Goal: Task Accomplishment & Management: Complete application form

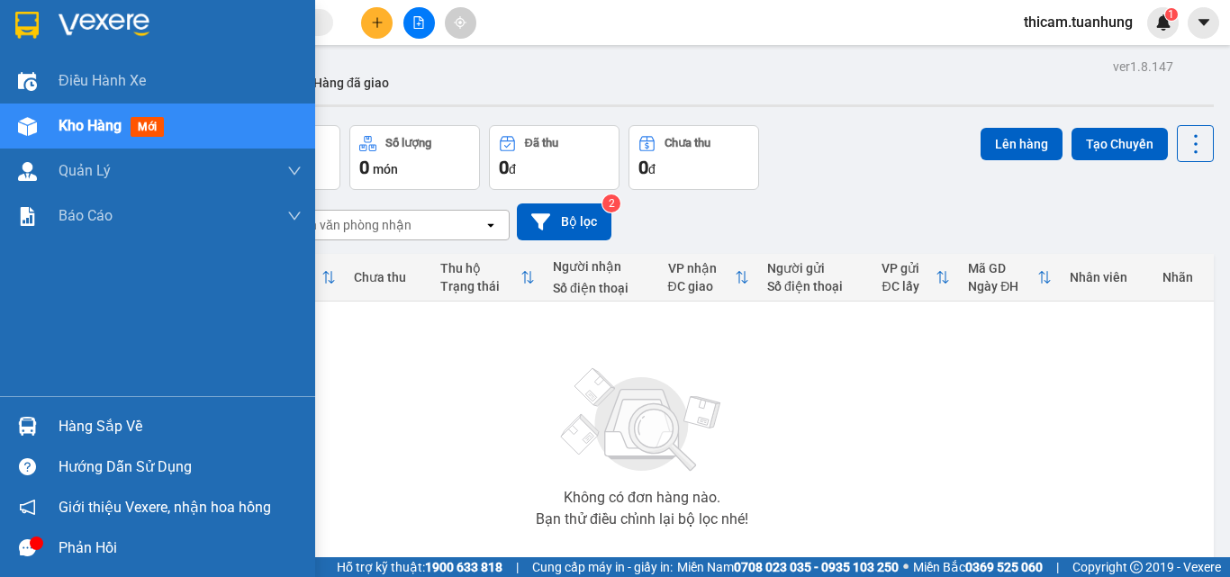
click at [92, 430] on div "Hàng sắp về" at bounding box center [180, 426] width 243 height 27
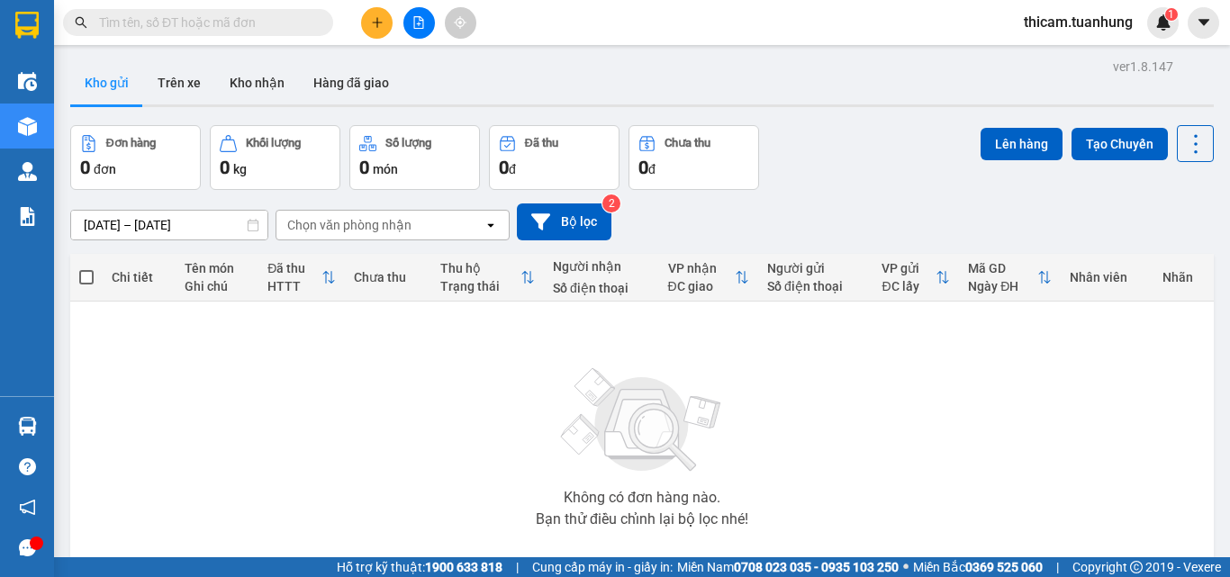
click at [895, 459] on section "Kết quả tìm kiếm ( 0 ) Bộ lọc No Data thicam.tuanhung 1 Điều hành xe Kho hàng m…" at bounding box center [615, 288] width 1230 height 577
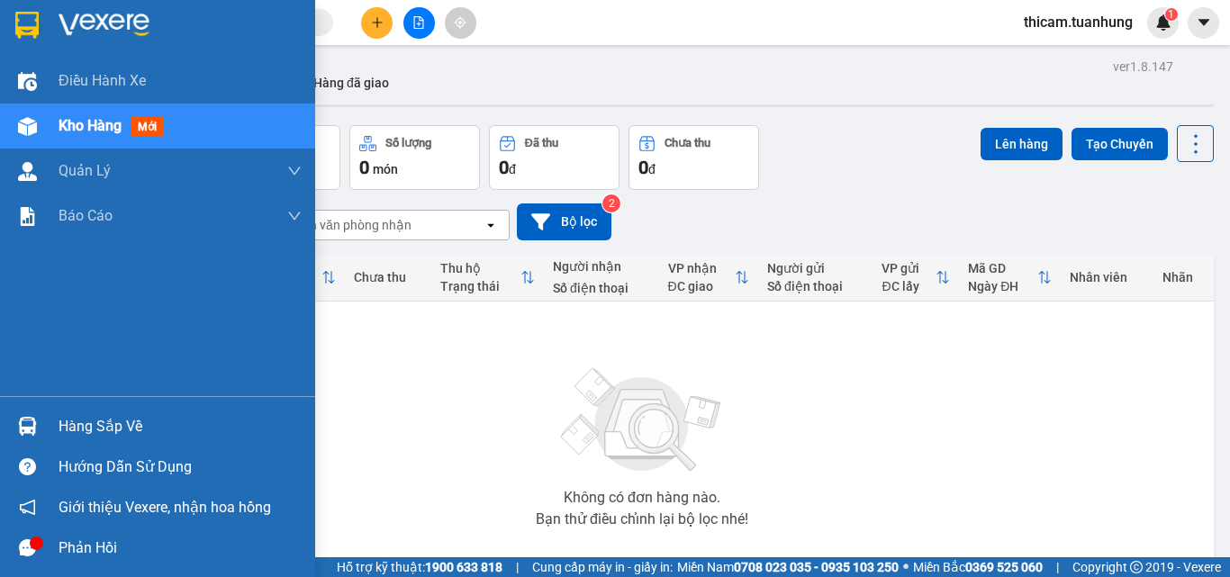
click at [117, 423] on div "Hàng sắp về" at bounding box center [180, 426] width 243 height 27
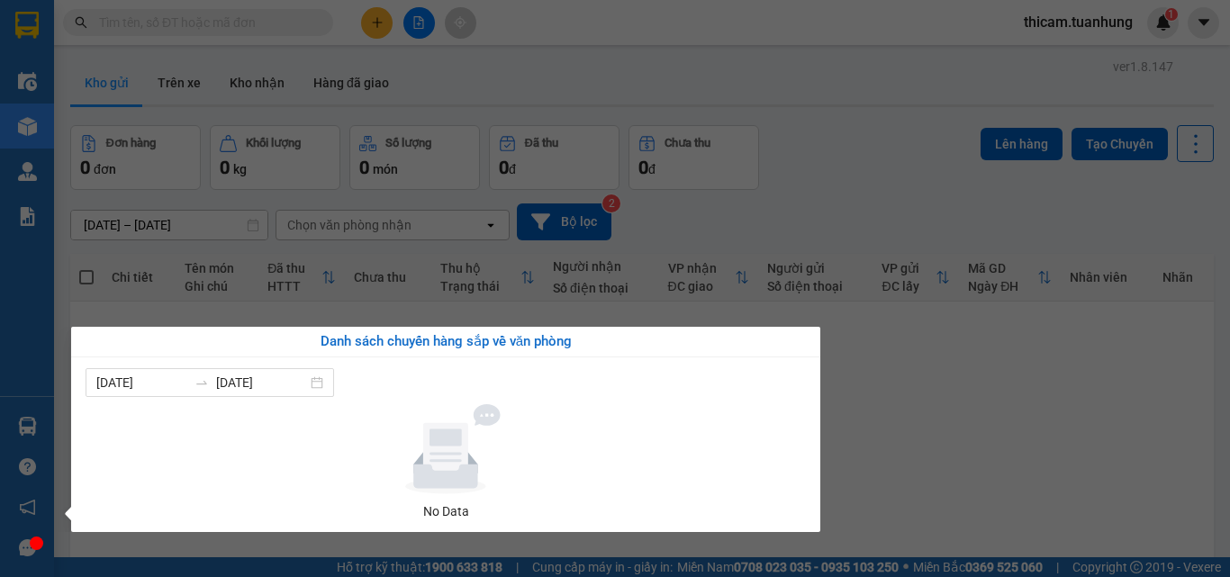
click at [947, 421] on section "Kết quả tìm kiếm ( 0 ) Bộ lọc No Data thicam.tuanhung 1 Điều hành xe Kho hàng m…" at bounding box center [615, 288] width 1230 height 577
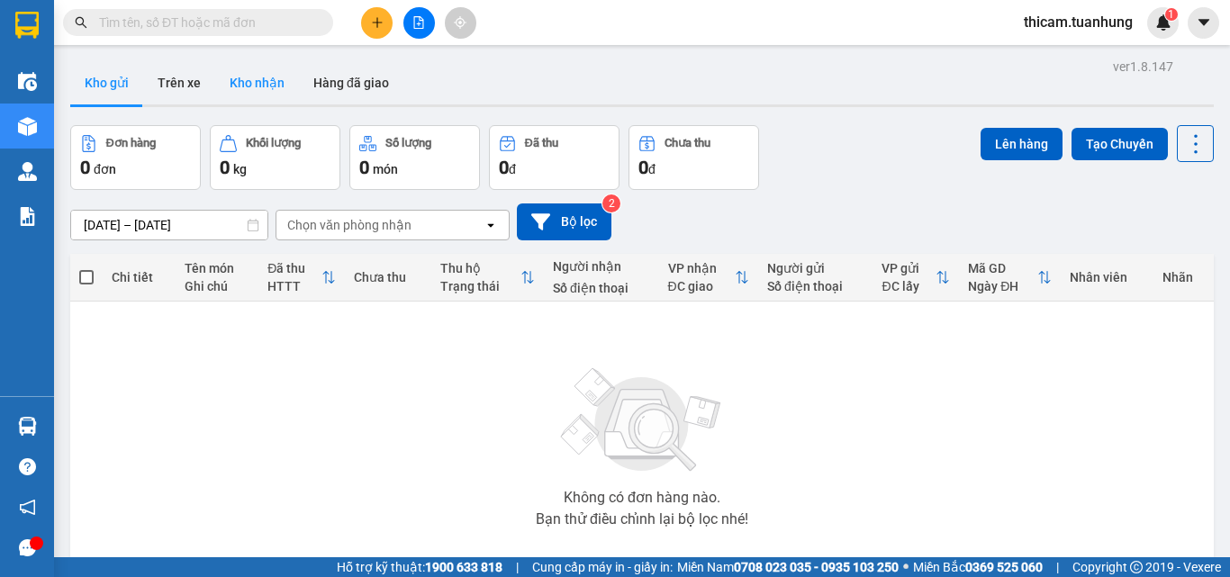
click at [264, 86] on button "Kho nhận" at bounding box center [257, 82] width 84 height 43
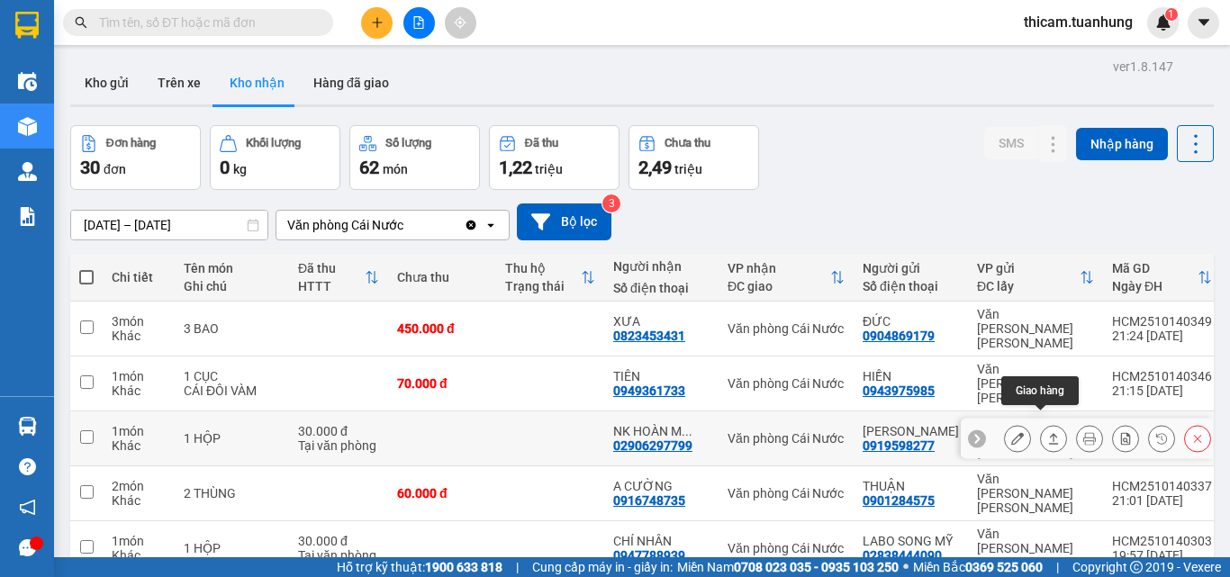
click at [1047, 432] on icon at bounding box center [1053, 438] width 13 height 13
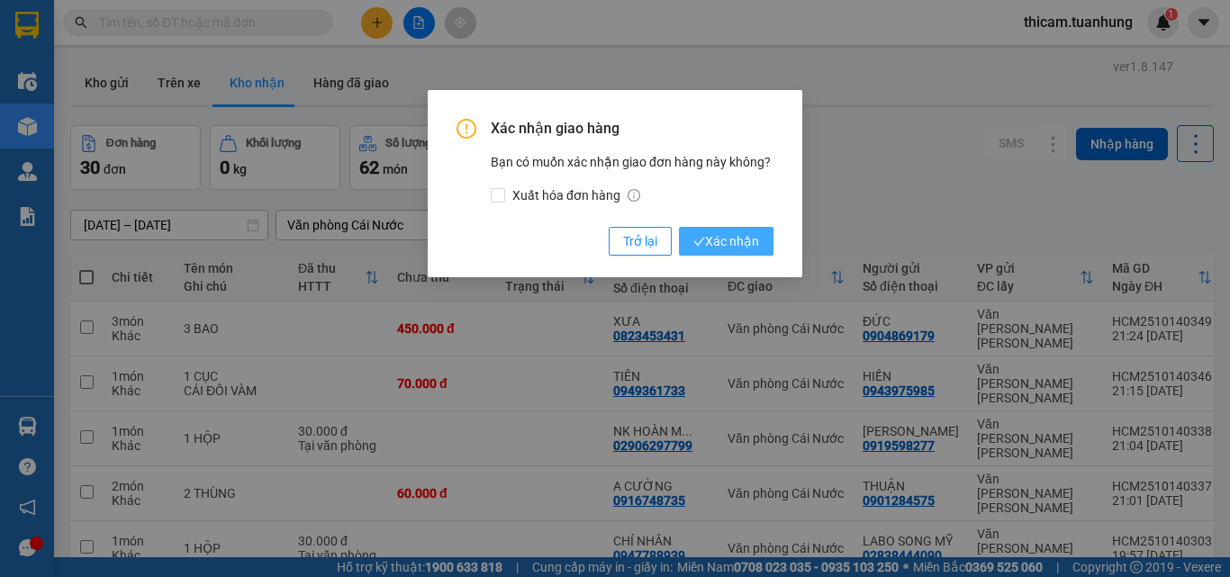
click at [729, 235] on span "Xác nhận" at bounding box center [726, 241] width 66 height 20
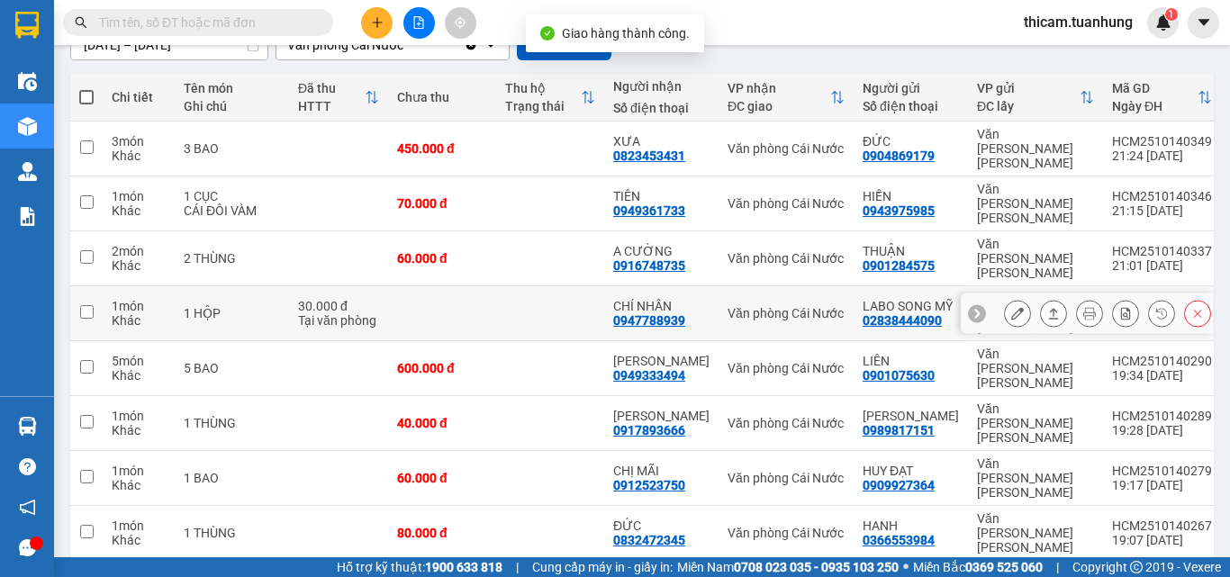
scroll to position [270, 0]
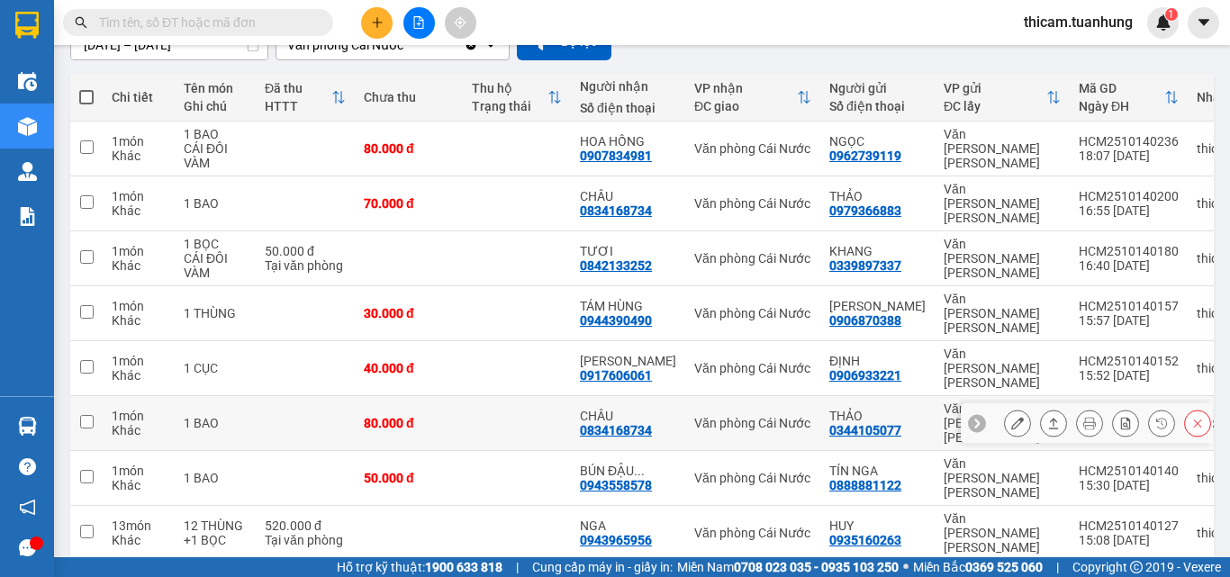
scroll to position [274, 0]
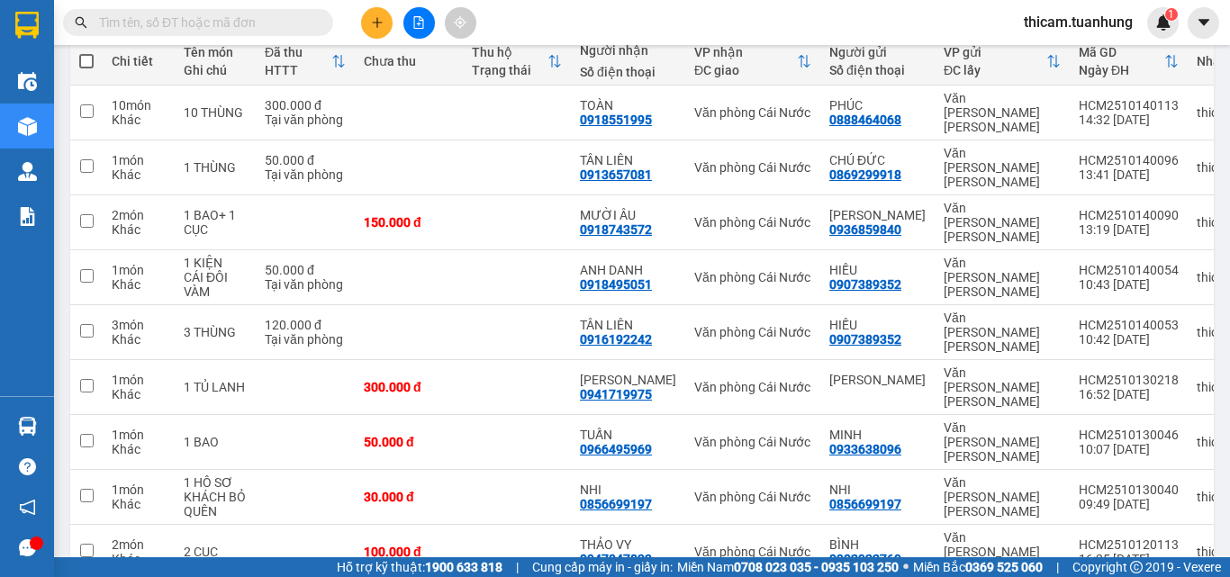
scroll to position [219, 0]
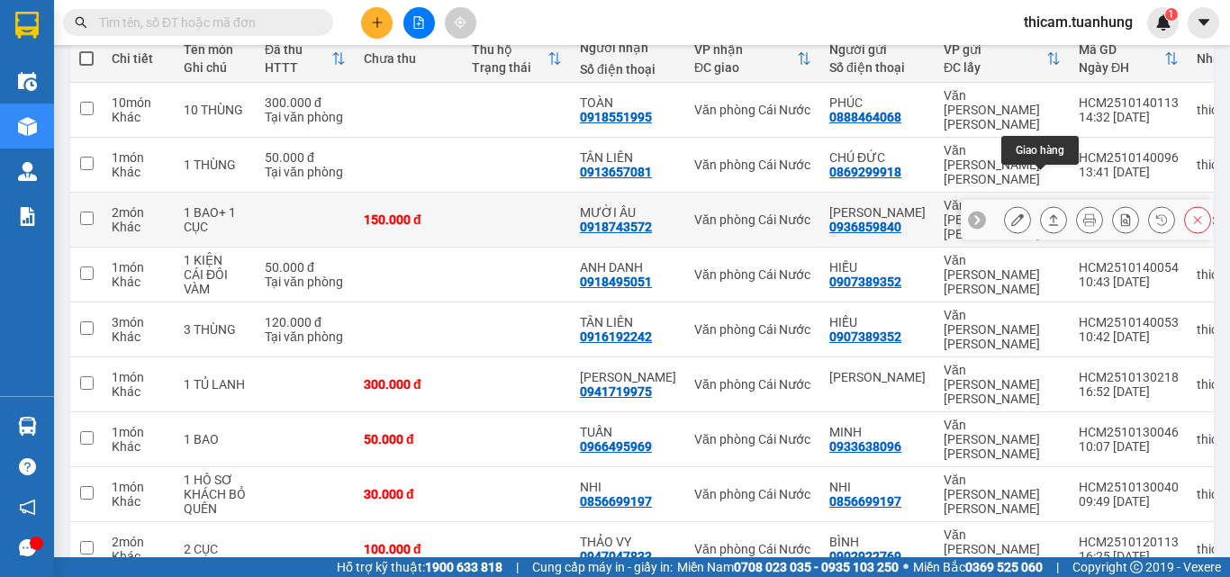
click at [1049, 214] on icon at bounding box center [1054, 219] width 10 height 11
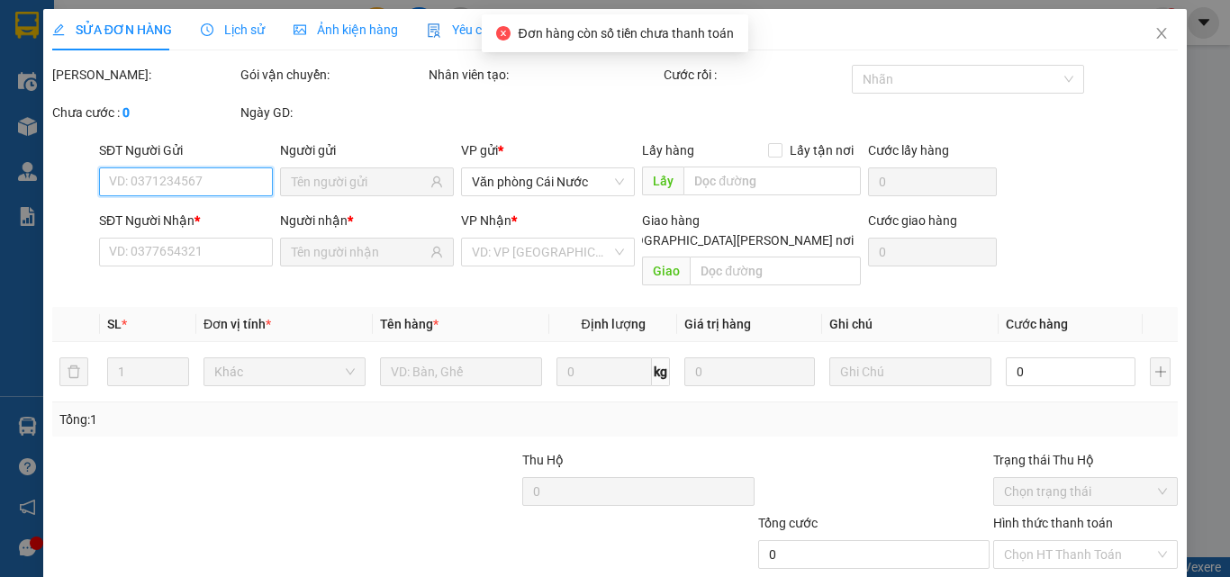
type input "0936859840"
type input "[PERSON_NAME]"
type input "0918743572"
type input "MƯỜI ÂU"
type input "150.000"
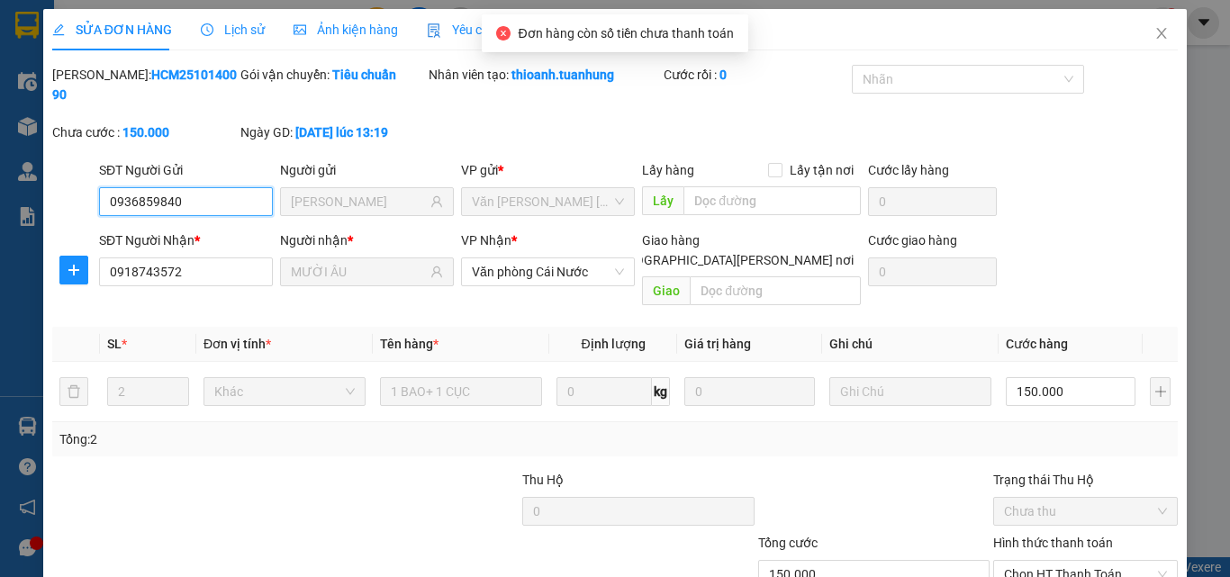
scroll to position [93, 0]
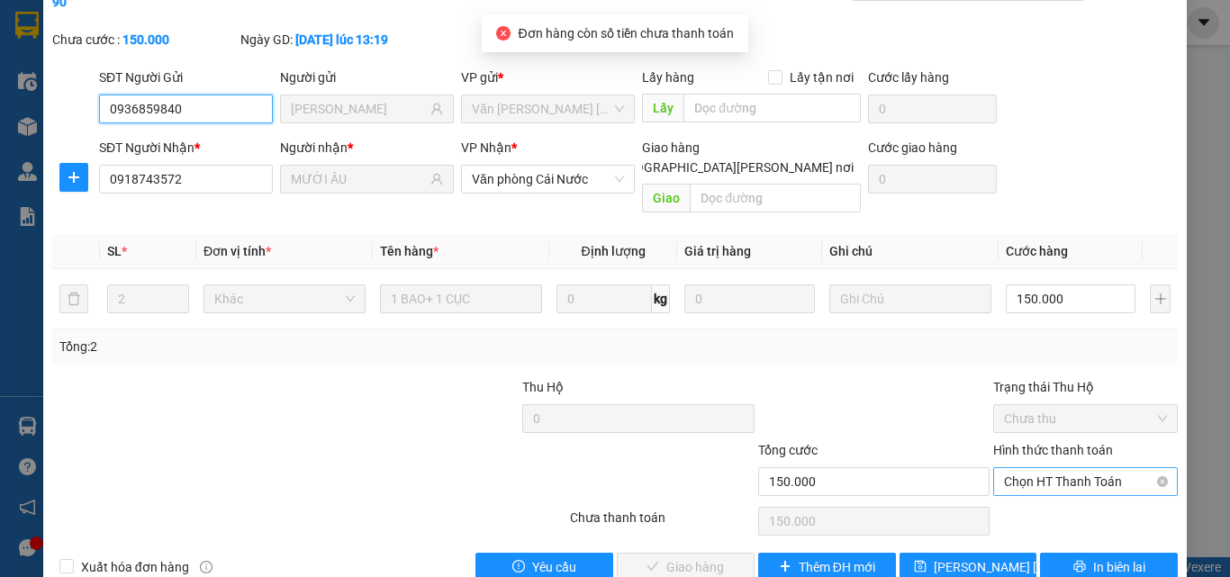
click at [1034, 468] on span "Chọn HT Thanh Toán" at bounding box center [1085, 481] width 163 height 27
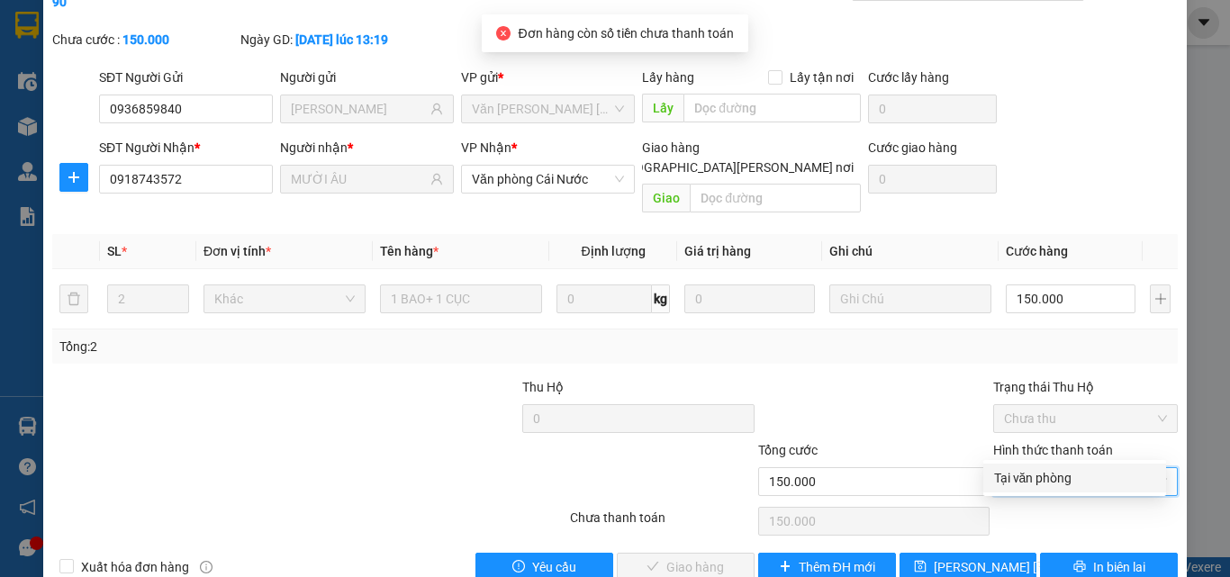
click at [1038, 476] on div "Tại văn phòng" at bounding box center [1074, 478] width 161 height 20
type input "0"
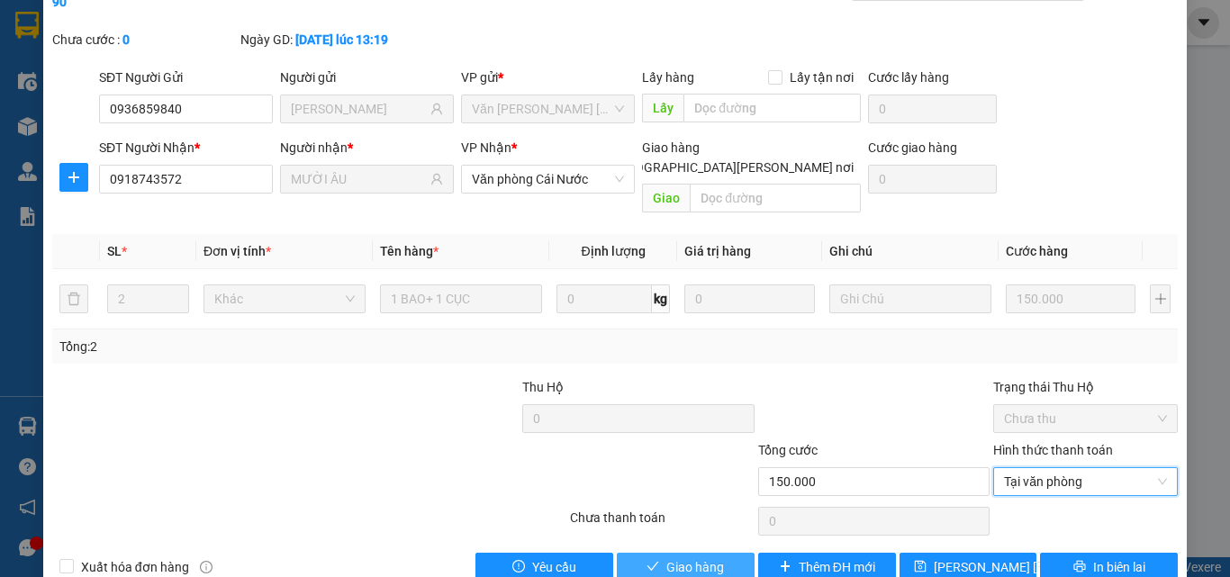
click at [732, 546] on button "Giao hàng" at bounding box center [686, 567] width 138 height 29
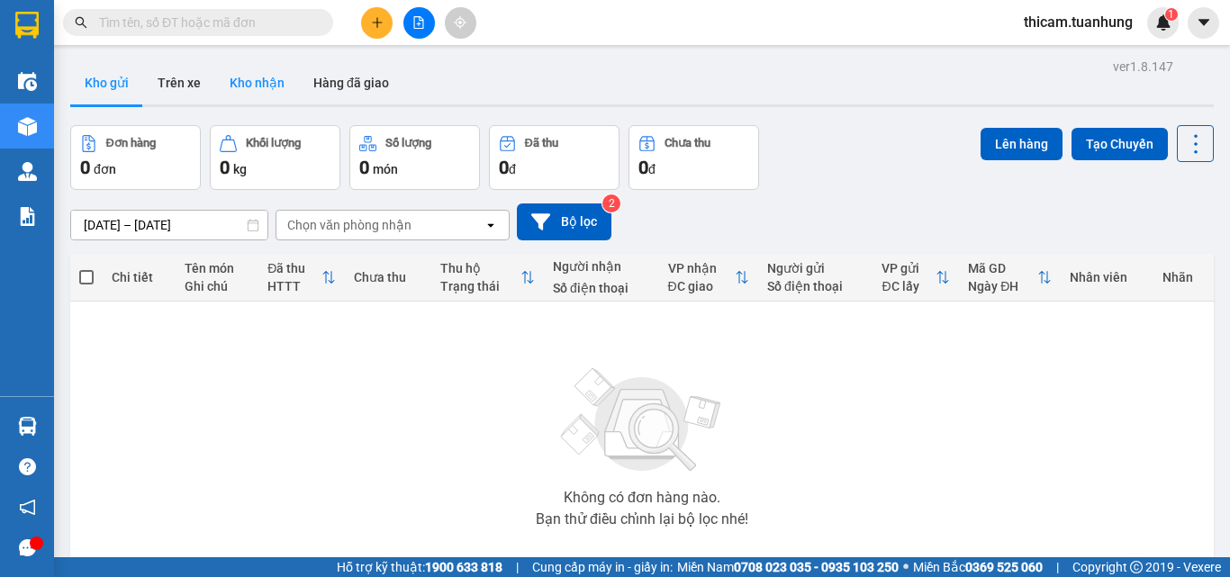
click at [257, 78] on button "Kho nhận" at bounding box center [257, 82] width 84 height 43
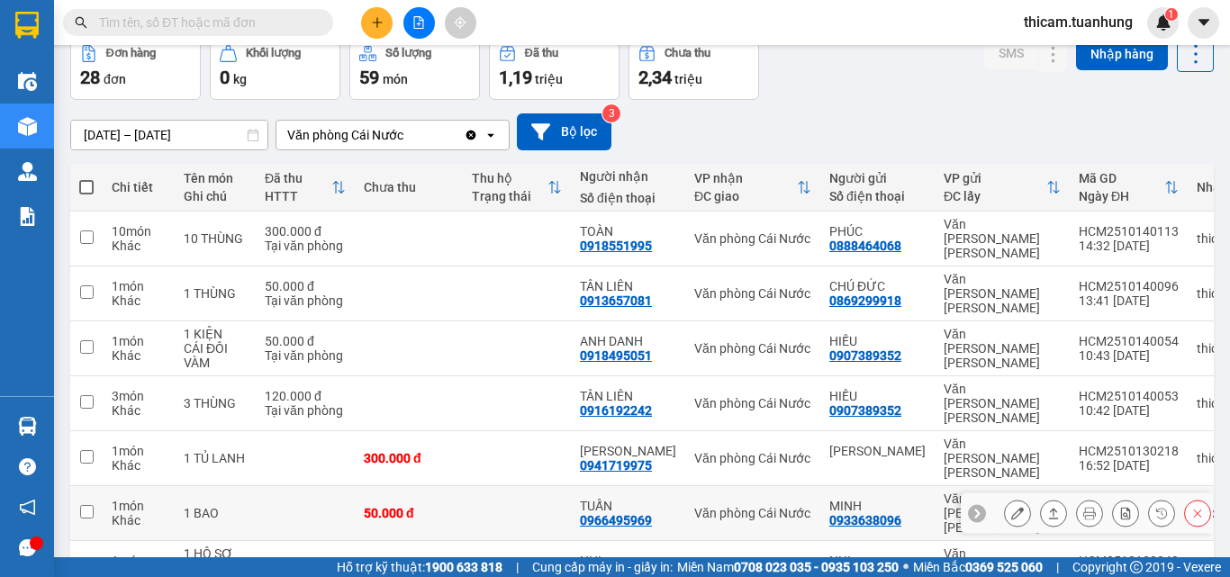
scroll to position [178, 0]
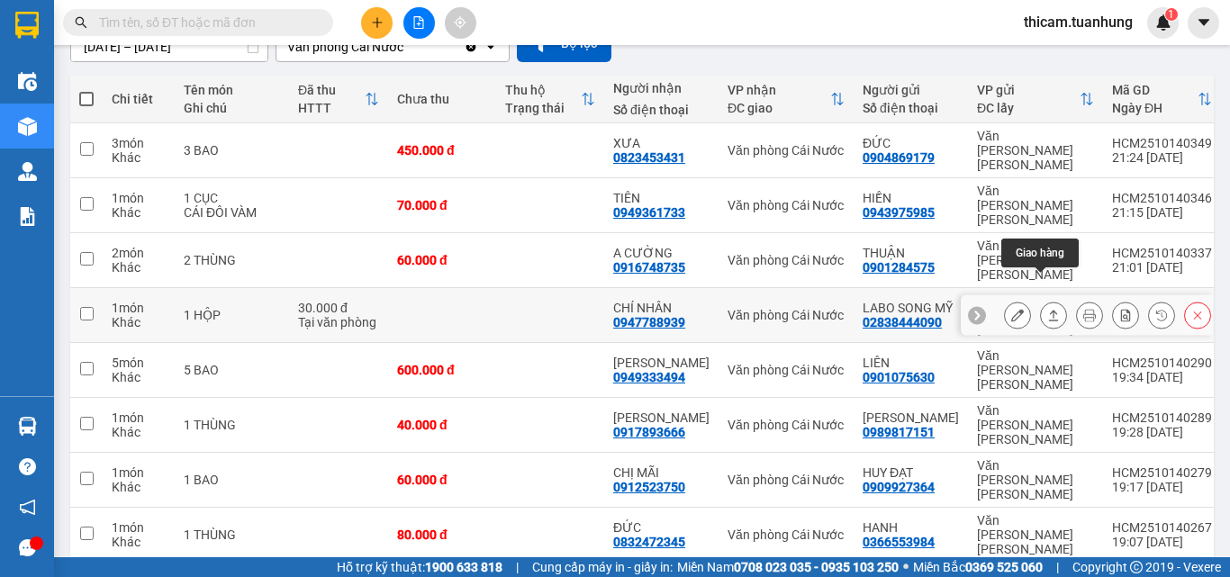
click at [1047, 309] on icon at bounding box center [1053, 315] width 13 height 13
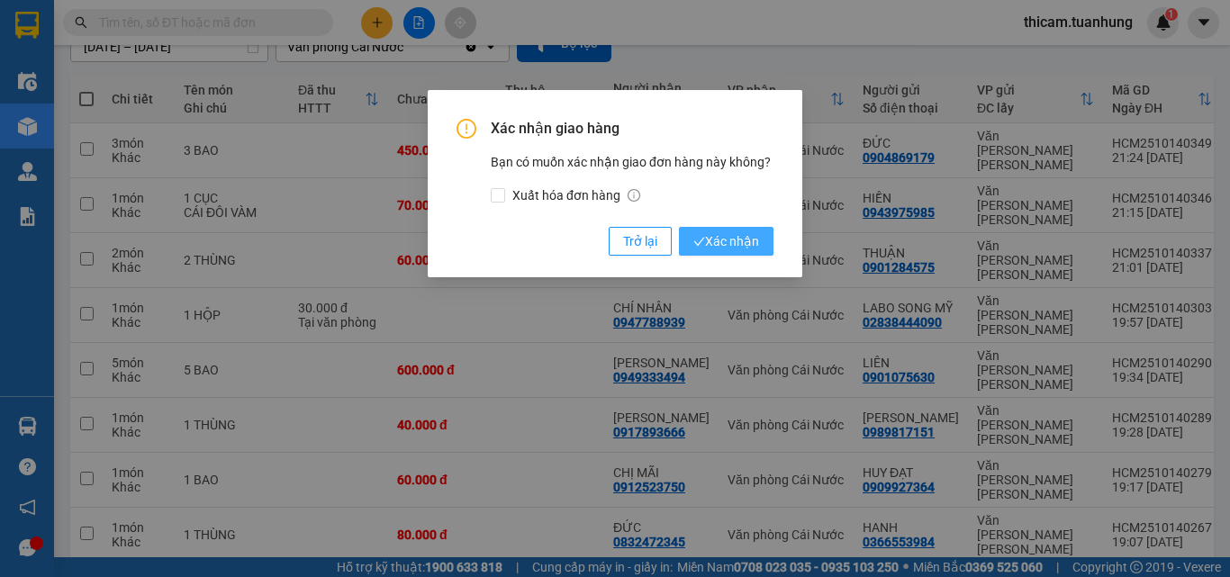
click at [714, 237] on span "Xác nhận" at bounding box center [726, 241] width 66 height 20
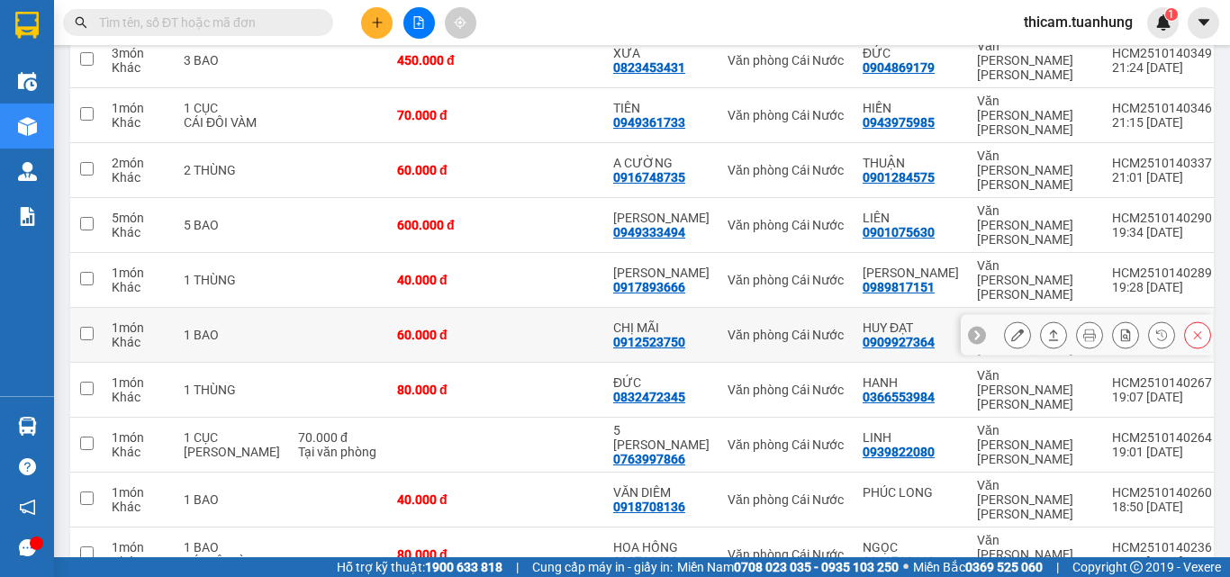
scroll to position [274, 0]
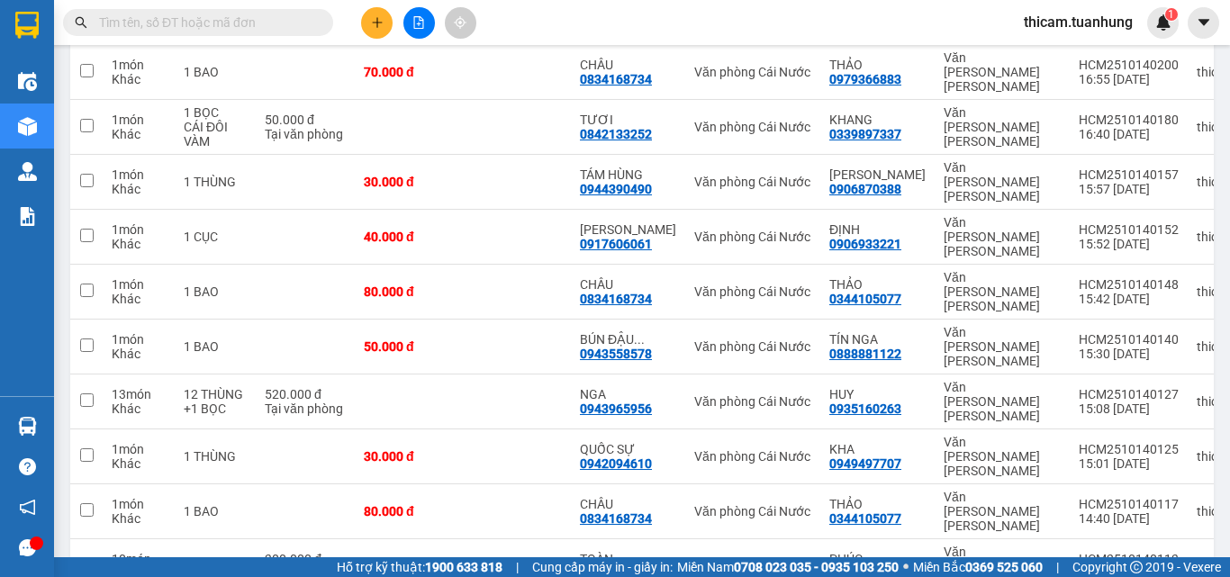
scroll to position [259, 0]
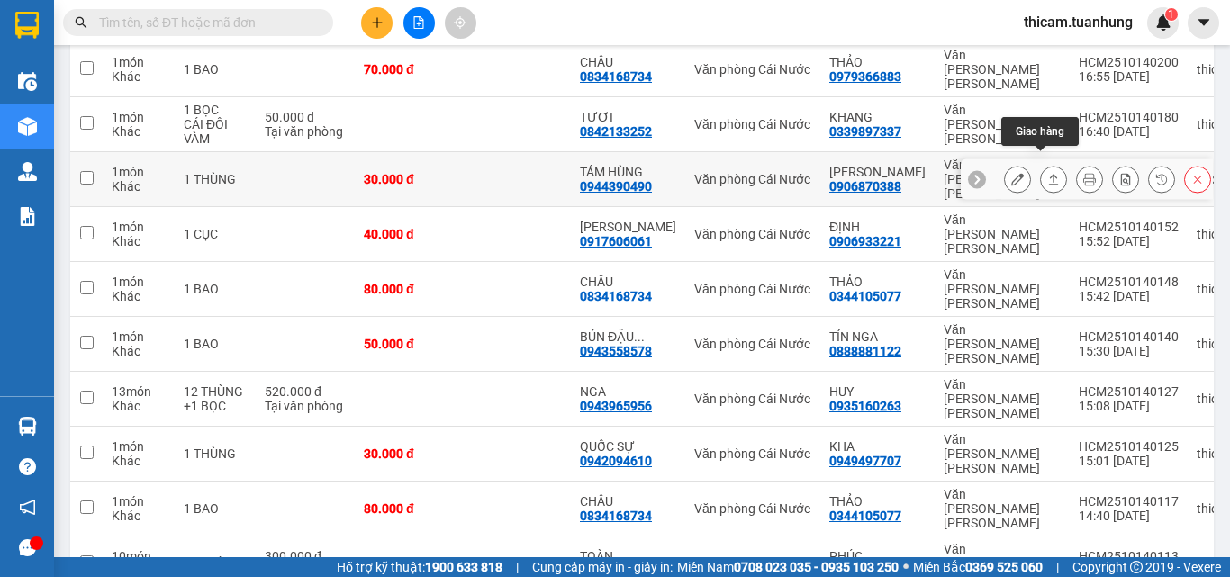
click at [1047, 173] on icon at bounding box center [1053, 179] width 13 height 13
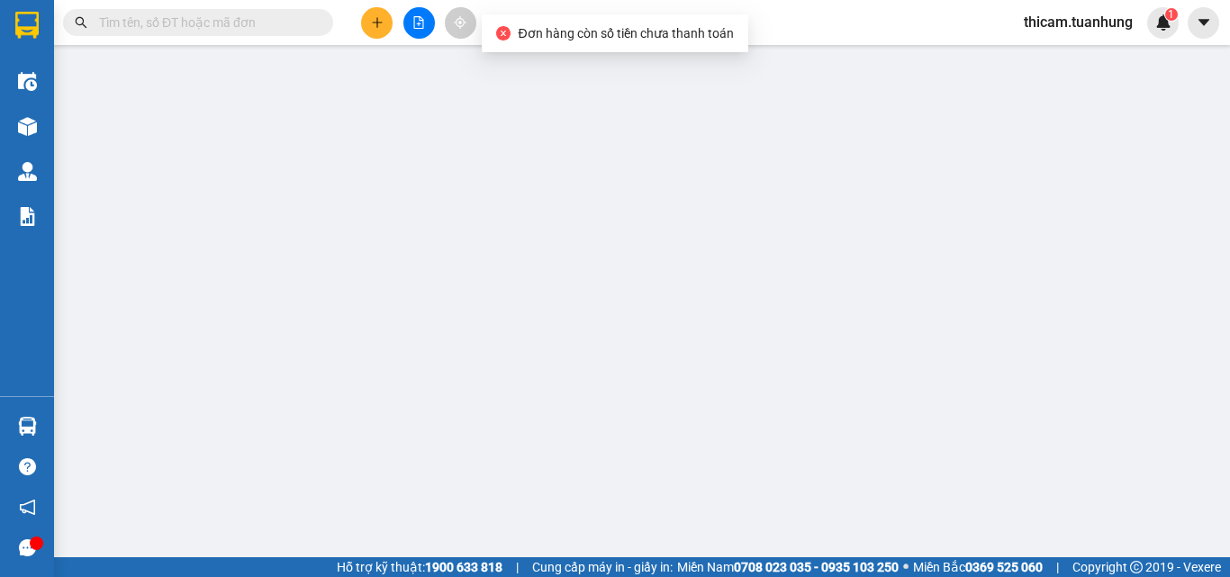
type input "0906870388"
type input "[PERSON_NAME]"
type input "0944390490"
type input "TÁM HÙNG"
type input "30.000"
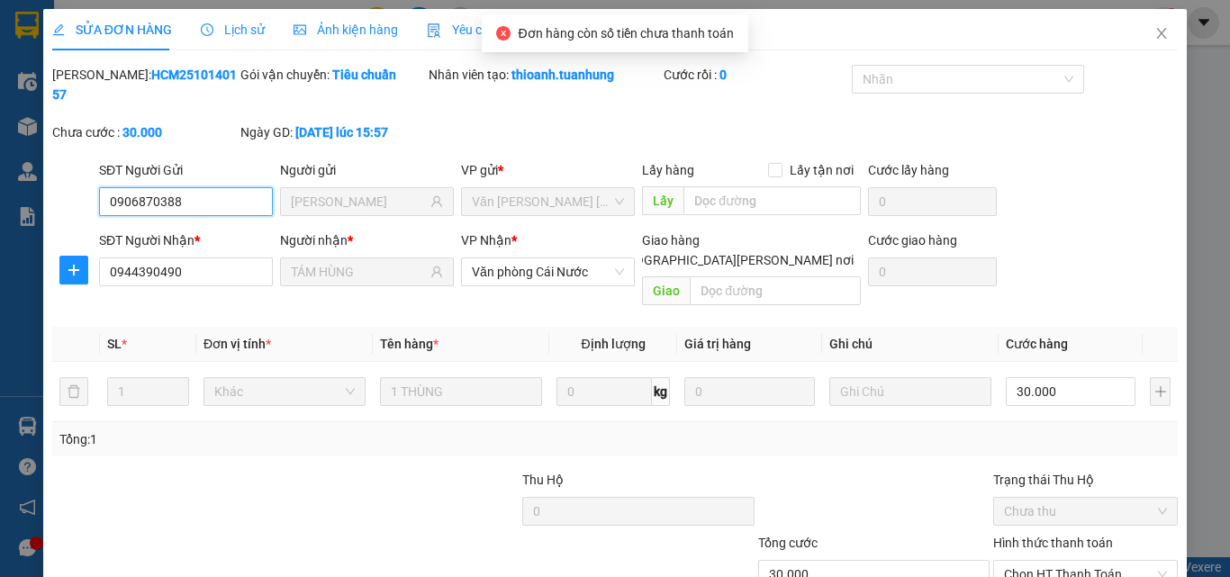
scroll to position [93, 0]
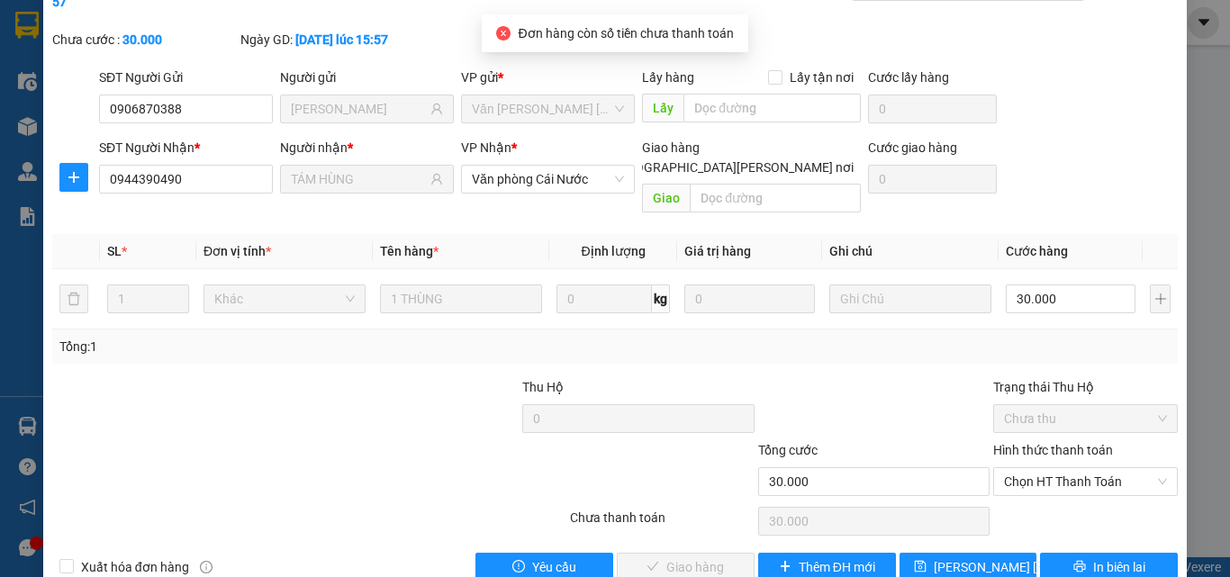
click at [1058, 457] on div "Hình thức thanh toán Chọn HT Thanh Toán" at bounding box center [1085, 471] width 185 height 63
click at [1059, 468] on span "Chọn HT Thanh Toán" at bounding box center [1085, 481] width 163 height 27
click at [1047, 475] on div "Tại văn phòng" at bounding box center [1074, 478] width 161 height 20
type input "0"
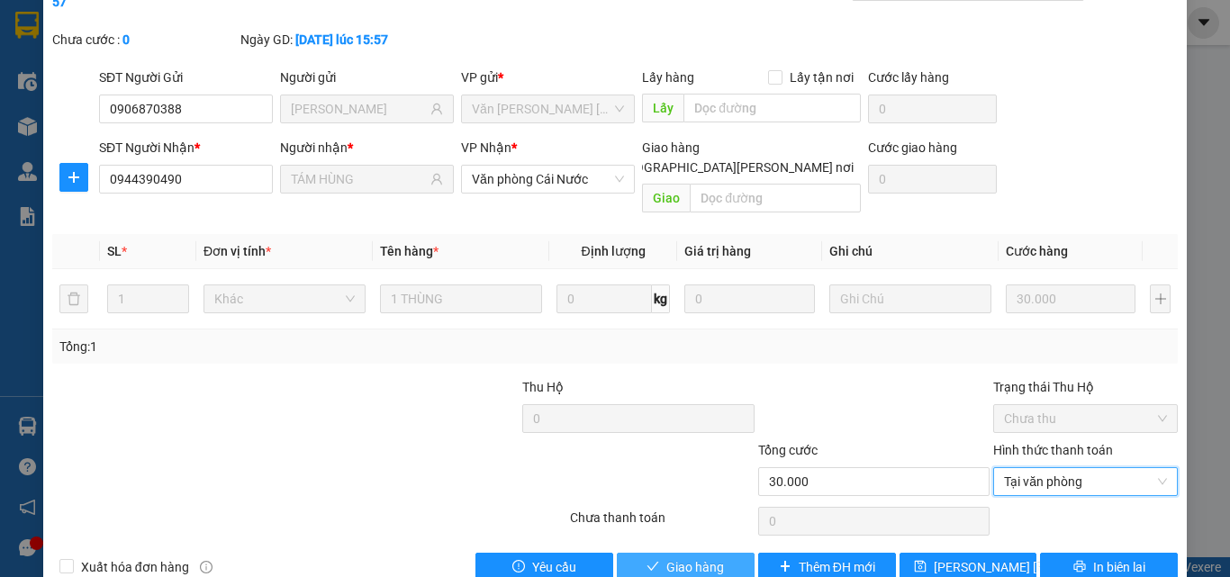
click at [685, 546] on span "Giao hàng" at bounding box center [695, 568] width 58 height 20
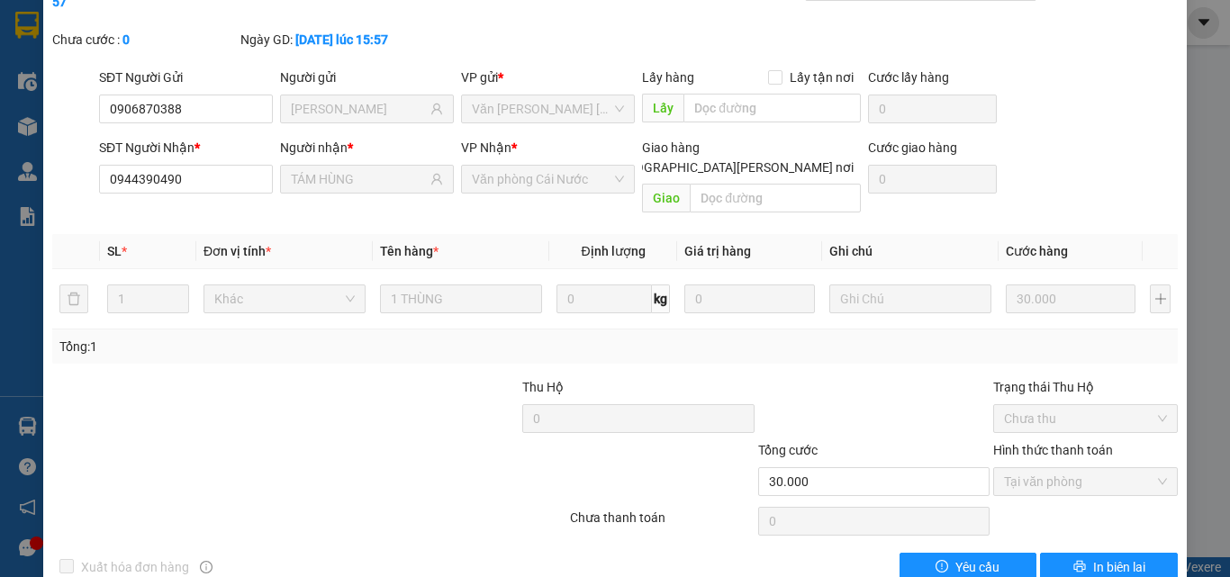
scroll to position [0, 0]
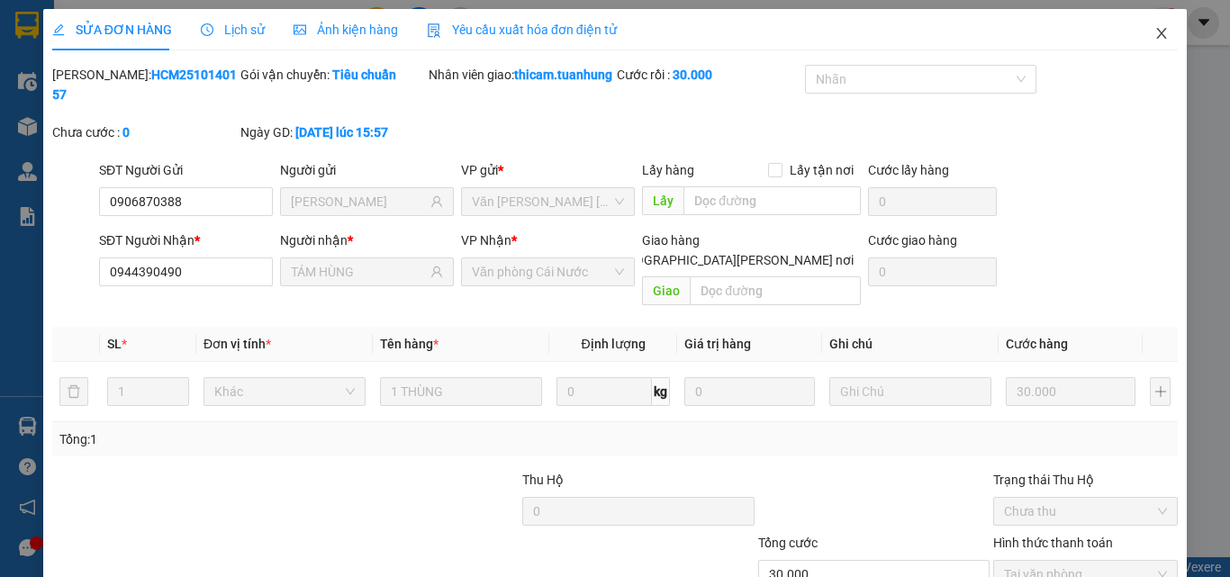
click at [1151, 26] on span "Close" at bounding box center [1162, 34] width 50 height 50
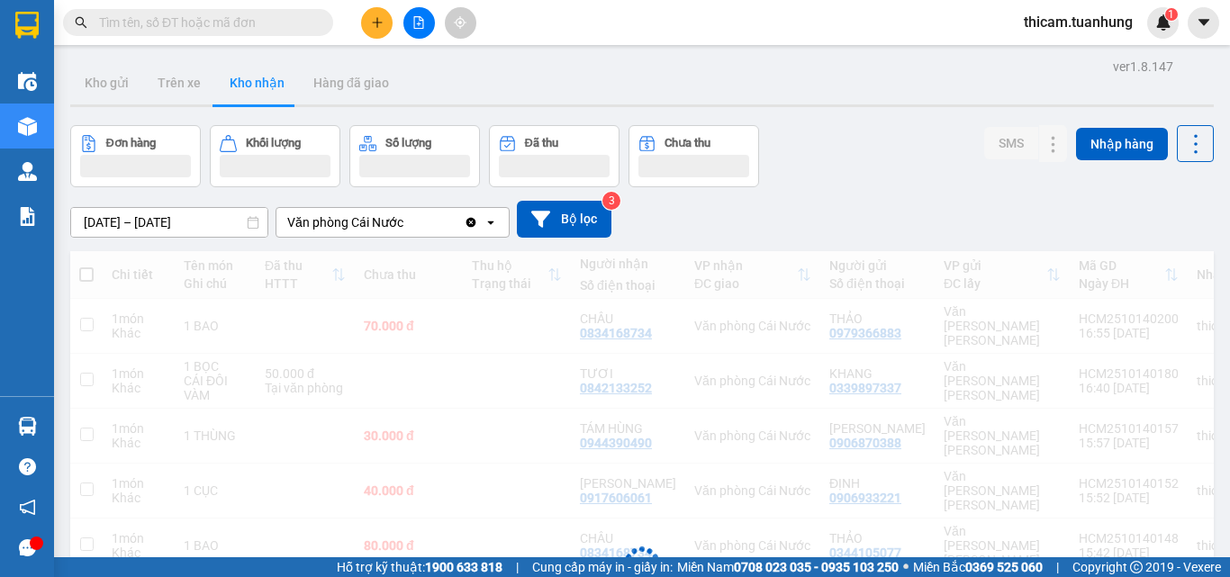
click at [1148, 32] on div "thicam.tuanhung 1" at bounding box center [1094, 23] width 169 height 32
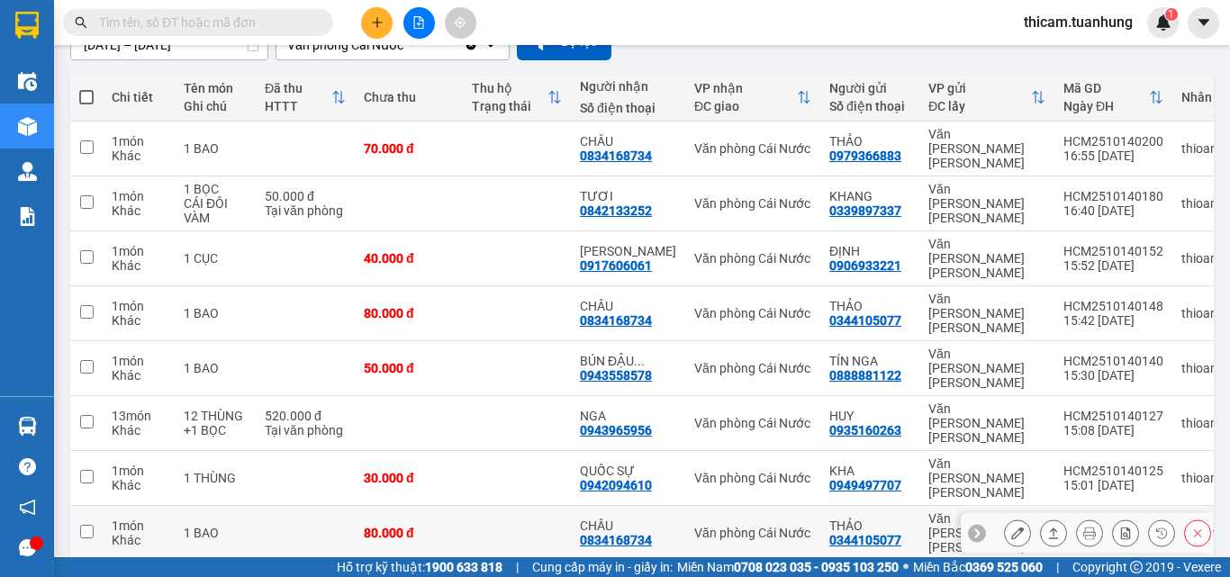
scroll to position [245, 0]
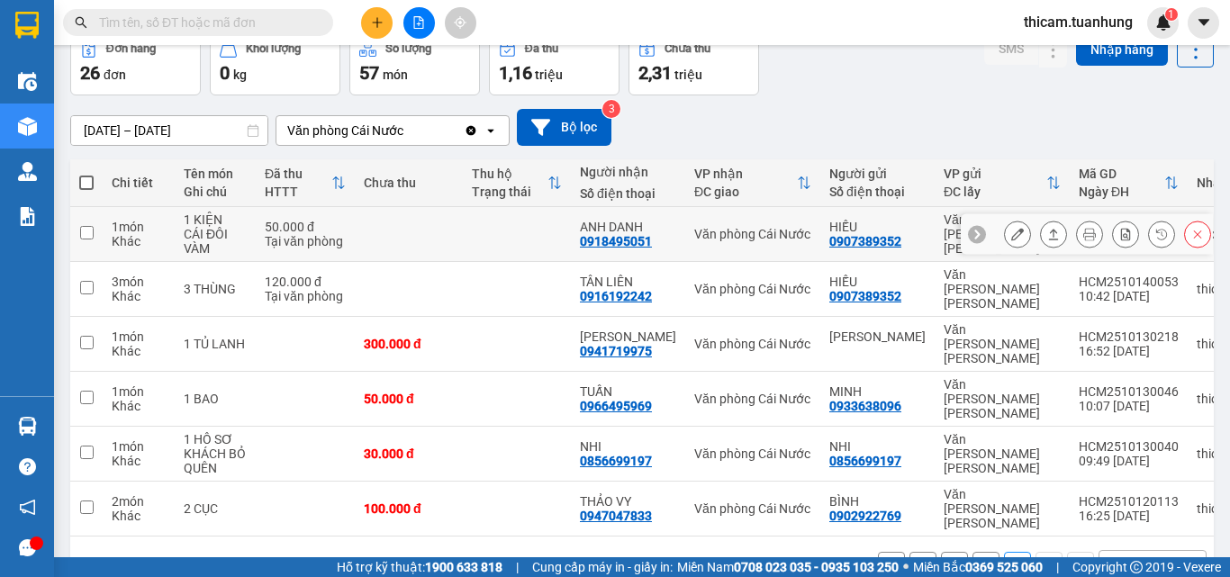
scroll to position [97, 0]
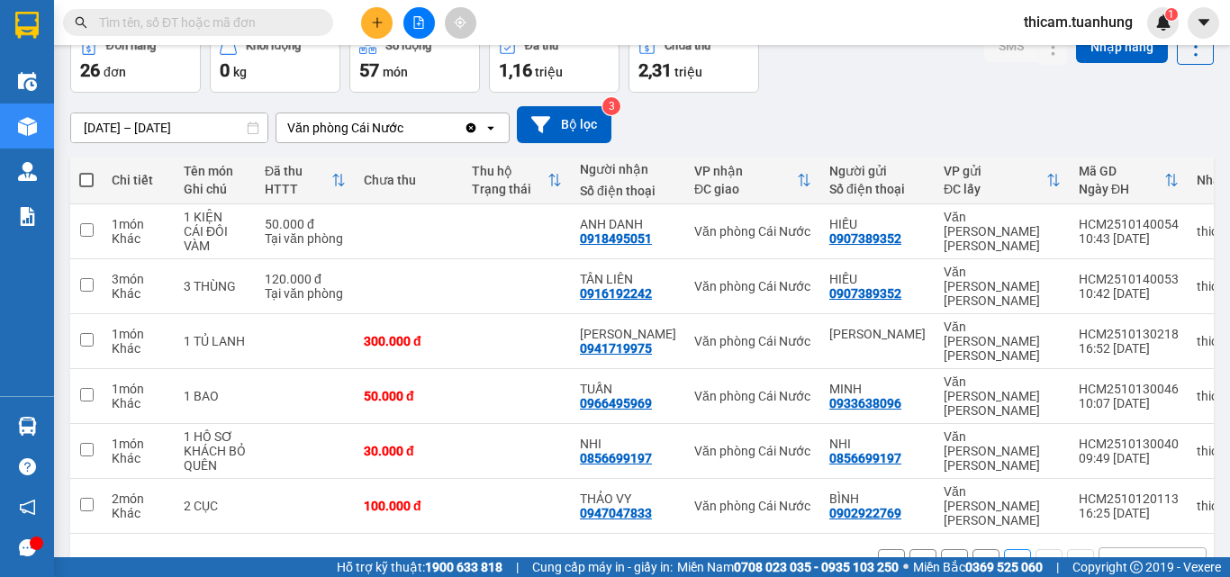
click at [941, 546] on button "1" at bounding box center [954, 562] width 27 height 27
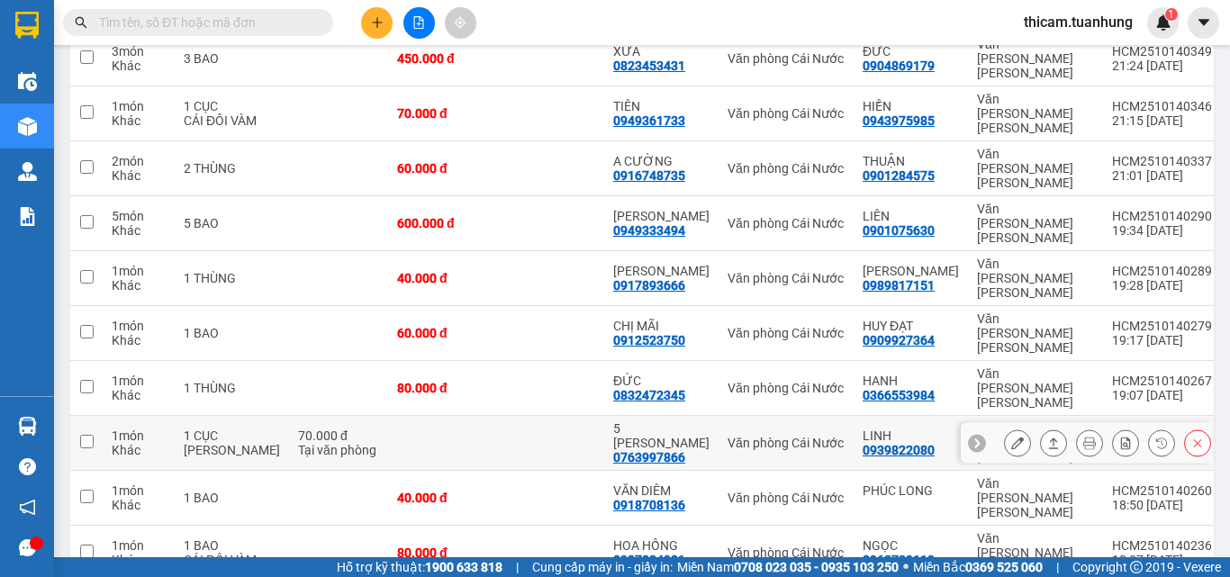
scroll to position [274, 0]
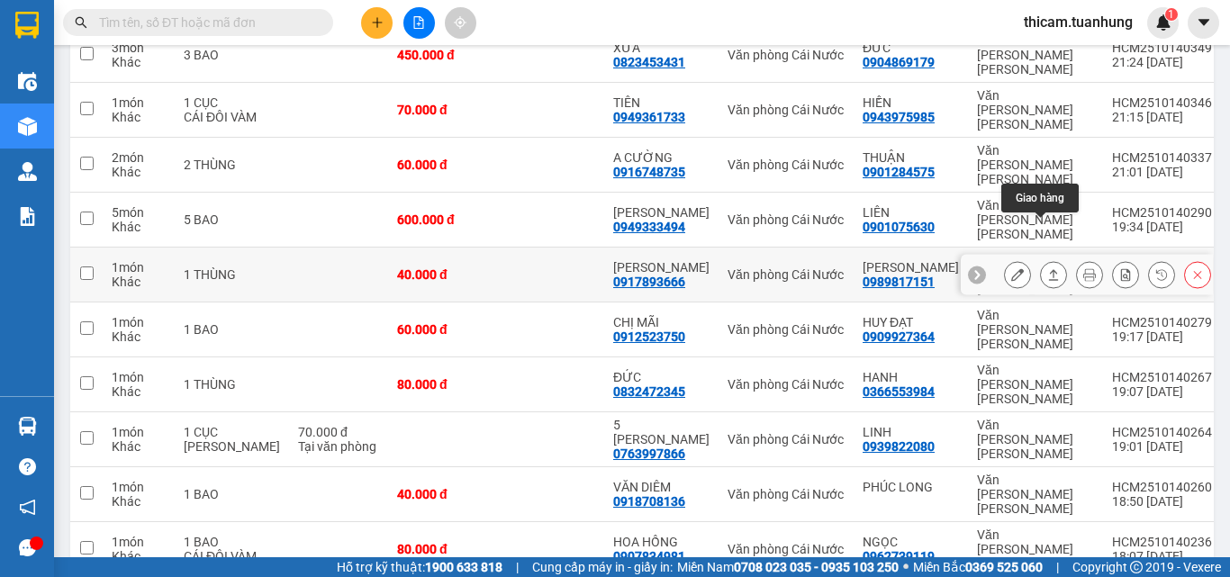
click at [1047, 268] on icon at bounding box center [1053, 274] width 13 height 13
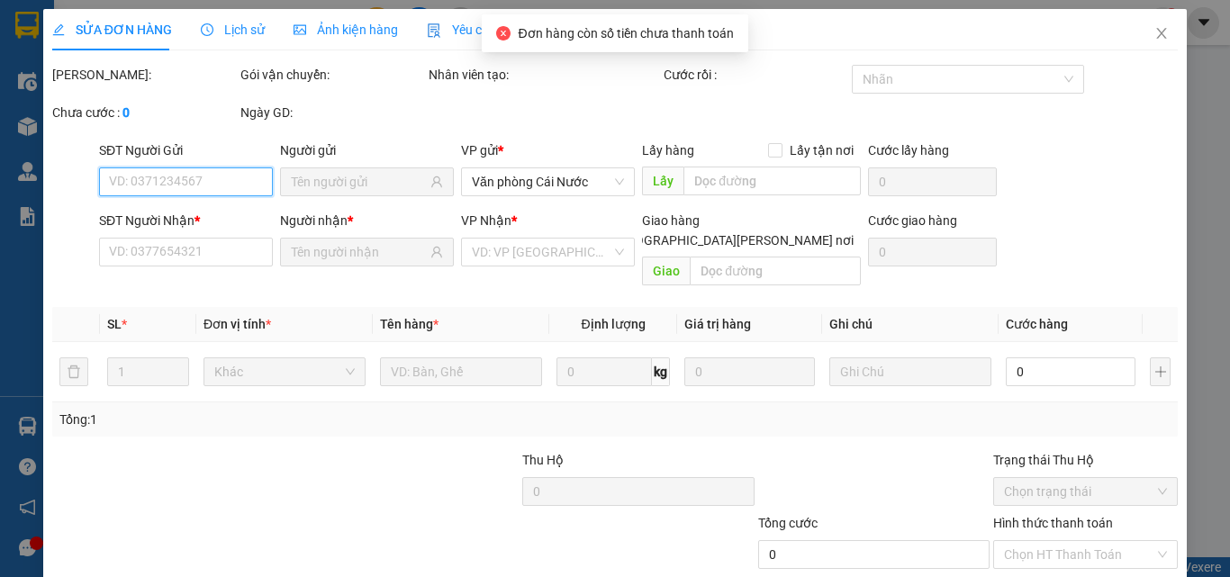
type input "0989817151"
type input "[PERSON_NAME]"
type input "0917893666"
type input "[PERSON_NAME]"
type input "40.000"
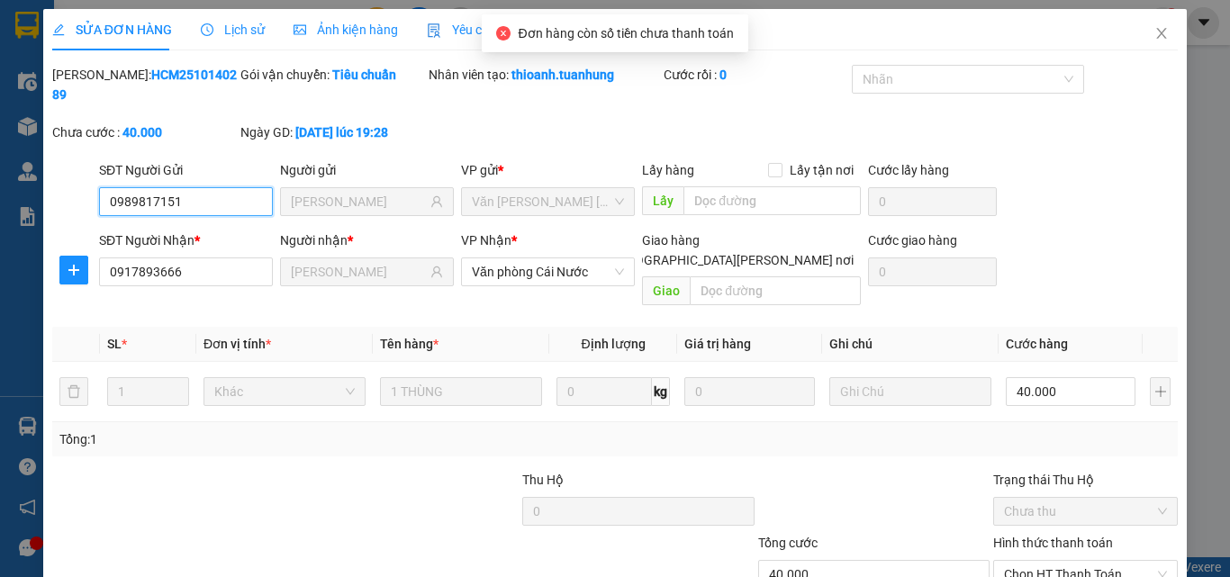
scroll to position [93, 0]
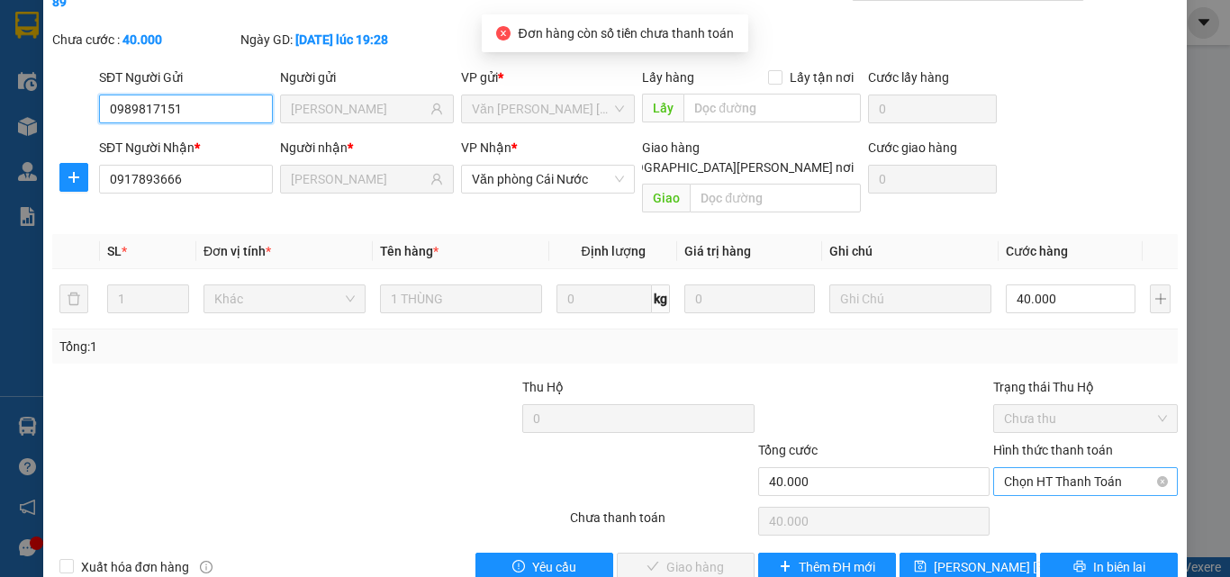
click at [1065, 468] on span "Chọn HT Thanh Toán" at bounding box center [1085, 481] width 163 height 27
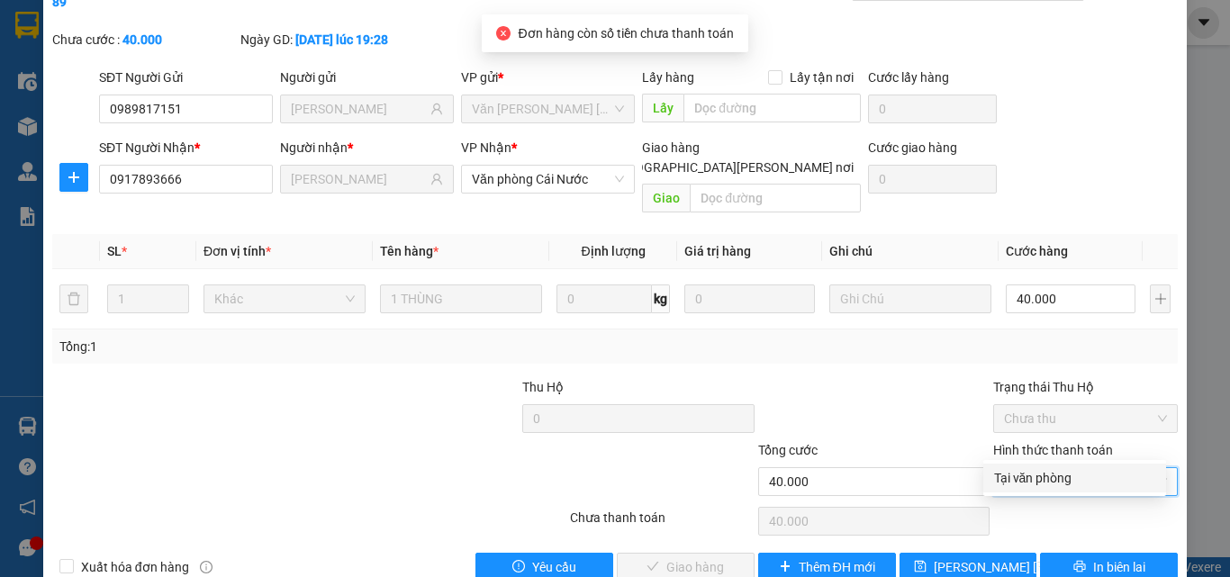
click at [1053, 482] on div "Tại văn phòng" at bounding box center [1074, 478] width 161 height 20
type input "0"
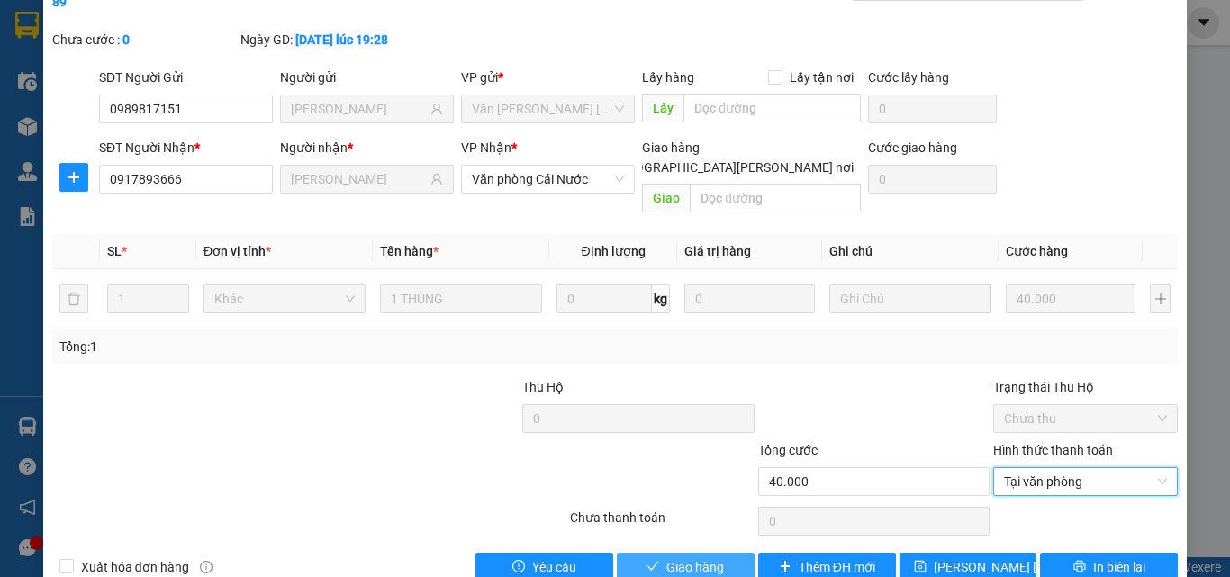
click at [714, 546] on span "Giao hàng" at bounding box center [695, 568] width 58 height 20
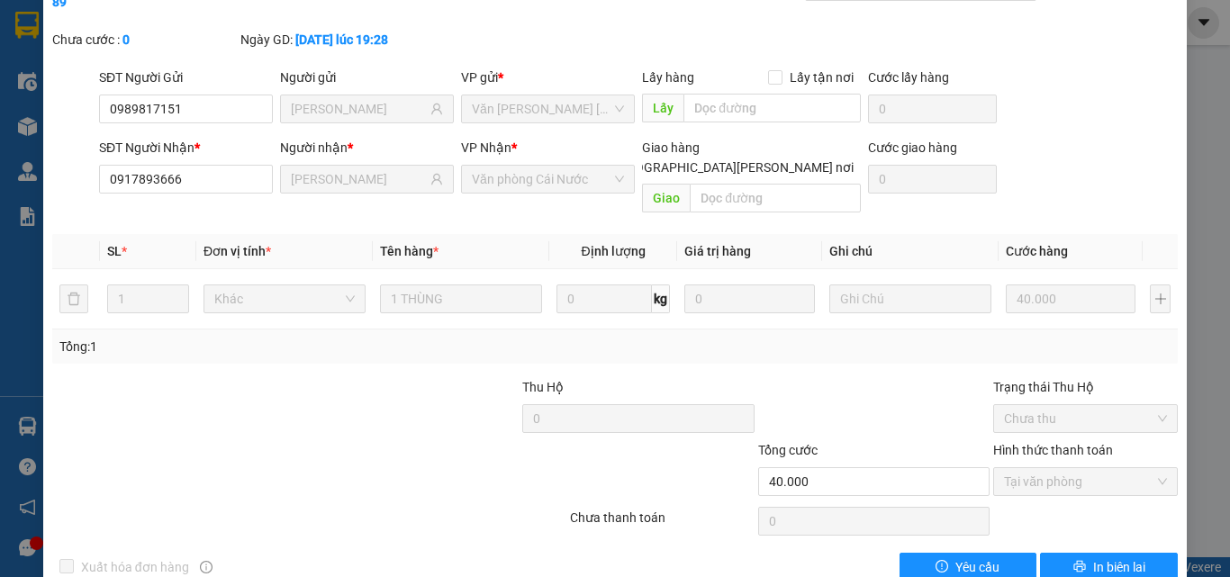
scroll to position [0, 0]
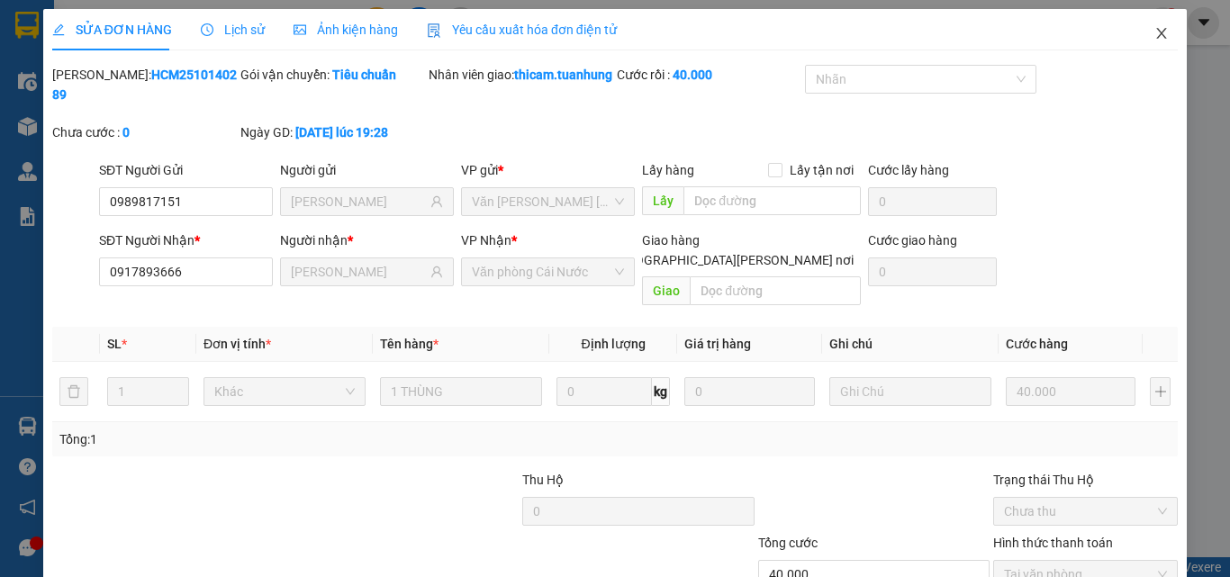
click at [1157, 30] on icon "close" at bounding box center [1162, 33] width 10 height 11
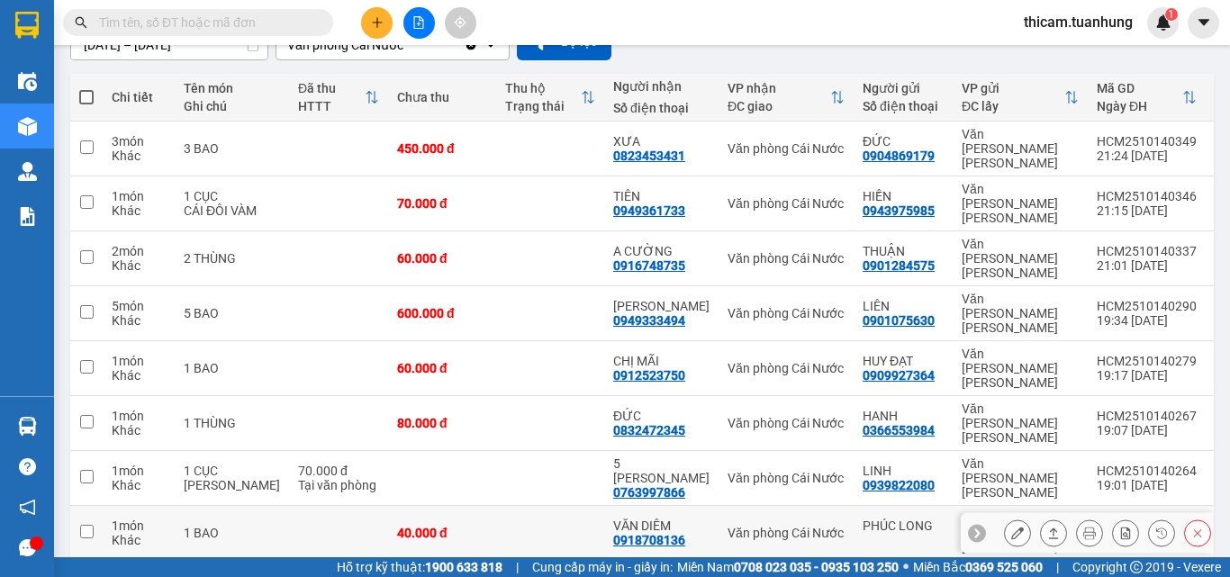
scroll to position [259, 0]
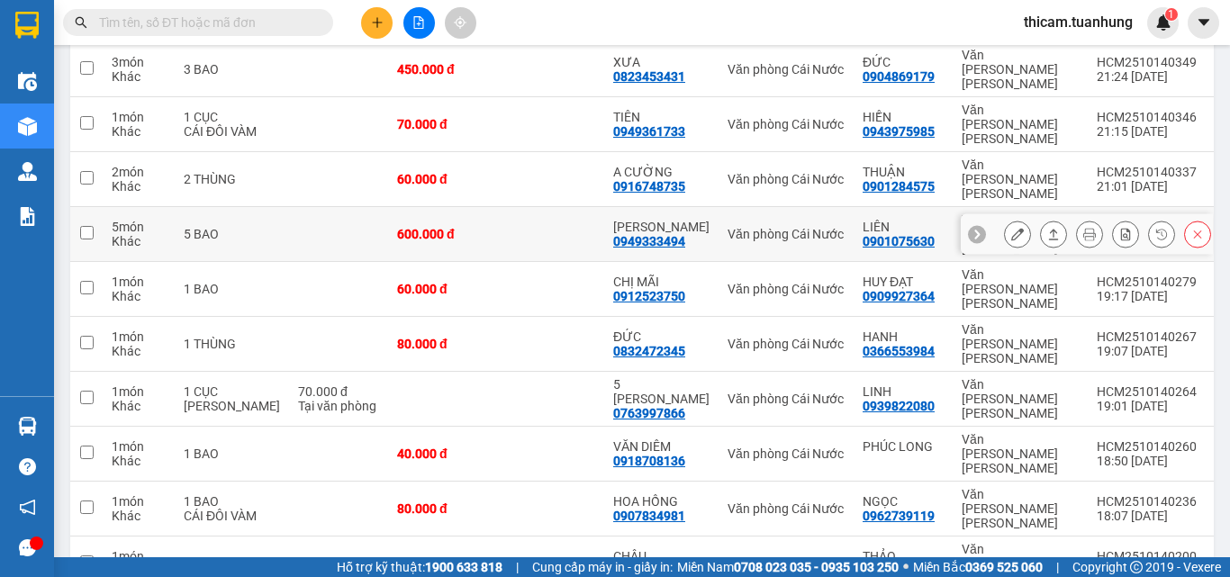
scroll to position [0, 0]
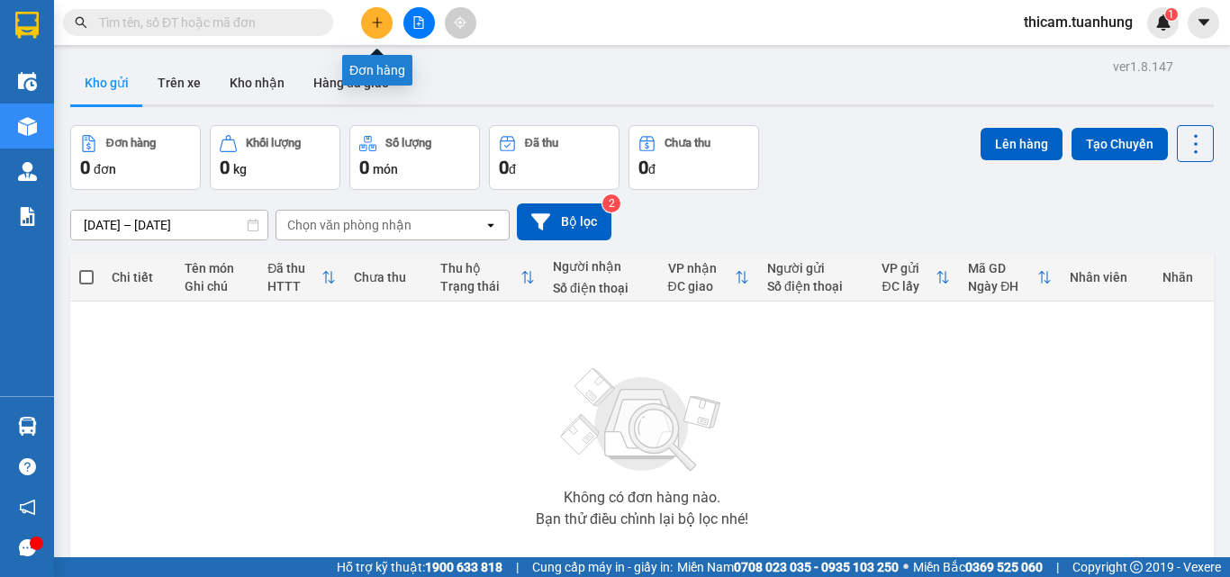
click at [374, 7] on button at bounding box center [377, 23] width 32 height 32
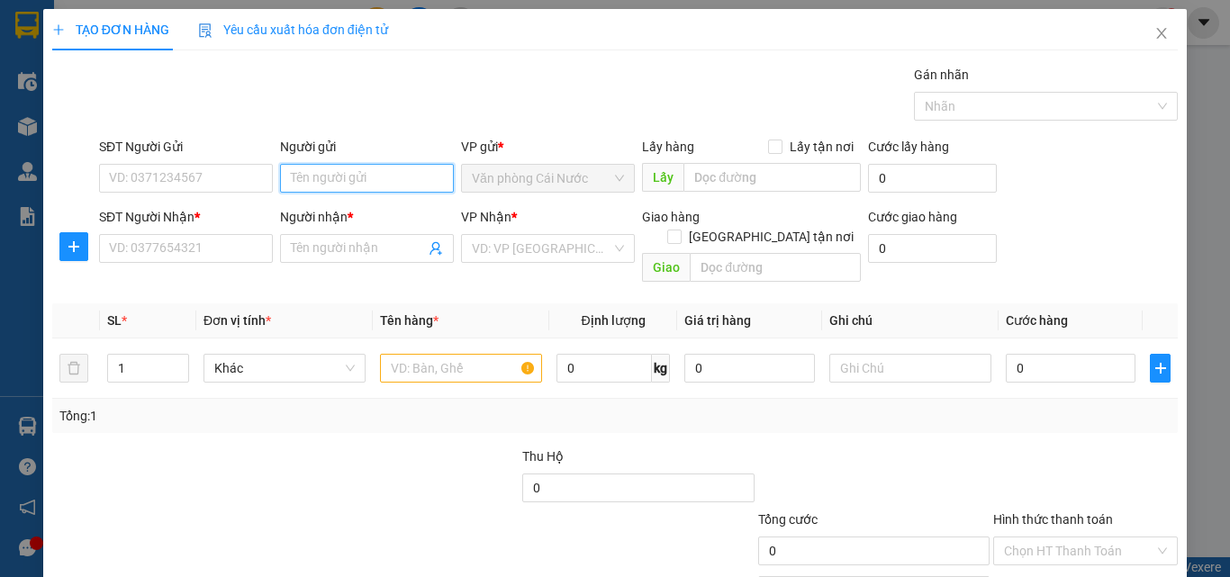
click at [343, 166] on input "Người gửi" at bounding box center [367, 178] width 174 height 29
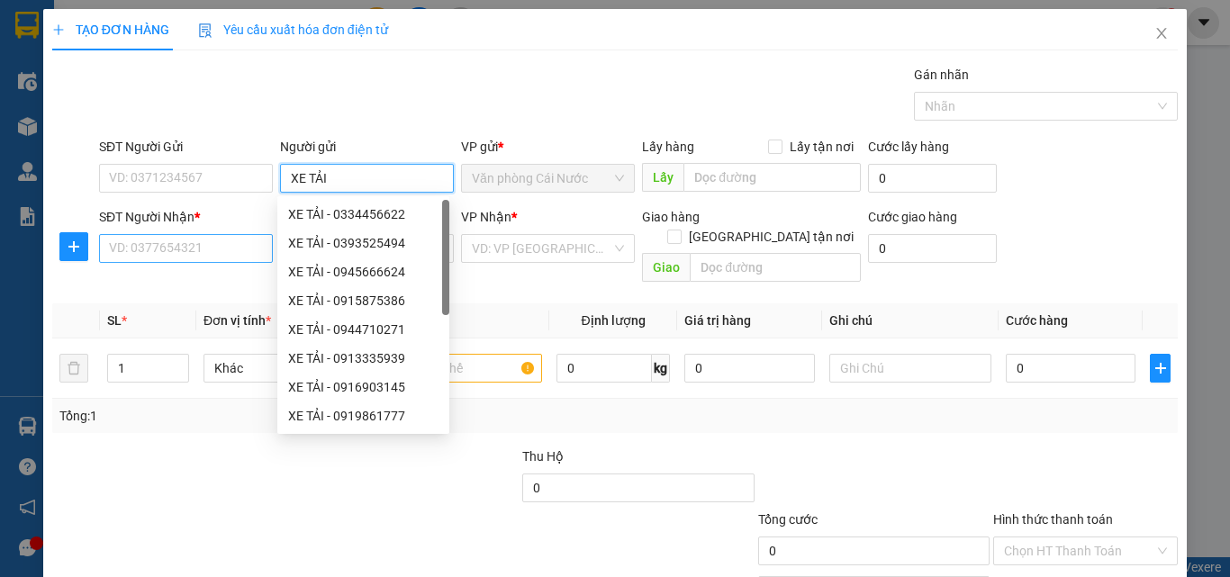
type input "XE TẢI"
click at [235, 261] on input "SĐT Người Nhận *" at bounding box center [186, 248] width 174 height 29
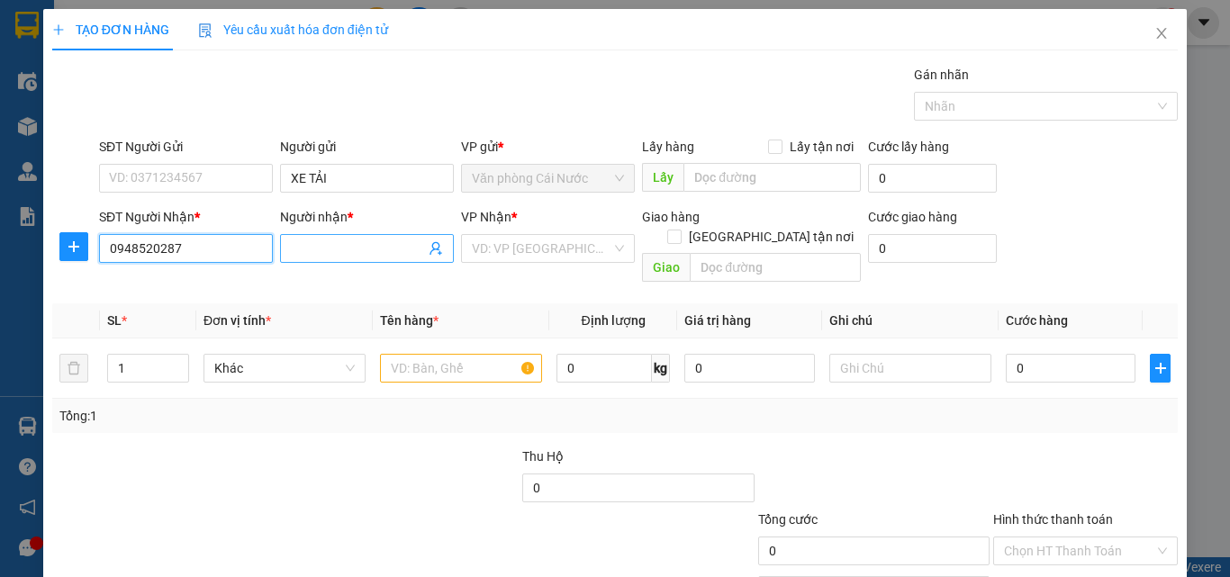
type input "0948520287"
click at [313, 245] on input "Người nhận *" at bounding box center [358, 249] width 134 height 20
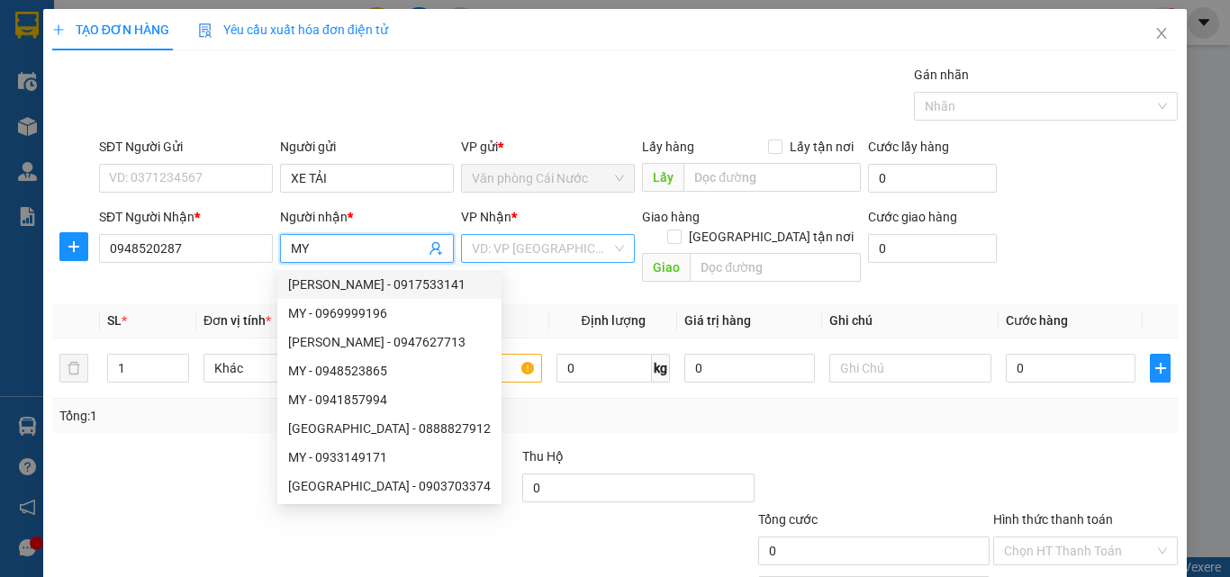
type input "MY"
click at [541, 258] on input "search" at bounding box center [542, 248] width 140 height 27
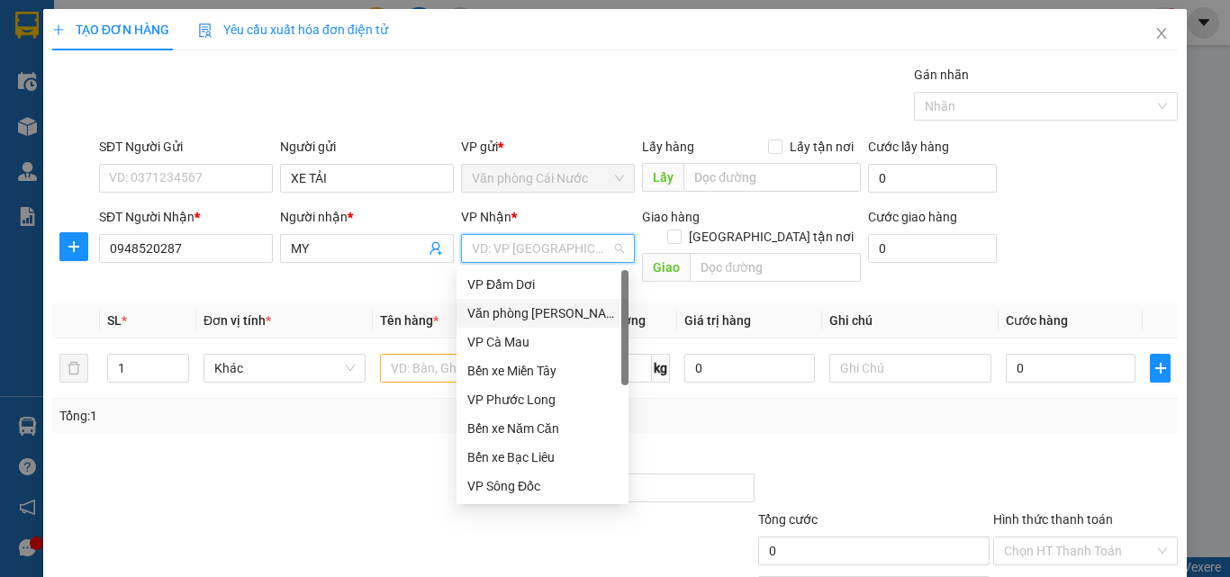
click at [524, 313] on div "Văn phòng [PERSON_NAME]" at bounding box center [542, 314] width 150 height 20
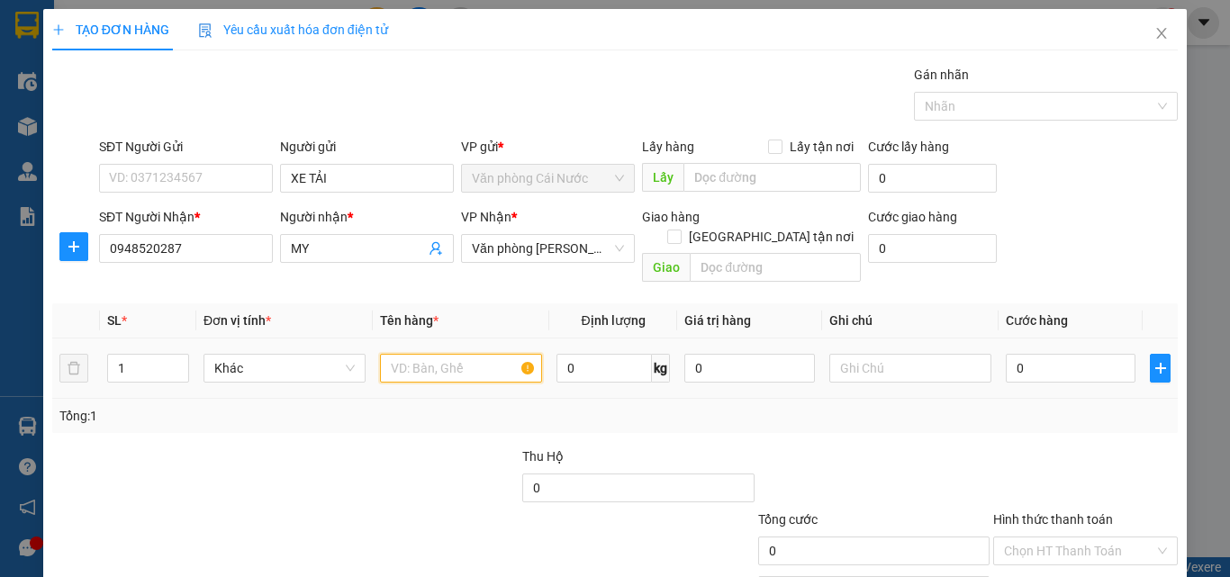
click at [431, 357] on input "text" at bounding box center [461, 368] width 162 height 29
type input "1 THÙNG"
click at [1014, 354] on input "0" at bounding box center [1071, 368] width 130 height 29
click at [160, 355] on input "1" at bounding box center [148, 368] width 80 height 27
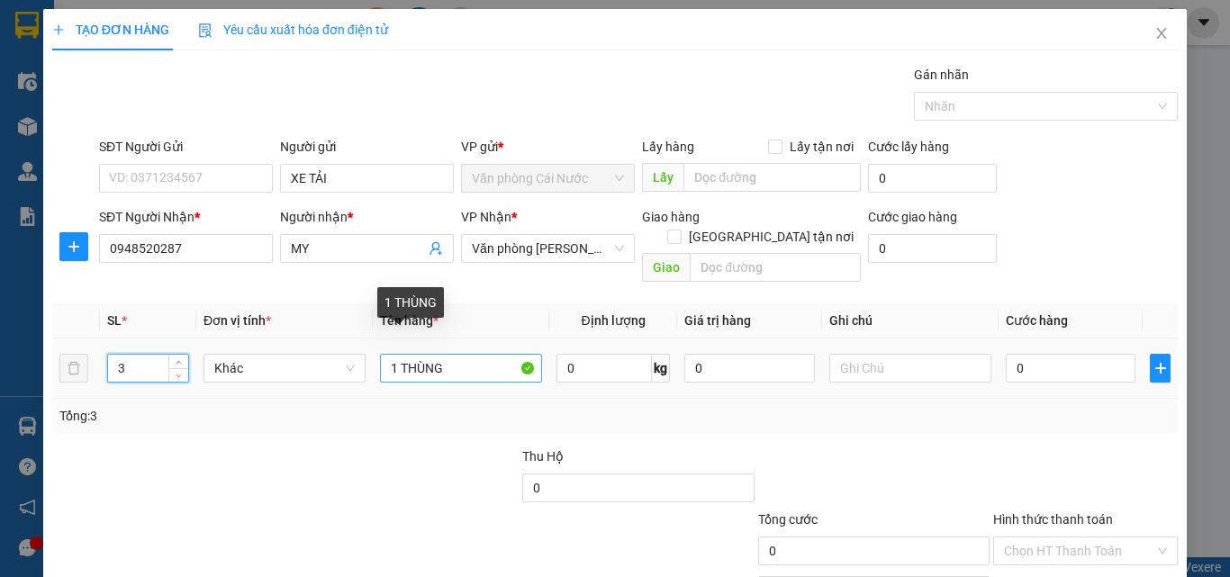
type input "3"
click at [399, 354] on input "1 THÙNG" at bounding box center [461, 368] width 162 height 29
type input "3 THÙNG"
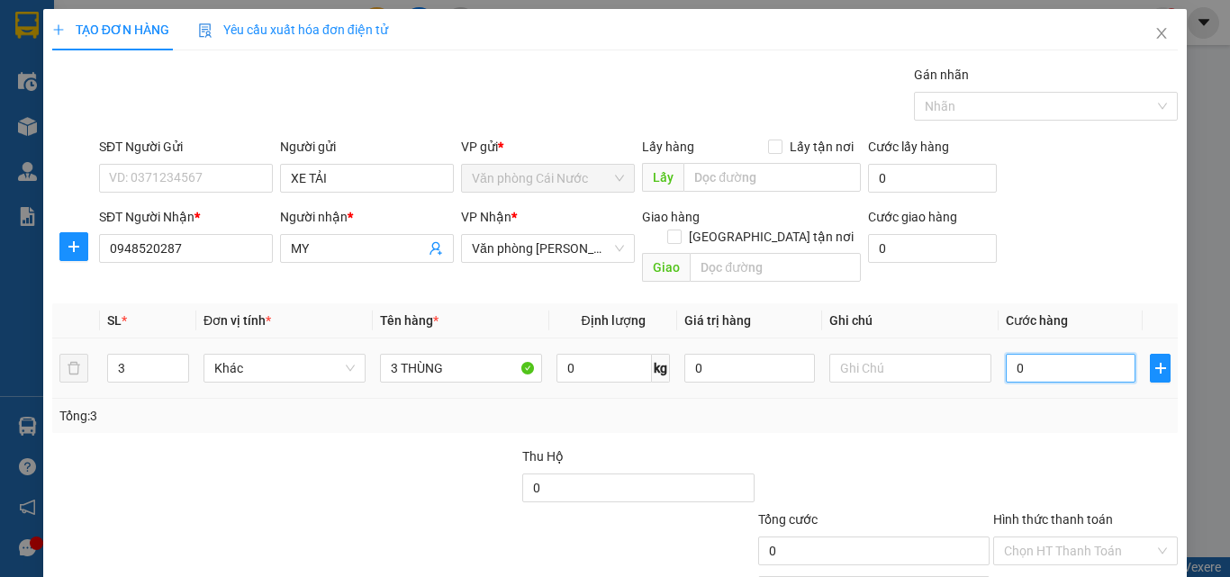
click at [1067, 354] on input "0" at bounding box center [1071, 368] width 130 height 29
type input "2"
type input "21"
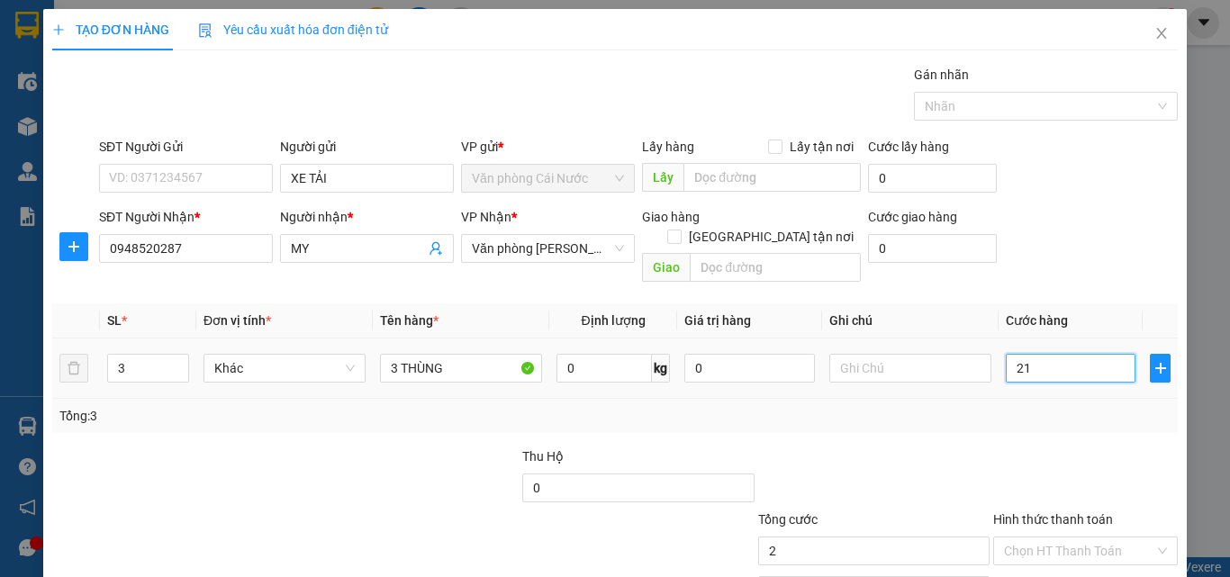
type input "21"
type input "210"
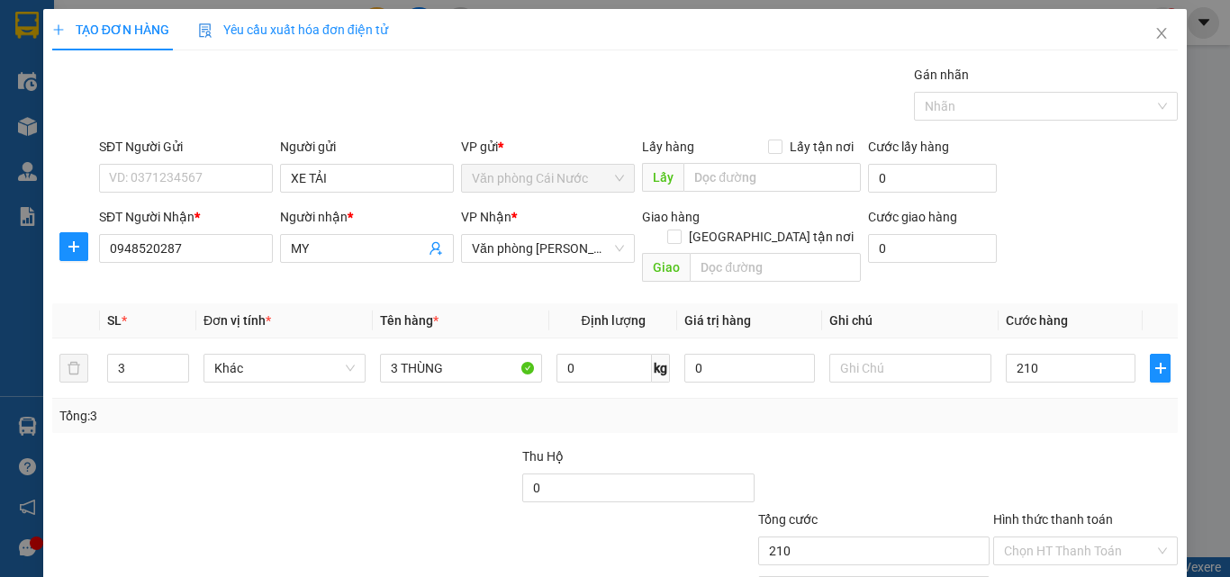
type input "210.000"
click at [1059, 406] on div "Tổng: 3" at bounding box center [614, 416] width 1111 height 20
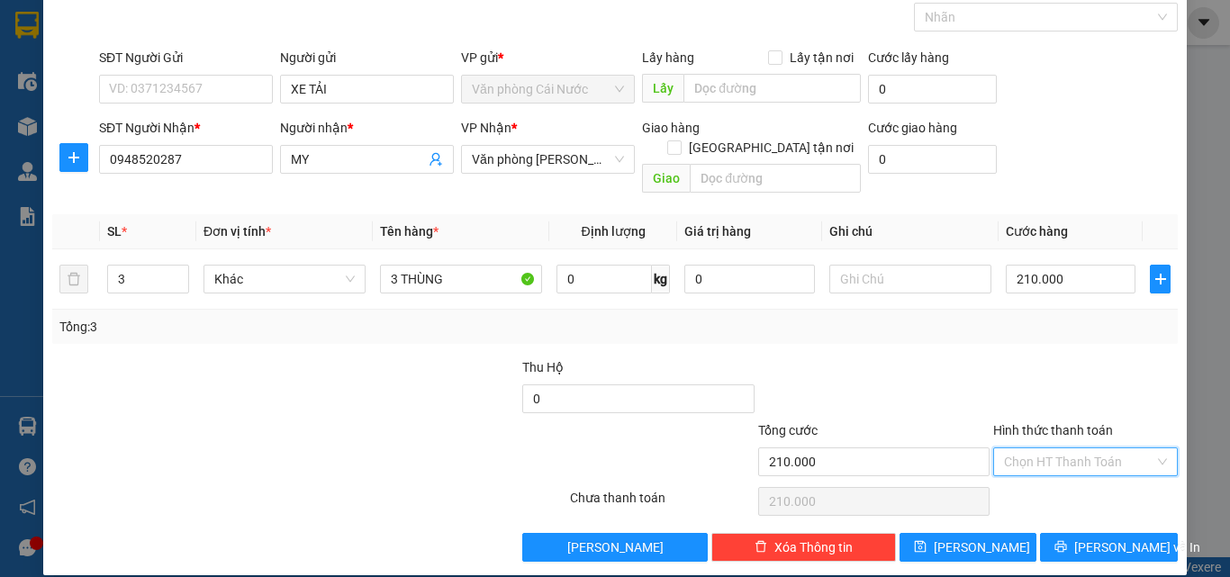
click at [1033, 449] on input "Hình thức thanh toán" at bounding box center [1079, 462] width 150 height 27
click at [1025, 476] on div "Tại văn phòng" at bounding box center [1074, 478] width 161 height 20
type input "0"
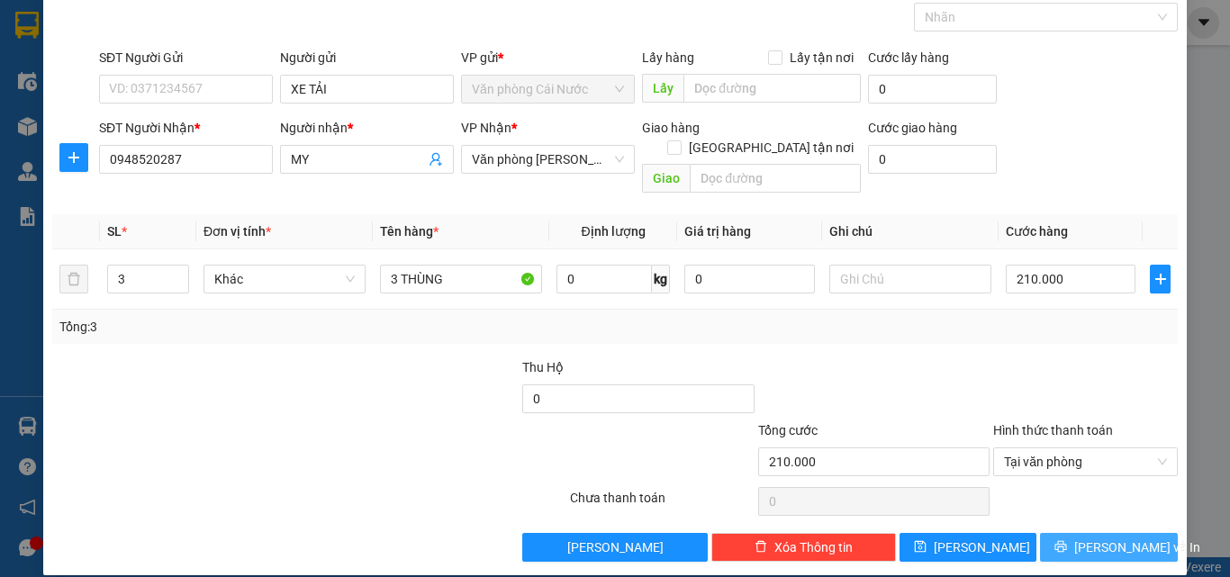
click at [1116, 538] on span "[PERSON_NAME] và In" at bounding box center [1137, 548] width 126 height 20
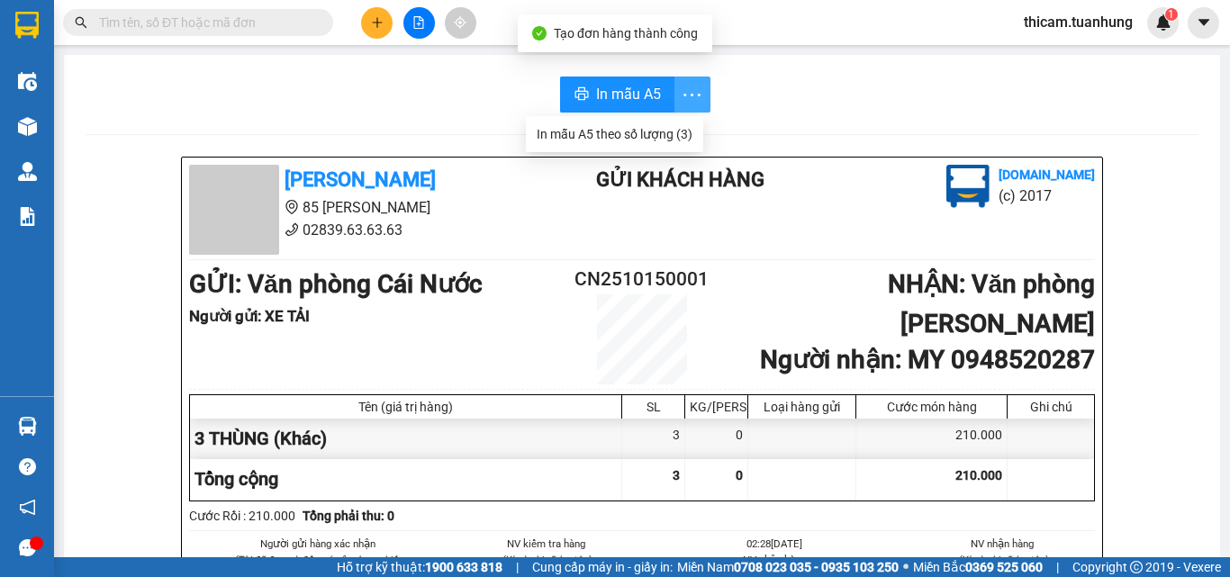
click at [681, 94] on icon "more" at bounding box center [692, 95] width 23 height 23
click at [630, 140] on div "In mẫu A5 theo số lượng (3)" at bounding box center [615, 134] width 156 height 20
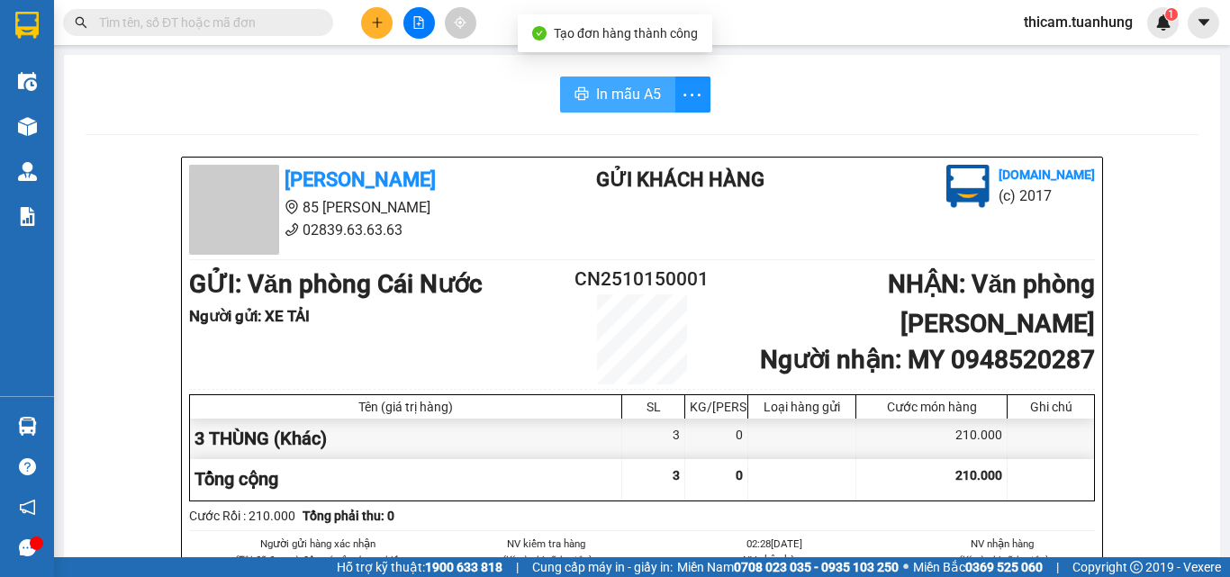
click at [629, 95] on span "In mẫu A5" at bounding box center [628, 94] width 65 height 23
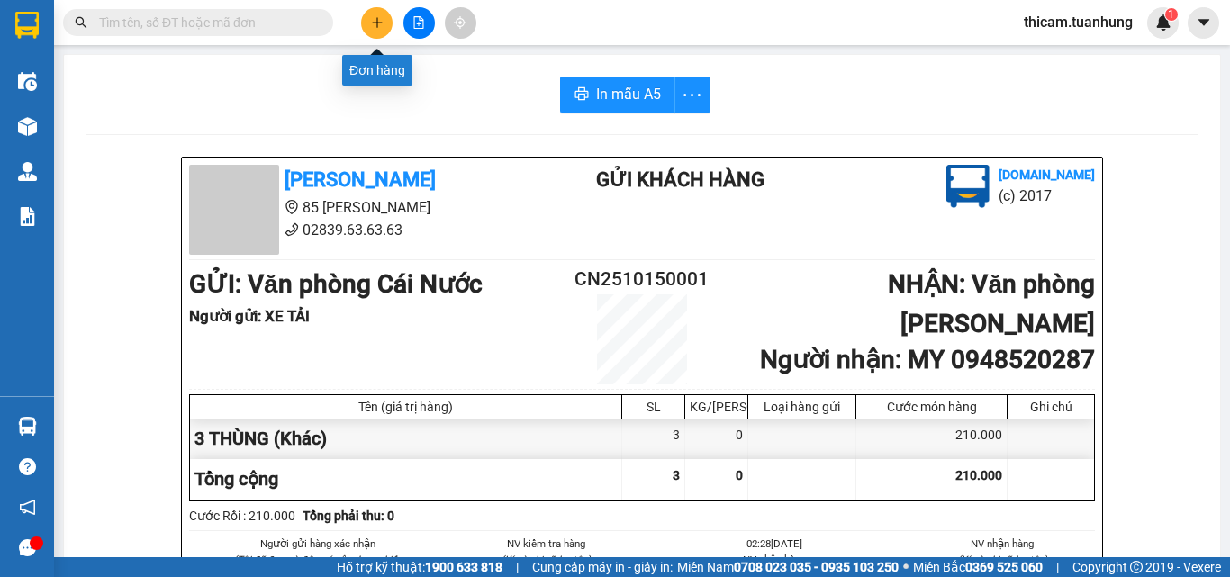
click at [380, 20] on icon "plus" at bounding box center [377, 22] width 13 height 13
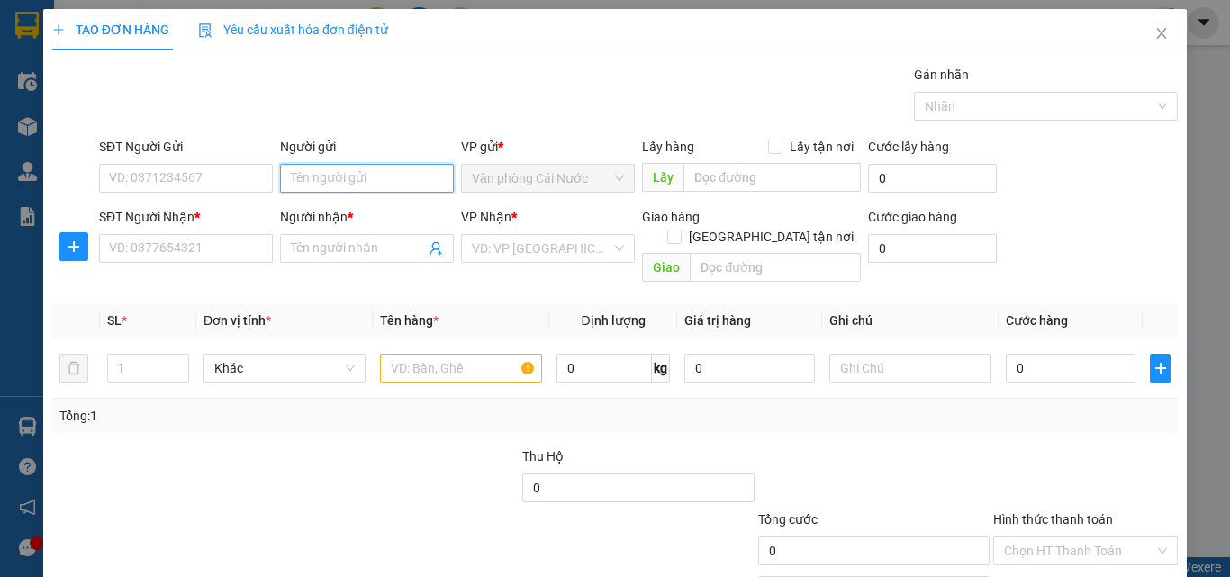
click at [306, 172] on input "Người gửi" at bounding box center [367, 178] width 174 height 29
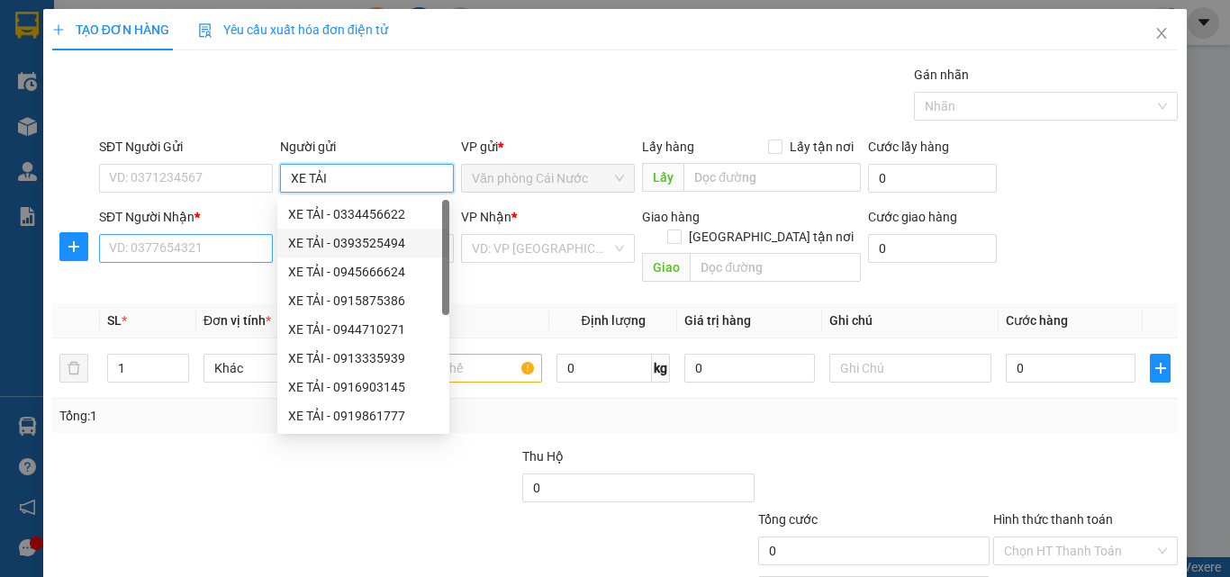
type input "XE TẢI"
click at [231, 248] on input "SĐT Người Nhận *" at bounding box center [186, 248] width 174 height 29
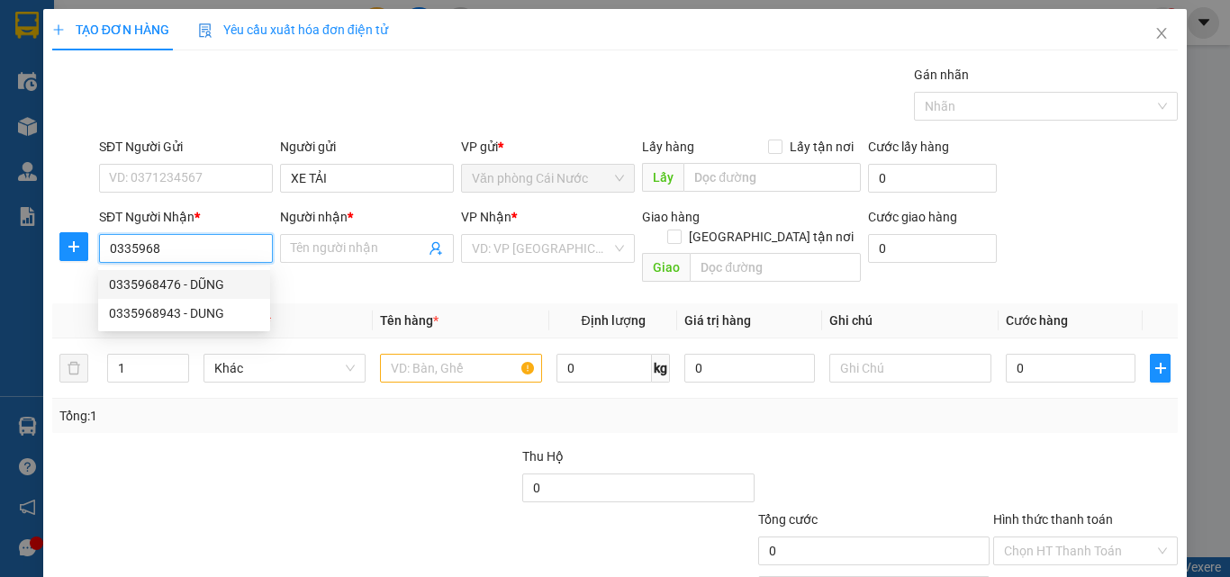
click at [182, 278] on div "0335968476 - DŨNG" at bounding box center [184, 285] width 150 height 20
type input "0335968476"
type input "DŨNG"
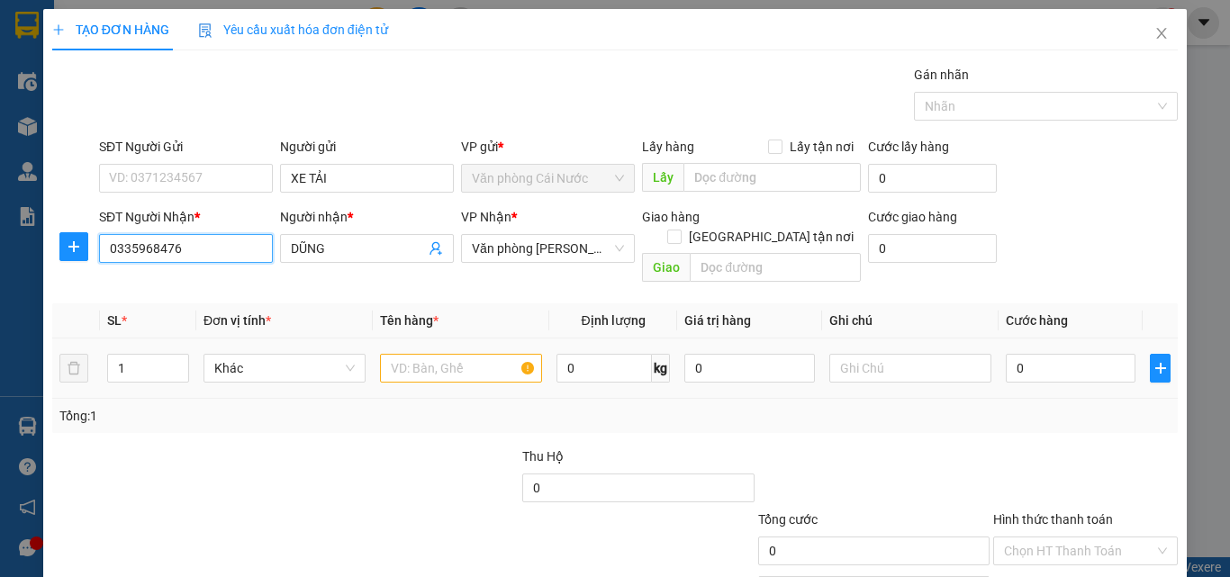
type input "0335968476"
click at [451, 356] on input "text" at bounding box center [461, 368] width 162 height 29
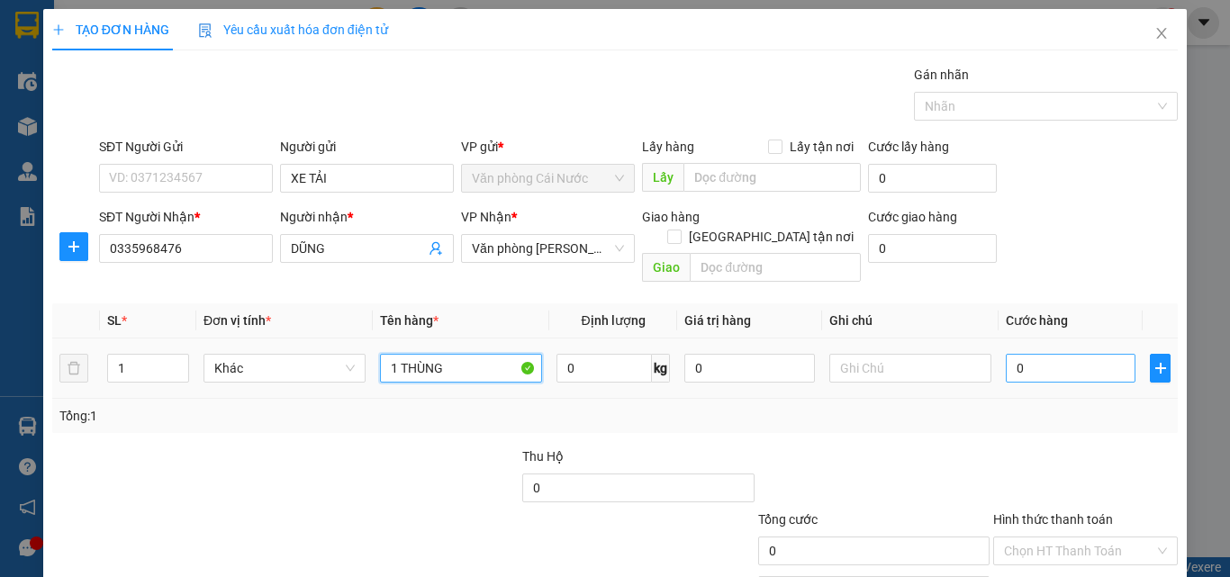
type input "1 THÙNG"
click at [1100, 354] on input "0" at bounding box center [1071, 368] width 130 height 29
type input "7"
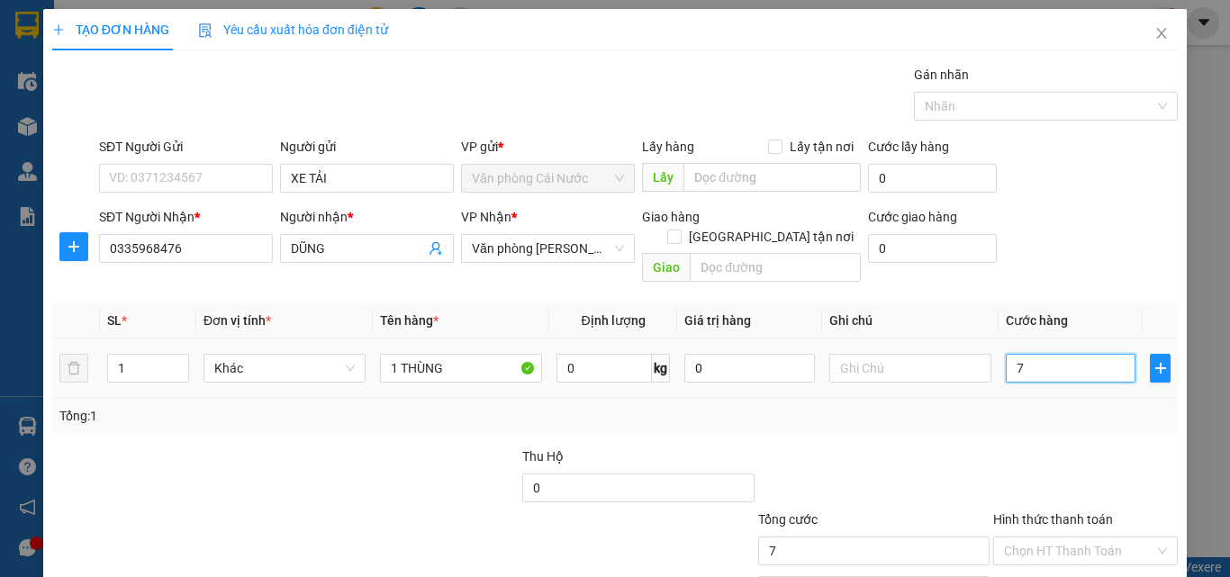
type input "70"
type input "70.000"
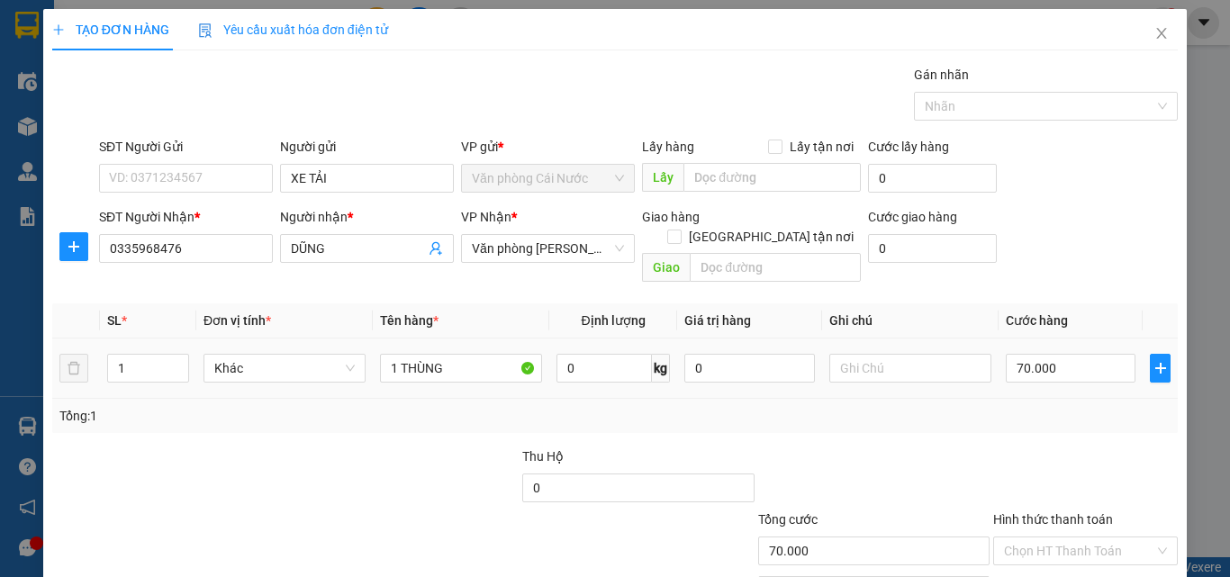
click at [1085, 406] on div "Tổng: 1" at bounding box center [614, 416] width 1111 height 20
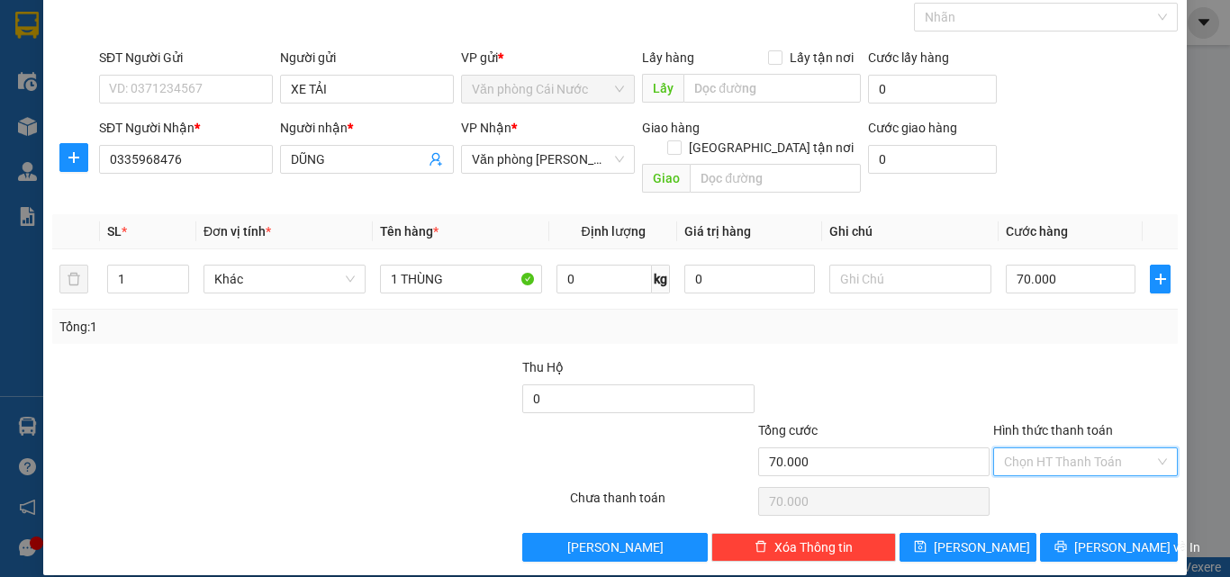
click at [1084, 449] on input "Hình thức thanh toán" at bounding box center [1079, 462] width 150 height 27
click at [1078, 473] on div "Tại văn phòng" at bounding box center [1074, 478] width 161 height 20
type input "0"
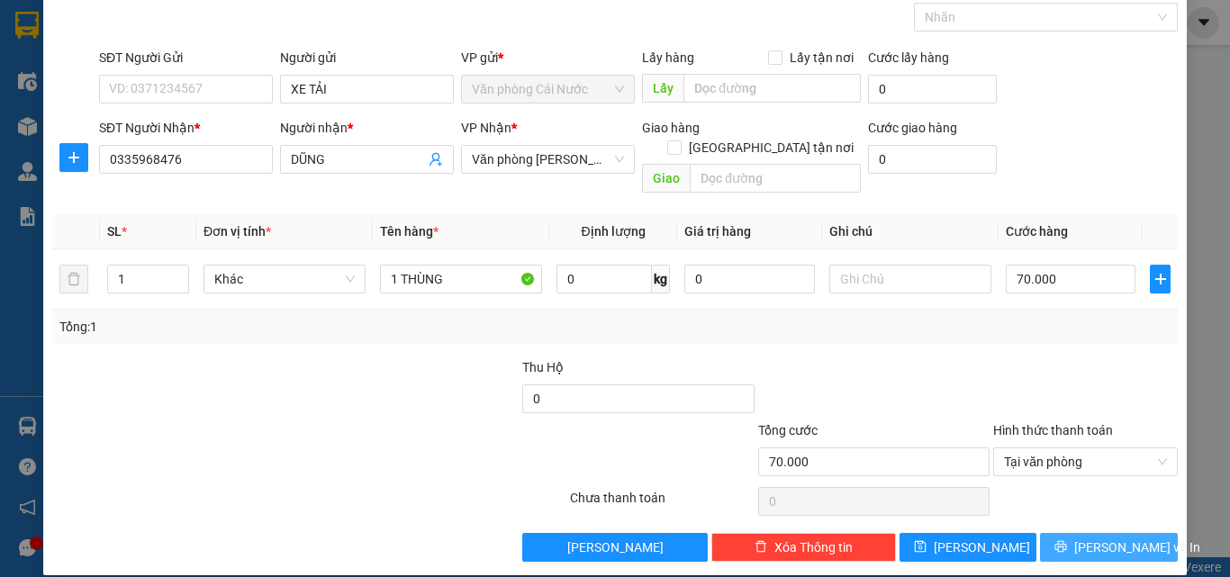
click at [1091, 538] on span "[PERSON_NAME] và In" at bounding box center [1137, 548] width 126 height 20
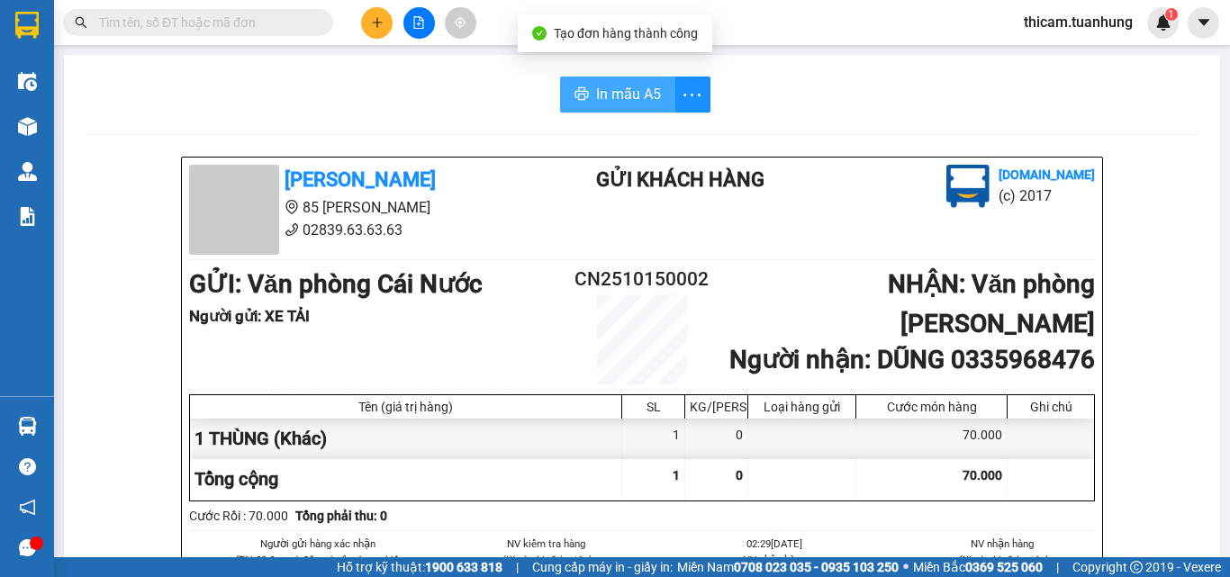
click at [576, 96] on icon "printer" at bounding box center [582, 93] width 14 height 14
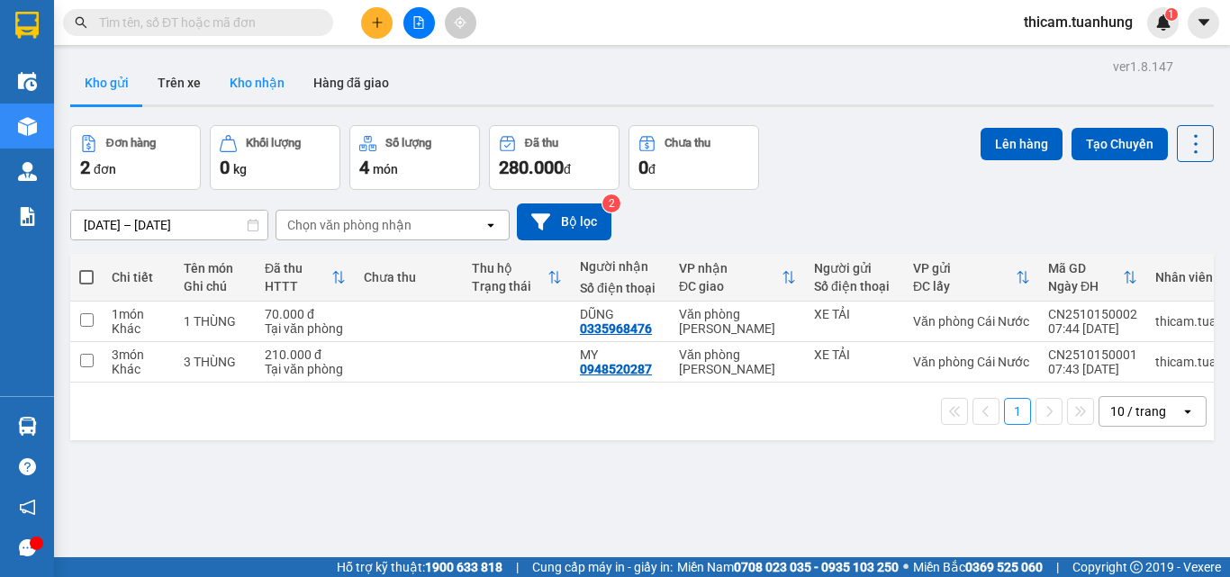
click at [251, 90] on button "Kho nhận" at bounding box center [257, 82] width 84 height 43
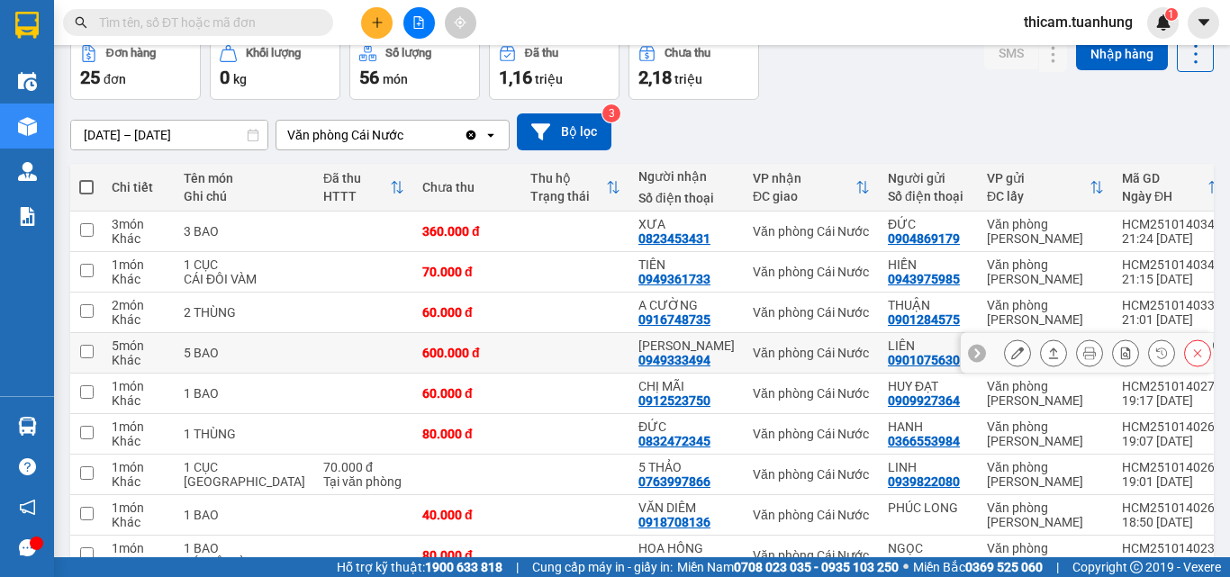
scroll to position [259, 0]
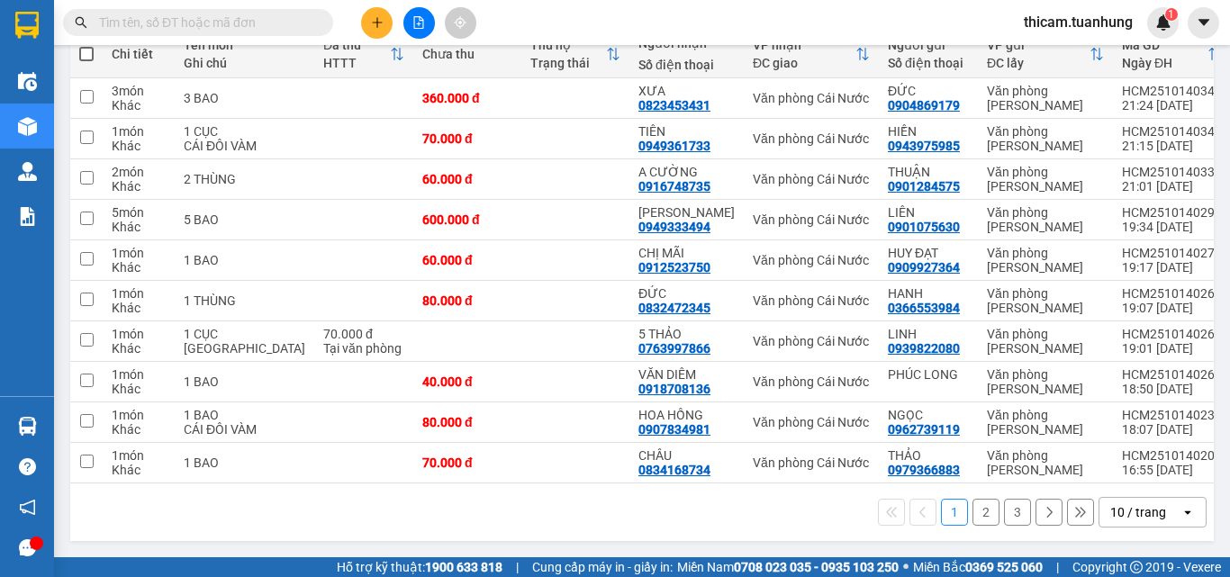
click at [977, 513] on button "2" at bounding box center [986, 512] width 27 height 27
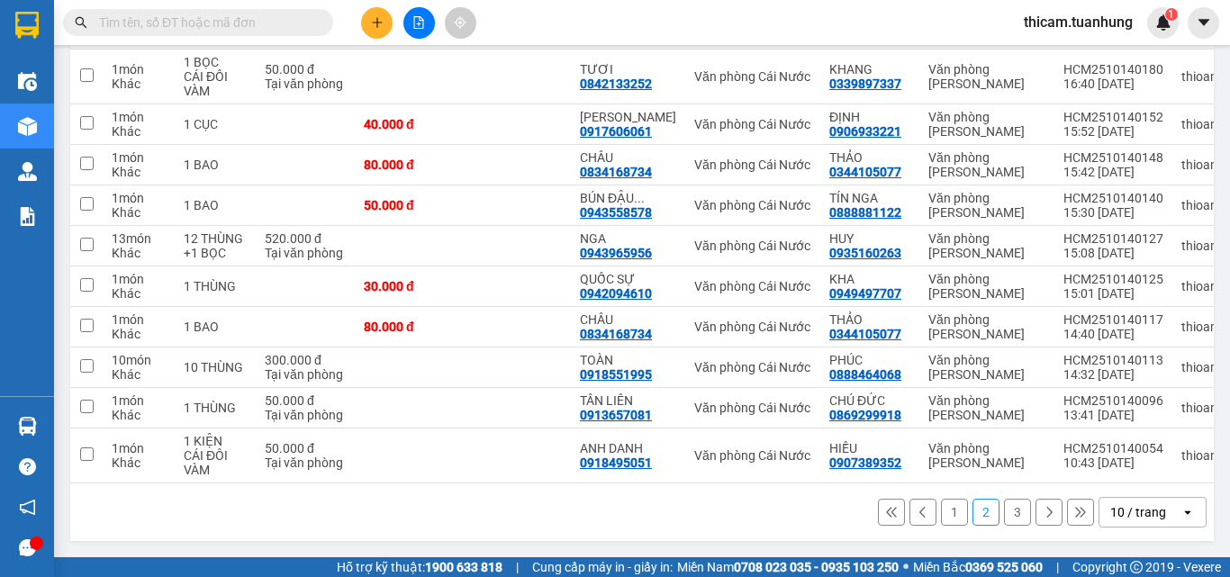
click at [1004, 512] on button "3" at bounding box center [1017, 512] width 27 height 27
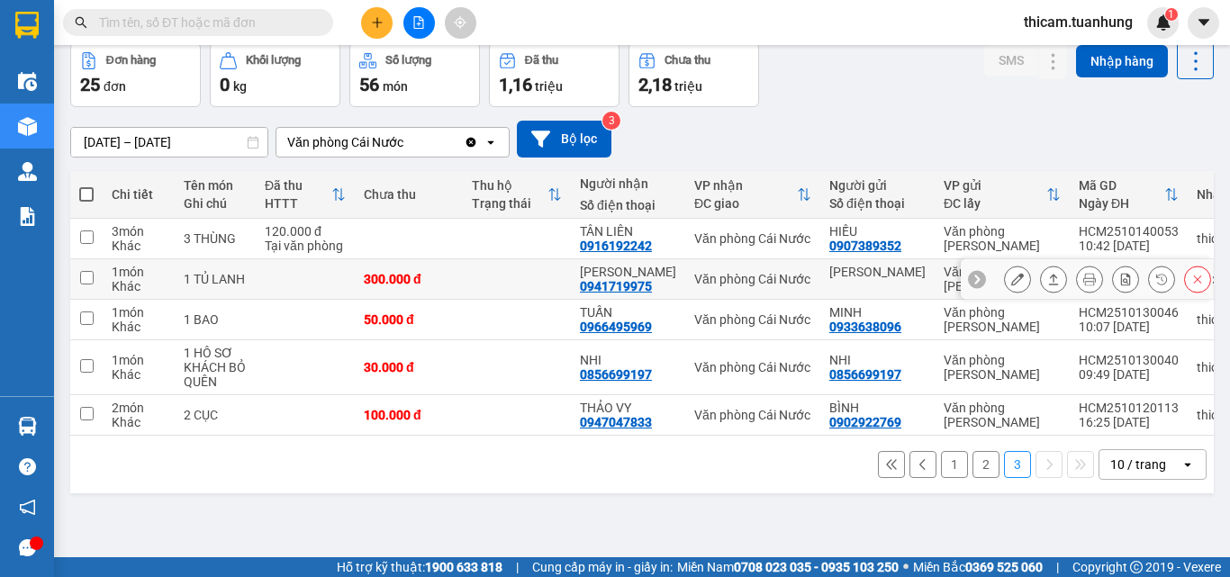
scroll to position [0, 0]
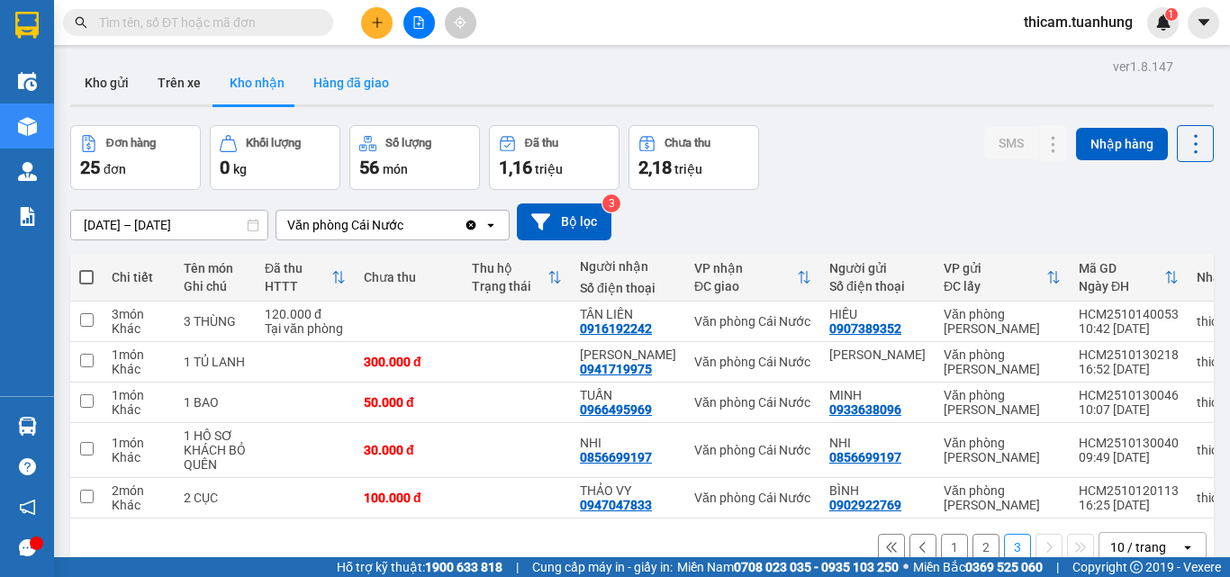
click at [375, 84] on button "Hàng đã giao" at bounding box center [351, 82] width 104 height 43
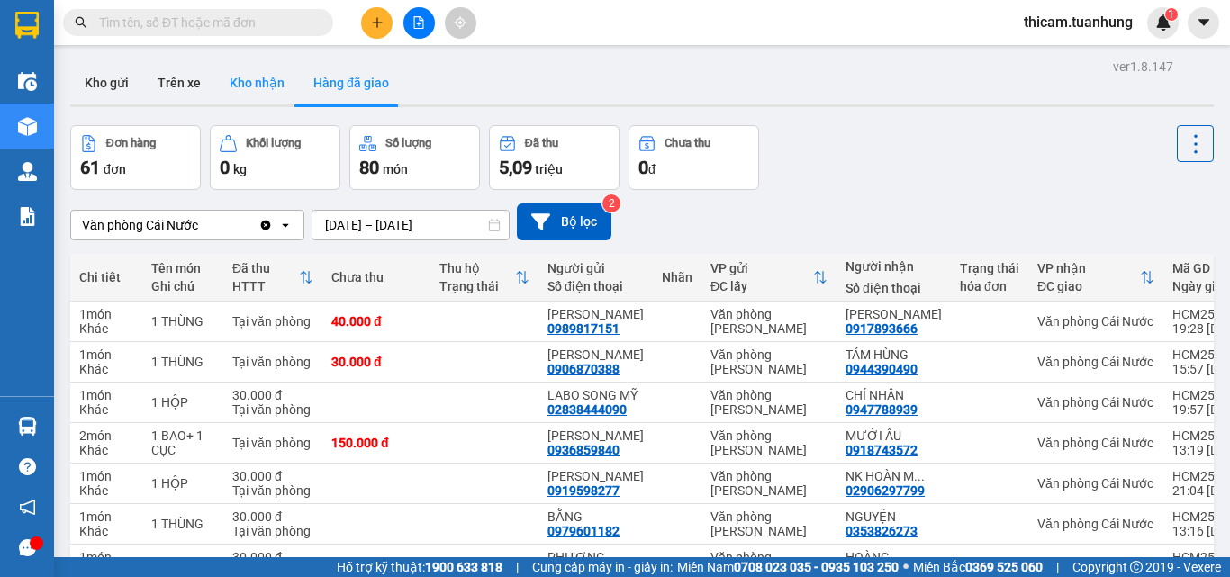
click at [241, 71] on button "Kho nhận" at bounding box center [257, 82] width 84 height 43
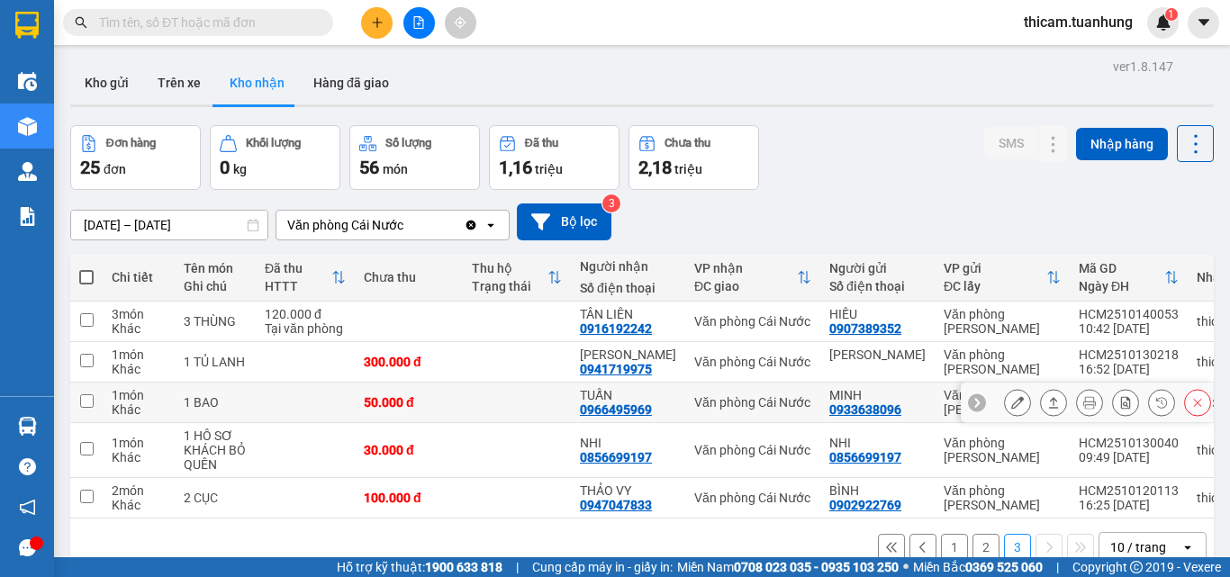
scroll to position [83, 0]
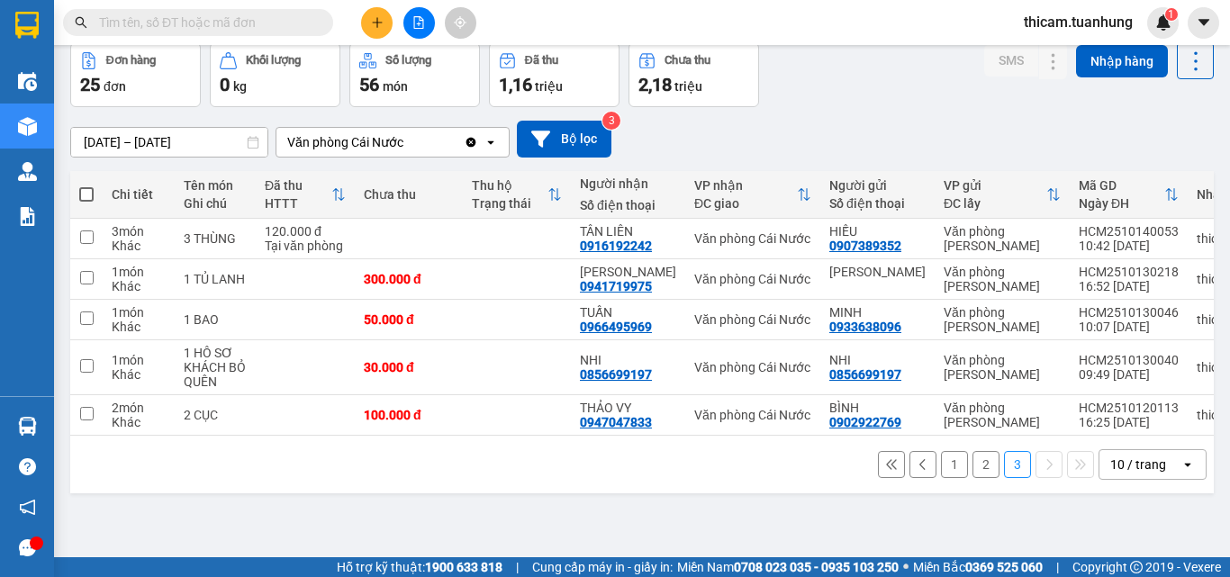
click at [208, 10] on span at bounding box center [198, 22] width 270 height 27
click at [210, 15] on input "text" at bounding box center [205, 23] width 213 height 20
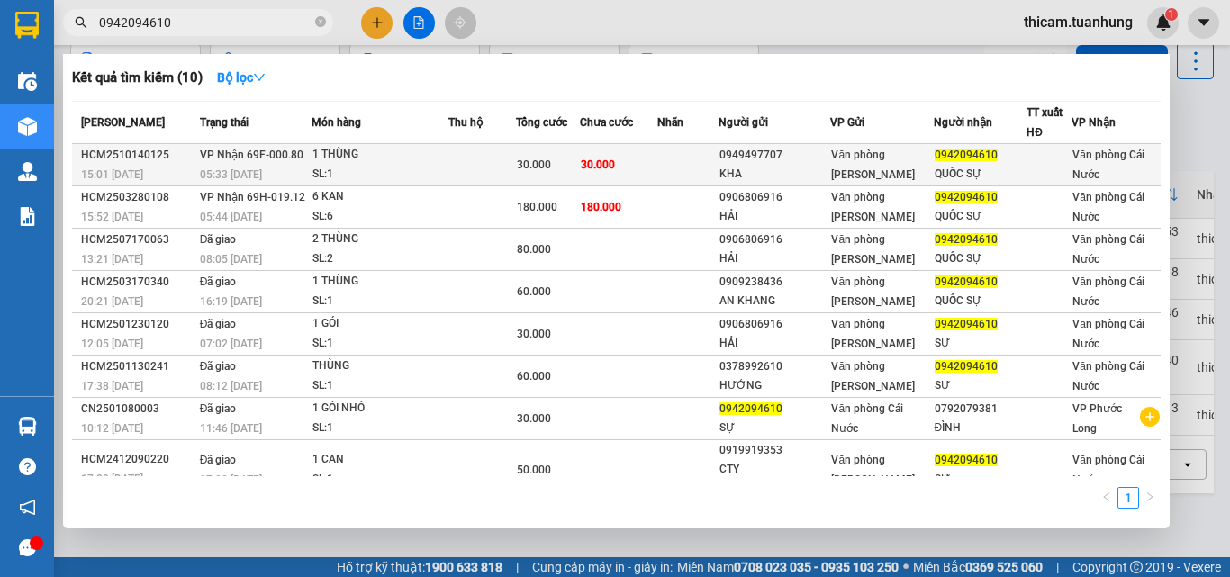
type input "0942094610"
click at [708, 172] on td at bounding box center [687, 165] width 61 height 42
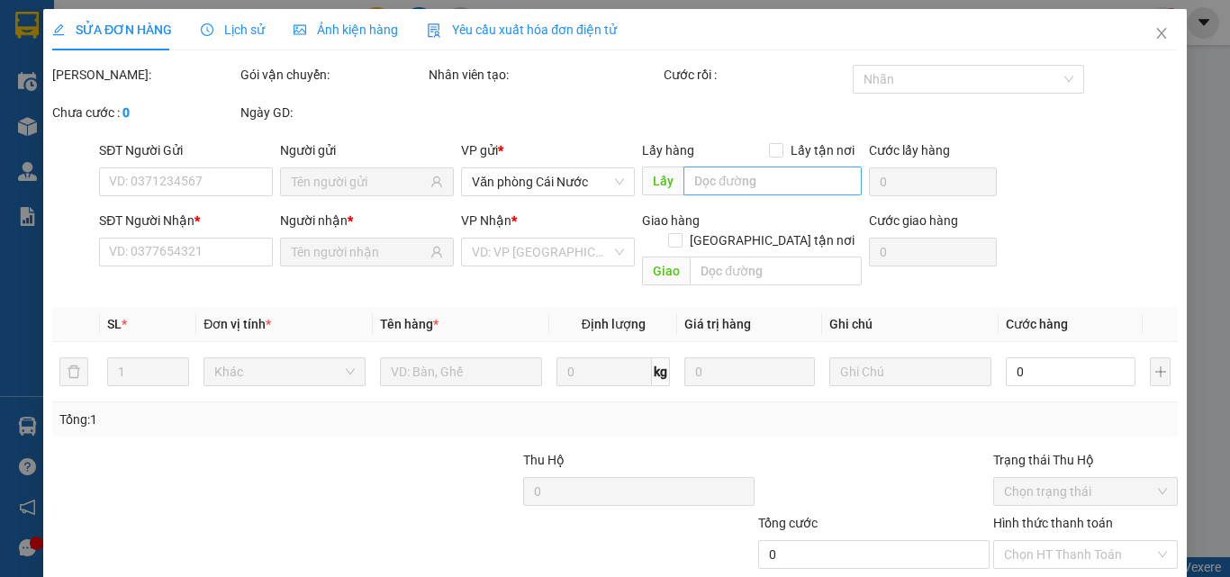
type input "0949497707"
type input "KHA"
type input "0942094610"
type input "QUỐC SỰ"
type input "30.000"
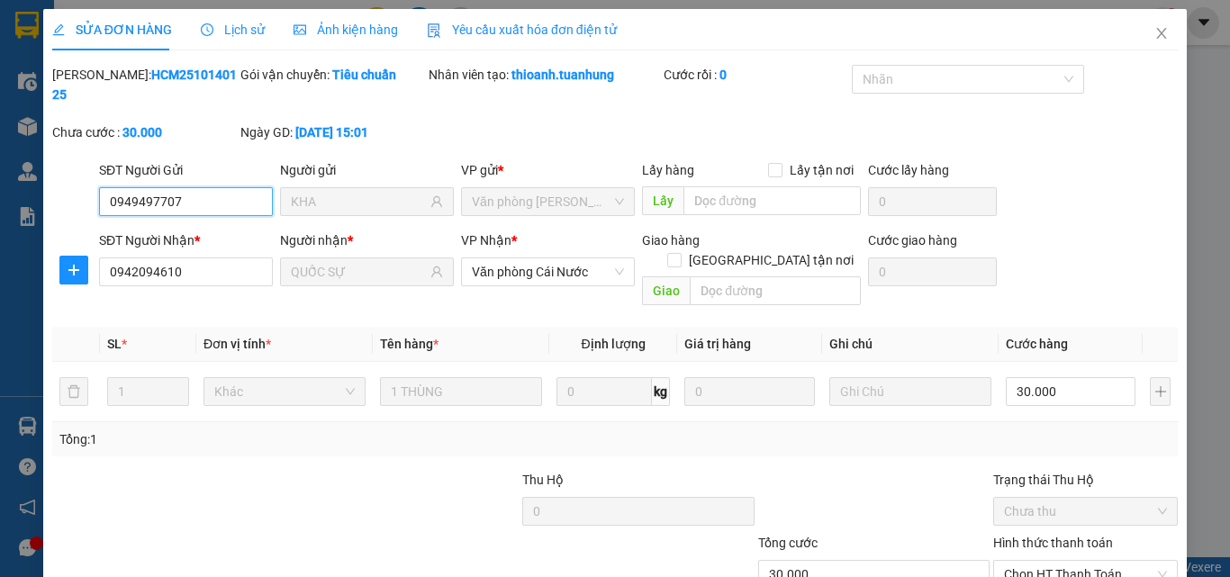
scroll to position [93, 0]
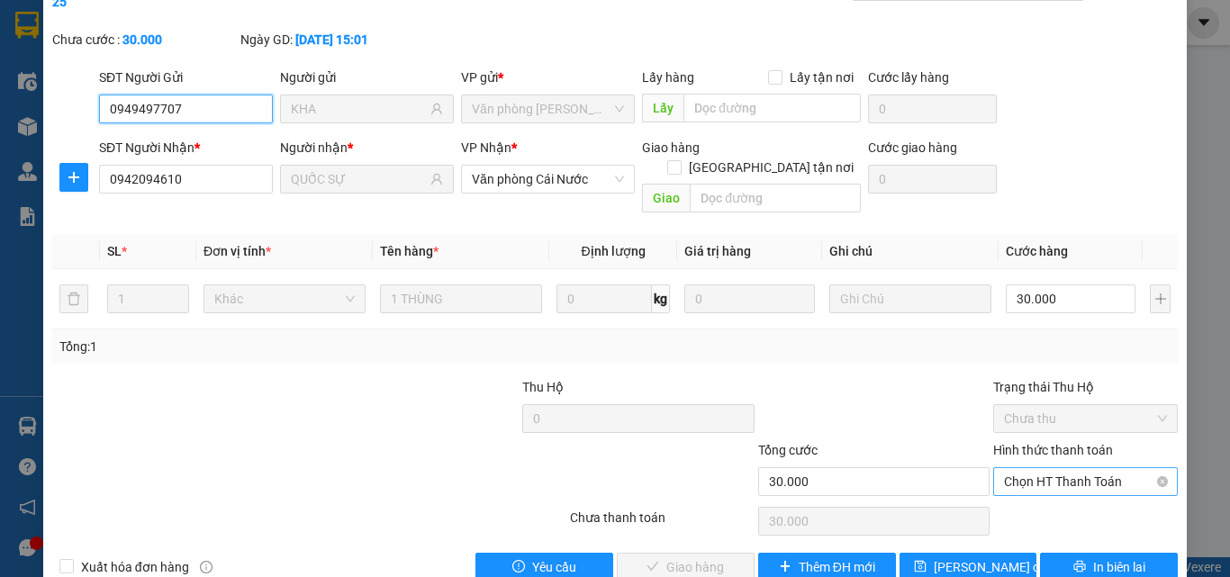
click at [1106, 468] on span "Chọn HT Thanh Toán" at bounding box center [1085, 481] width 163 height 27
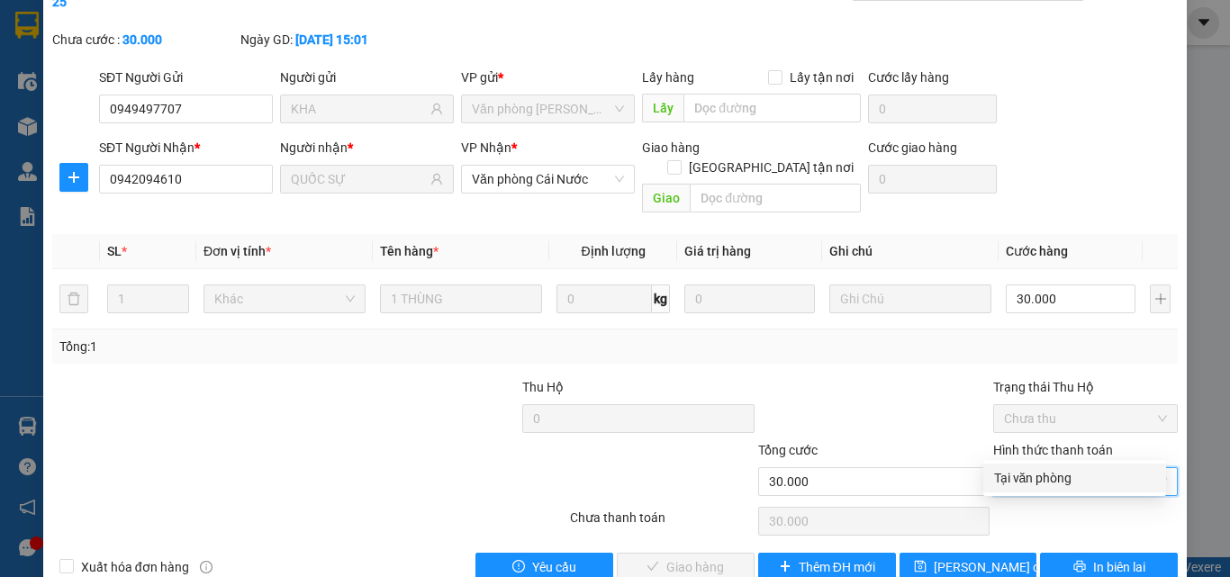
click at [1100, 485] on div "Tại văn phòng" at bounding box center [1074, 478] width 161 height 20
type input "0"
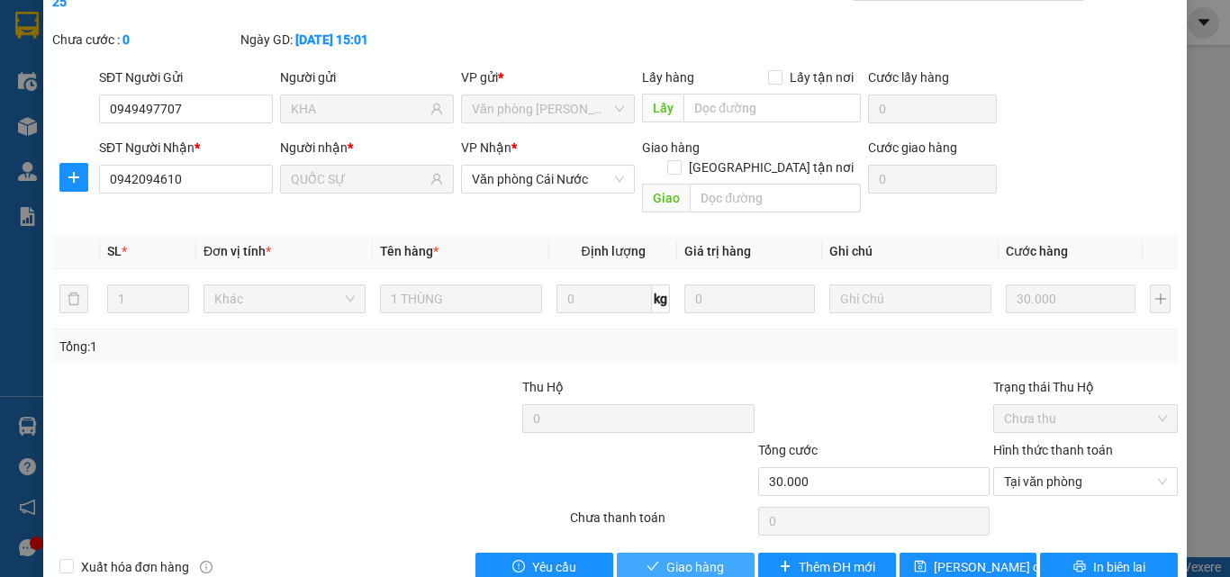
click at [669, 546] on span "Giao hàng" at bounding box center [695, 568] width 58 height 20
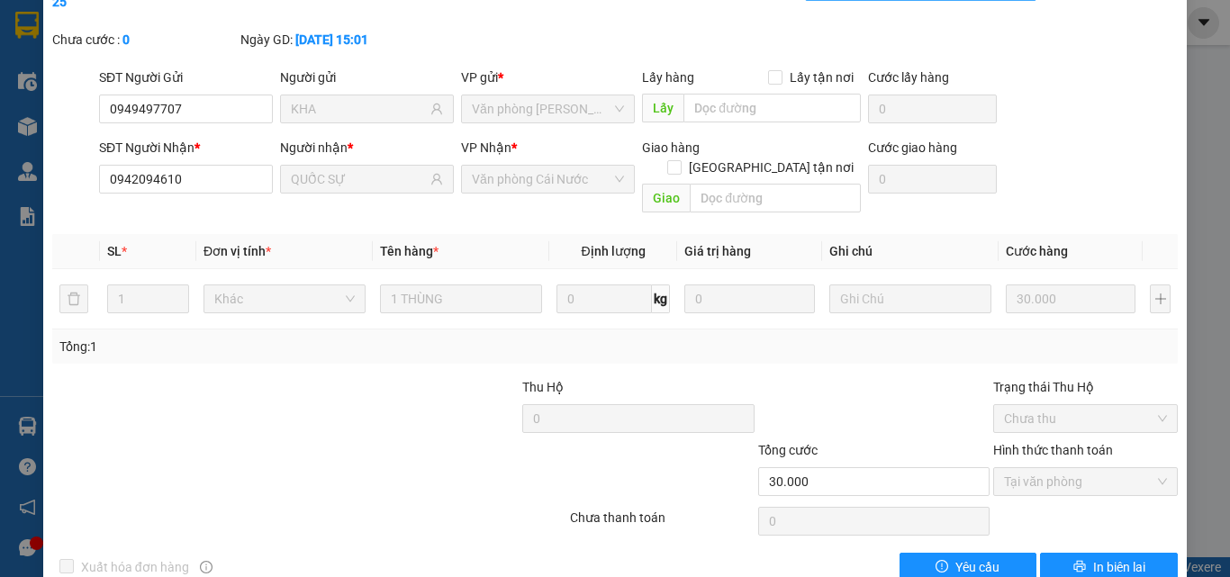
scroll to position [0, 0]
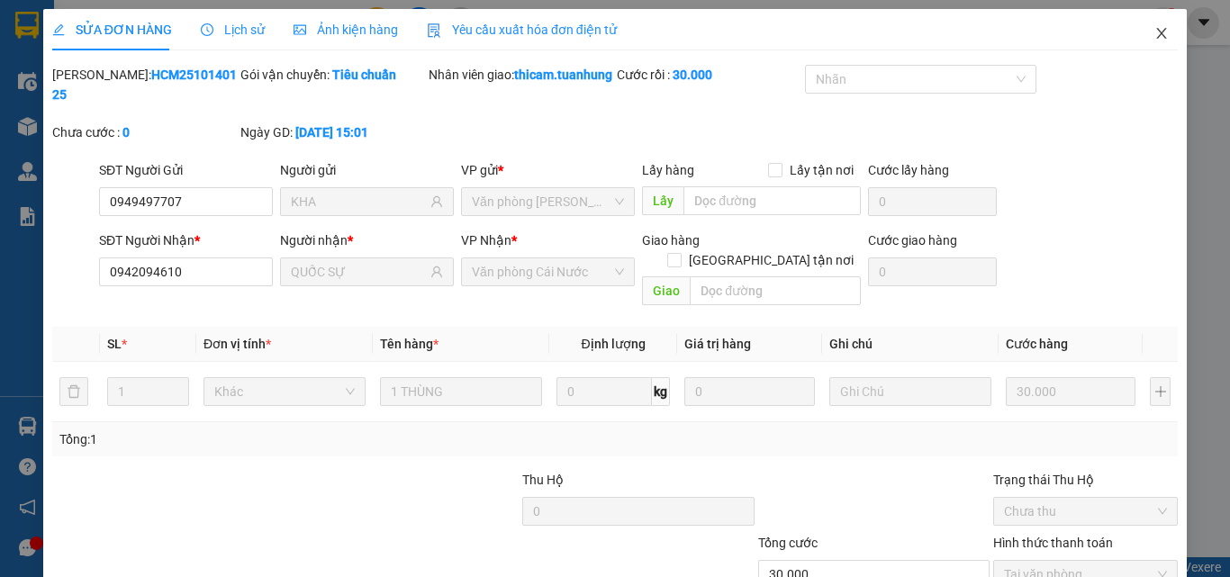
click at [1155, 25] on span "Close" at bounding box center [1162, 34] width 50 height 50
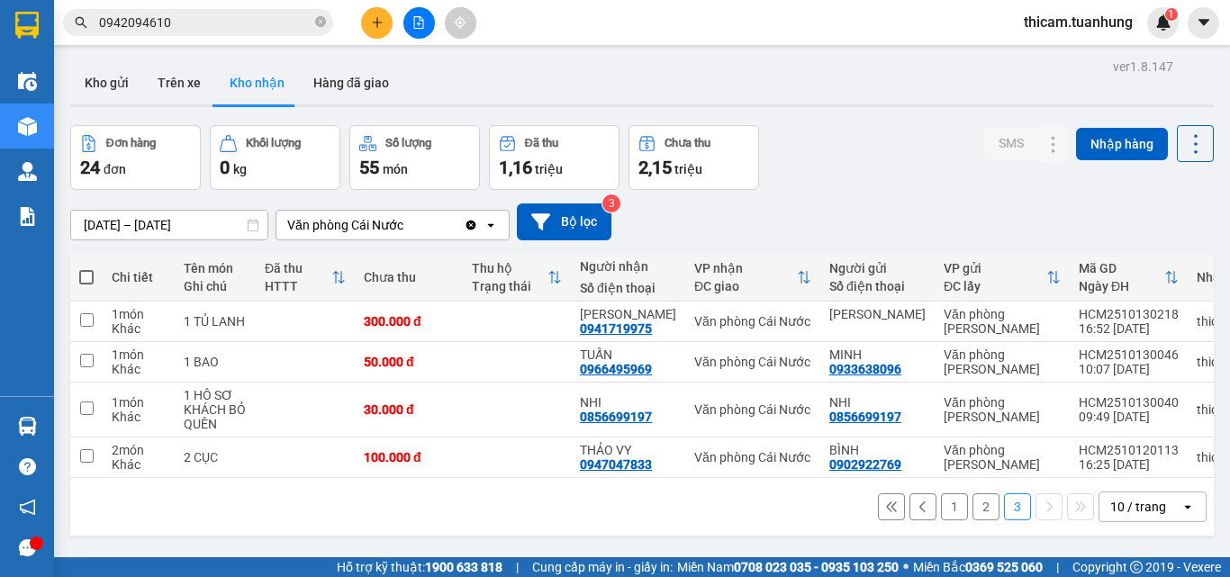
click at [979, 514] on button "2" at bounding box center [986, 507] width 27 height 27
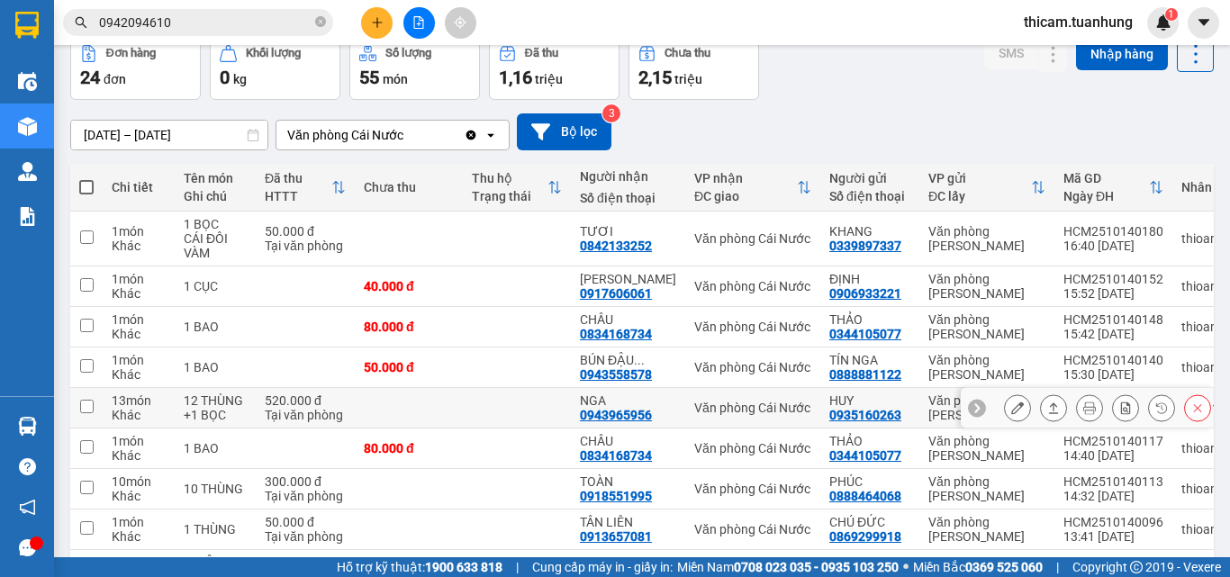
scroll to position [259, 0]
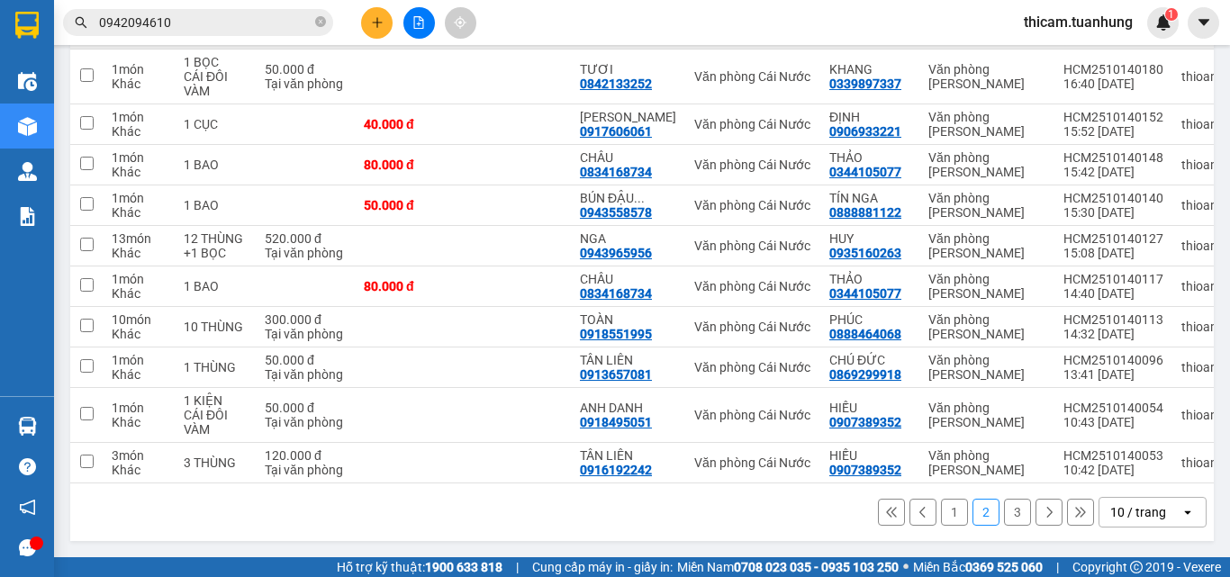
click at [948, 517] on button "1" at bounding box center [954, 512] width 27 height 27
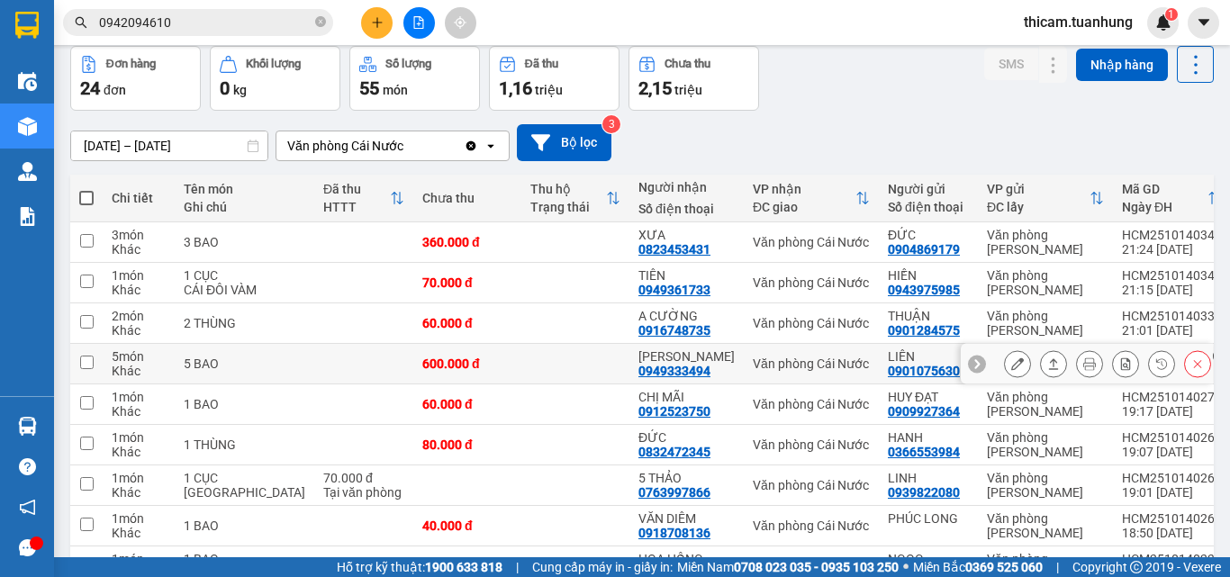
scroll to position [169, 0]
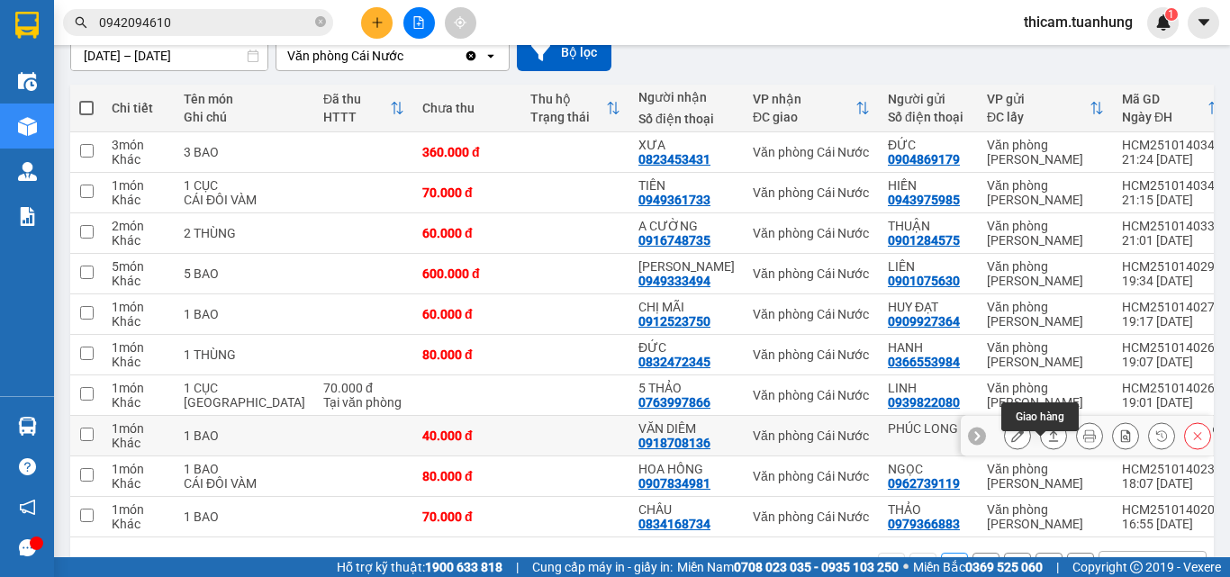
click at [1047, 442] on icon at bounding box center [1053, 436] width 13 height 13
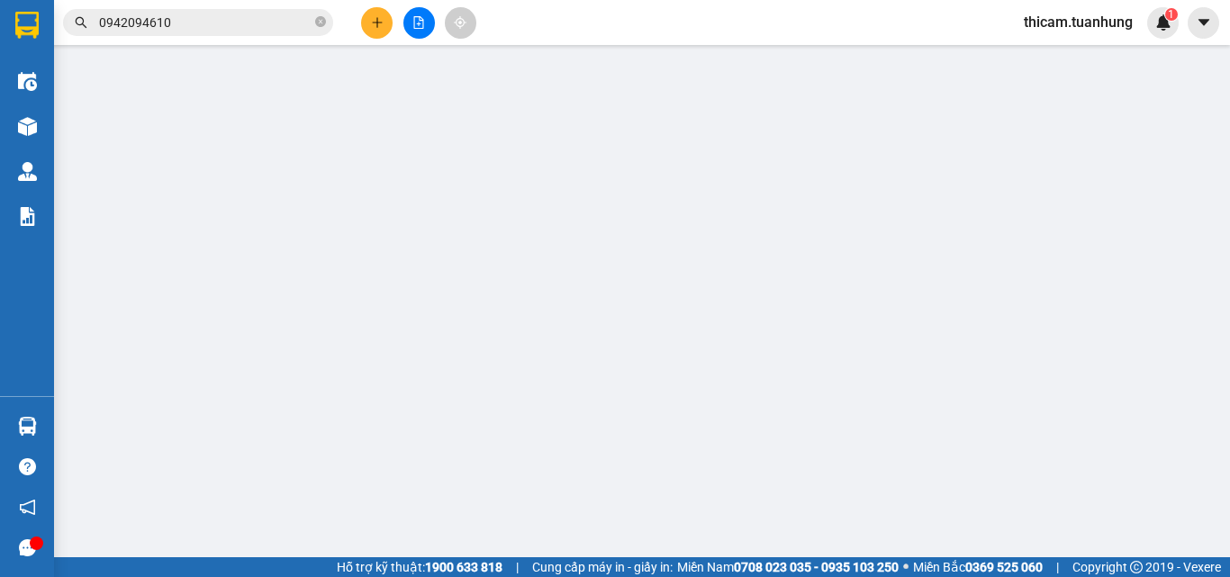
type input "PHÚC LONG"
type input "0918708136"
type input "VĂN DIÊM"
type input "40.000"
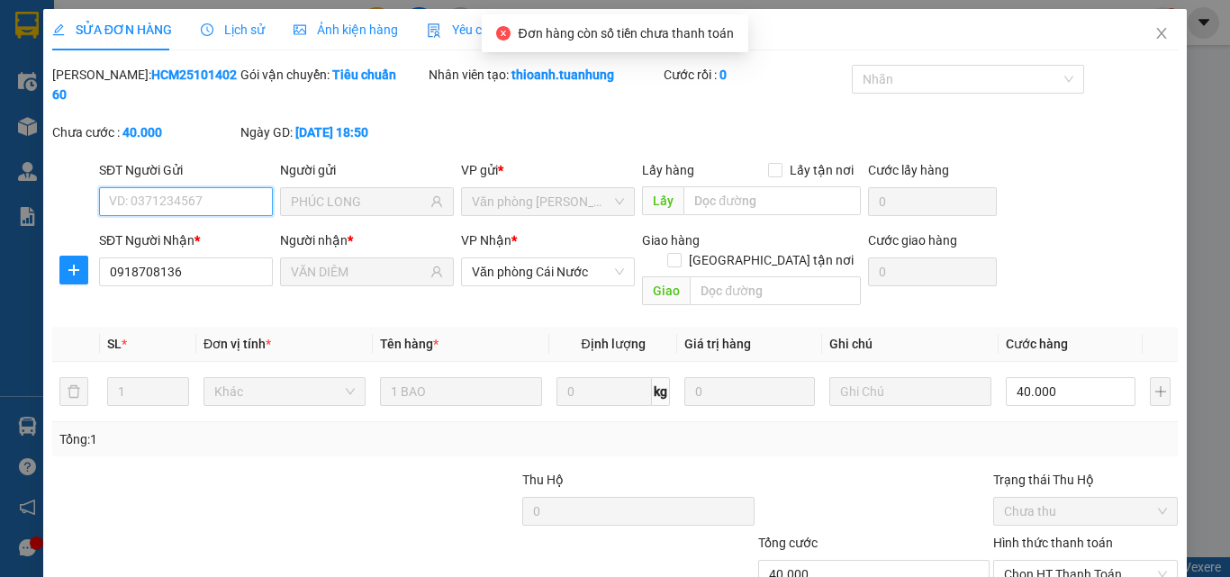
scroll to position [93, 0]
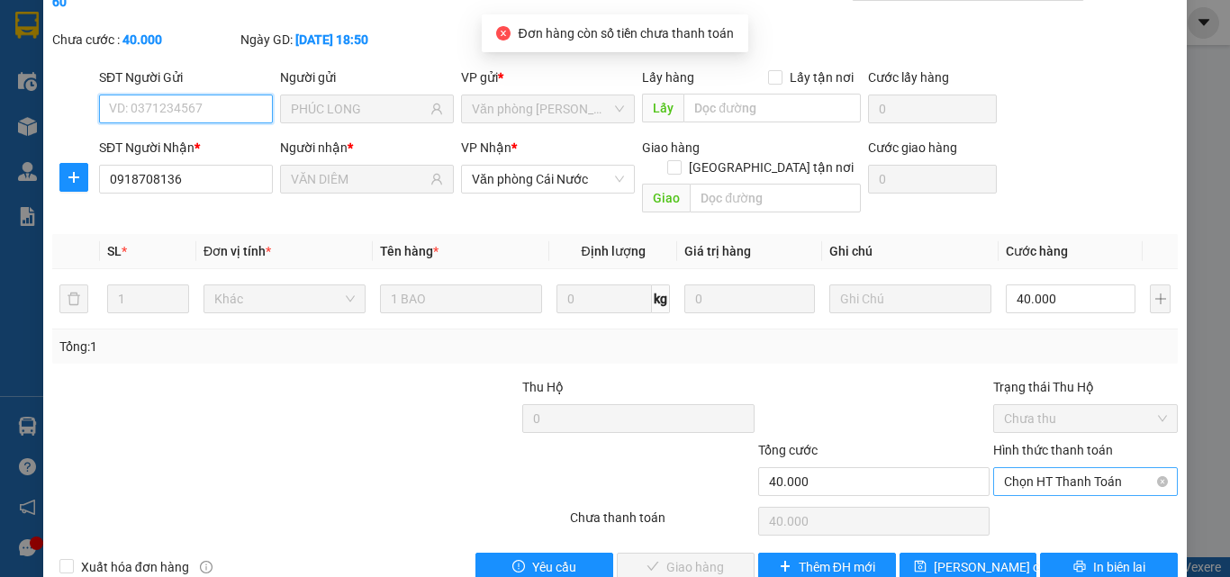
click at [1057, 468] on span "Chọn HT Thanh Toán" at bounding box center [1085, 481] width 163 height 27
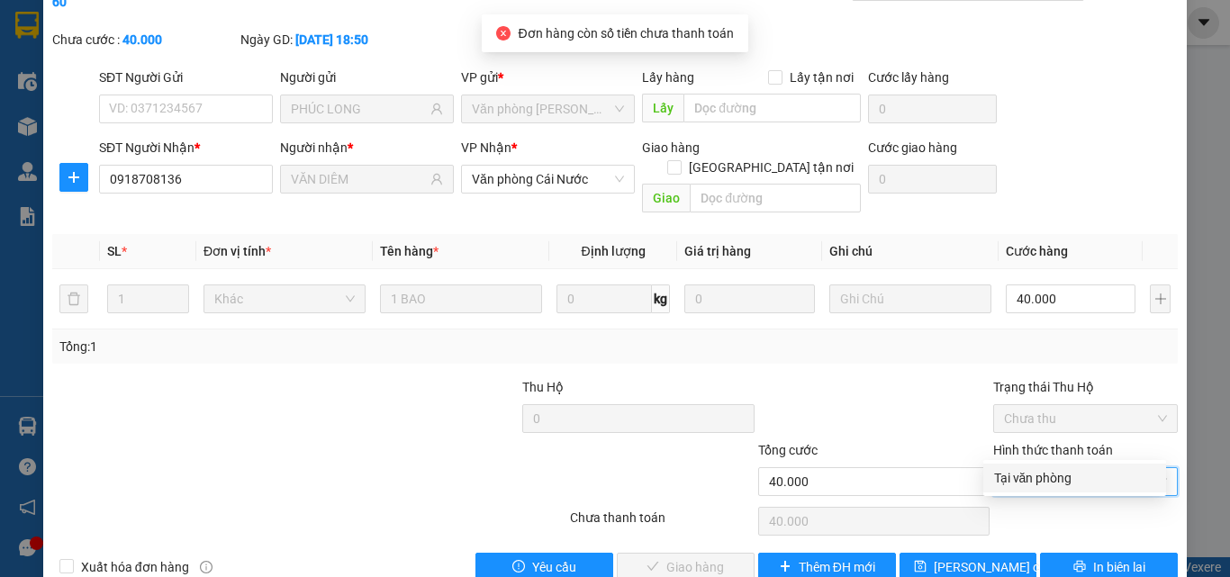
click at [1047, 460] on div "Total Paid Fee 0 Total UnPaid Fee 40.000 Cash Collection Total Fee Mã ĐH: HCM25…" at bounding box center [615, 277] width 1126 height 610
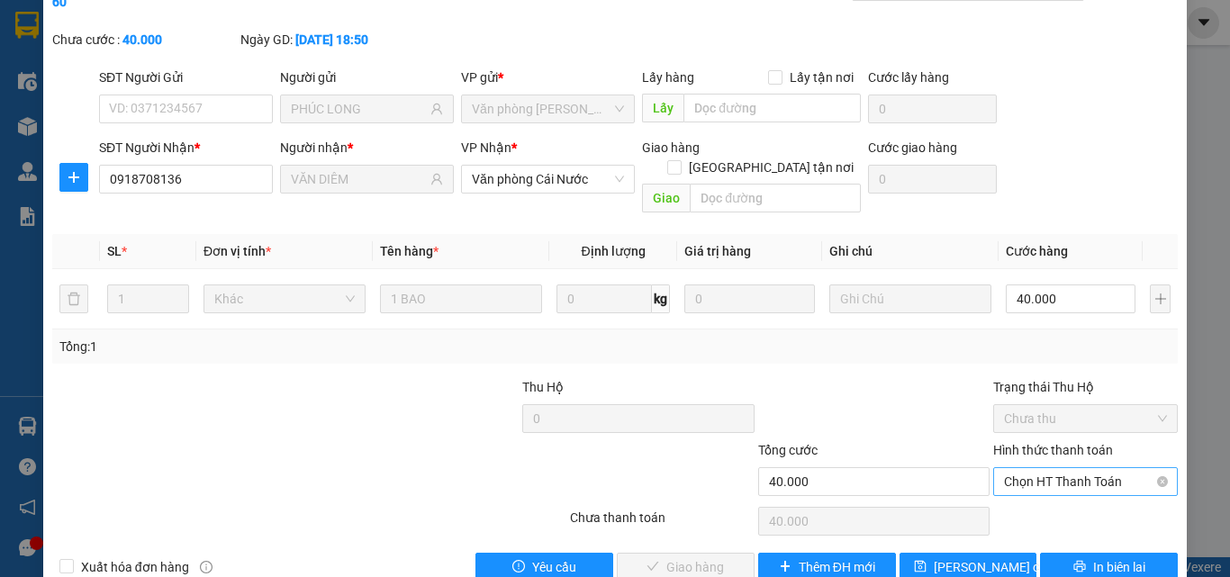
click at [1046, 468] on span "Chọn HT Thanh Toán" at bounding box center [1085, 481] width 163 height 27
click at [1045, 466] on div "Tại văn phòng" at bounding box center [1075, 478] width 183 height 29
type input "0"
click at [702, 546] on span "Giao hàng" at bounding box center [695, 568] width 58 height 20
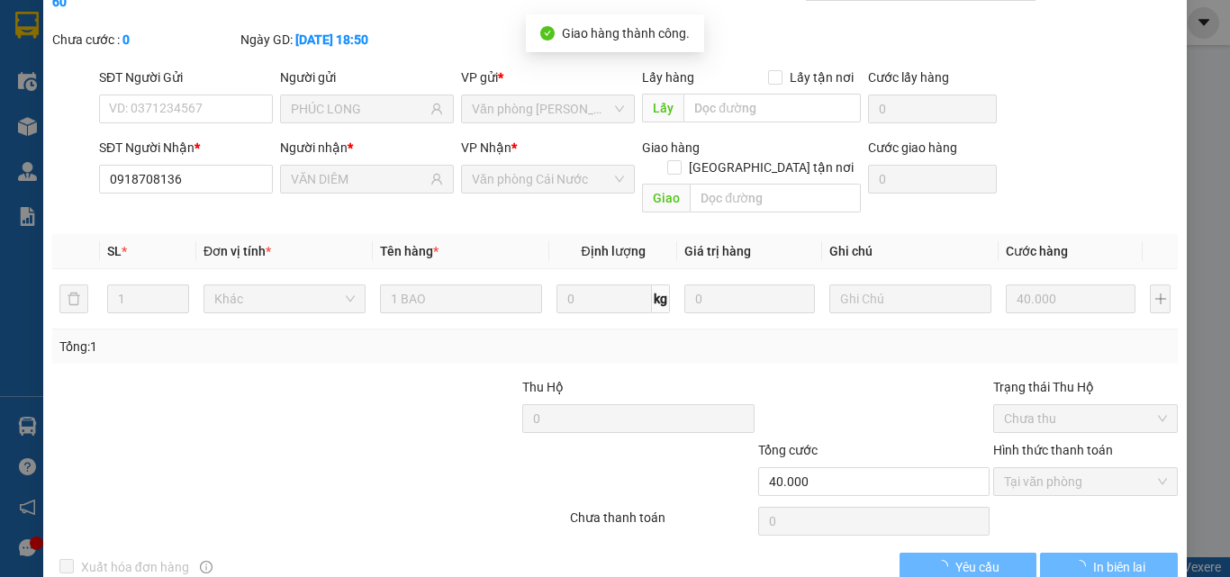
scroll to position [0, 0]
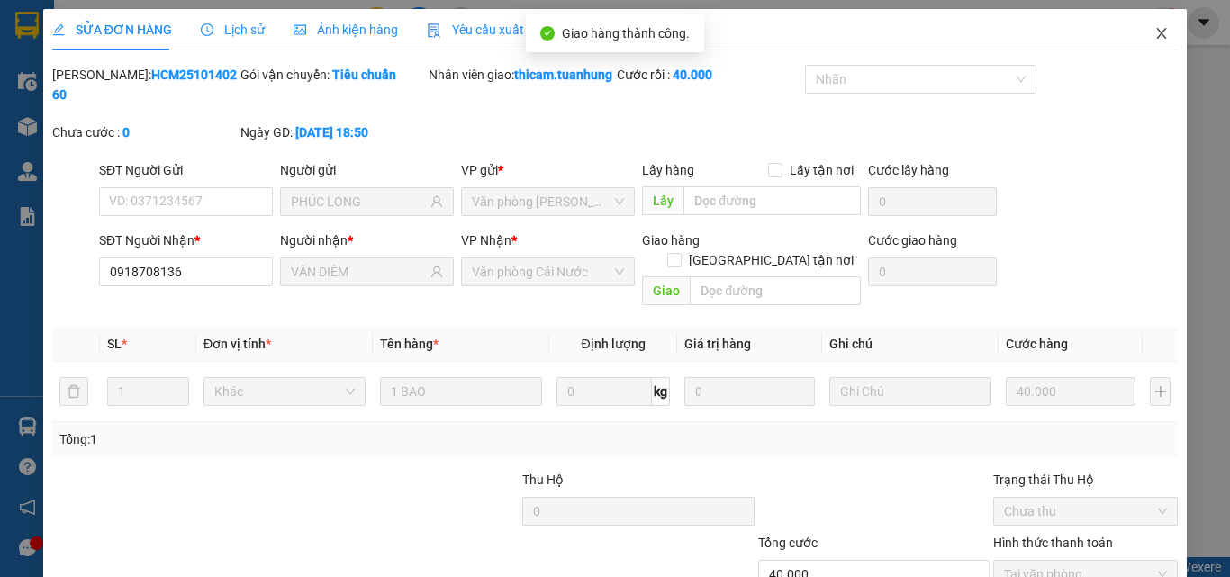
click at [1146, 23] on span "Close" at bounding box center [1162, 34] width 50 height 50
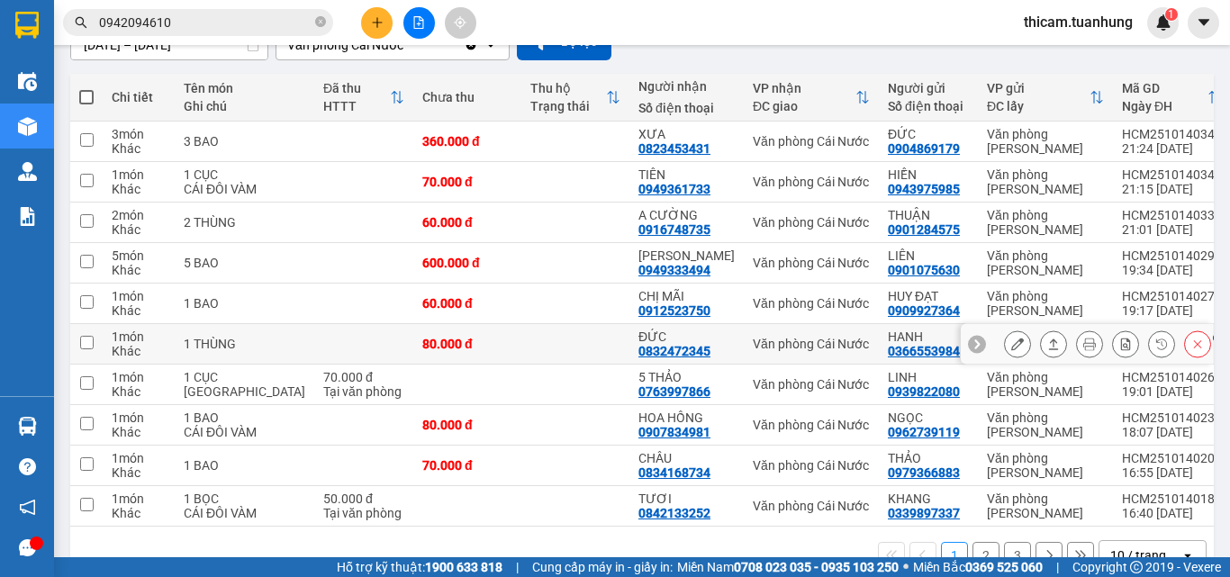
scroll to position [270, 0]
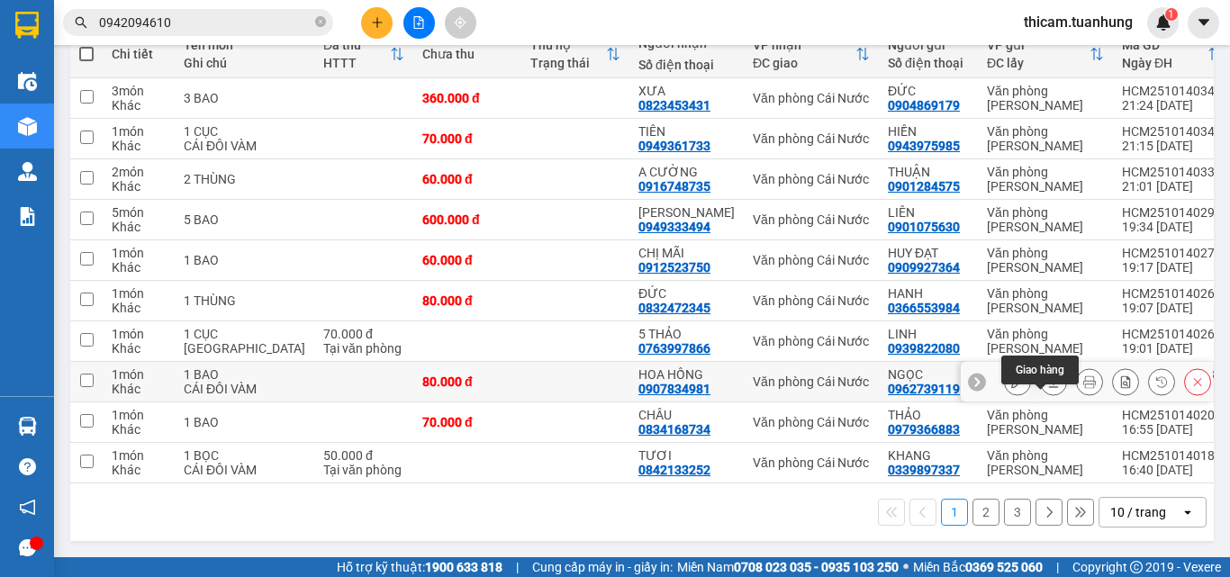
click at [1047, 367] on button at bounding box center [1053, 383] width 25 height 32
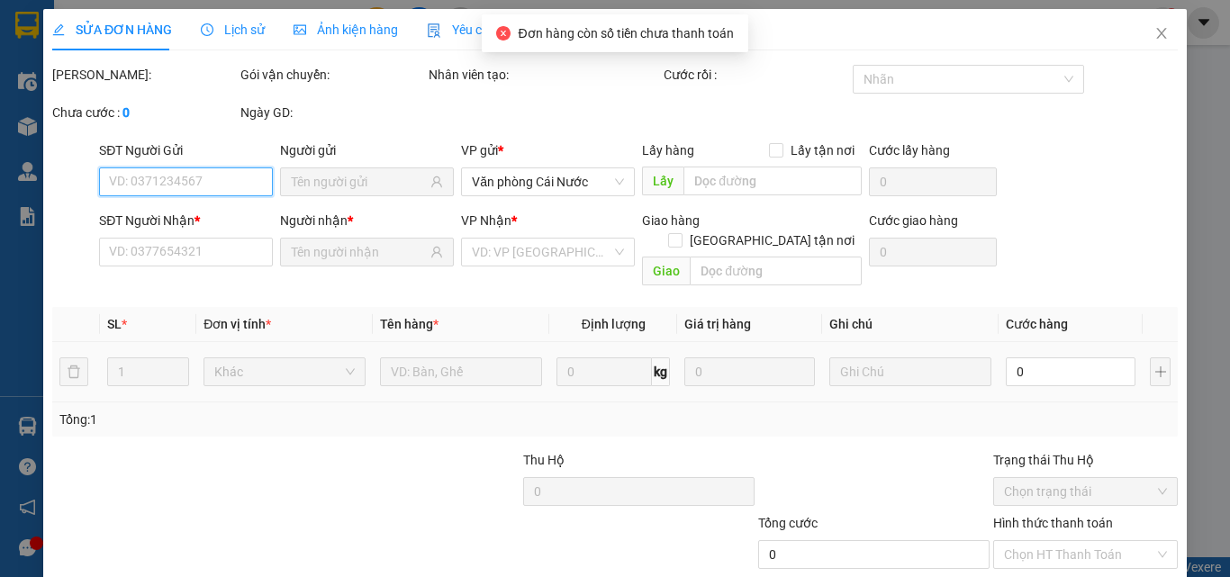
type input "0962739119"
type input "NGỌC"
type input "0907834981"
type input "HOA HỒNG"
type input "80.000"
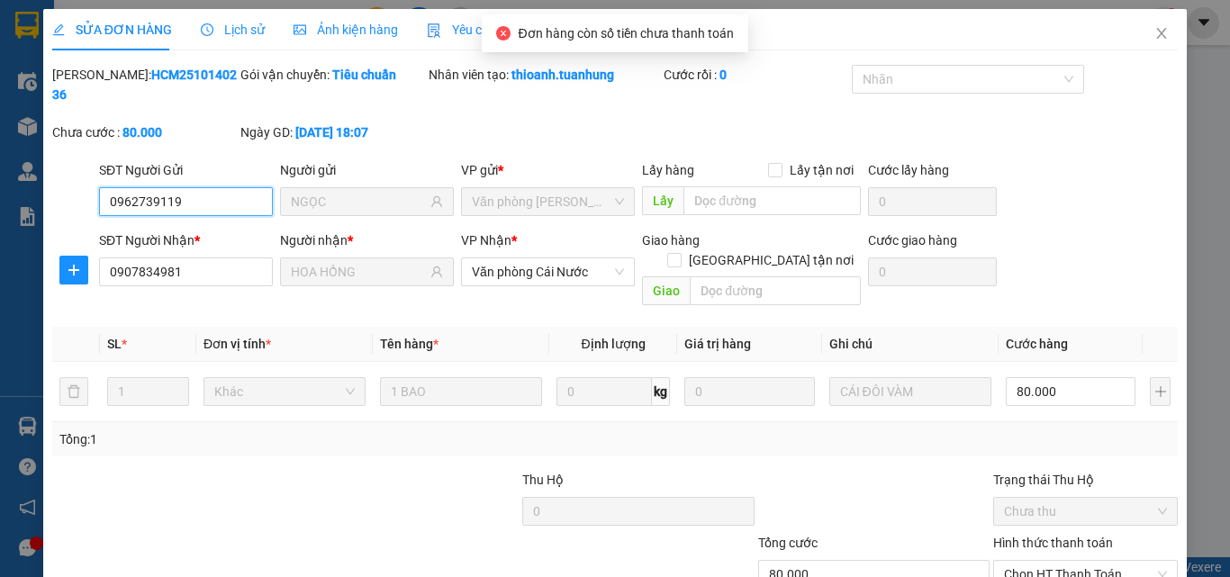
scroll to position [93, 0]
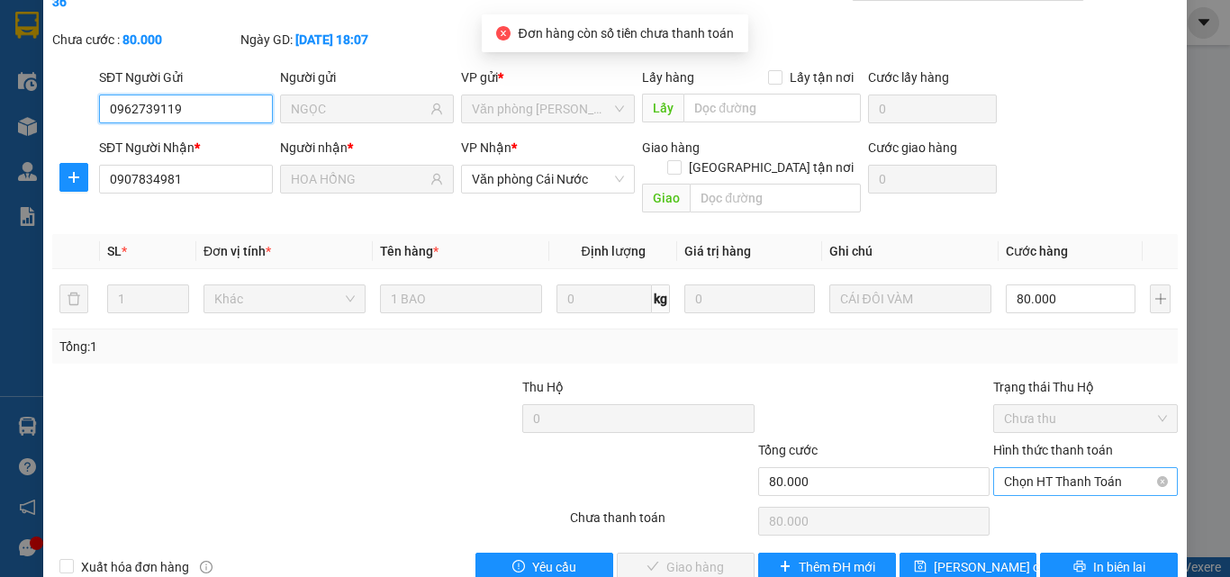
click at [1038, 468] on span "Chọn HT Thanh Toán" at bounding box center [1085, 481] width 163 height 27
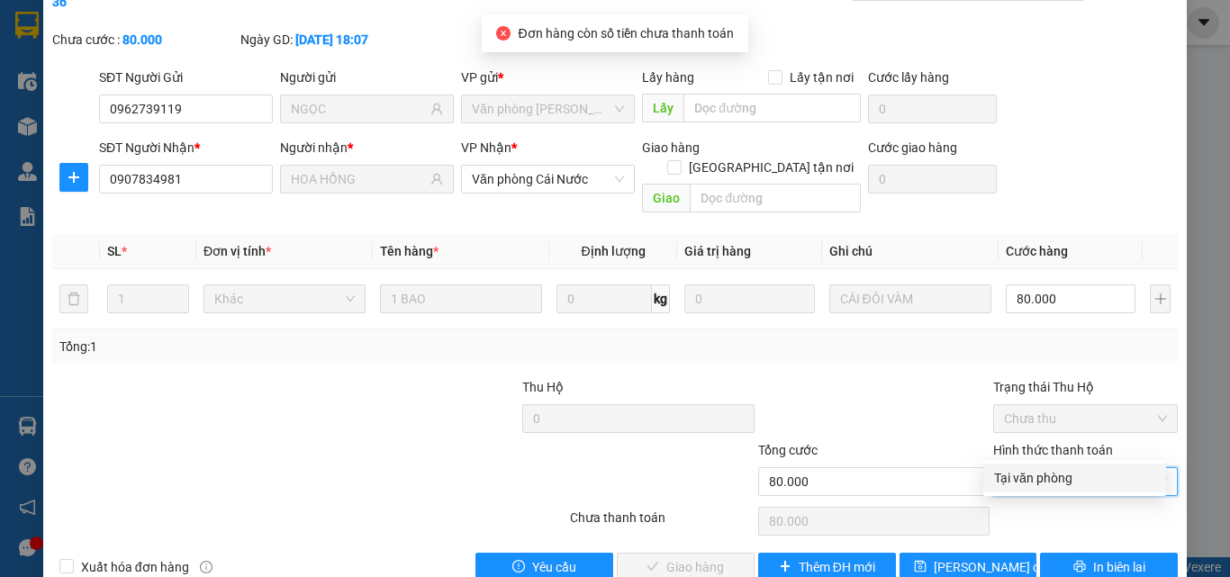
click at [1049, 480] on div "Tại văn phòng" at bounding box center [1074, 478] width 161 height 20
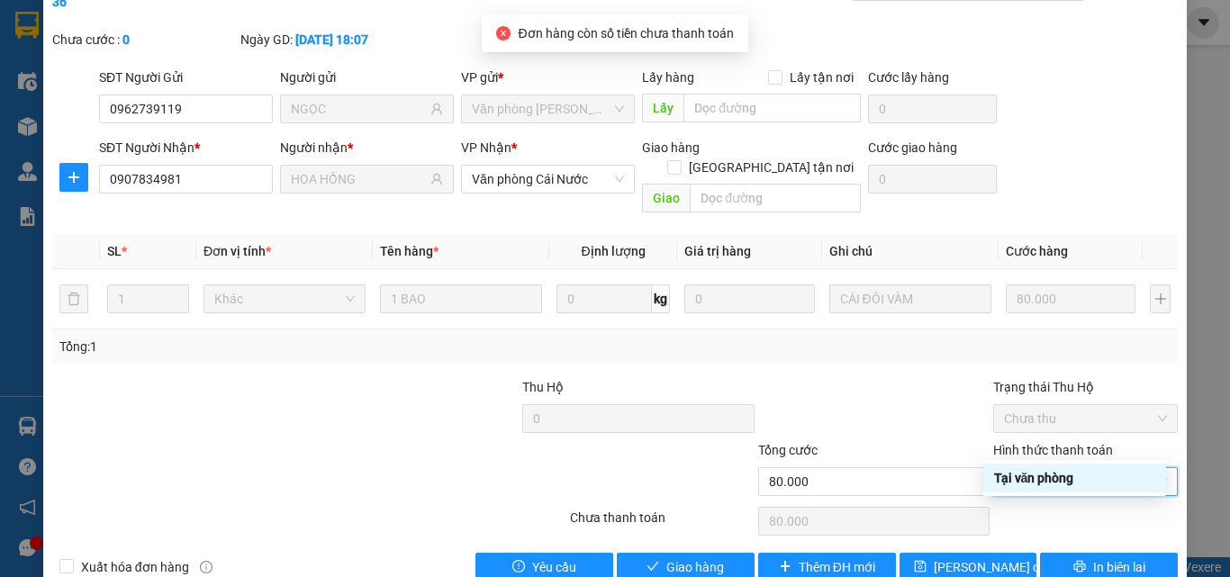
type input "0"
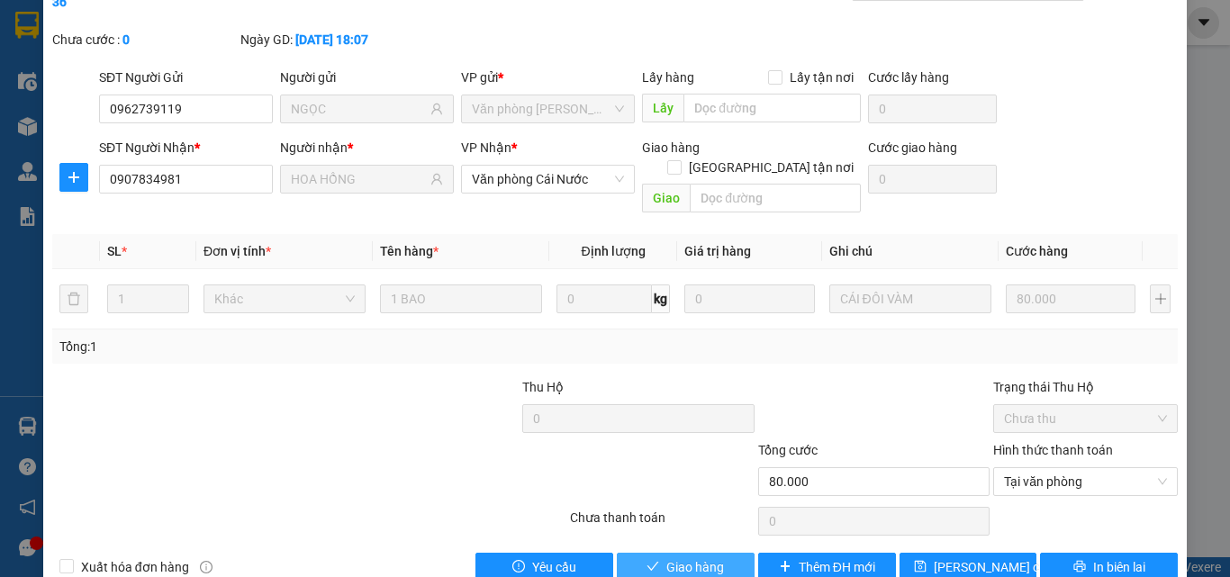
click at [686, 546] on span "Giao hàng" at bounding box center [695, 568] width 58 height 20
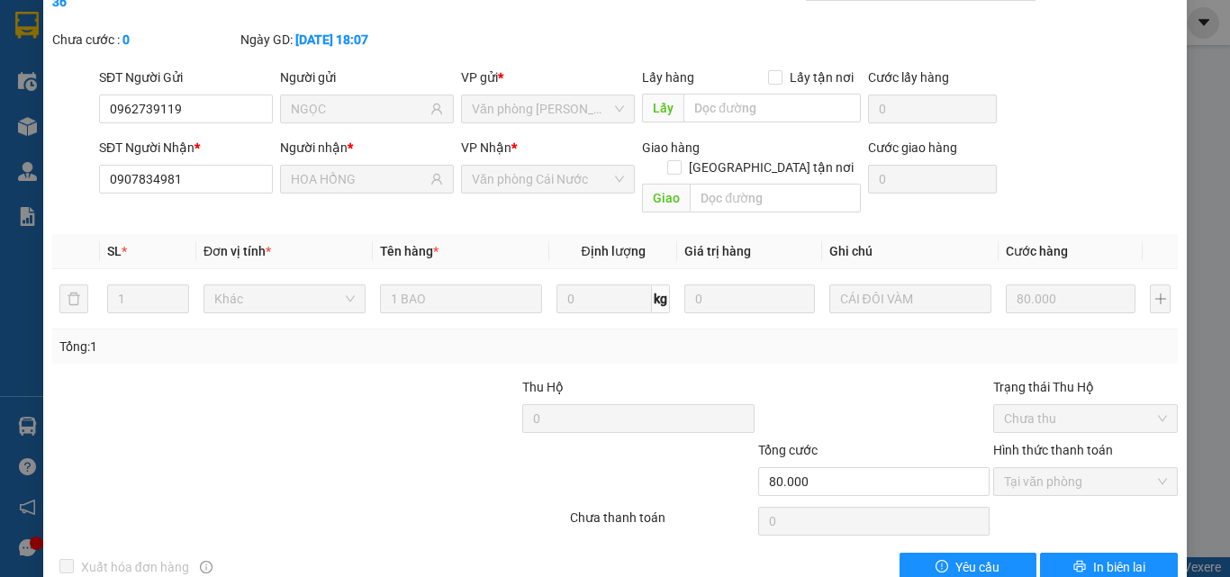
scroll to position [0, 0]
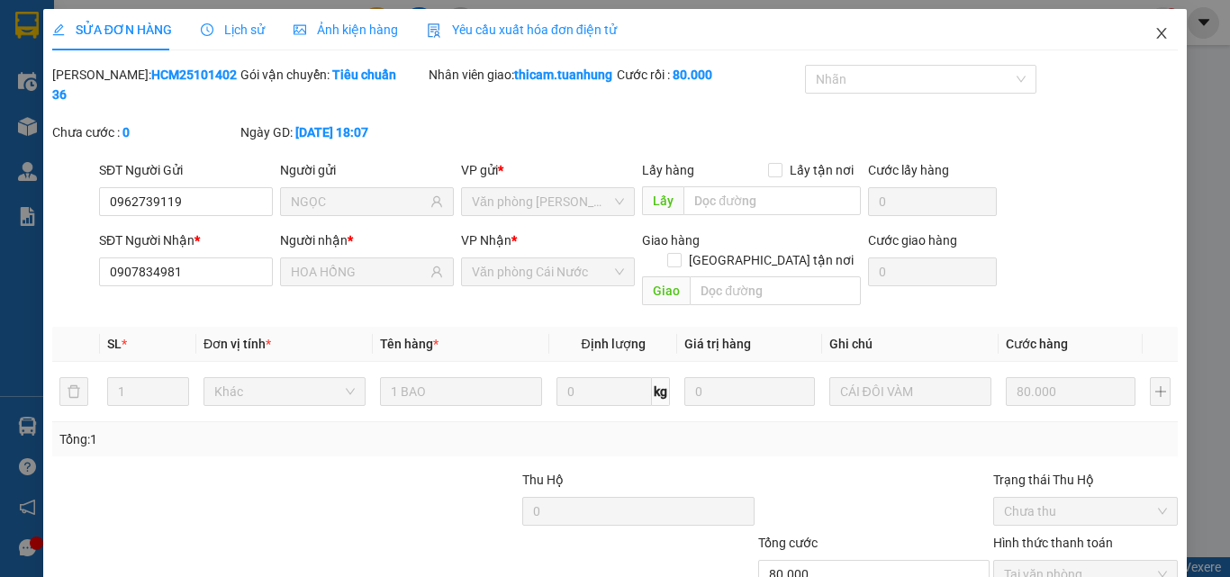
click at [1155, 37] on icon "close" at bounding box center [1162, 33] width 14 height 14
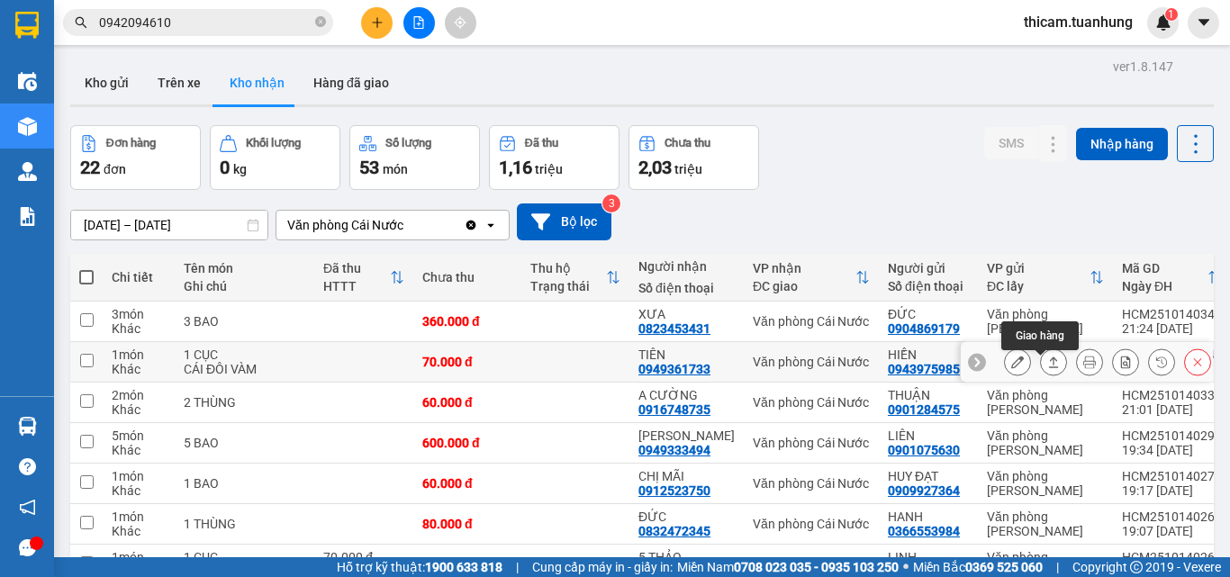
click at [1041, 369] on button at bounding box center [1053, 363] width 25 height 32
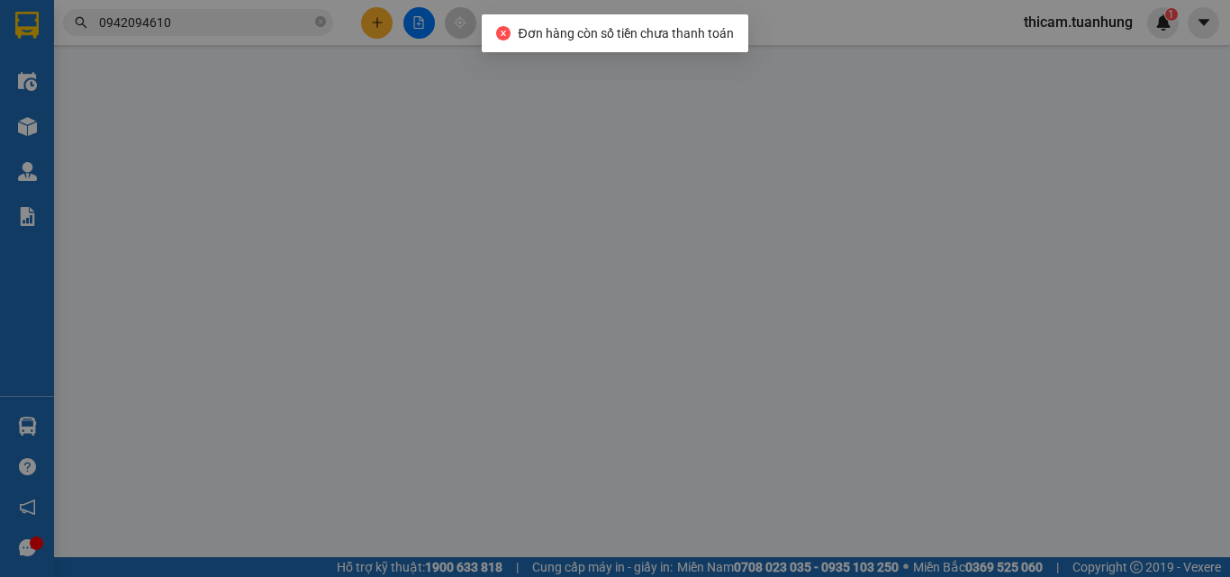
type input "0943975985"
type input "HIỀN"
type input "0949361733"
type input "TIÊN"
type input "70.000"
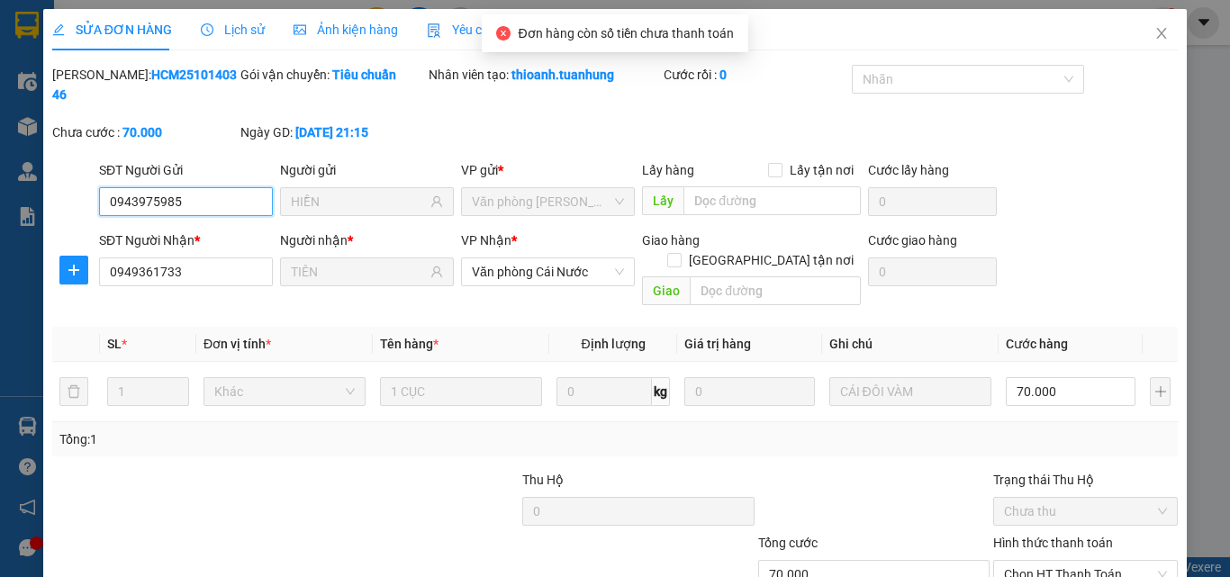
scroll to position [93, 0]
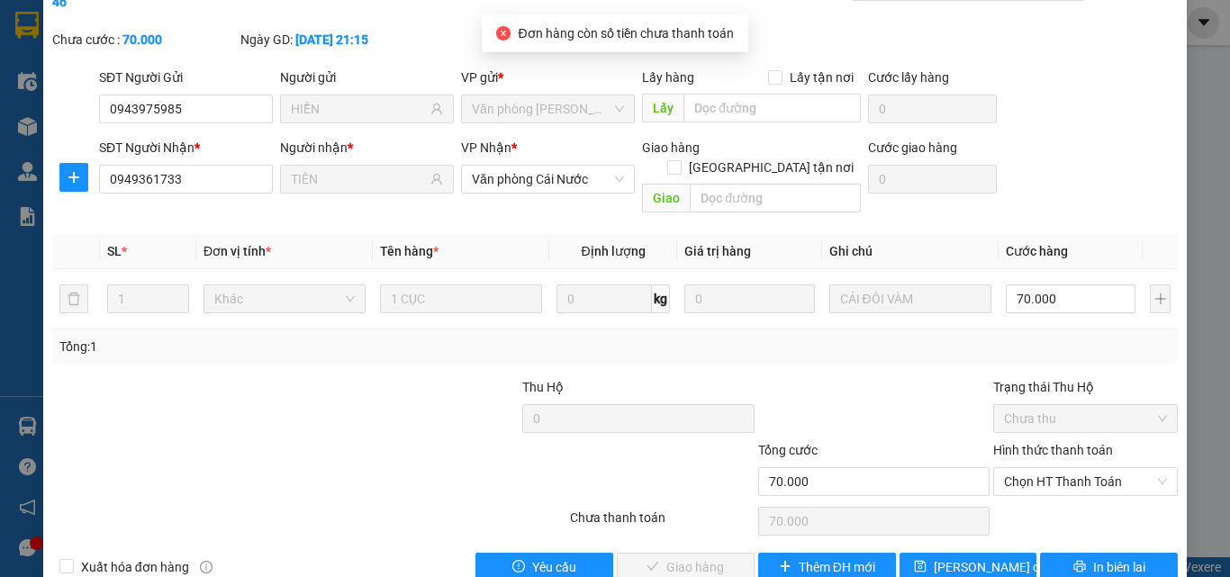
click at [1047, 440] on div "Hình thức thanh toán" at bounding box center [1085, 453] width 185 height 27
click at [1047, 468] on span "Chọn HT Thanh Toán" at bounding box center [1085, 481] width 163 height 27
click at [1038, 479] on div "Tại văn phòng" at bounding box center [1074, 478] width 161 height 20
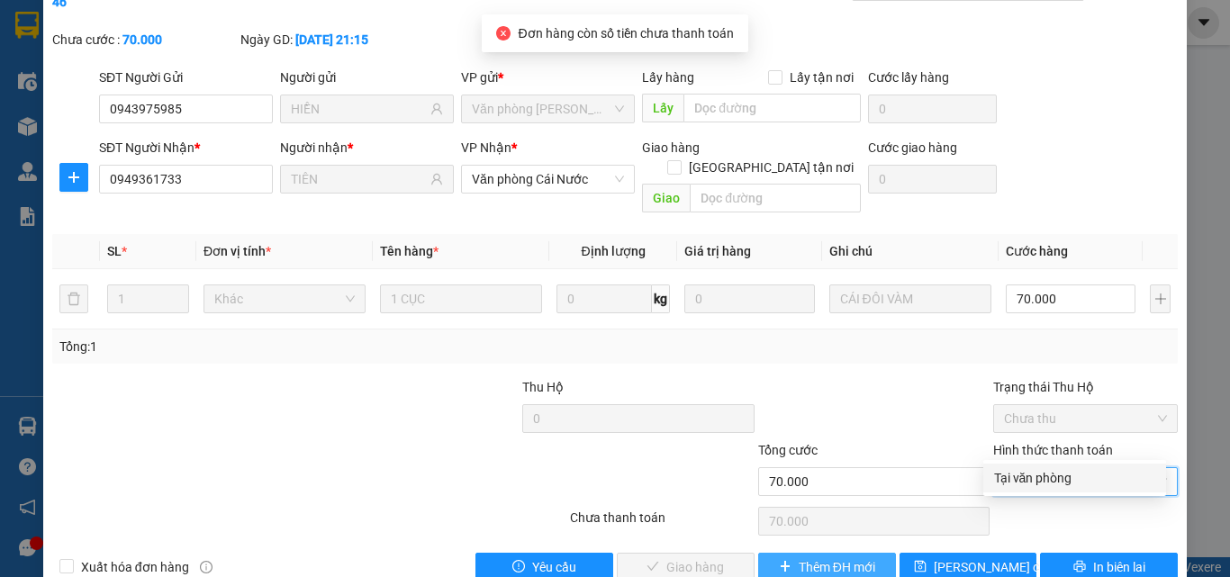
type input "0"
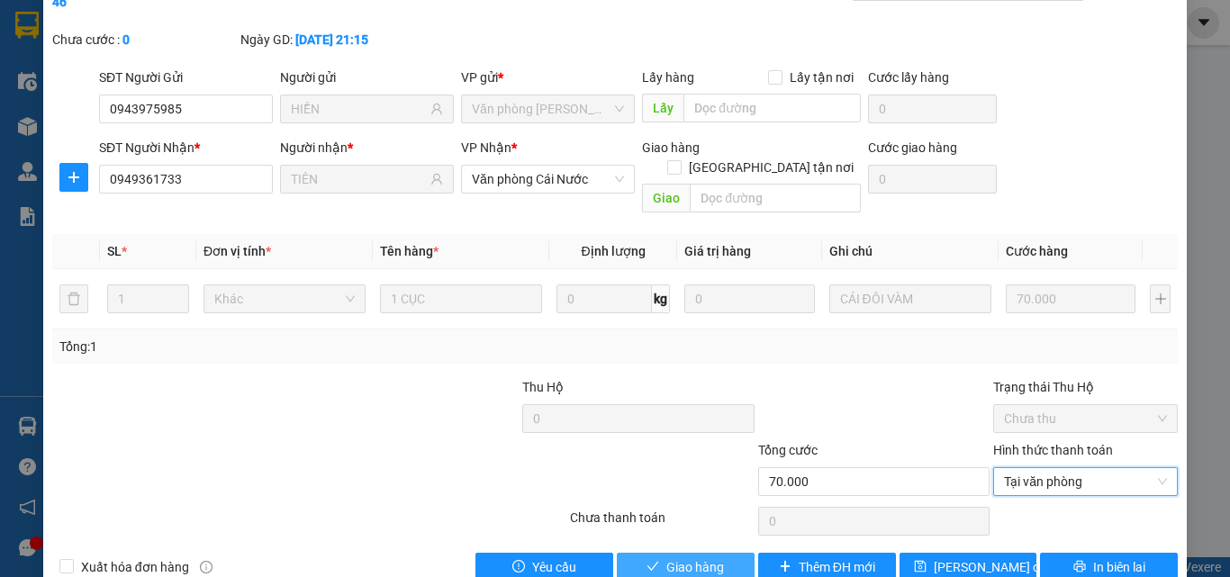
click at [701, 546] on span "Giao hàng" at bounding box center [695, 568] width 58 height 20
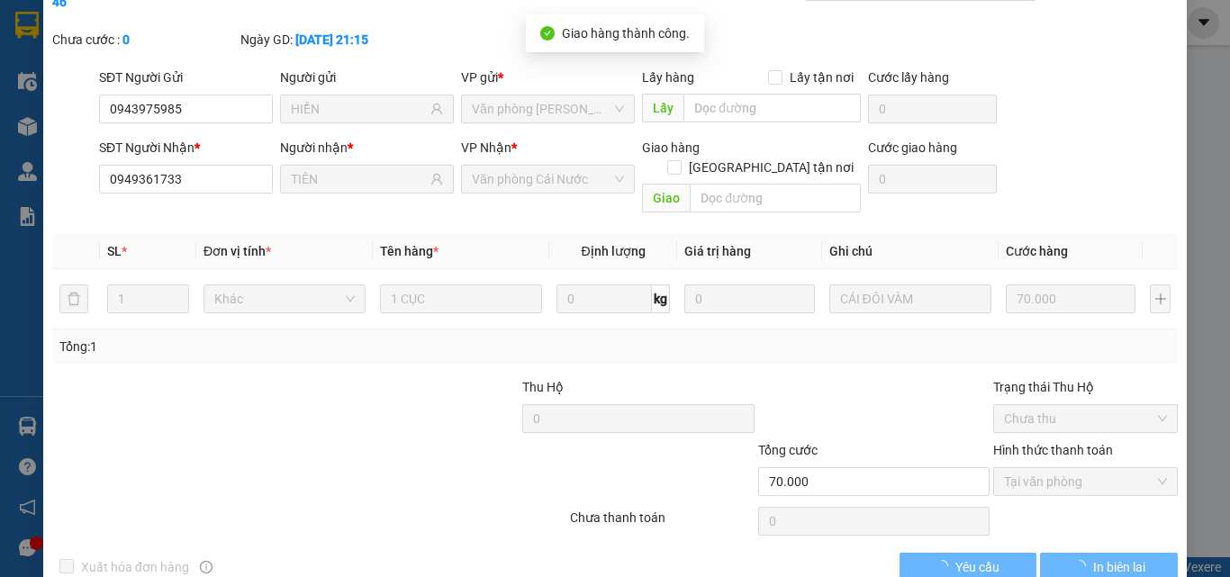
scroll to position [0, 0]
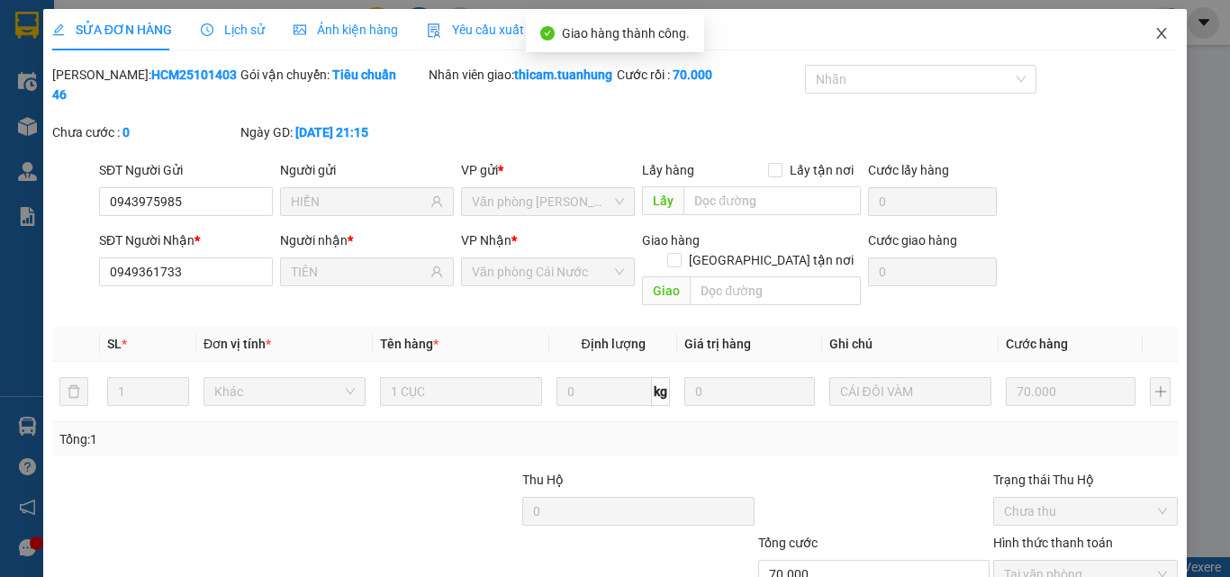
click at [1155, 35] on icon "close" at bounding box center [1162, 33] width 14 height 14
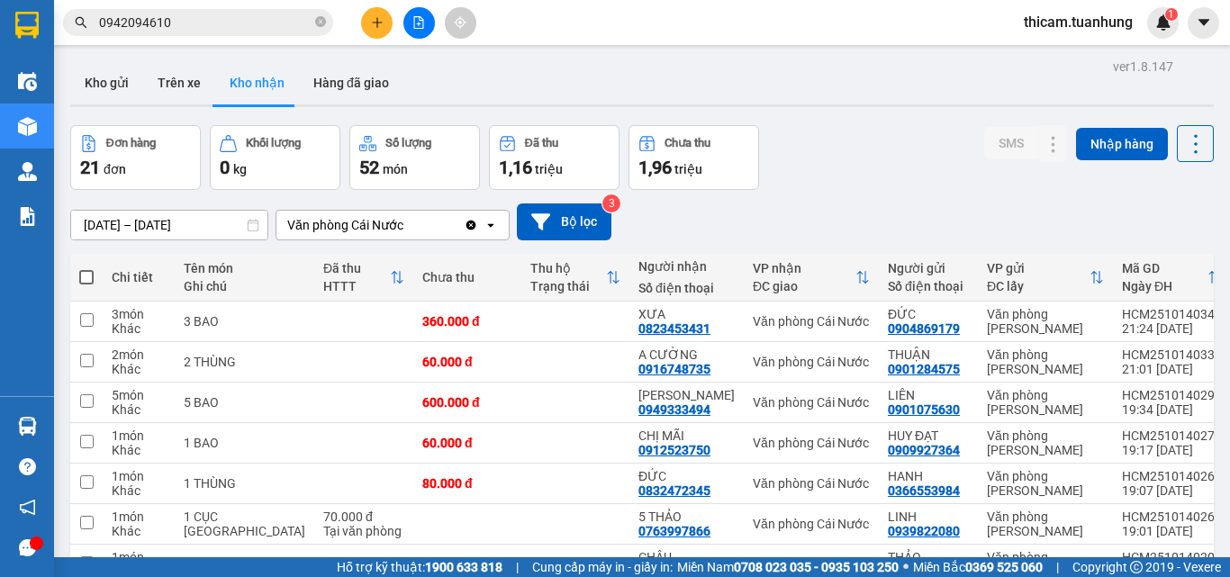
scroll to position [245, 0]
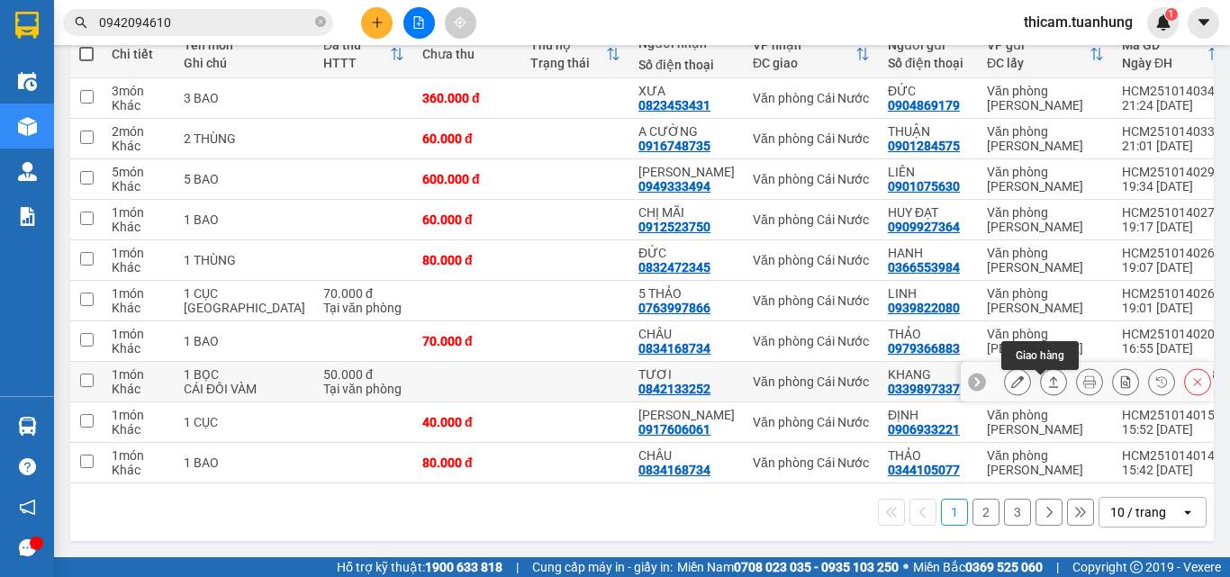
click at [1048, 370] on button at bounding box center [1053, 383] width 25 height 32
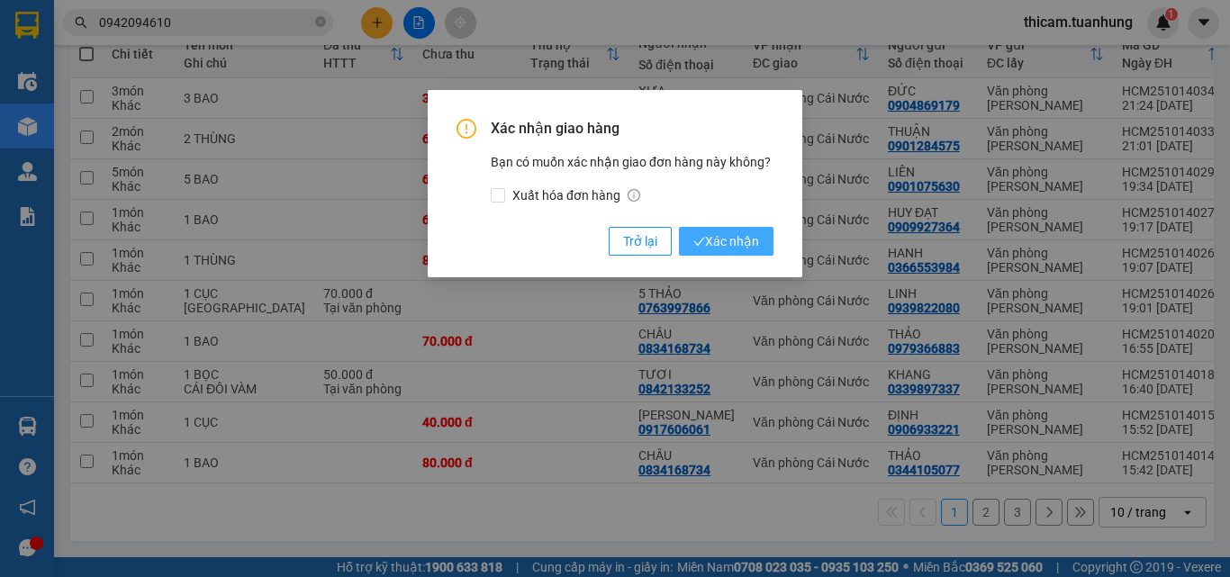
click at [726, 236] on span "Xác nhận" at bounding box center [726, 241] width 66 height 20
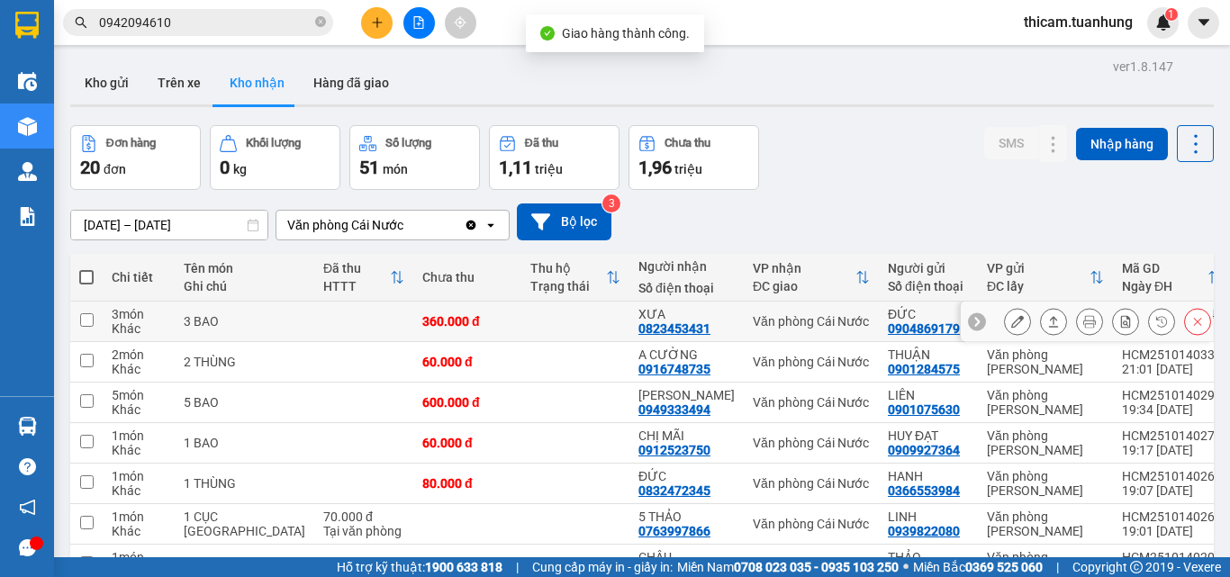
scroll to position [231, 0]
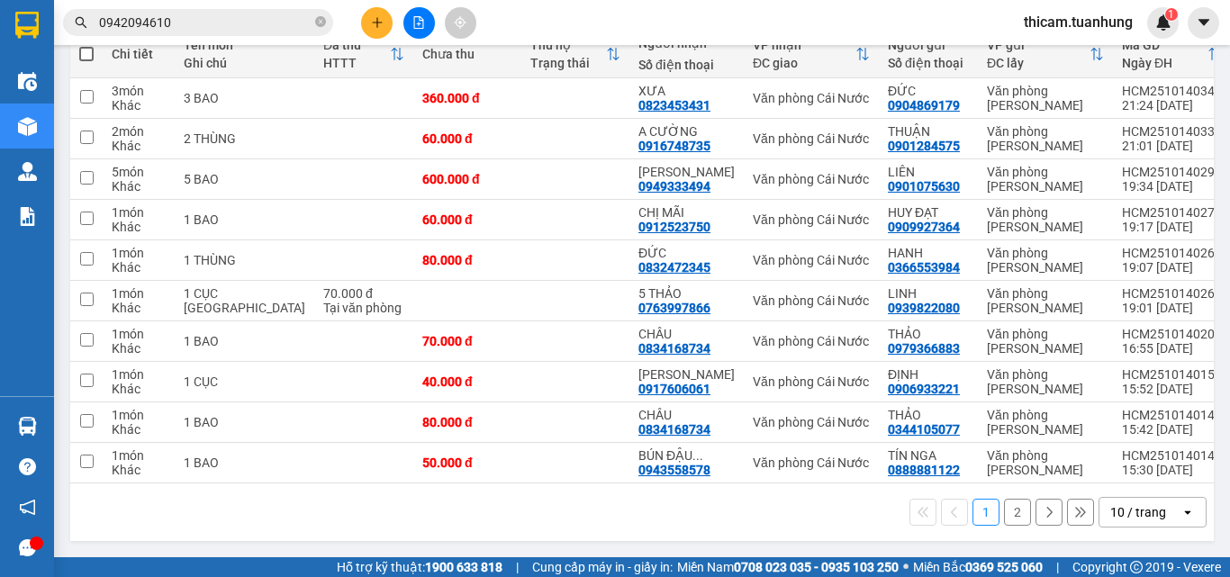
click at [1005, 515] on button "2" at bounding box center [1017, 512] width 27 height 27
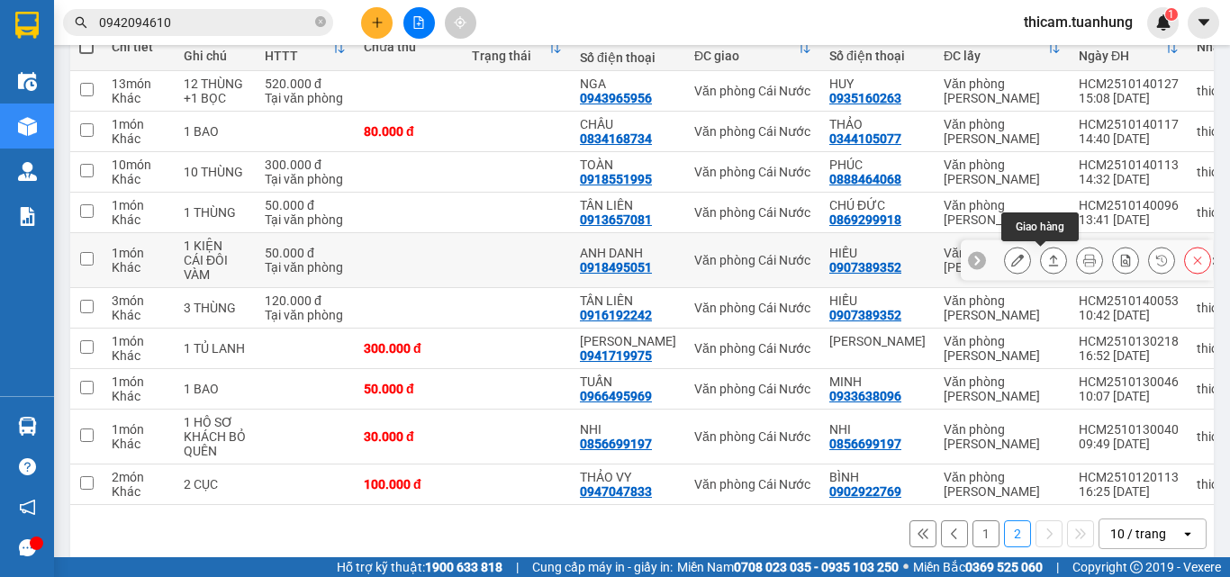
click at [1047, 261] on icon at bounding box center [1053, 260] width 13 height 13
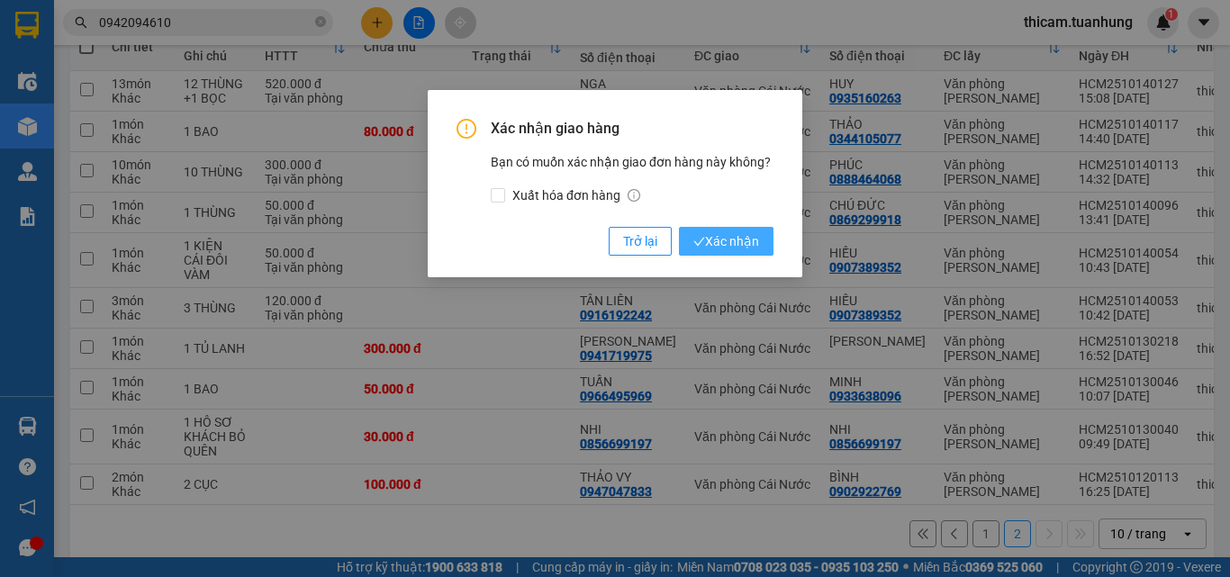
click at [728, 242] on span "Xác nhận" at bounding box center [726, 241] width 66 height 20
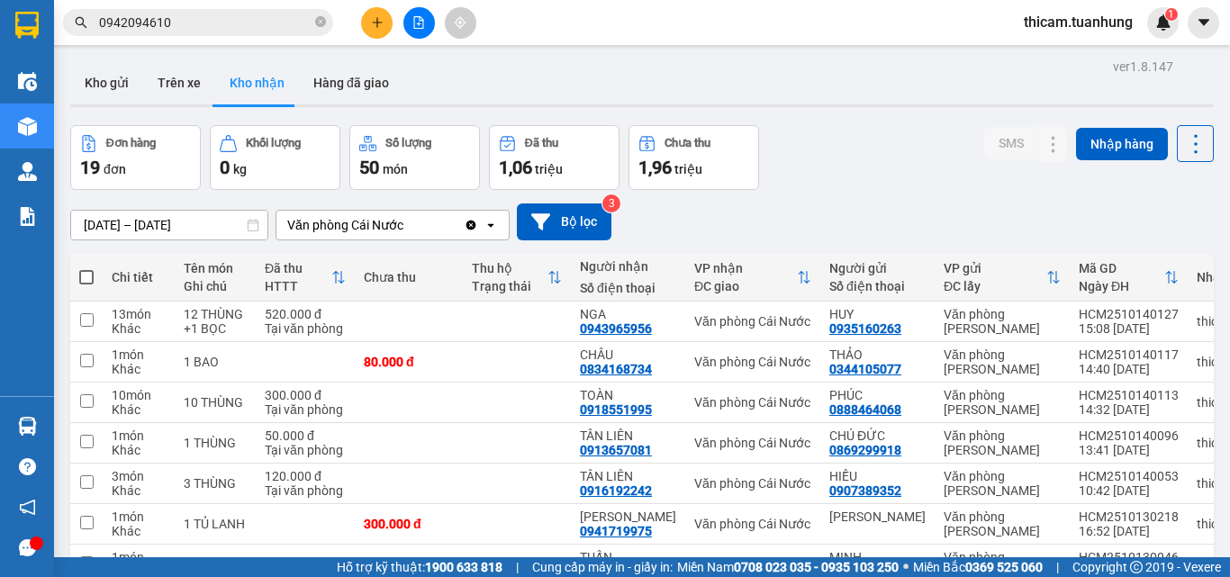
scroll to position [204, 0]
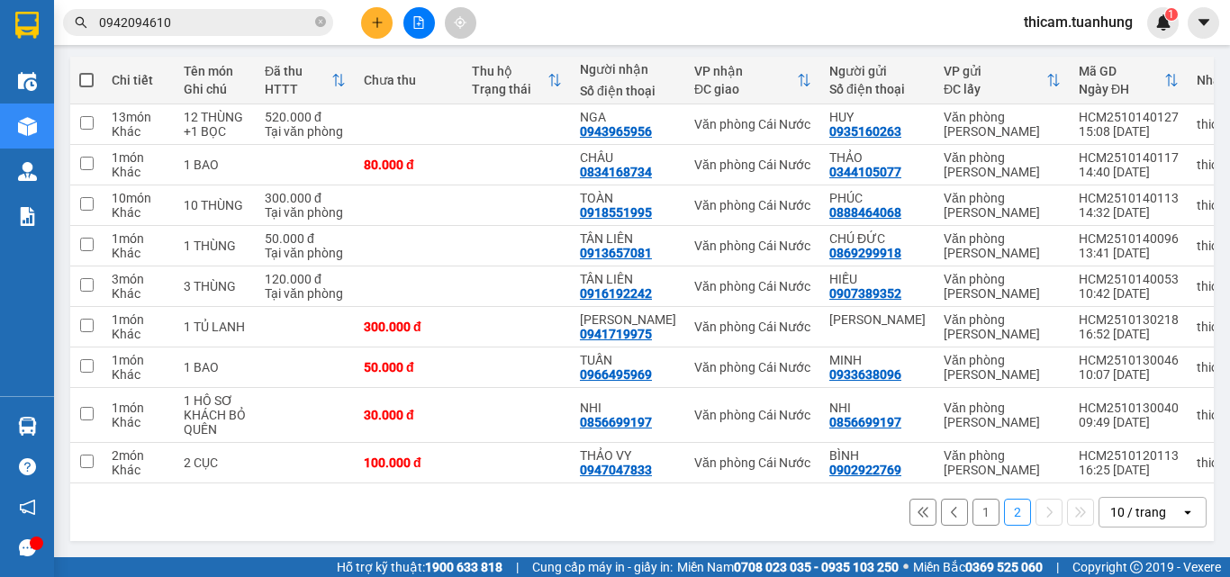
click at [980, 508] on button "1" at bounding box center [986, 512] width 27 height 27
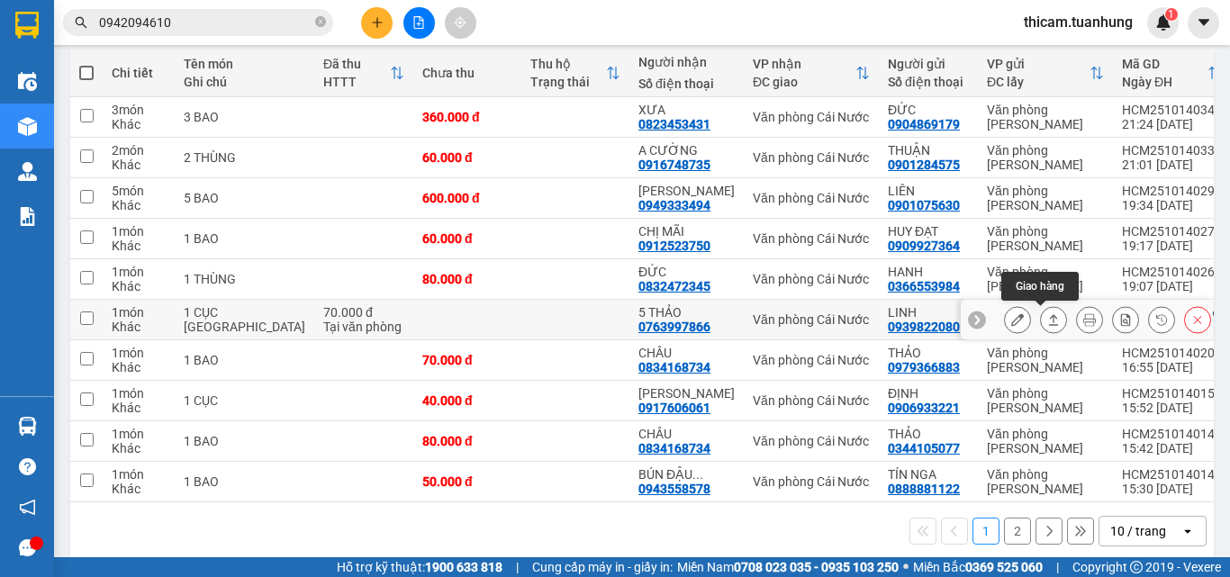
click at [1049, 318] on icon at bounding box center [1054, 319] width 10 height 11
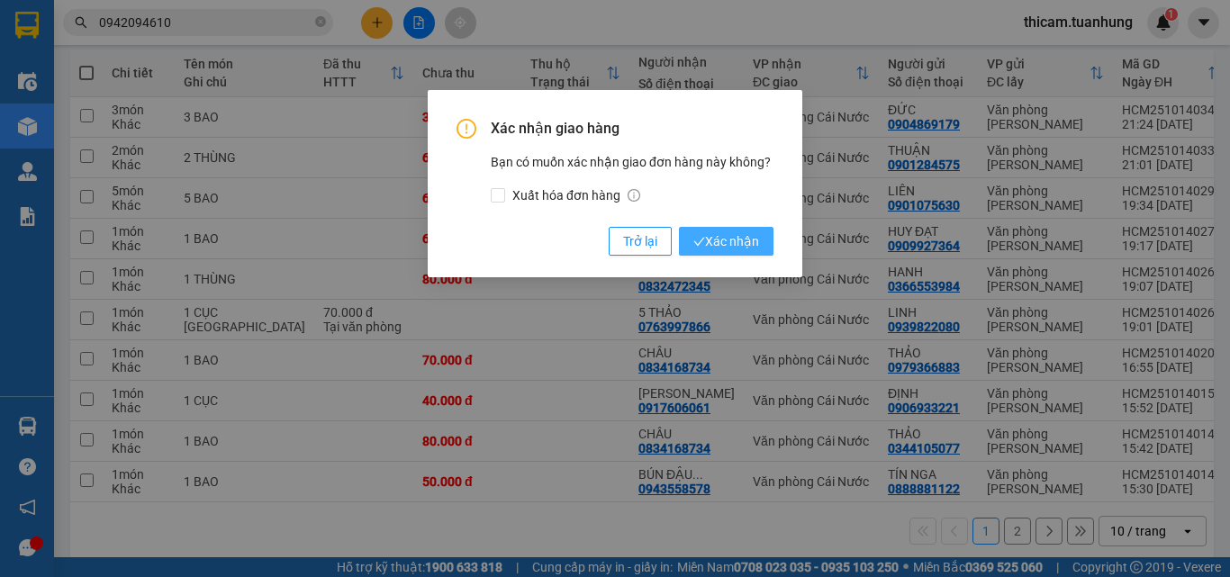
click at [734, 235] on span "Xác nhận" at bounding box center [726, 241] width 66 height 20
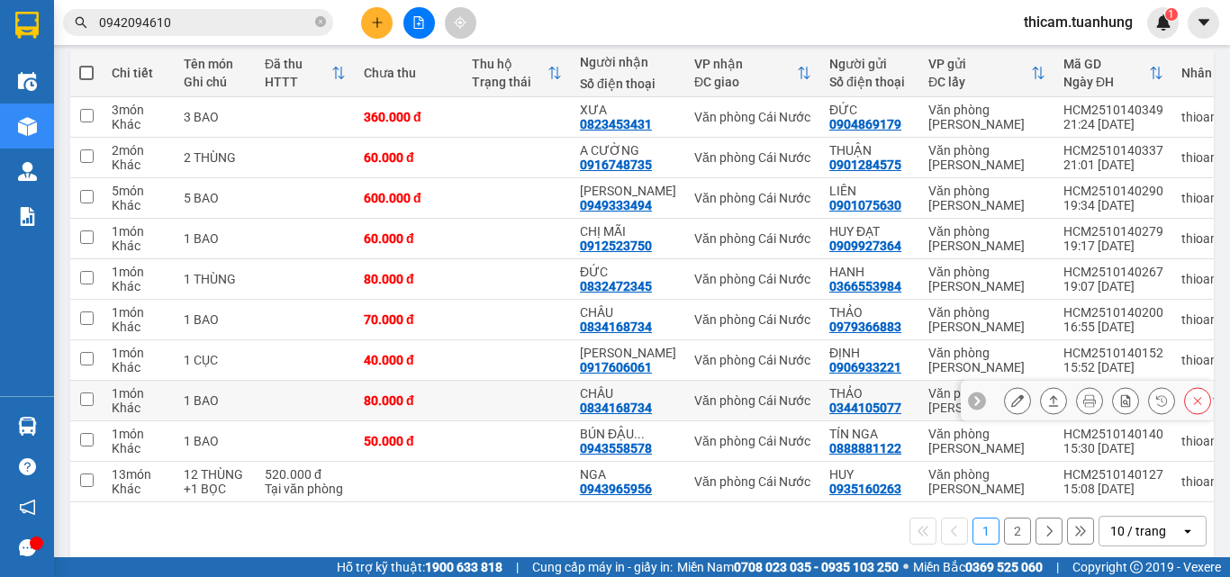
scroll to position [231, 0]
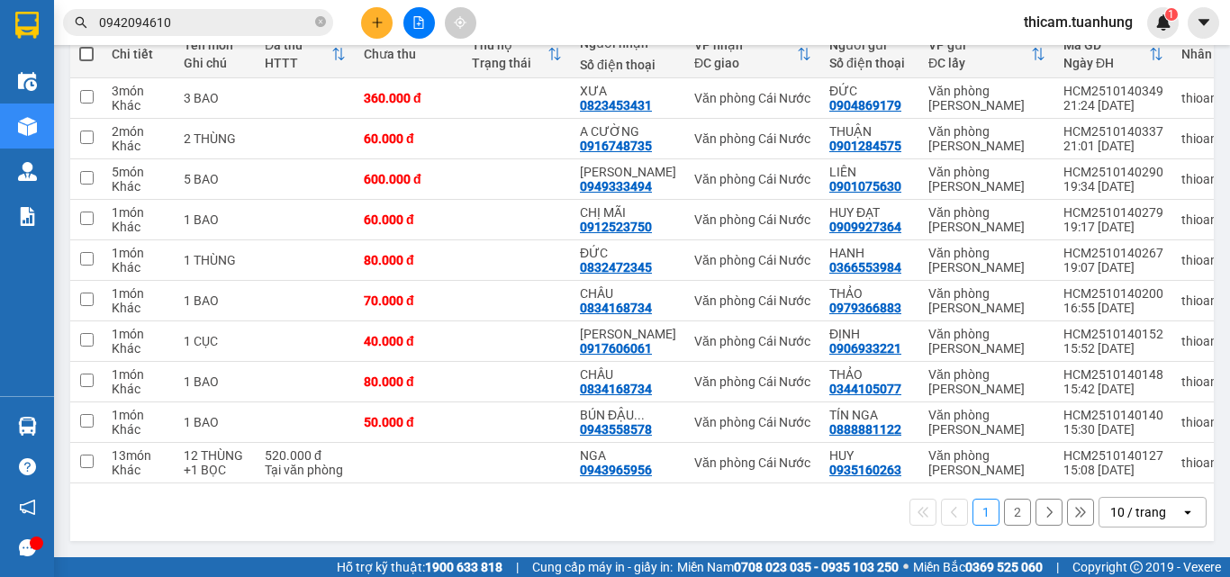
click at [1011, 521] on button "2" at bounding box center [1017, 512] width 27 height 27
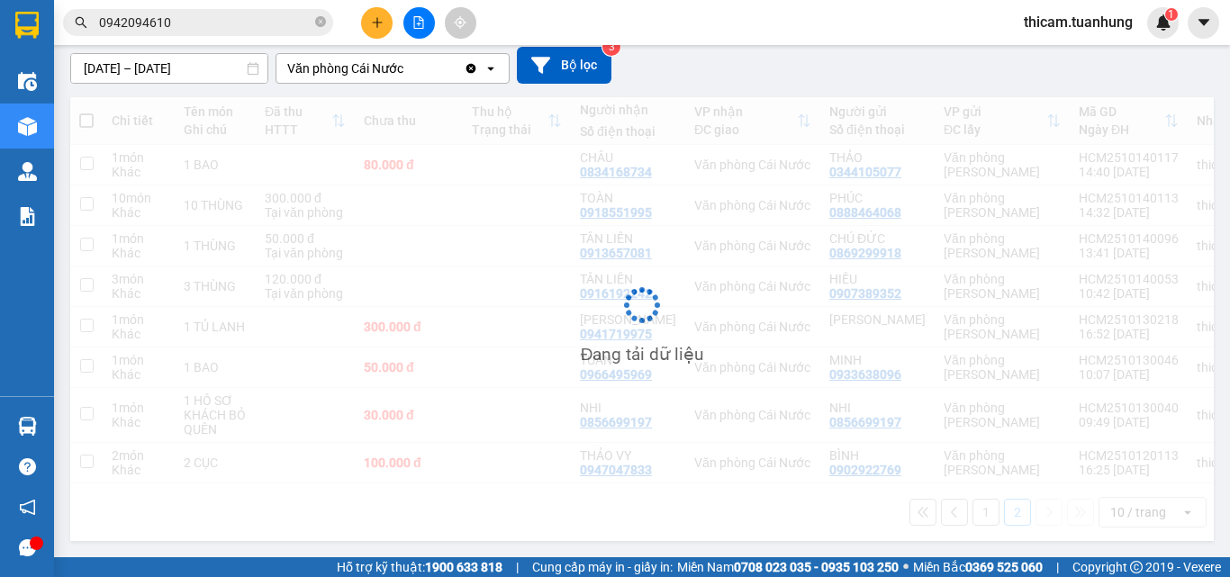
scroll to position [164, 0]
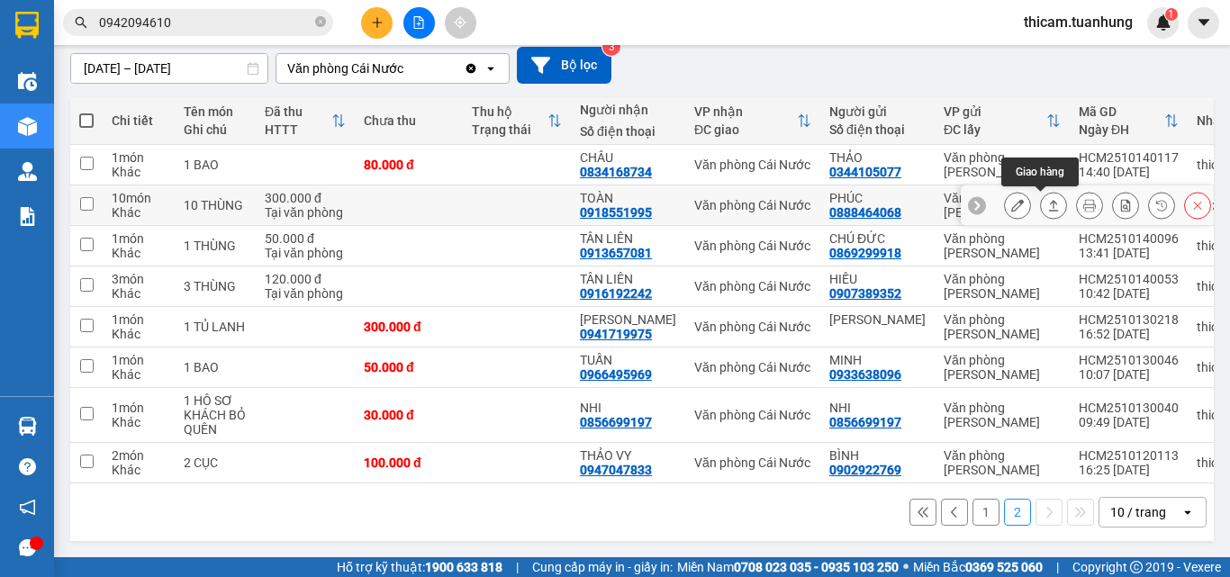
click at [1047, 199] on icon at bounding box center [1053, 205] width 13 height 13
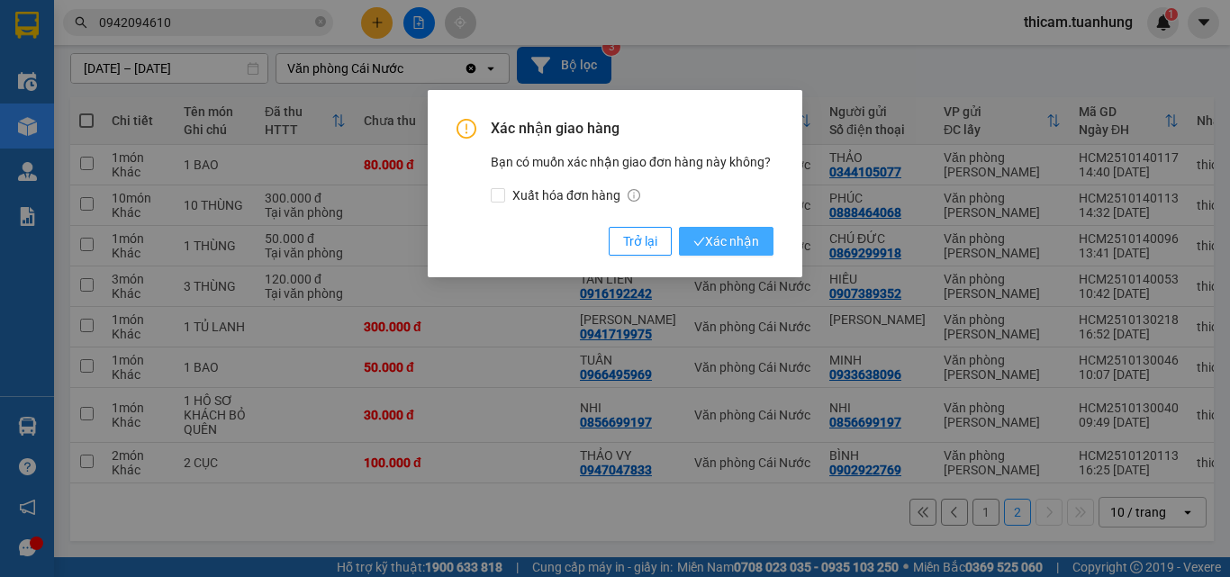
click at [715, 239] on span "Xác nhận" at bounding box center [726, 241] width 66 height 20
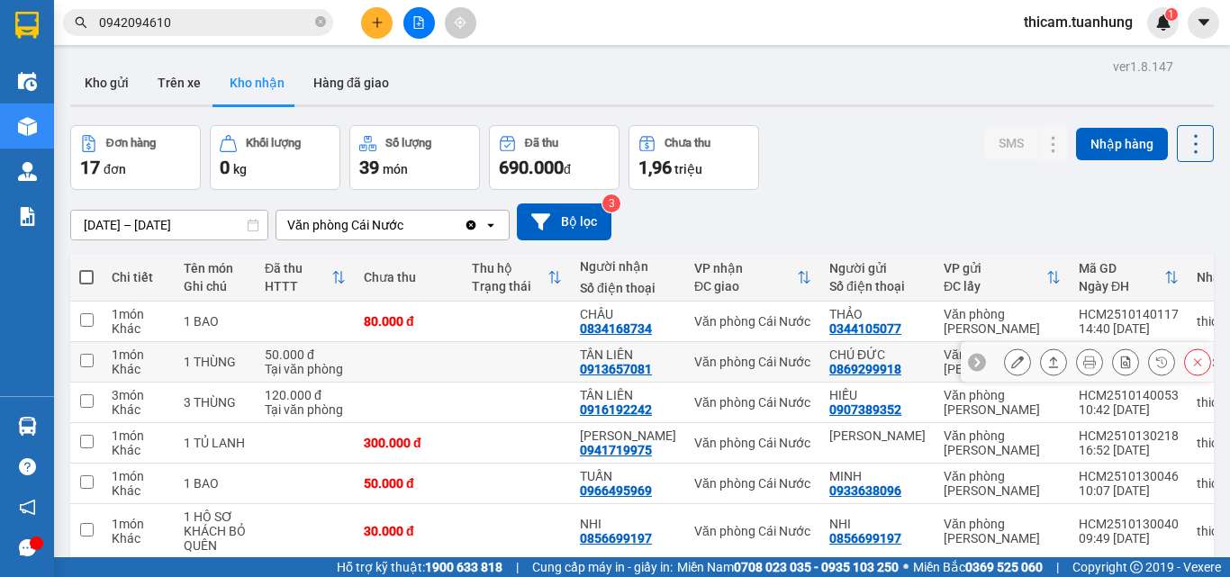
scroll to position [123, 0]
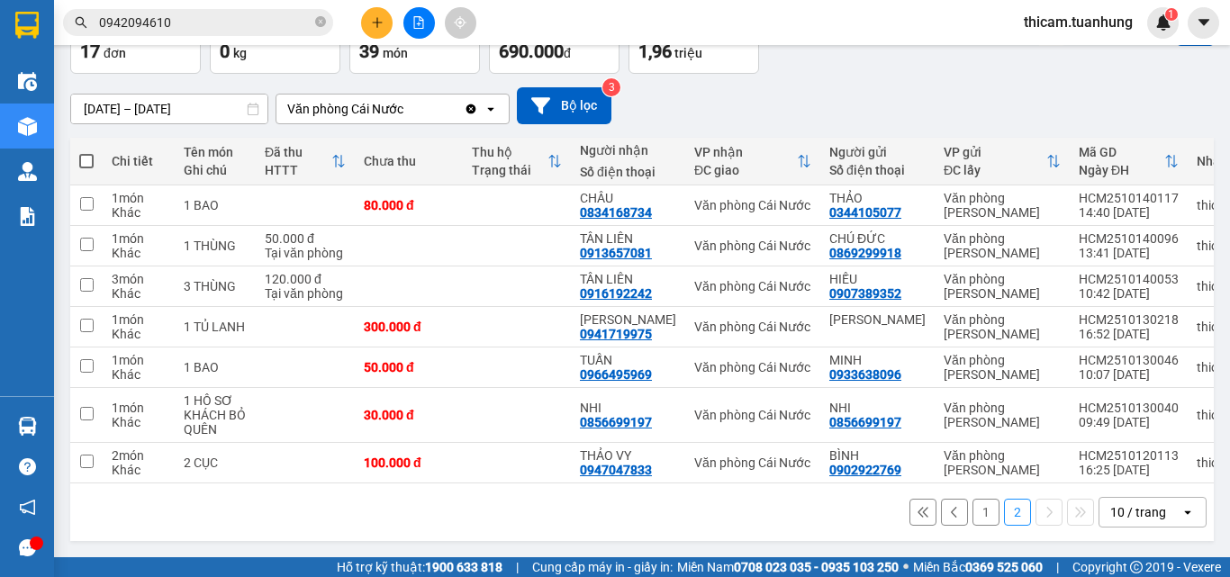
click at [973, 513] on button "1" at bounding box center [986, 512] width 27 height 27
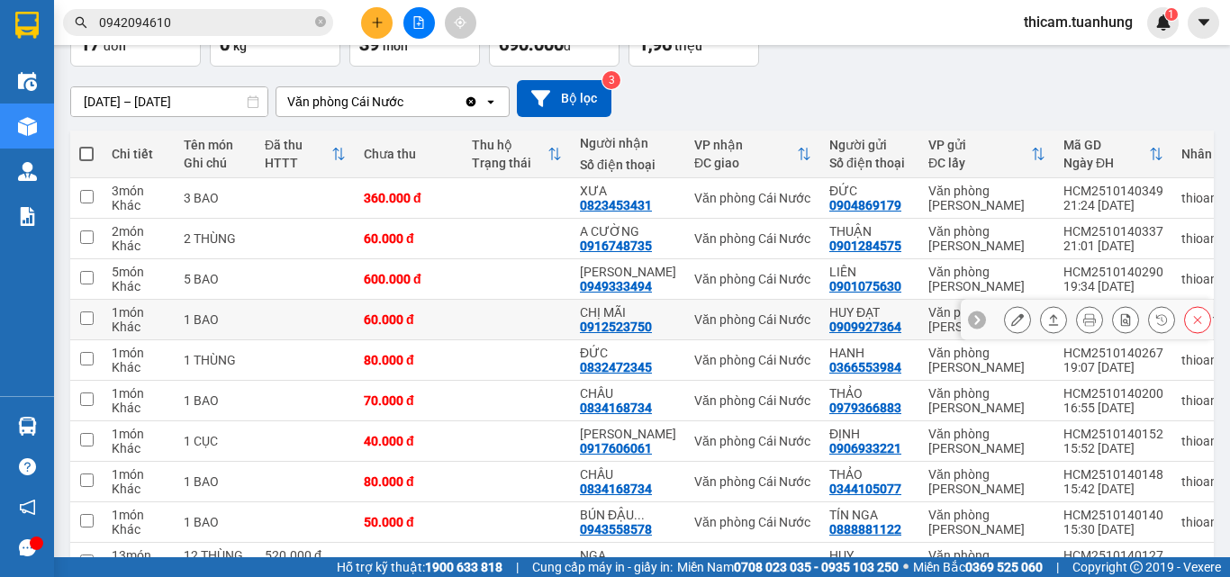
scroll to position [213, 0]
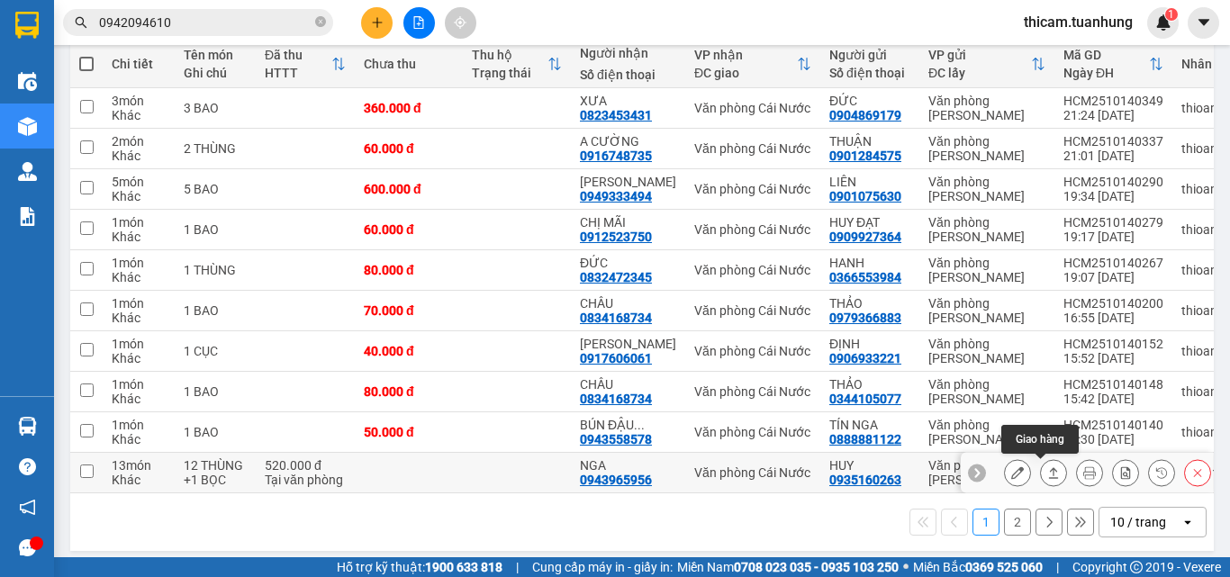
click at [1047, 476] on icon at bounding box center [1053, 473] width 13 height 13
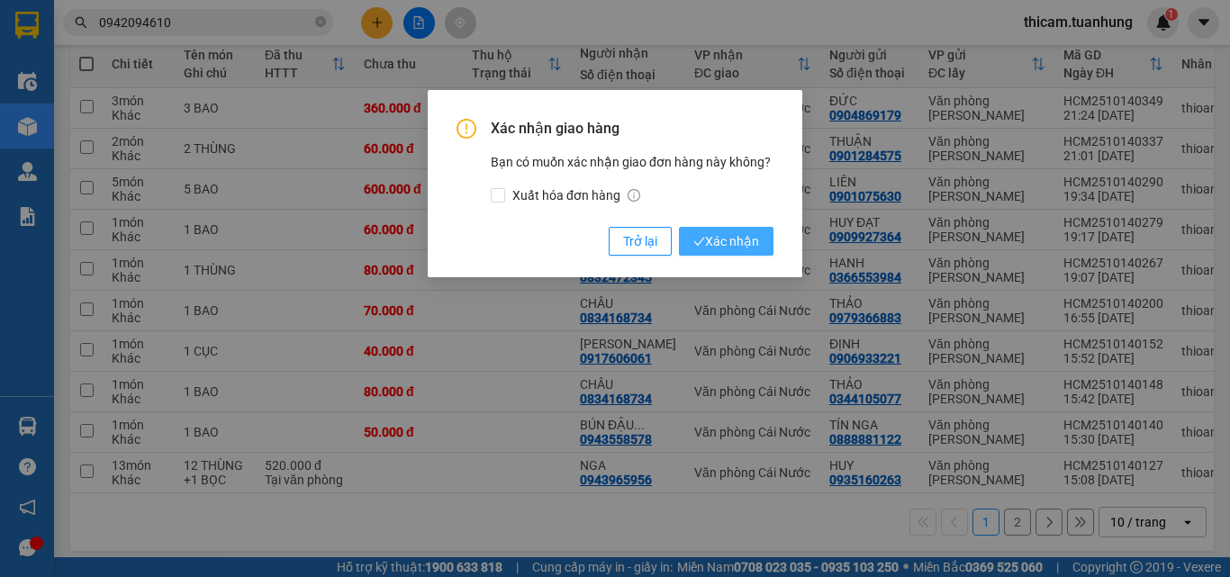
click at [715, 233] on span "Xác nhận" at bounding box center [726, 241] width 66 height 20
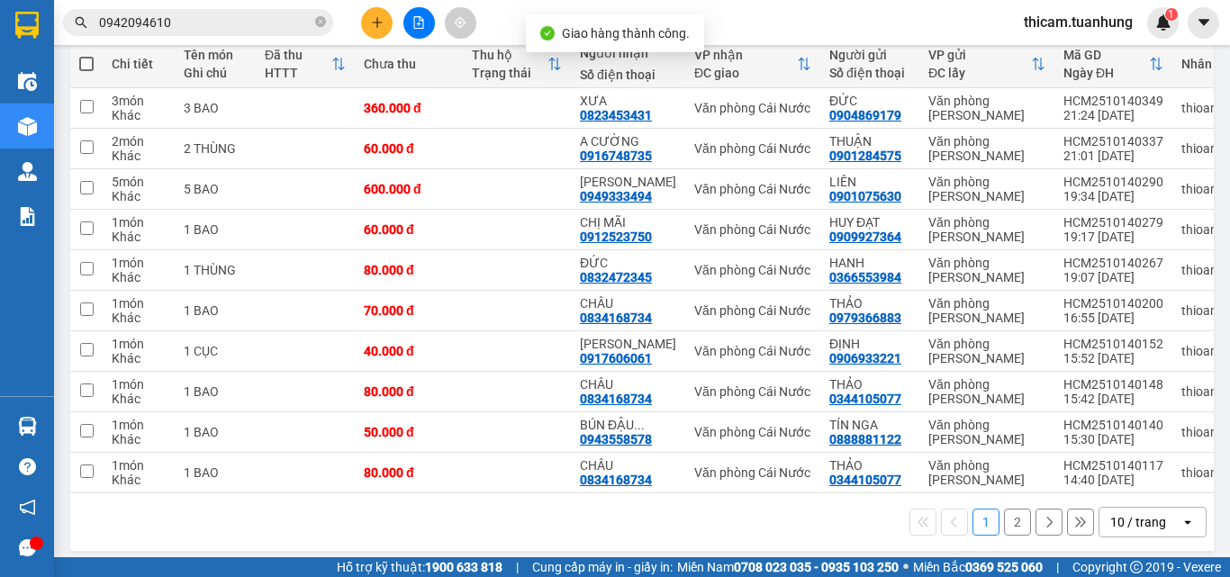
click at [988, 532] on div "1 2 10 / trang open" at bounding box center [641, 522] width 1129 height 31
click at [1014, 528] on button "2" at bounding box center [1017, 522] width 27 height 27
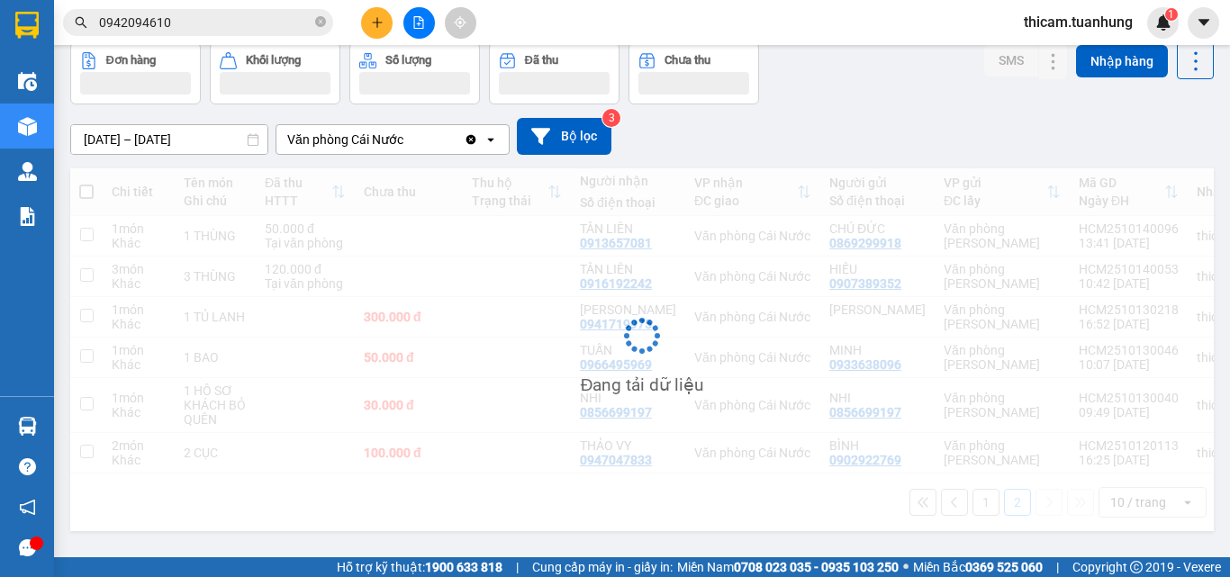
scroll to position [83, 0]
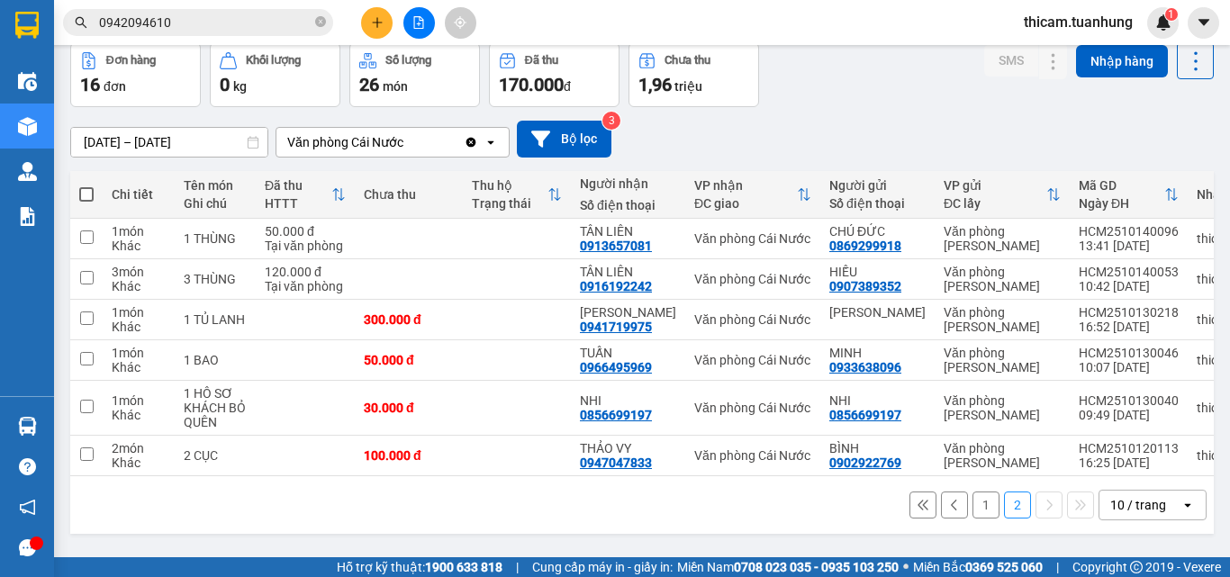
click at [973, 513] on button "1" at bounding box center [986, 505] width 27 height 27
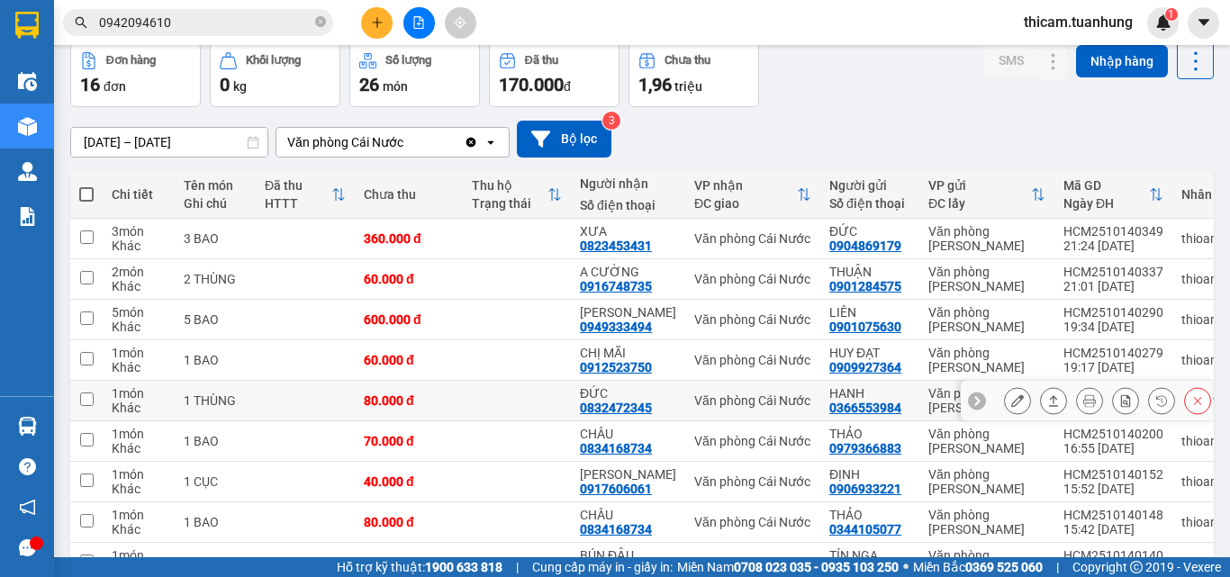
scroll to position [231, 0]
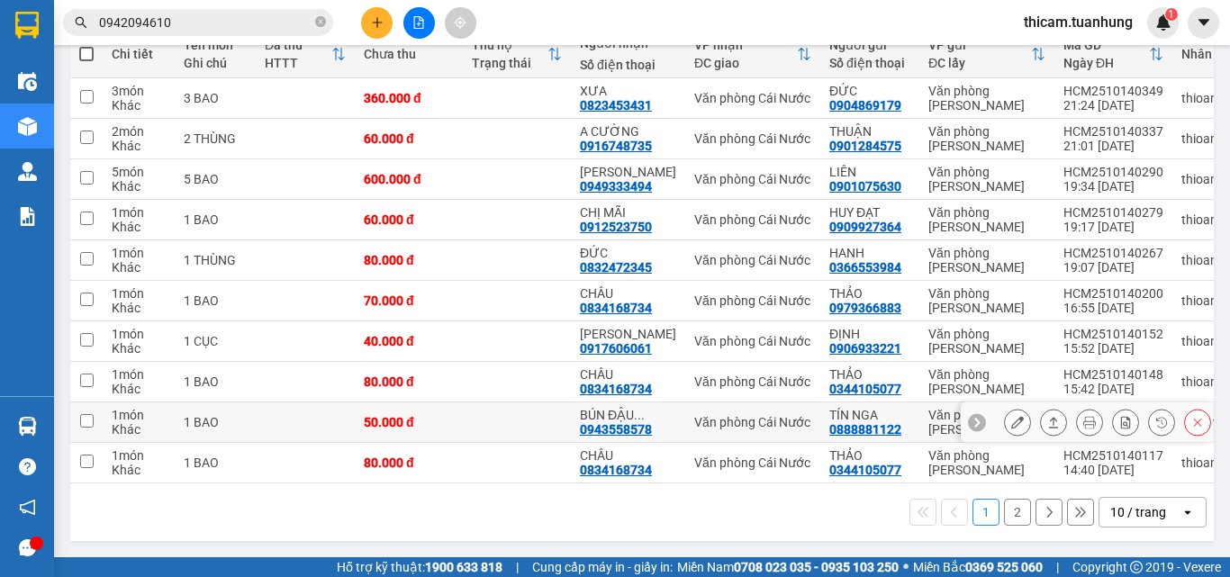
click at [1041, 408] on button at bounding box center [1053, 423] width 25 height 32
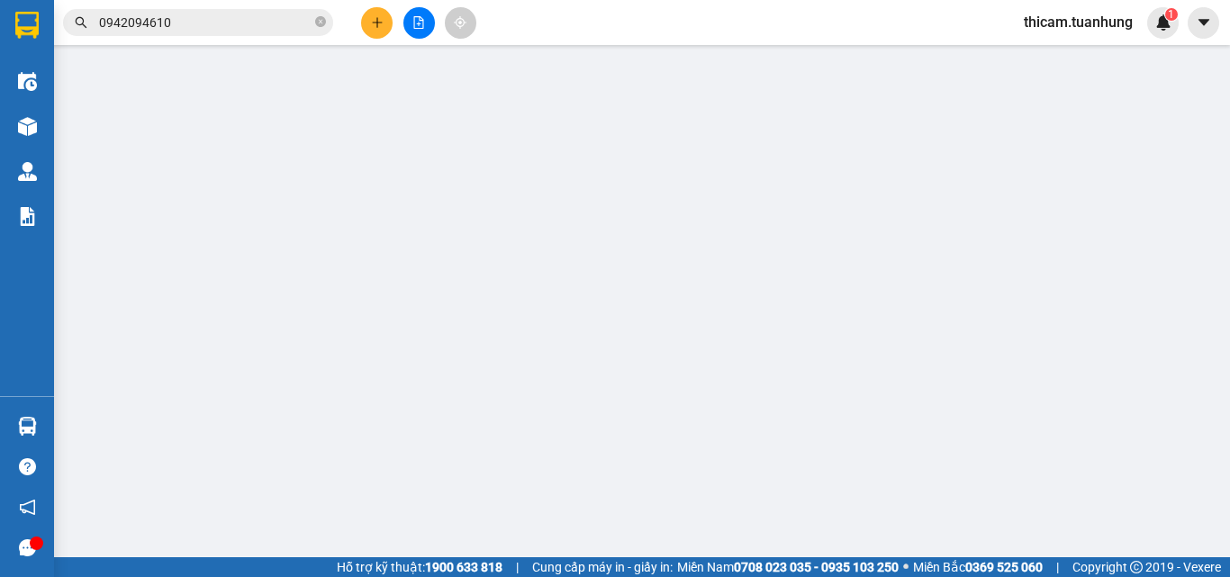
type input "0888881122"
type input "TÍN NGA"
type input "0943558578"
type input "BÚN ĐẬU VÀNG"
type input "50.000"
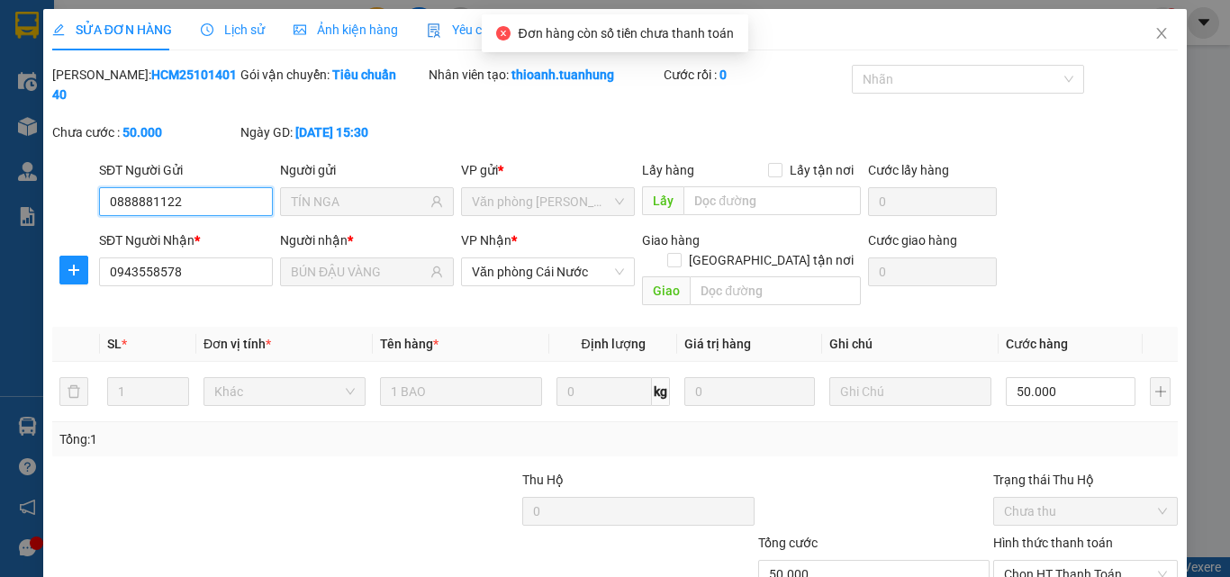
scroll to position [93, 0]
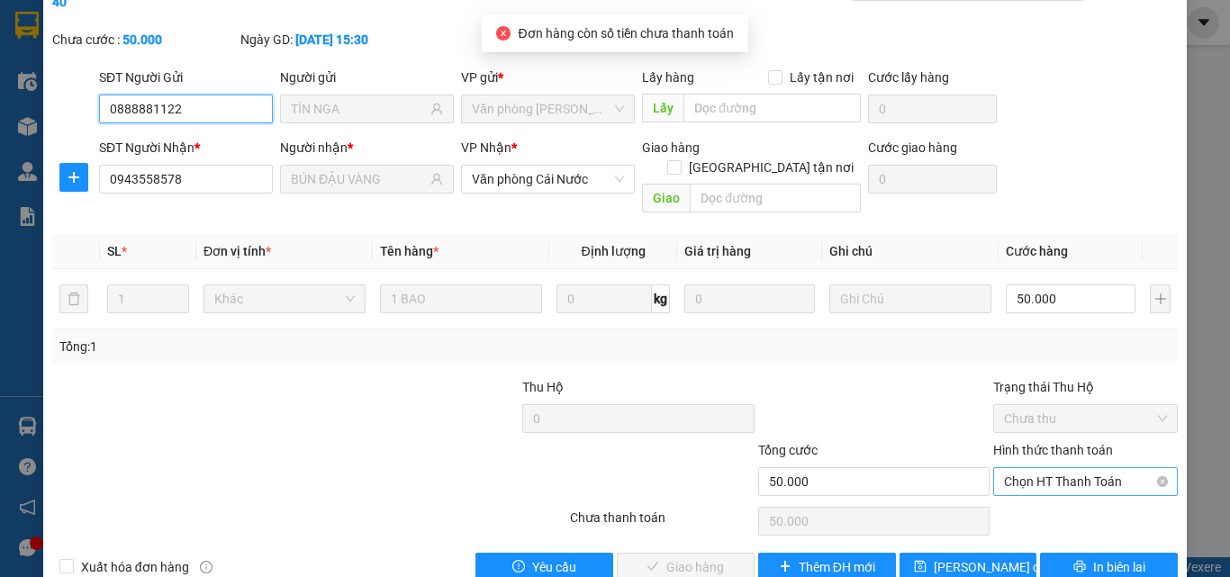
click at [1044, 468] on span "Chọn HT Thanh Toán" at bounding box center [1085, 481] width 163 height 27
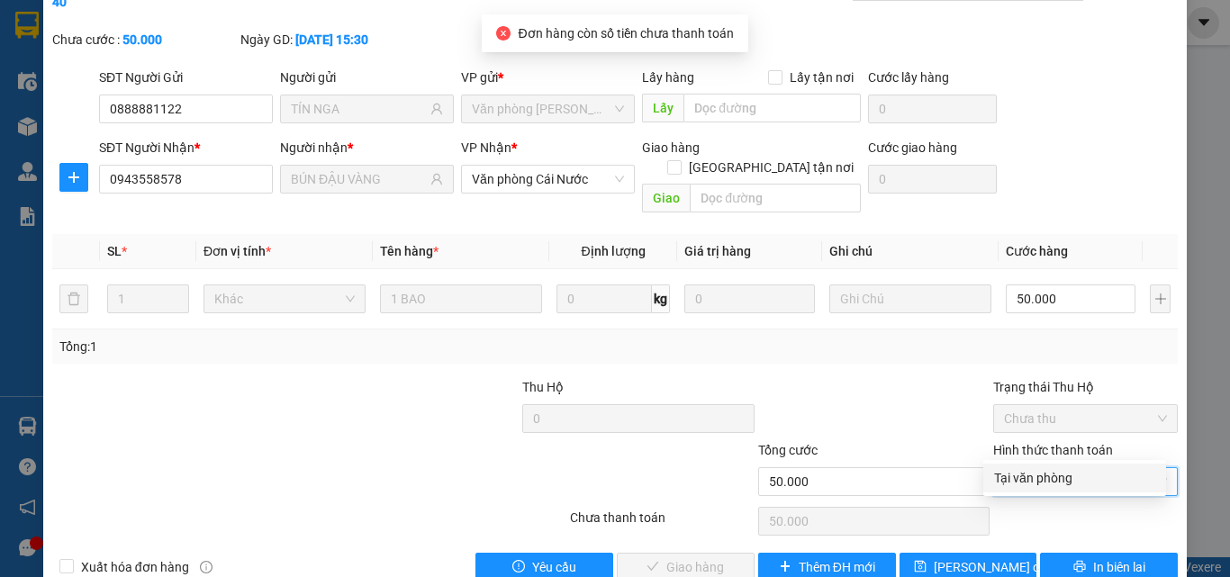
click at [1030, 479] on div "Tại văn phòng" at bounding box center [1074, 478] width 161 height 20
type input "0"
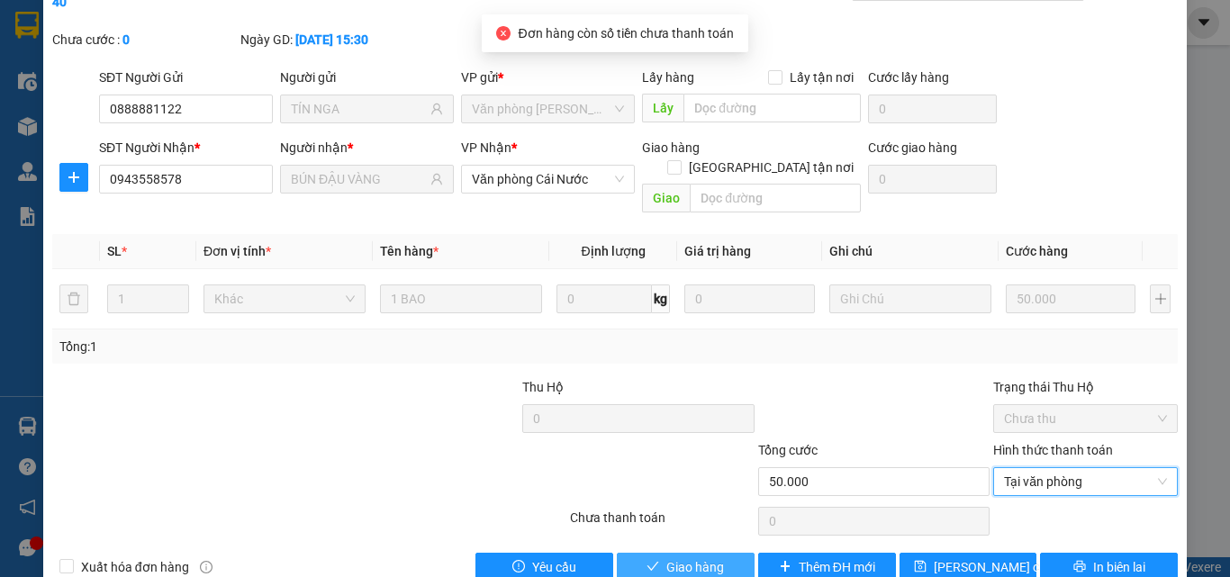
click at [694, 546] on span "Giao hàng" at bounding box center [695, 568] width 58 height 20
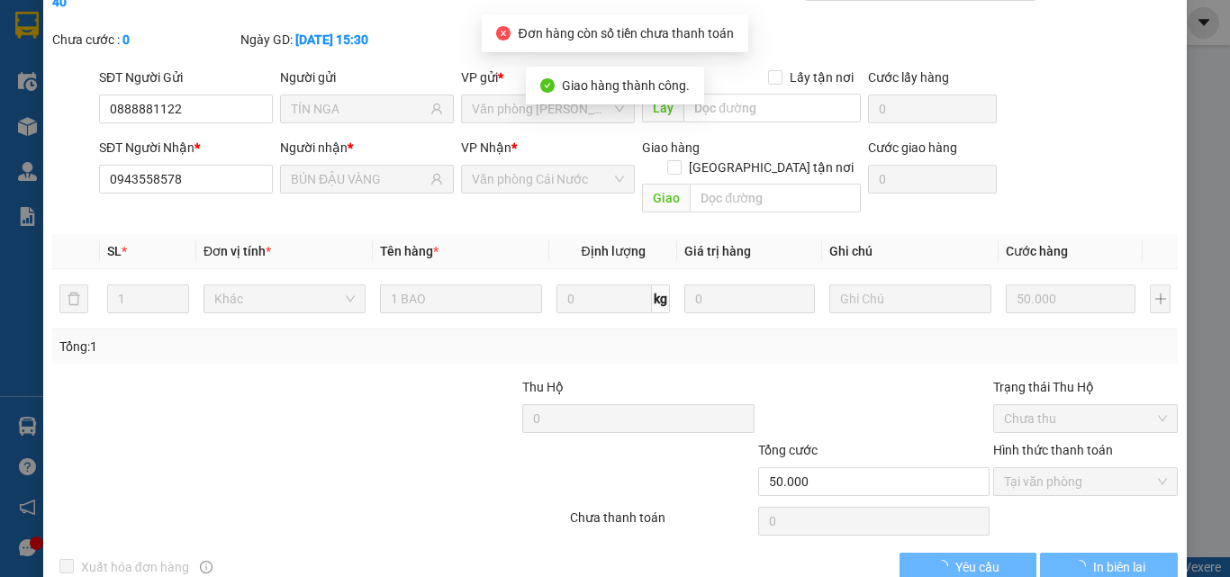
scroll to position [0, 0]
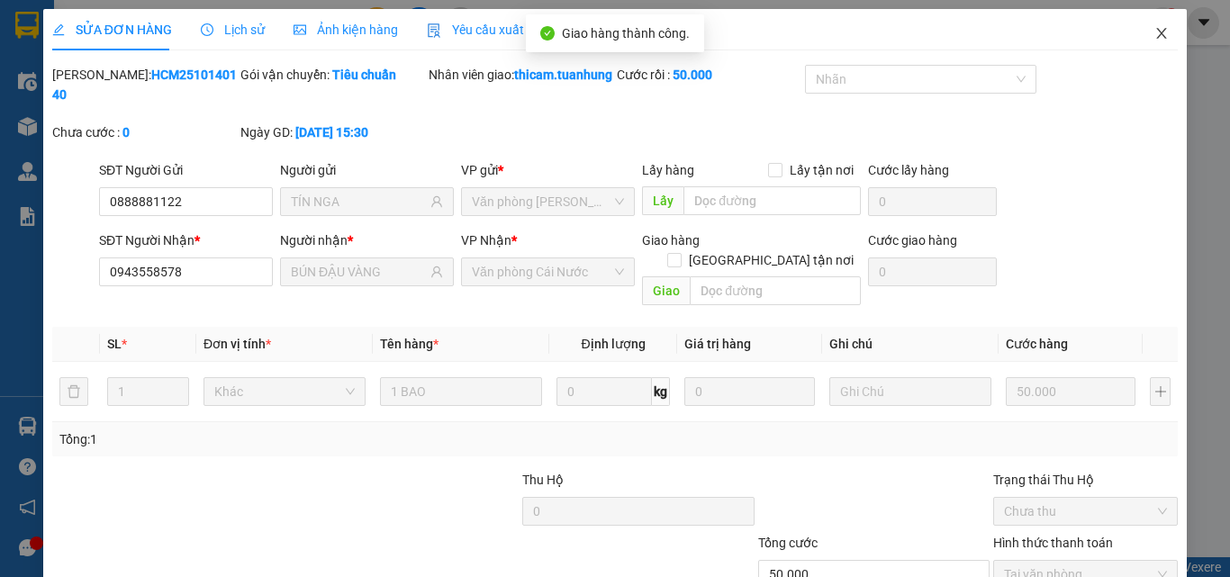
click at [1155, 29] on icon "close" at bounding box center [1162, 33] width 14 height 14
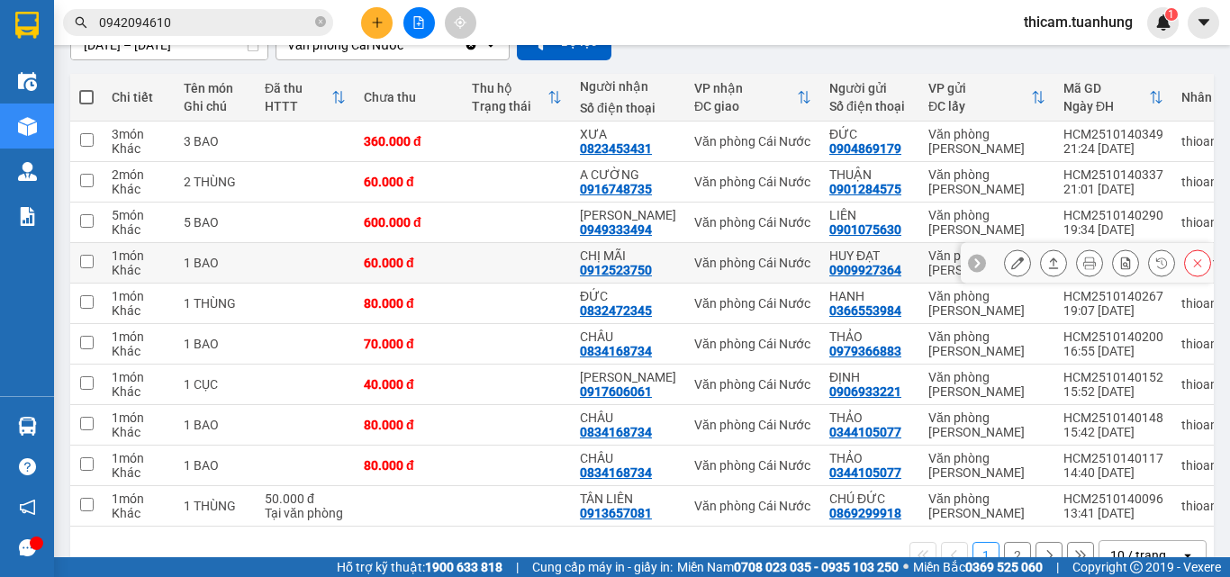
scroll to position [231, 0]
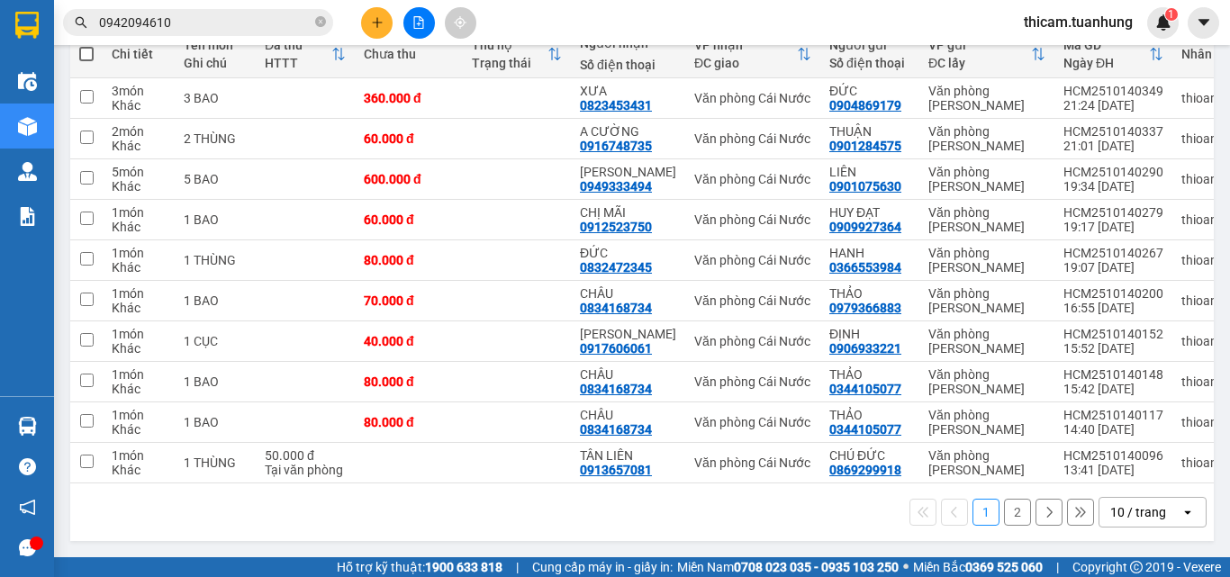
click at [1004, 515] on button "2" at bounding box center [1017, 512] width 27 height 27
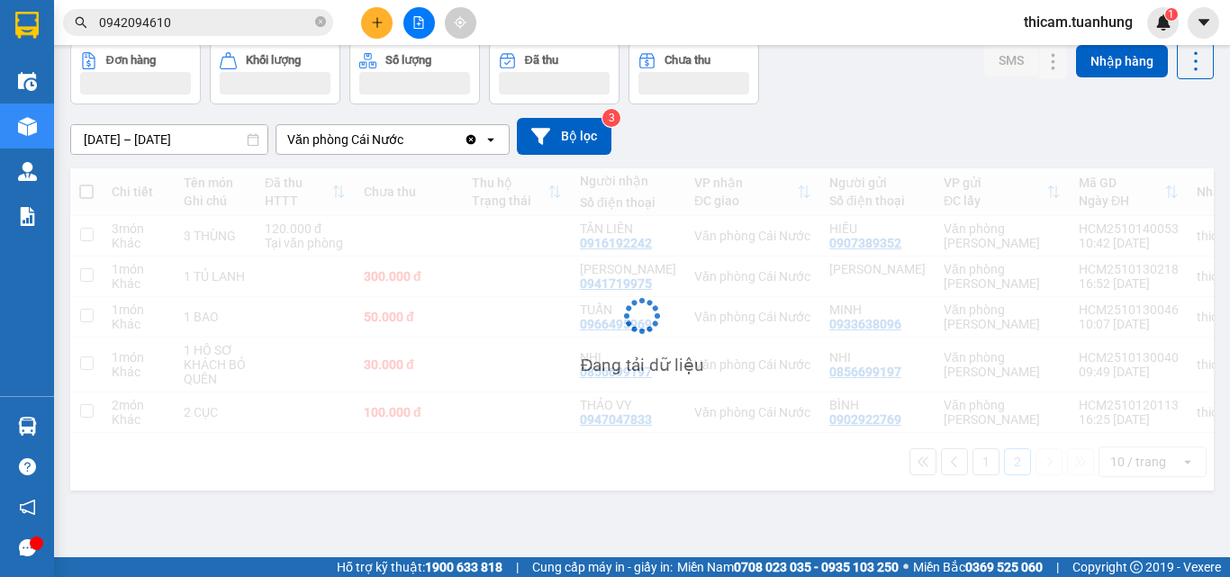
scroll to position [83, 0]
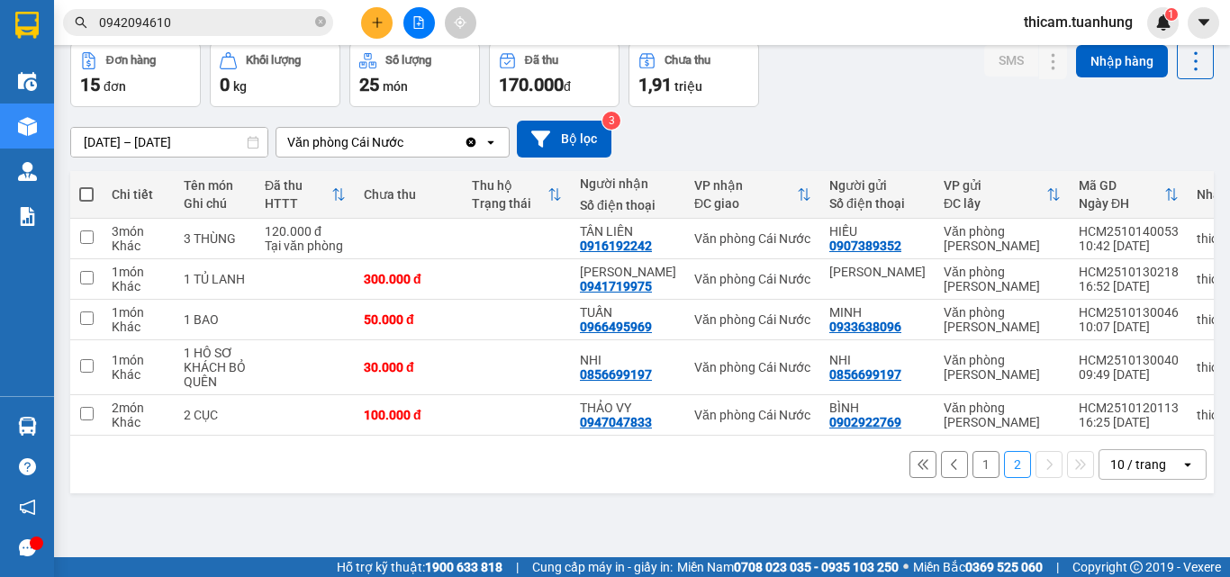
click at [973, 463] on button "1" at bounding box center [986, 464] width 27 height 27
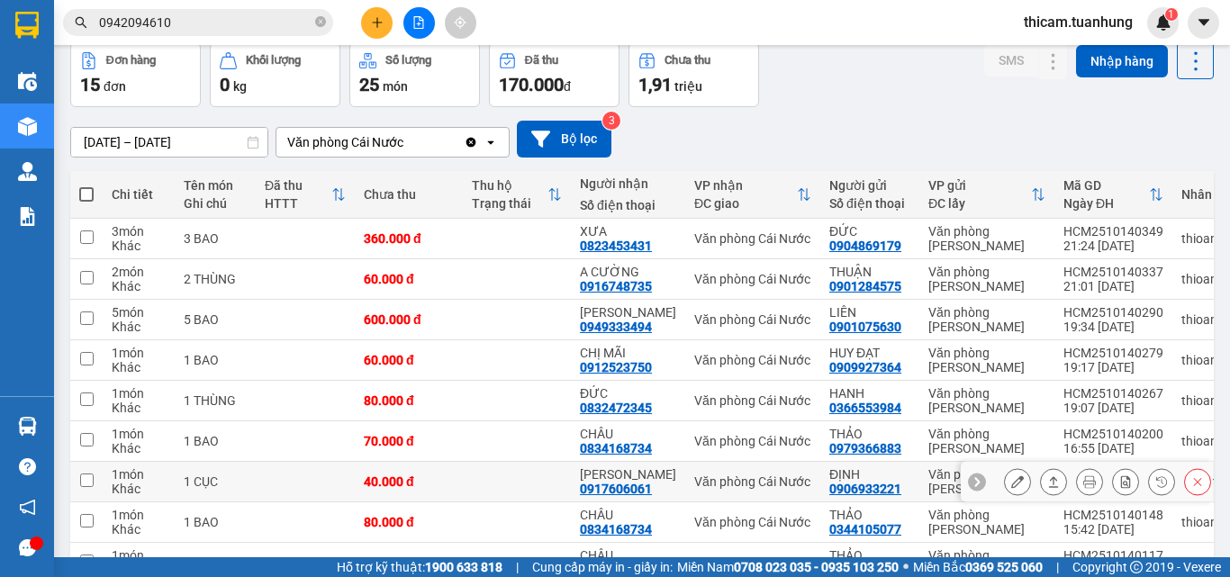
scroll to position [231, 0]
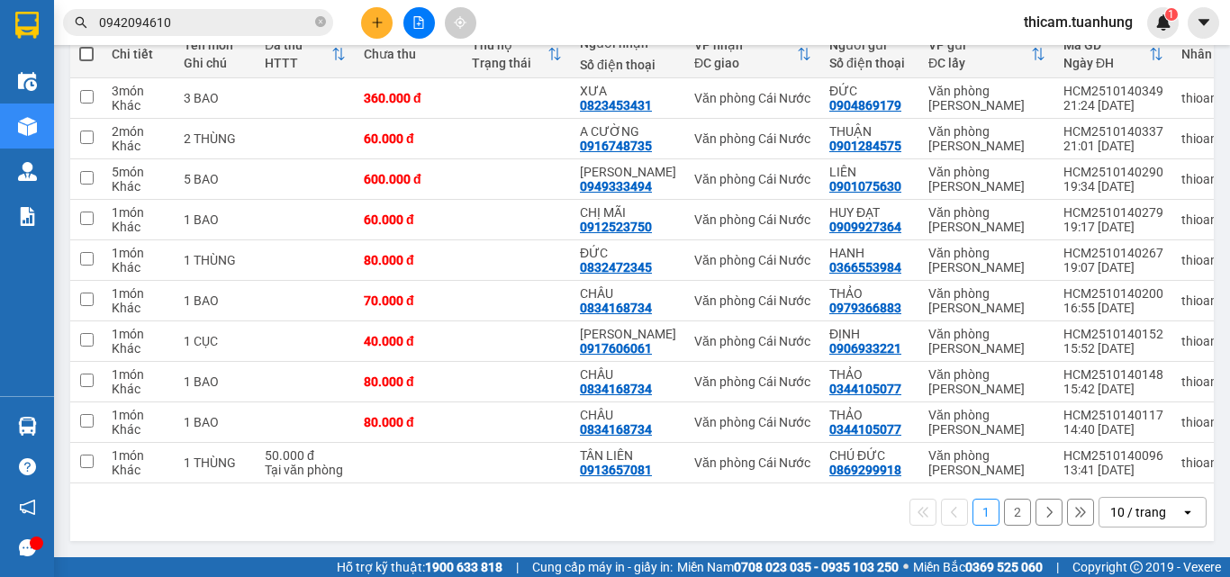
click at [1004, 512] on button "2" at bounding box center [1017, 512] width 27 height 27
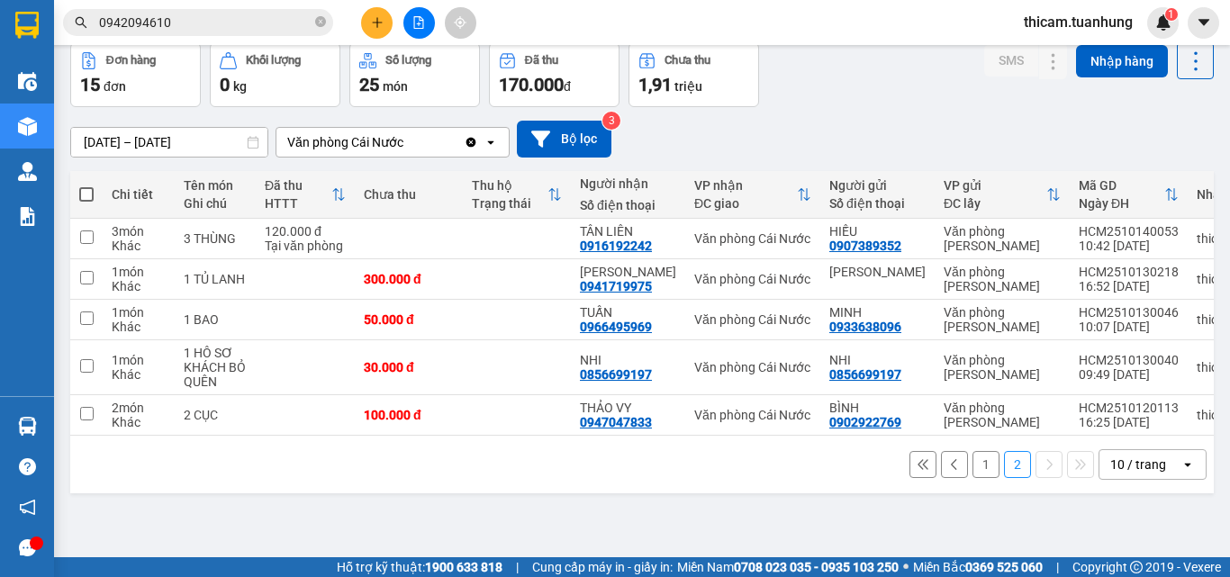
click at [973, 469] on button "1" at bounding box center [986, 464] width 27 height 27
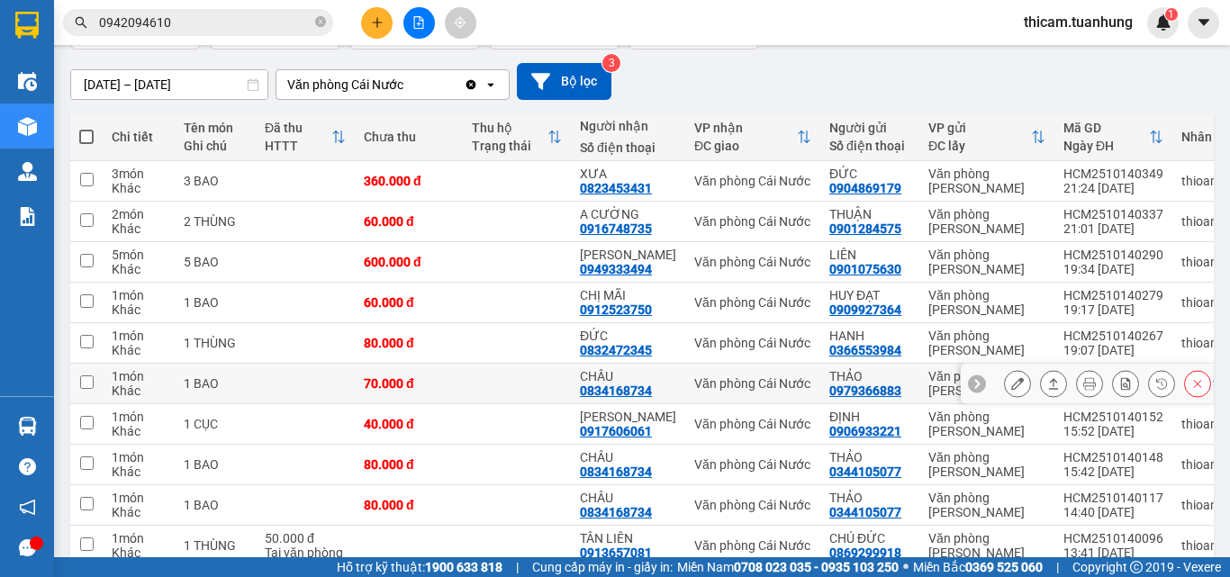
scroll to position [231, 0]
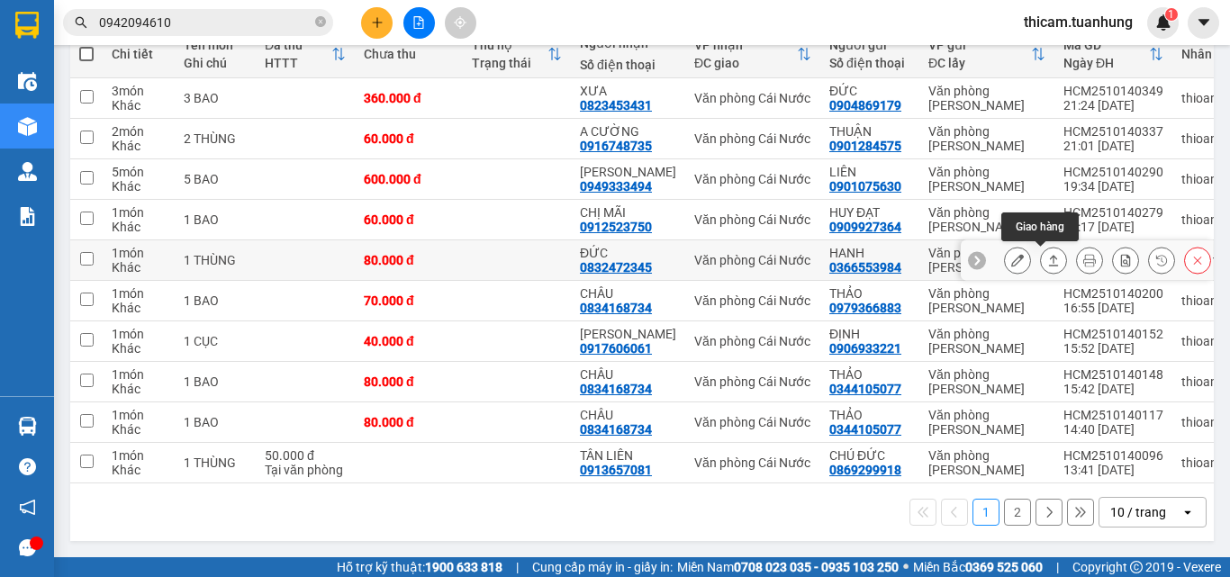
click at [1047, 254] on icon at bounding box center [1053, 260] width 13 height 13
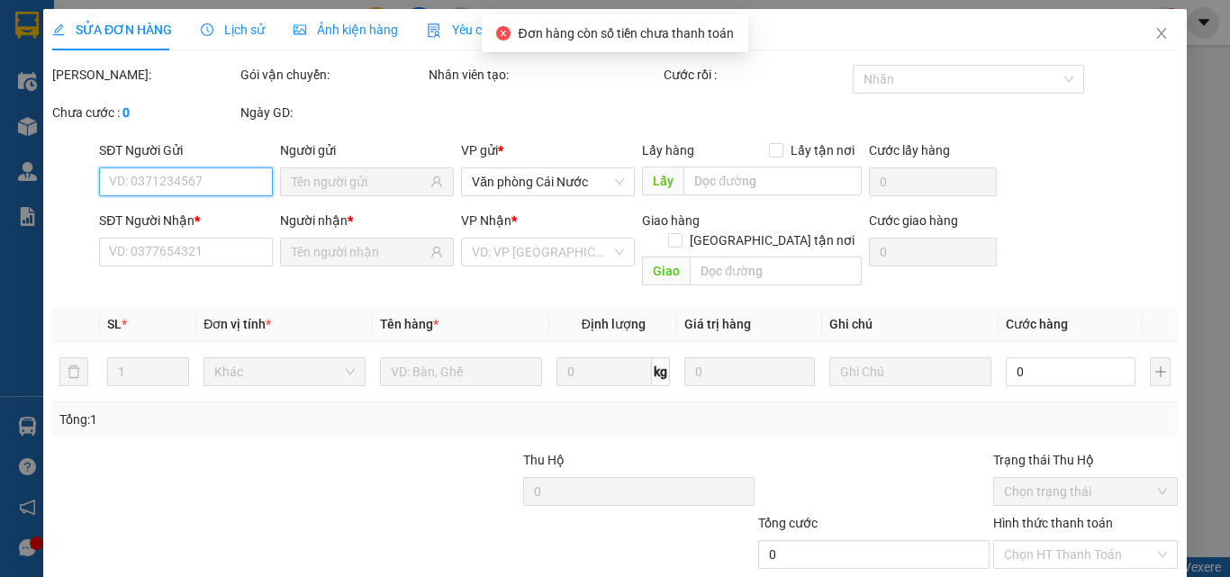
scroll to position [93, 0]
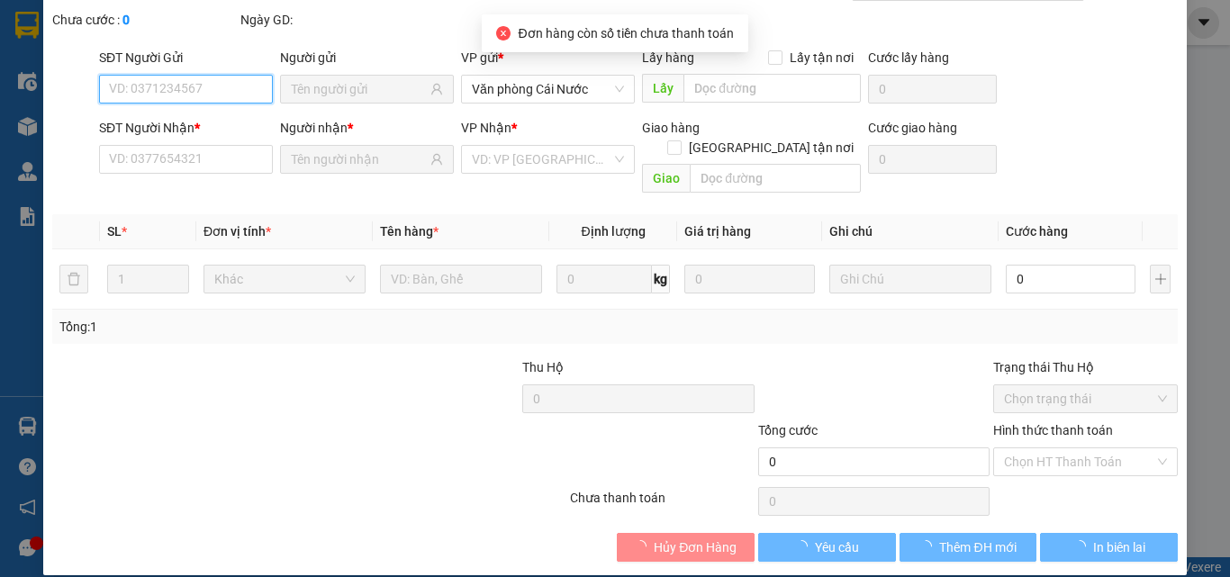
type input "0366553984"
type input "HANH"
type input "0832472345"
type input "ĐỨC"
type input "80.000"
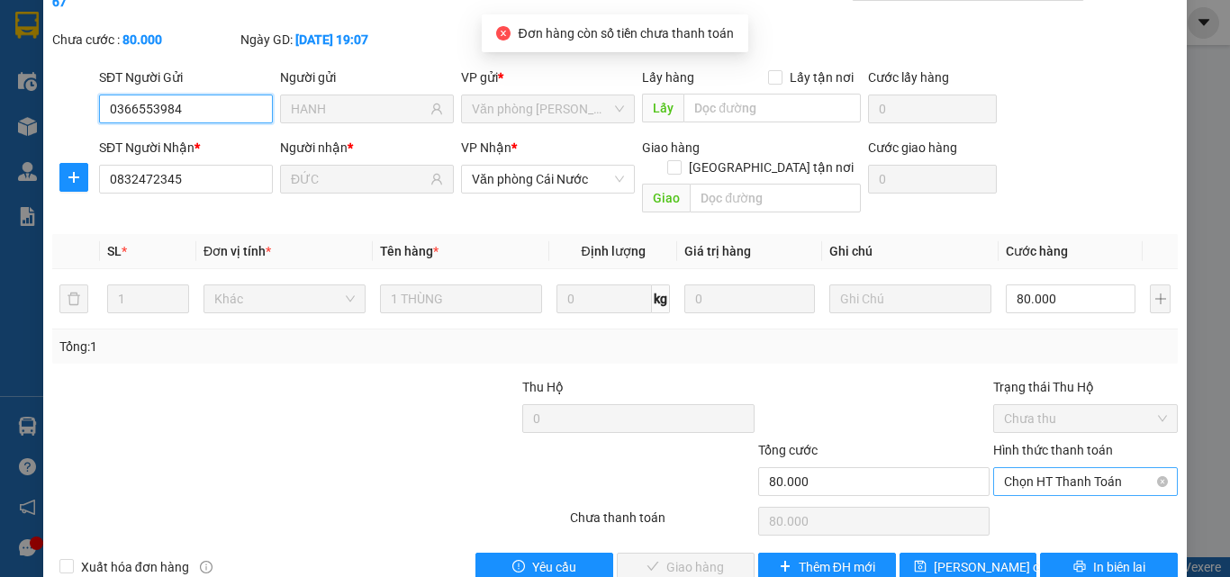
drag, startPoint x: 1029, startPoint y: 432, endPoint x: 1029, endPoint y: 458, distance: 25.2
click at [1029, 468] on span "Chọn HT Thanh Toán" at bounding box center [1085, 481] width 163 height 27
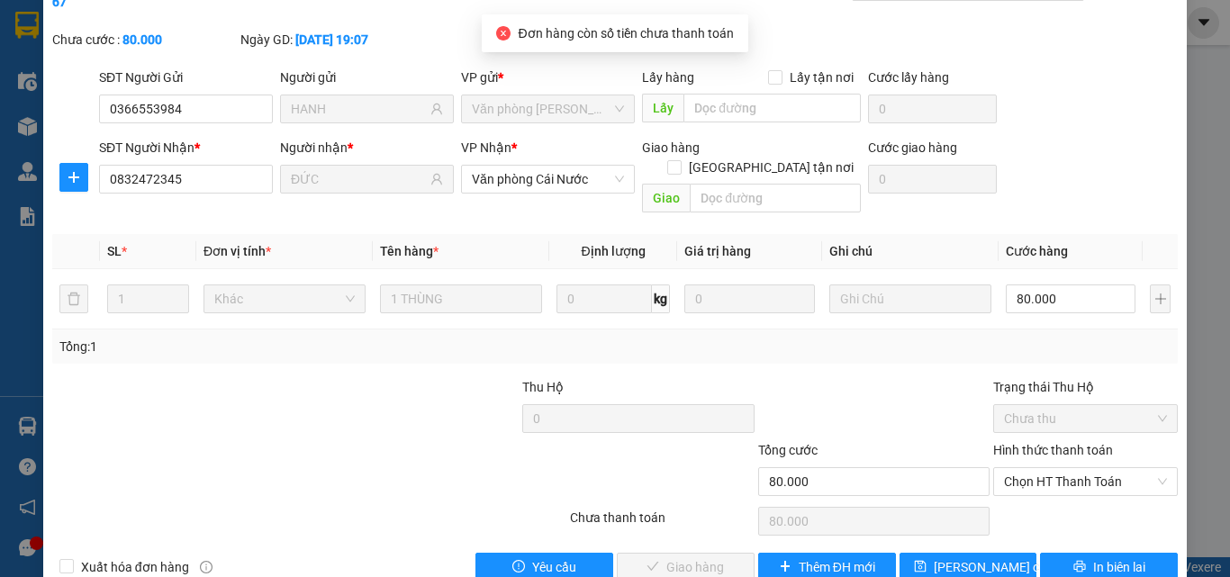
drag, startPoint x: 1029, startPoint y: 458, endPoint x: 1027, endPoint y: 475, distance: 17.3
click at [1030, 464] on div "Total Paid Fee 0 Total UnPaid Fee 80.000 Cash Collection Total Fee Mã ĐH: HCM25…" at bounding box center [615, 277] width 1126 height 610
click at [1027, 503] on div "Chọn HT Thanh Toán" at bounding box center [1086, 521] width 188 height 36
drag, startPoint x: 1030, startPoint y: 439, endPoint x: 1029, endPoint y: 455, distance: 16.2
click at [1030, 468] on span "Chọn HT Thanh Toán" at bounding box center [1085, 481] width 163 height 27
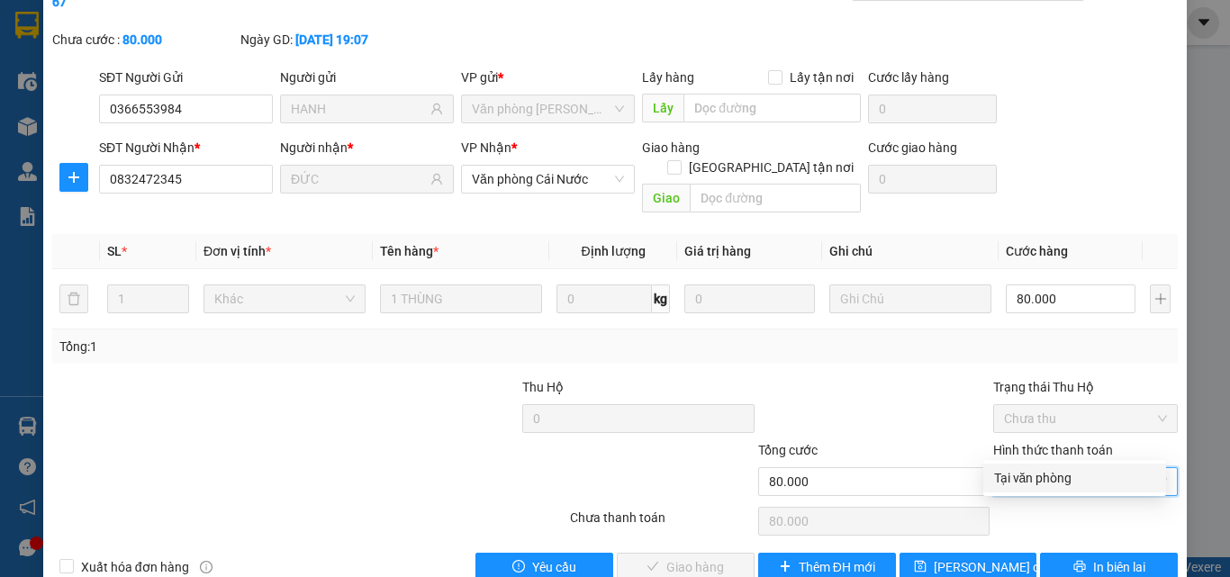
click at [1013, 476] on div "Tại văn phòng" at bounding box center [1074, 478] width 161 height 20
type input "0"
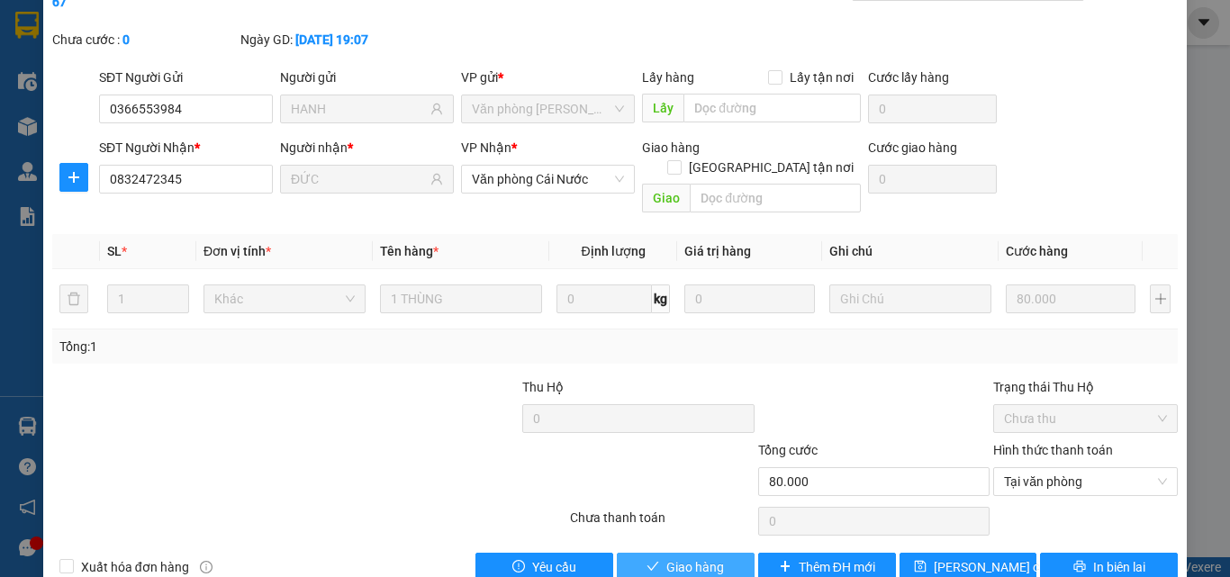
click at [676, 546] on span "Giao hàng" at bounding box center [695, 568] width 58 height 20
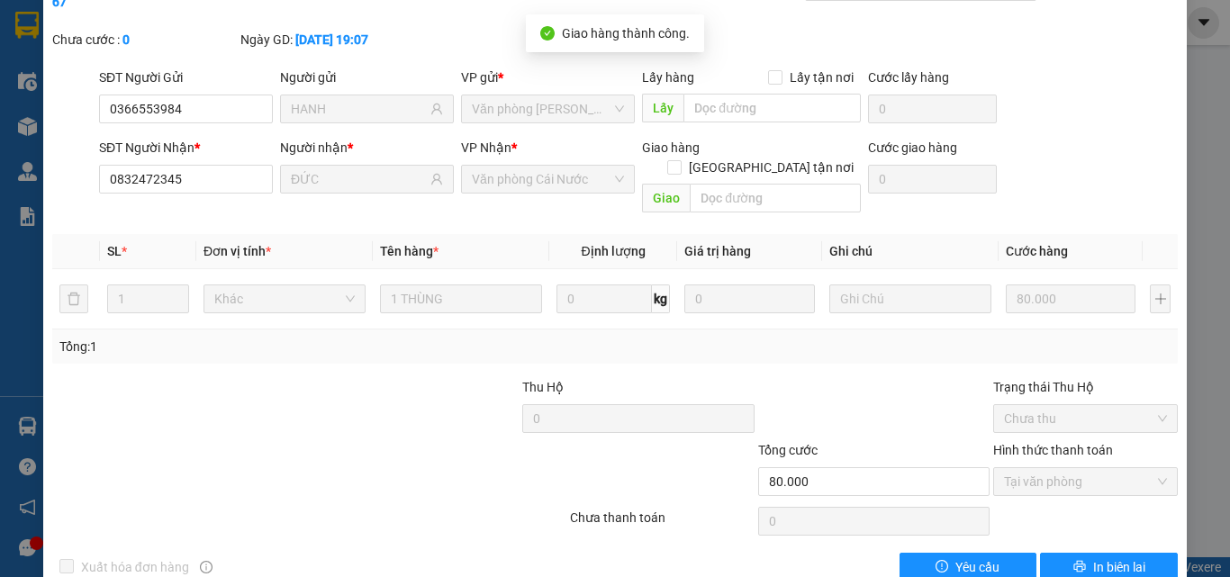
scroll to position [0, 0]
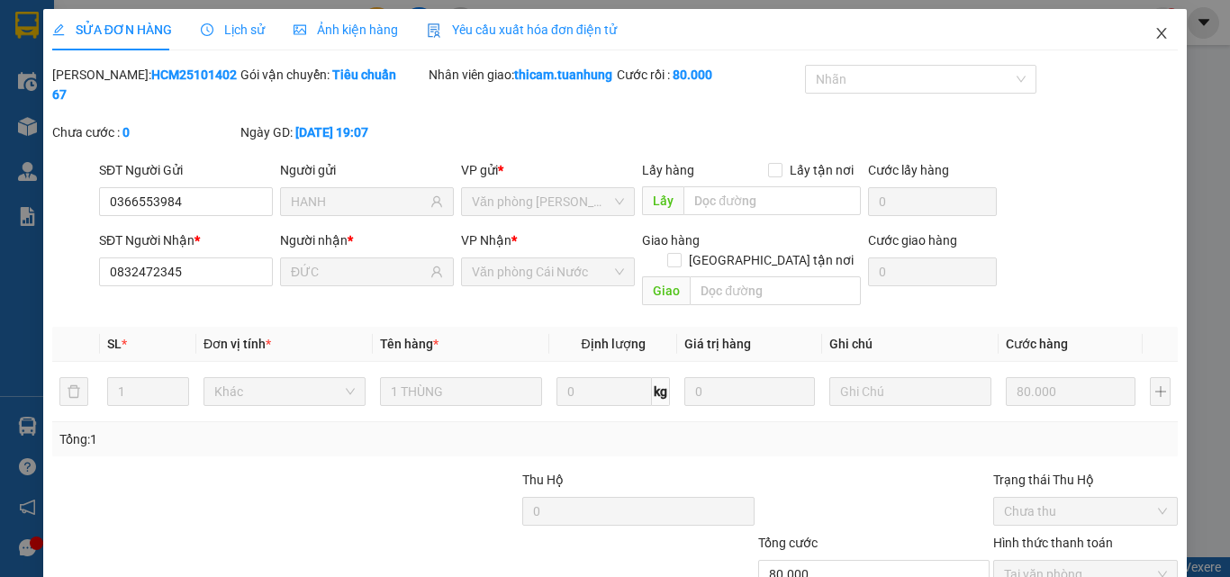
click at [1155, 29] on icon "close" at bounding box center [1162, 33] width 14 height 14
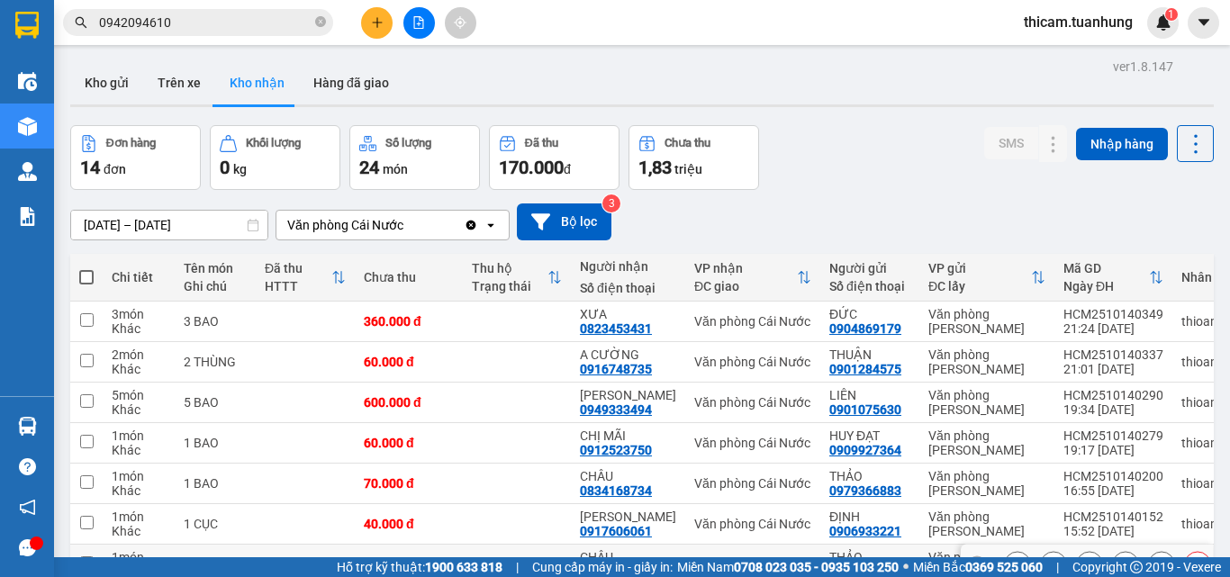
scroll to position [231, 0]
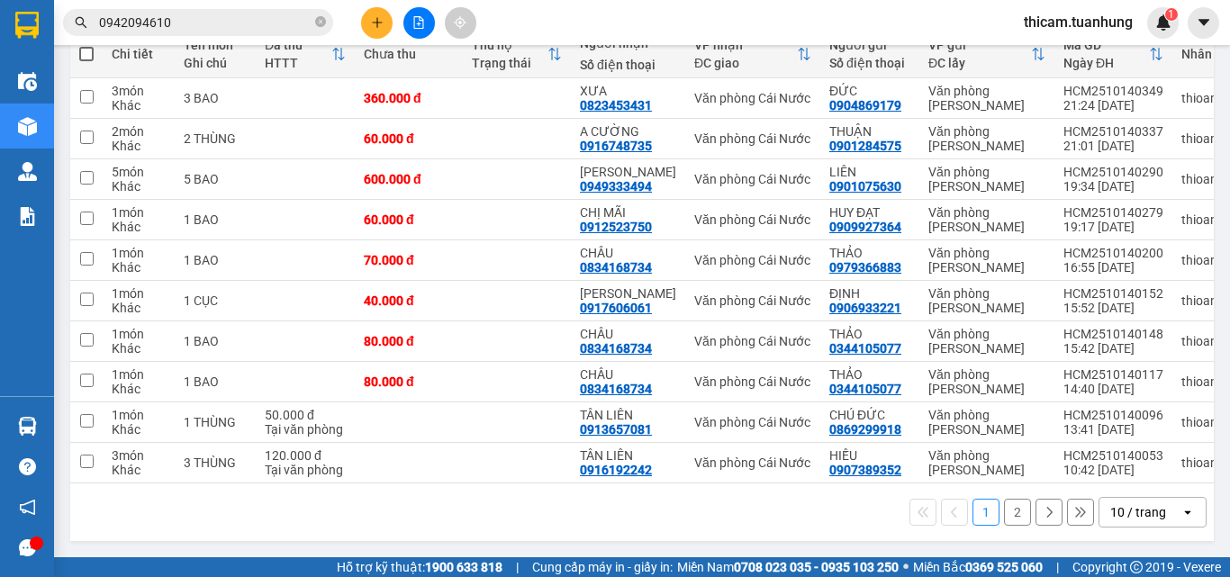
click at [1004, 510] on button "2" at bounding box center [1017, 512] width 27 height 27
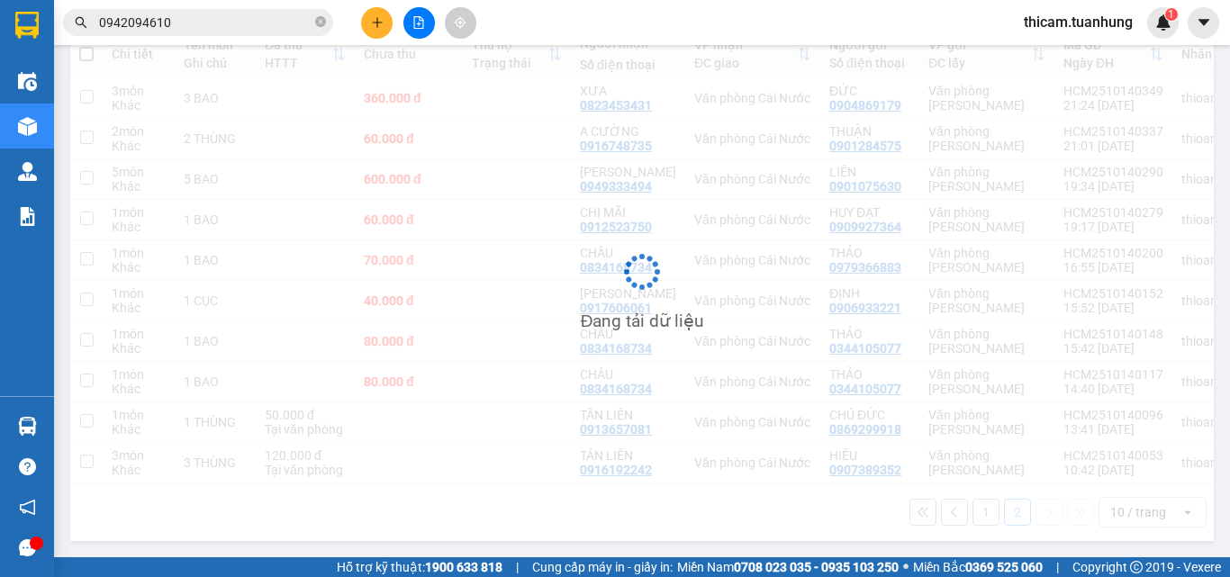
scroll to position [83, 0]
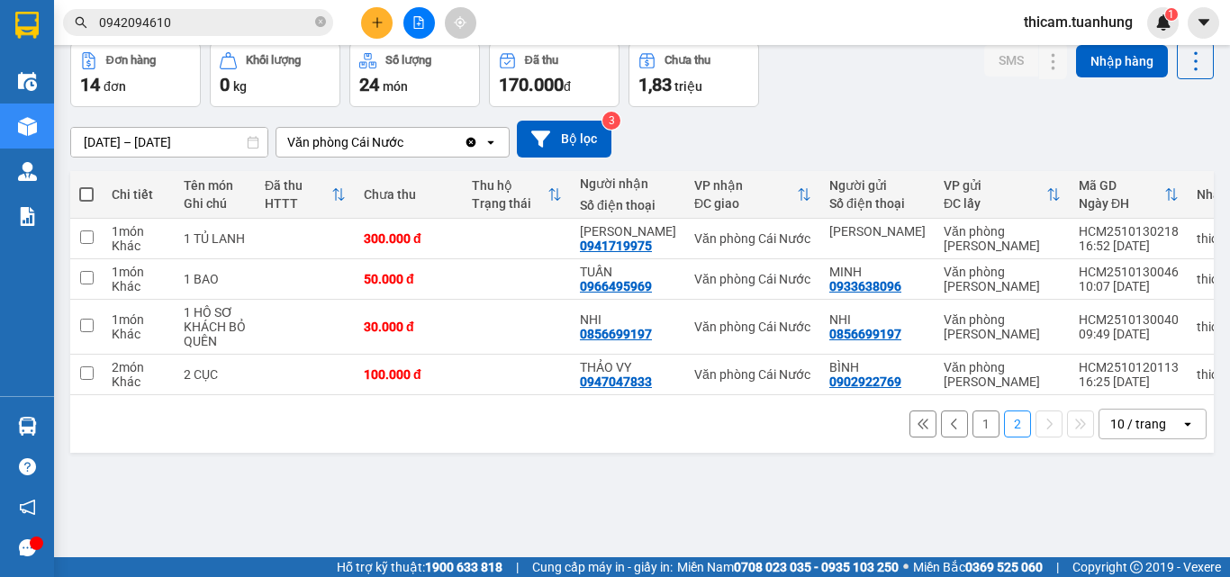
click at [973, 429] on button "1" at bounding box center [986, 424] width 27 height 27
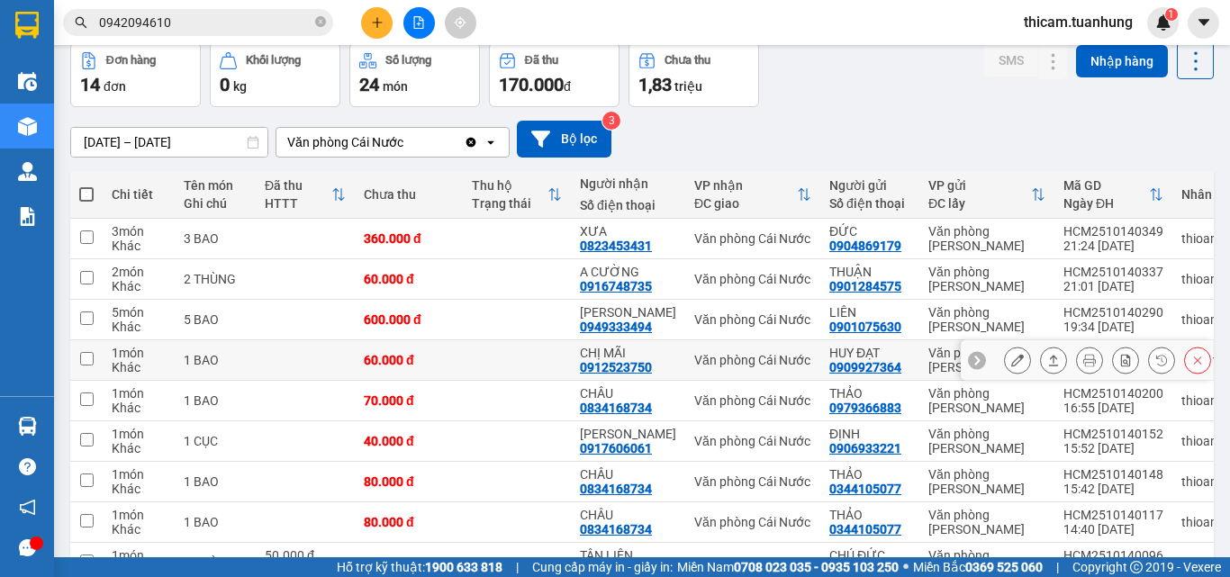
scroll to position [173, 0]
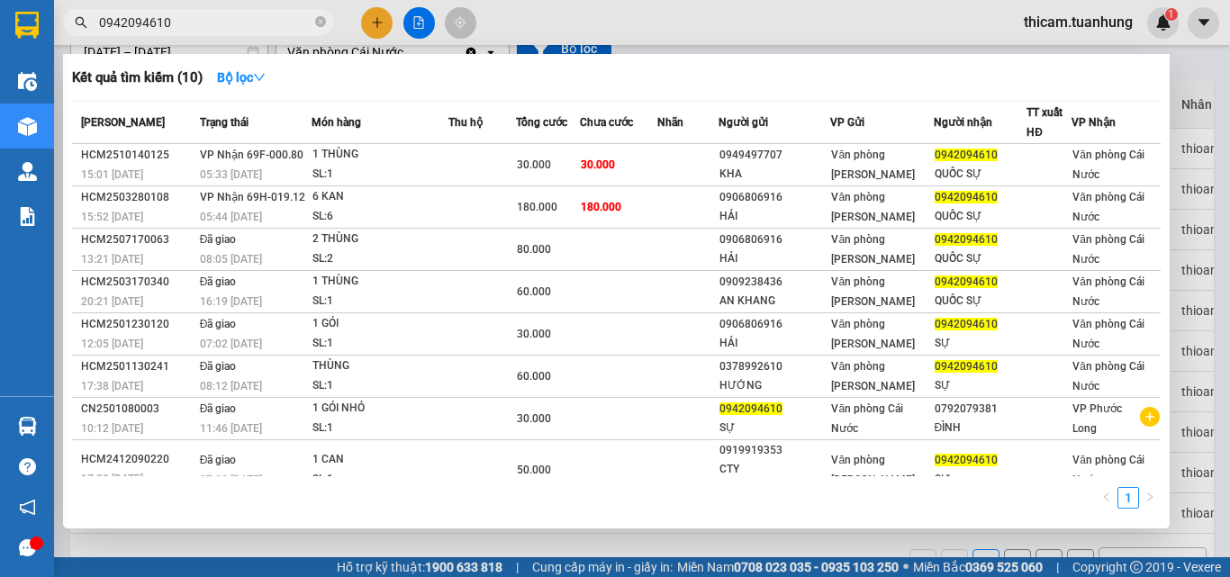
drag, startPoint x: 206, startPoint y: 21, endPoint x: 196, endPoint y: 10, distance: 14.7
click at [205, 20] on input "0942094610" at bounding box center [205, 23] width 213 height 20
type input "0"
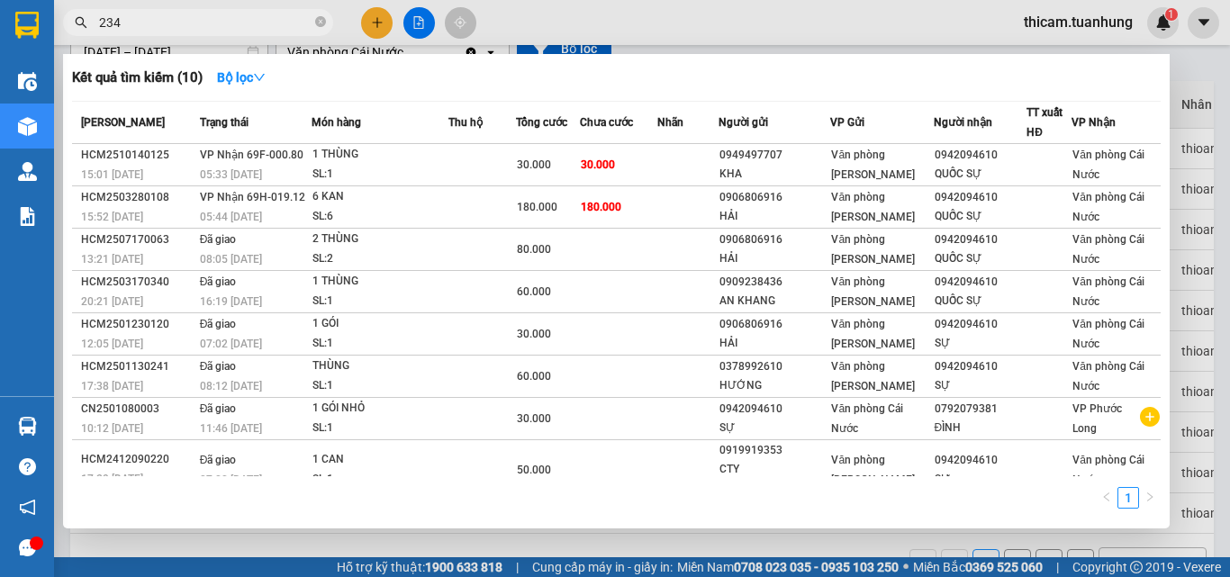
type input "2345"
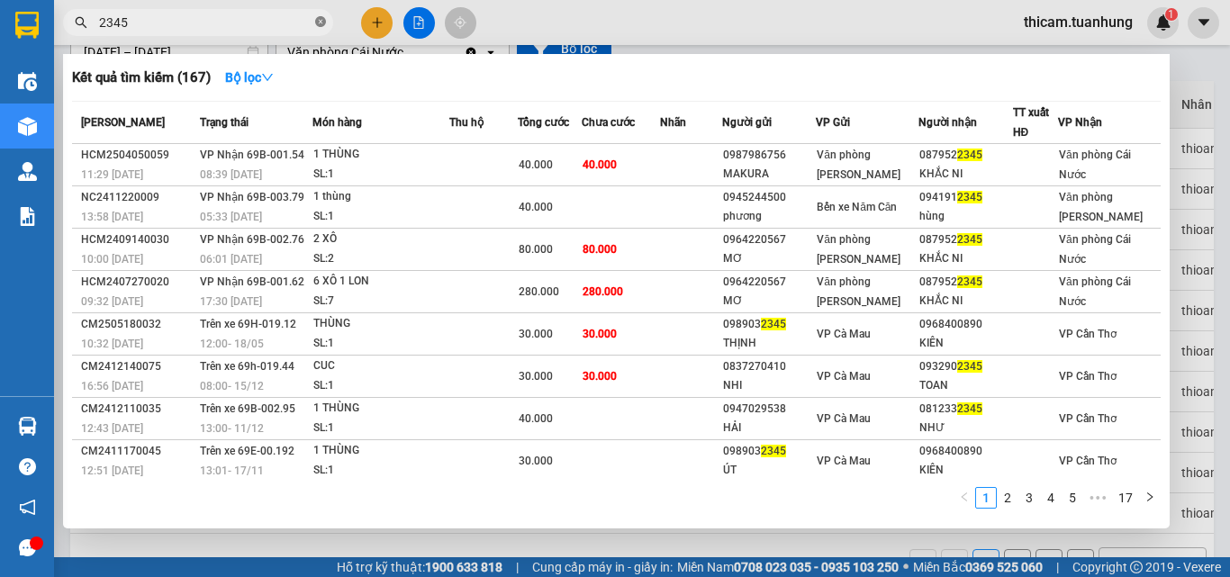
click at [324, 24] on icon "close-circle" at bounding box center [320, 21] width 11 height 11
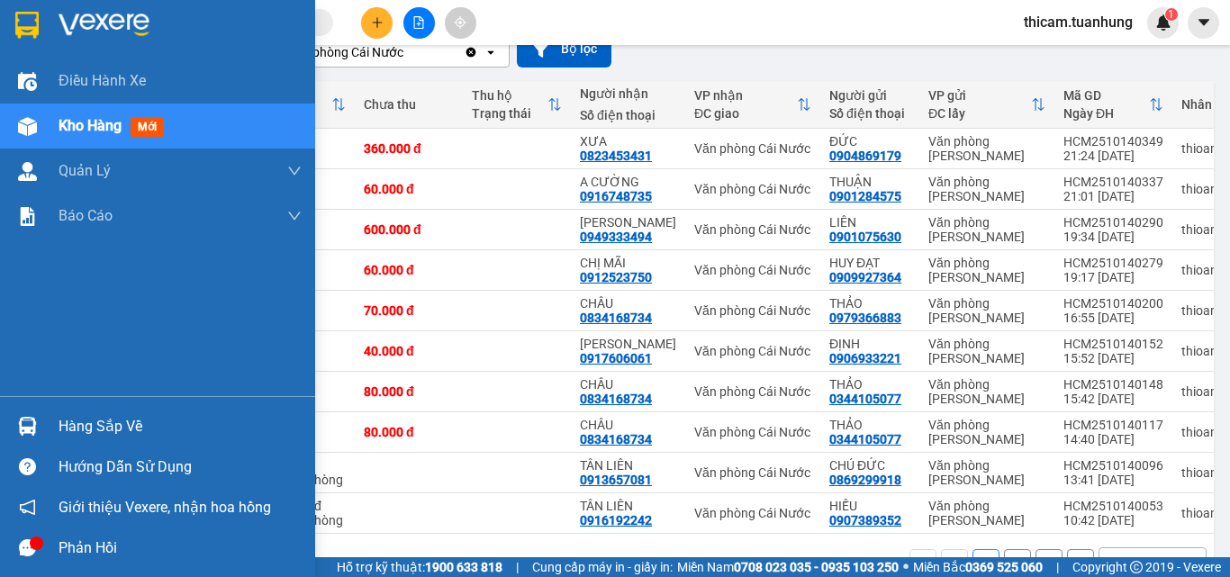
click at [112, 426] on div "Hàng sắp về" at bounding box center [180, 426] width 243 height 27
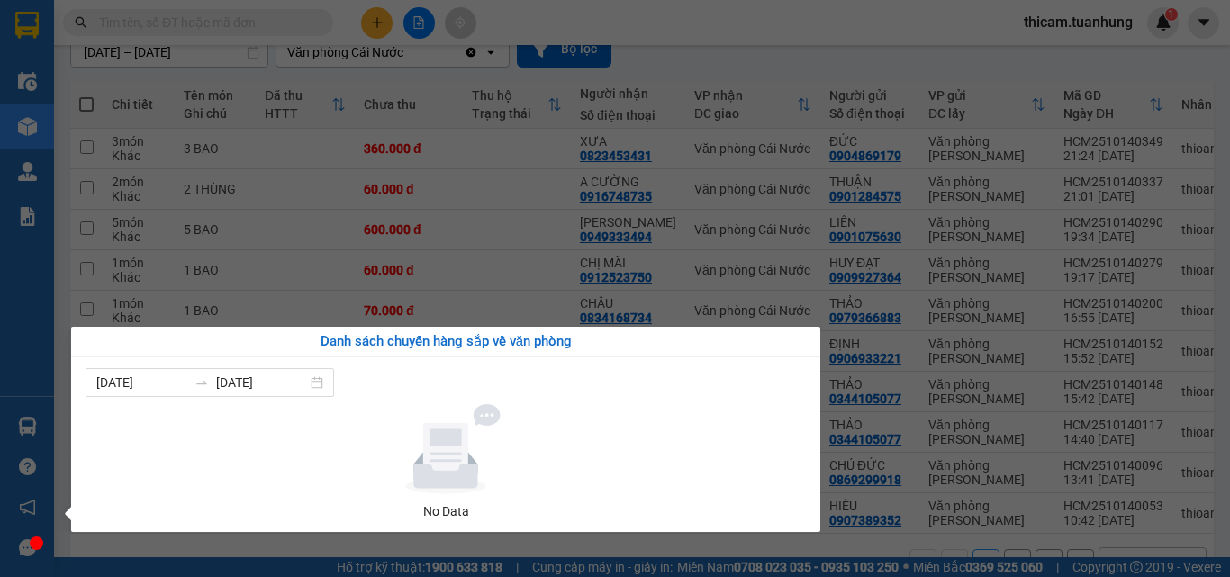
click at [667, 50] on section "Kết quả tìm kiếm ( 167 ) Bộ lọc Mã ĐH Trạng thái Món hàng Thu hộ Tổng cước Chưa…" at bounding box center [615, 288] width 1230 height 577
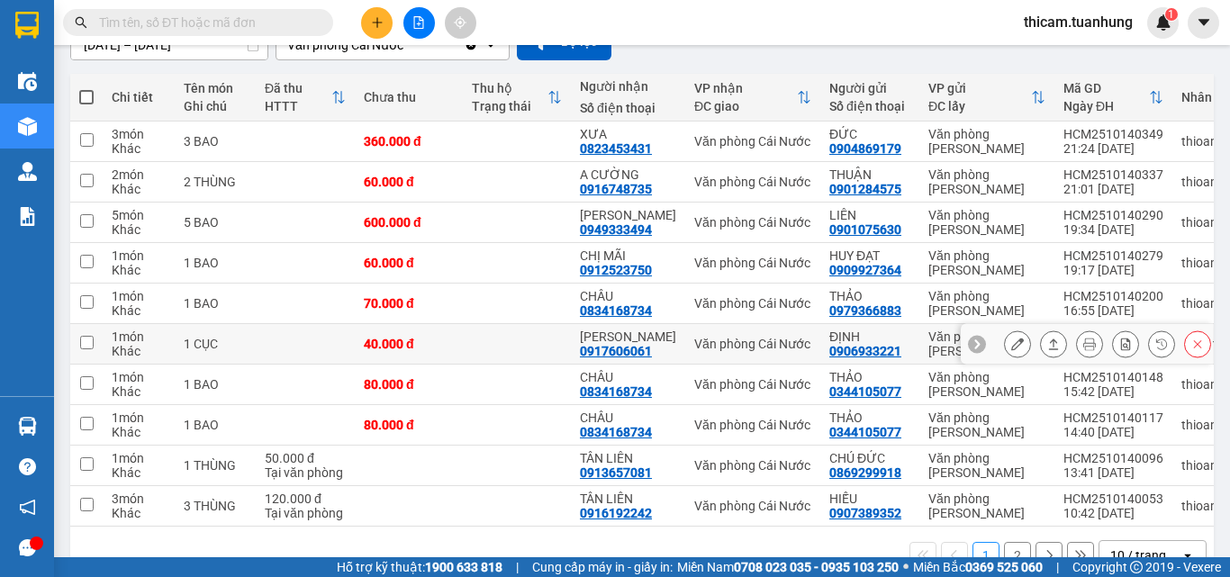
scroll to position [231, 0]
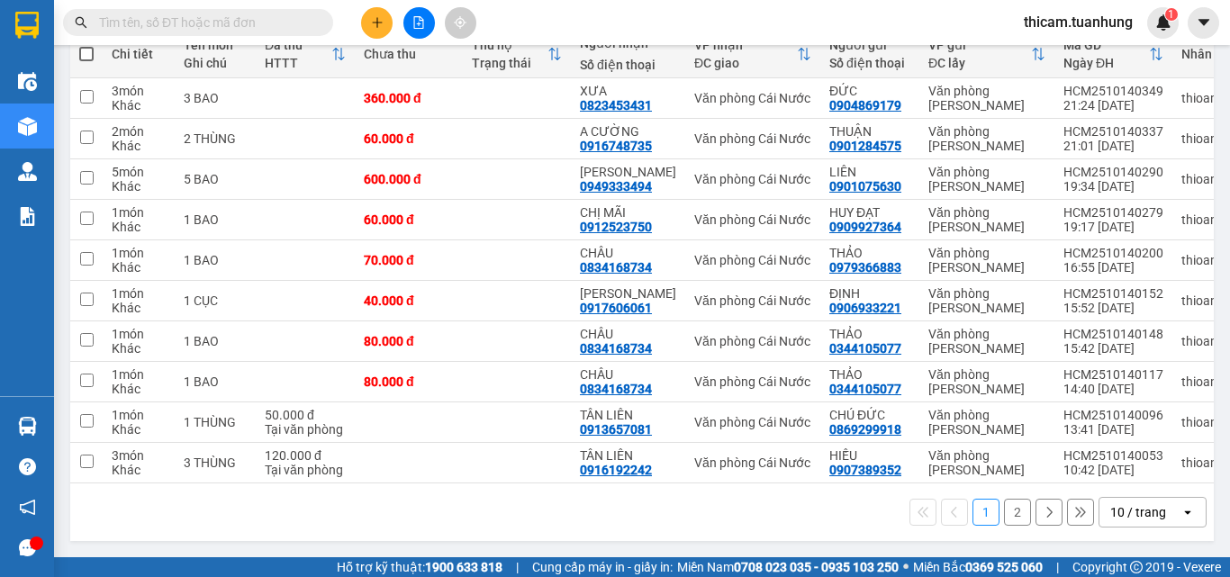
click at [1001, 526] on div "1 2 10 / trang open" at bounding box center [641, 512] width 1129 height 31
click at [1004, 519] on button "2" at bounding box center [1017, 512] width 27 height 27
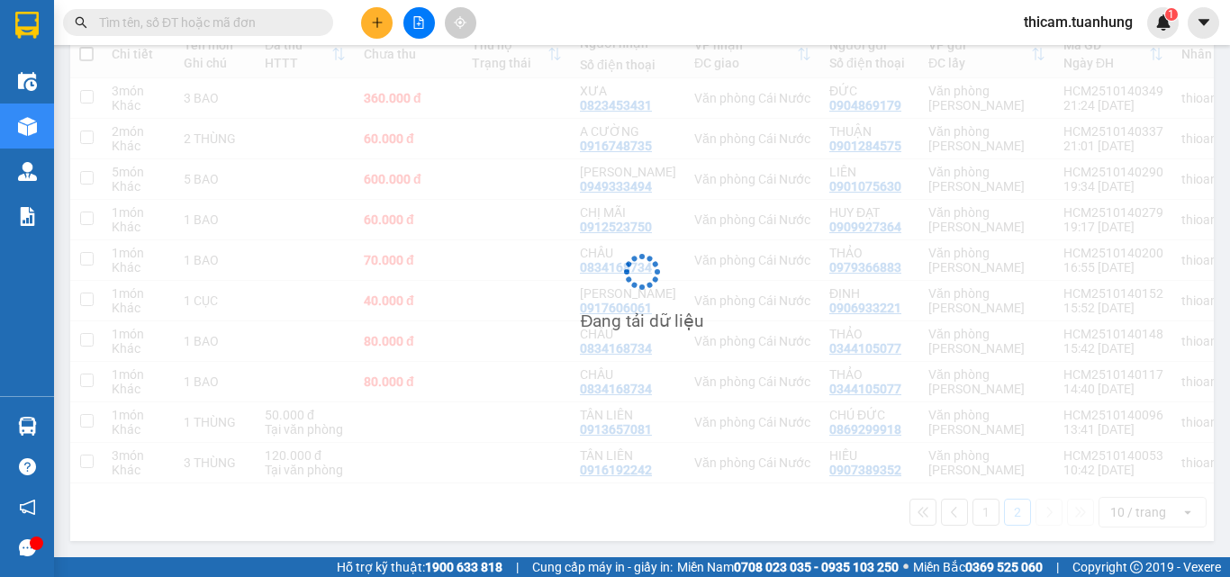
scroll to position [83, 0]
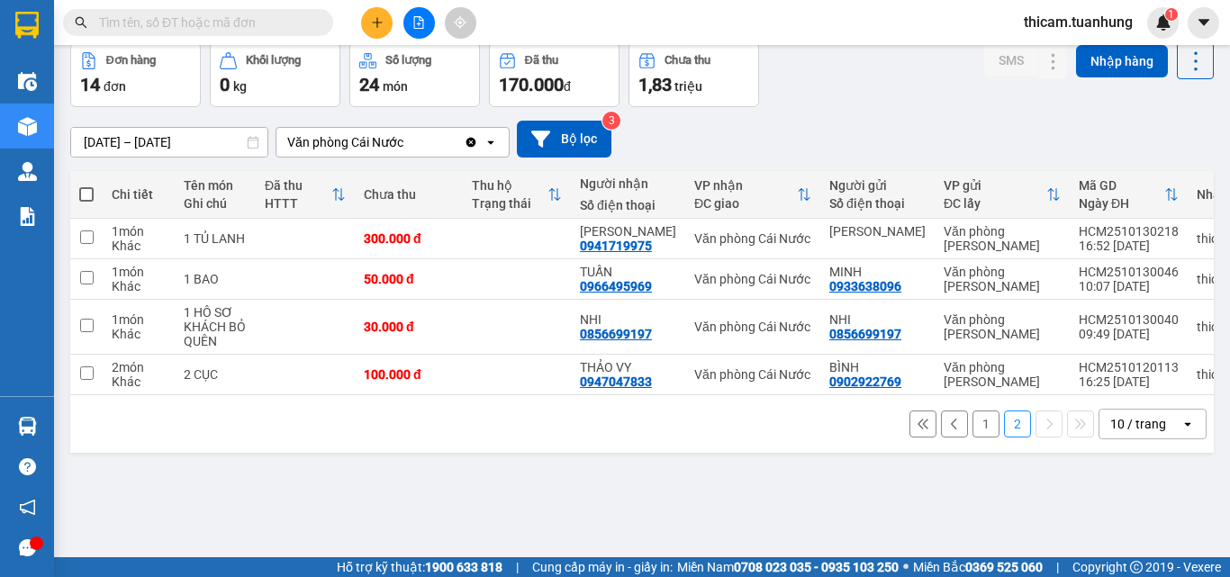
click at [973, 438] on button "1" at bounding box center [986, 424] width 27 height 27
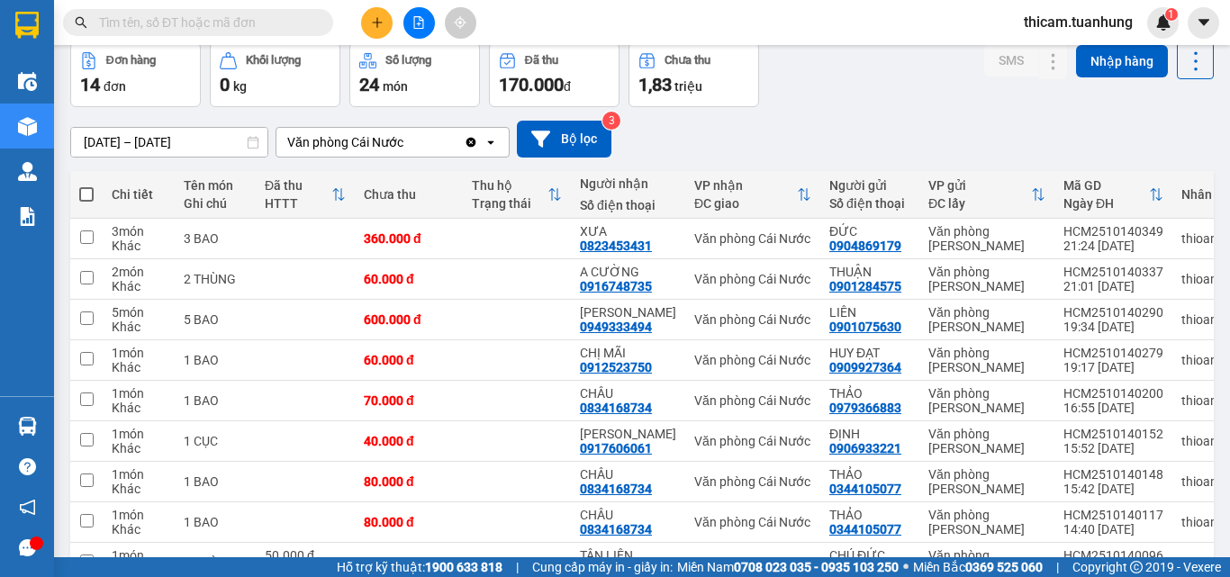
click at [309, 23] on input "text" at bounding box center [205, 23] width 213 height 20
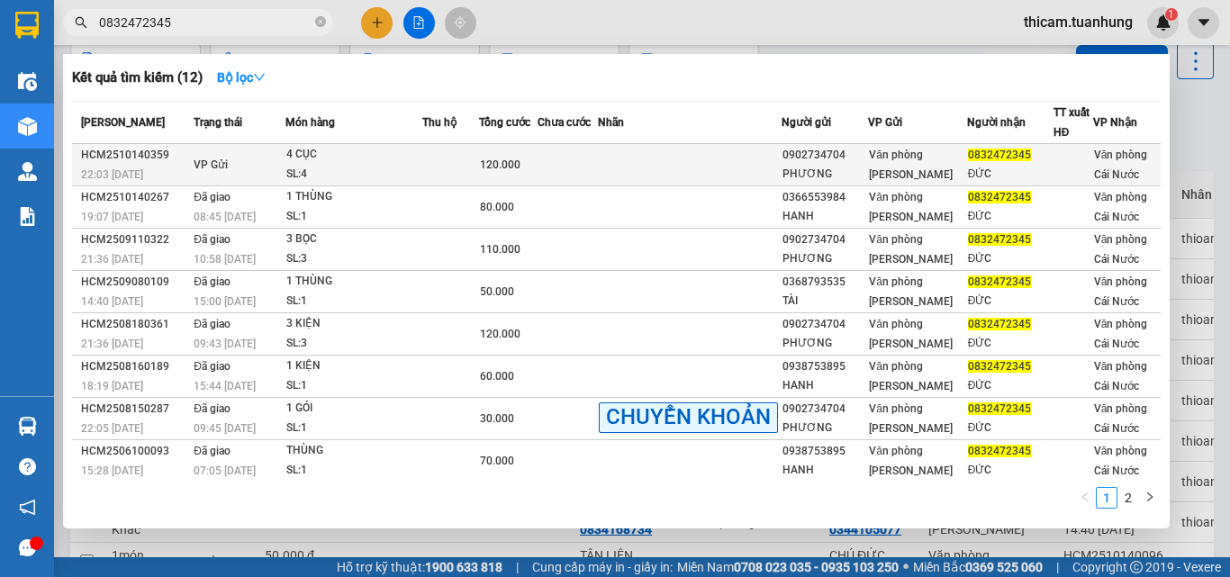
type input "0832472345"
click at [1019, 168] on div "ĐỨC" at bounding box center [1010, 174] width 85 height 19
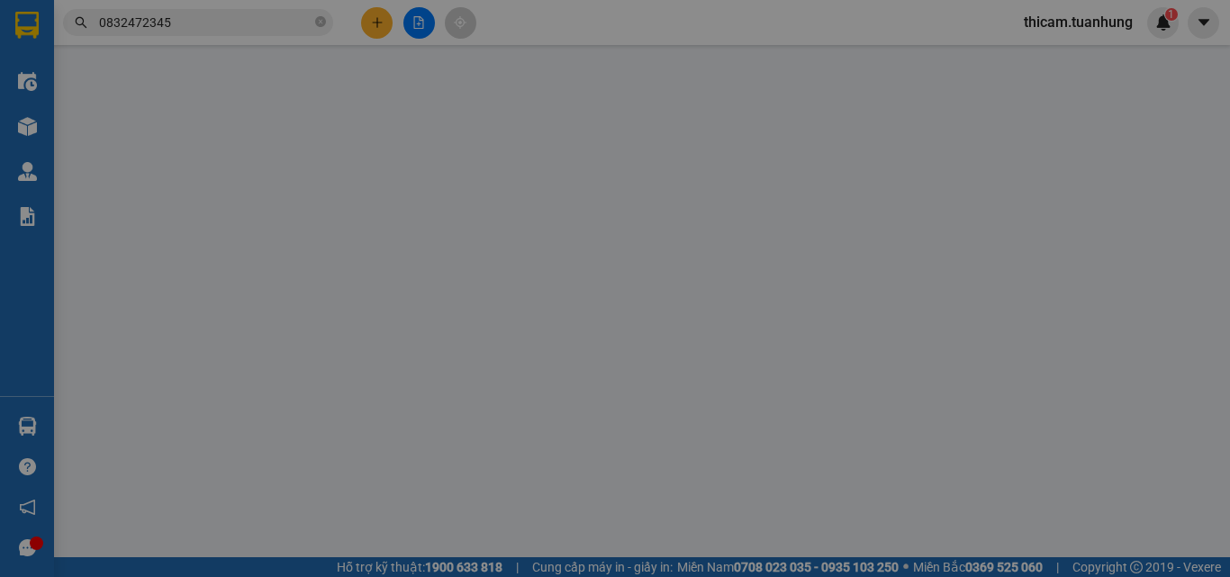
type input "0902734704"
type input "PHƯƠNG"
type input "0832472345"
type input "ĐỨC"
type input "120.000"
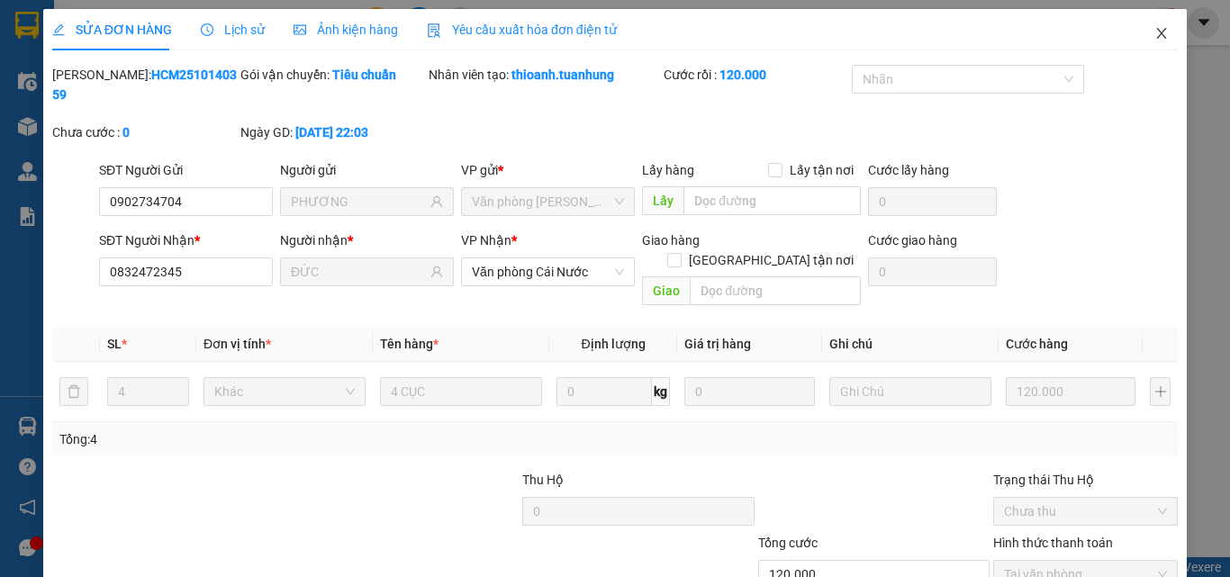
click at [1155, 32] on icon "close" at bounding box center [1162, 33] width 14 height 14
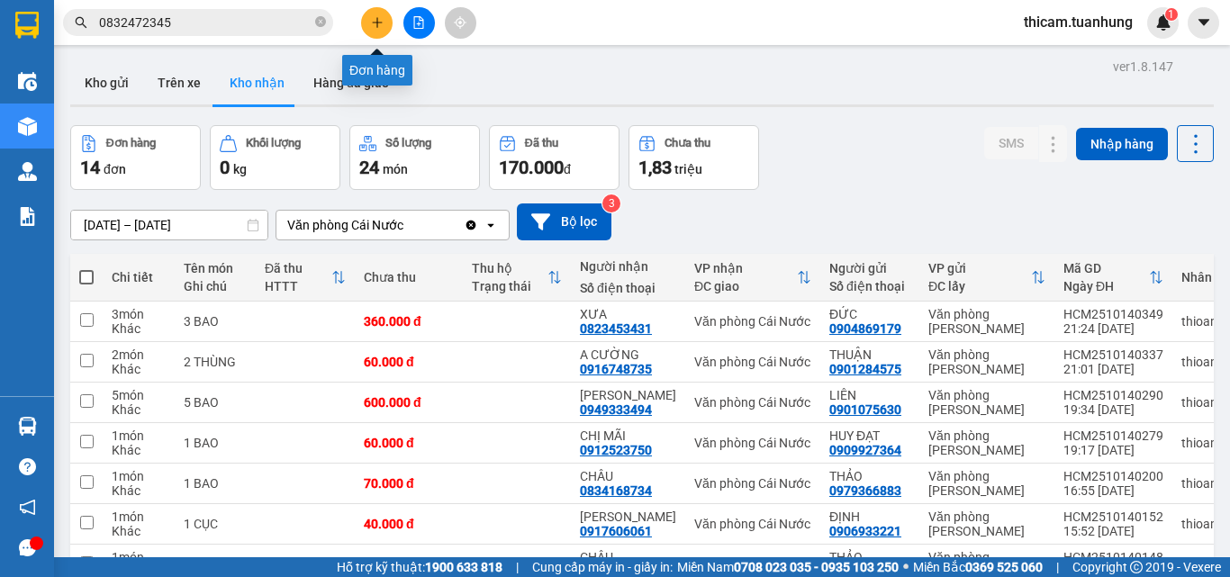
click at [384, 8] on button at bounding box center [377, 23] width 32 height 32
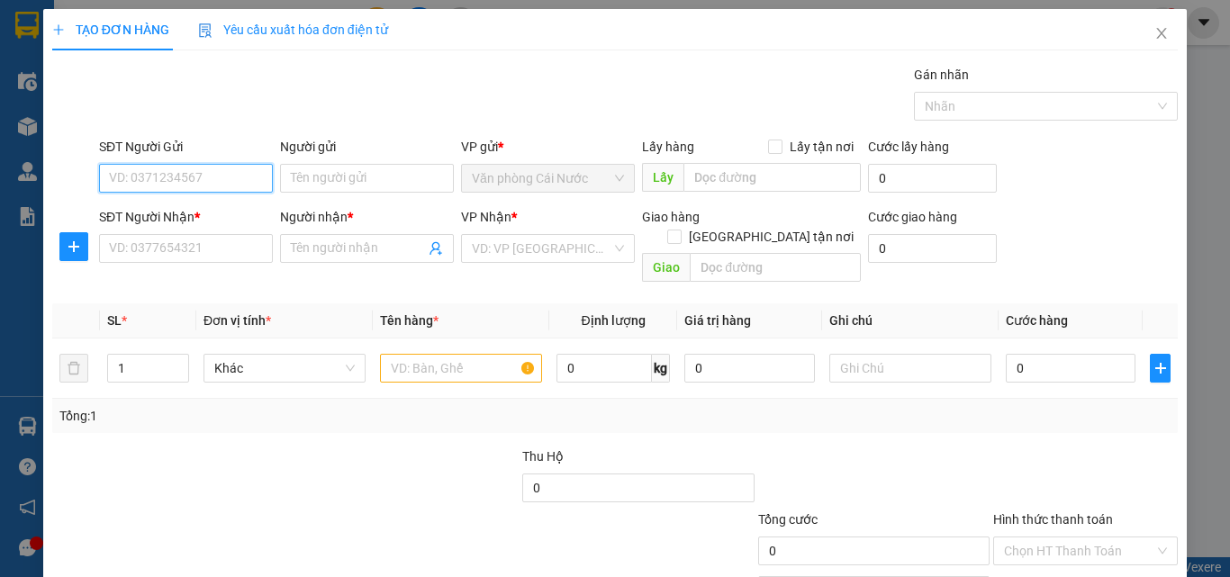
click at [221, 175] on input "SĐT Người Gửi" at bounding box center [186, 178] width 174 height 29
type input "0917927927"
click at [181, 219] on div "0917927927 - TRÍ" at bounding box center [184, 214] width 150 height 20
type input "TRÍ"
type input "0917927927"
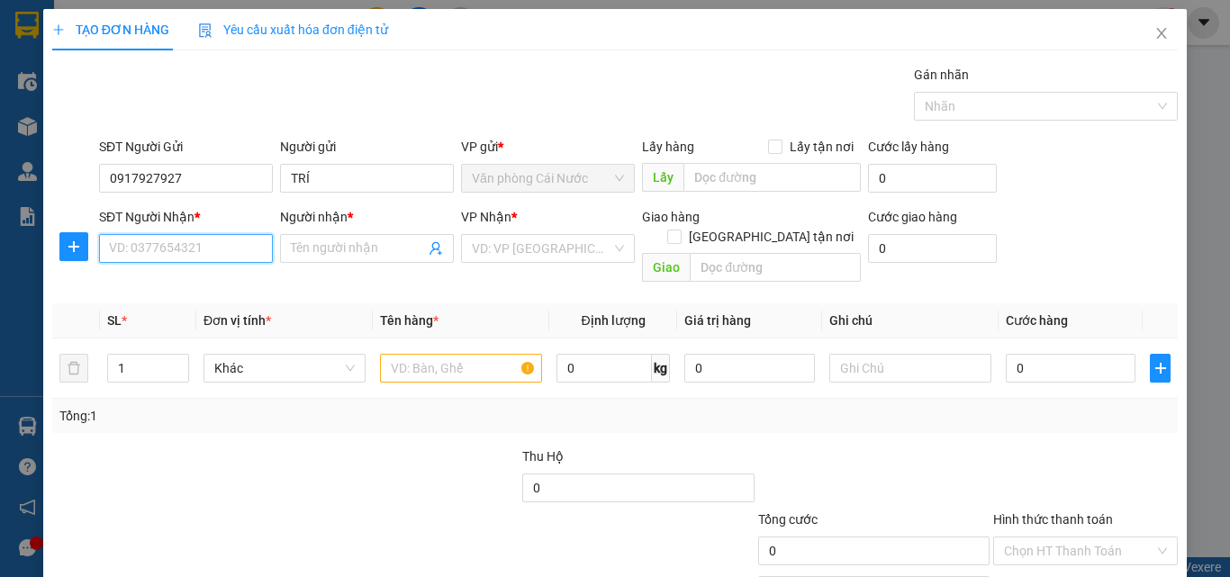
click at [180, 249] on input "SĐT Người Nhận *" at bounding box center [186, 248] width 174 height 29
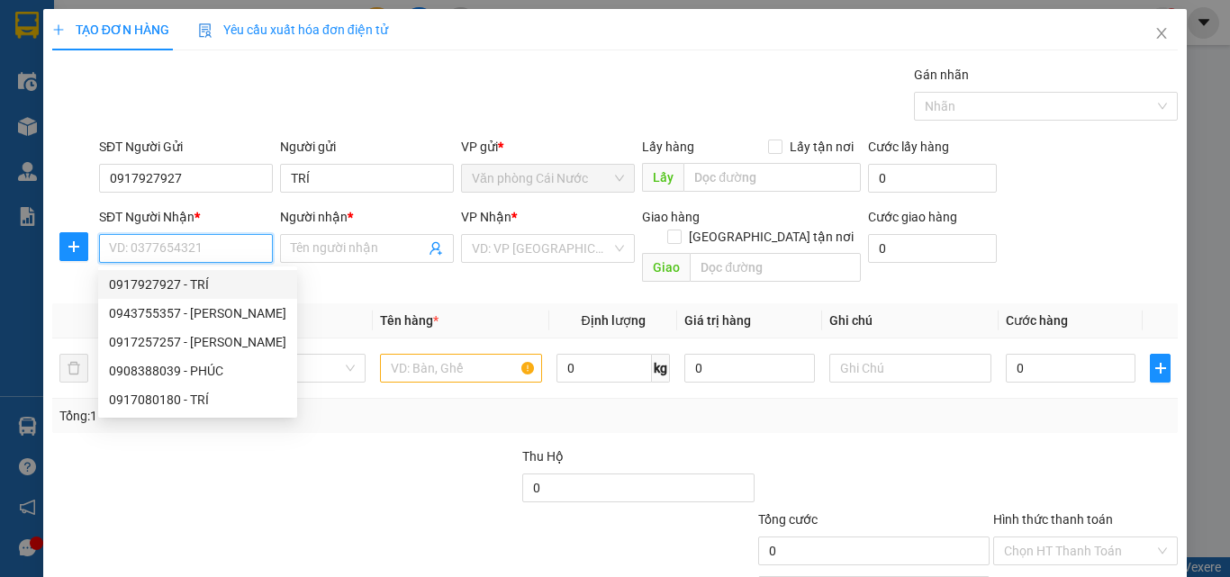
click at [132, 254] on input "SĐT Người Nhận *" at bounding box center [186, 248] width 174 height 29
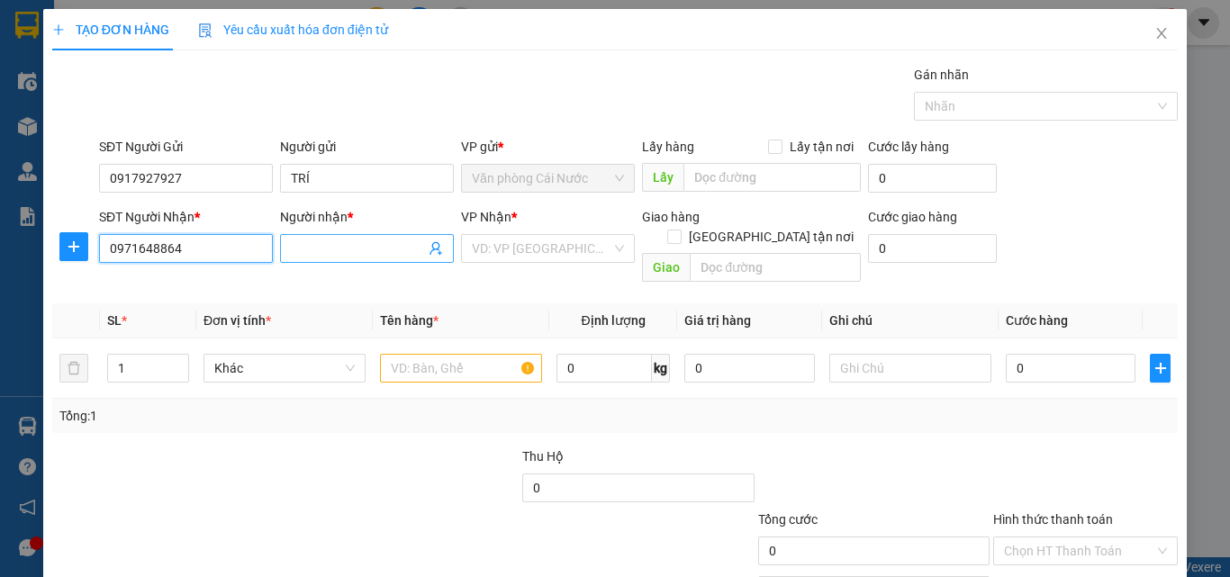
type input "0971648864"
click at [326, 240] on input "Người nhận *" at bounding box center [358, 249] width 134 height 20
type input "D"
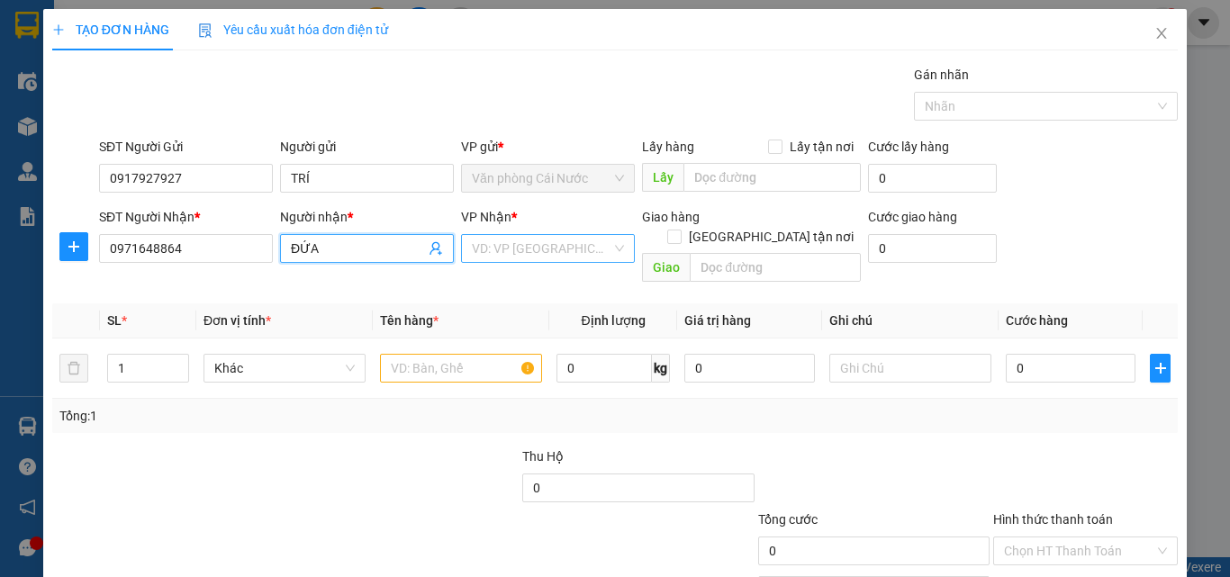
type input "ĐỨA"
click at [527, 250] on input "search" at bounding box center [542, 248] width 140 height 27
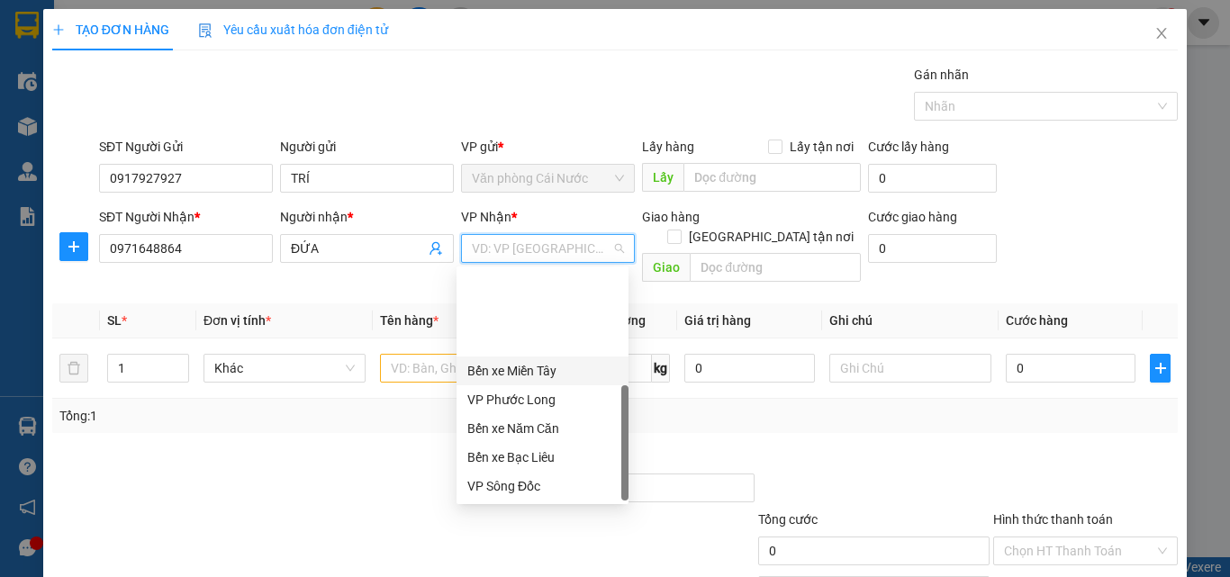
scroll to position [115, 0]
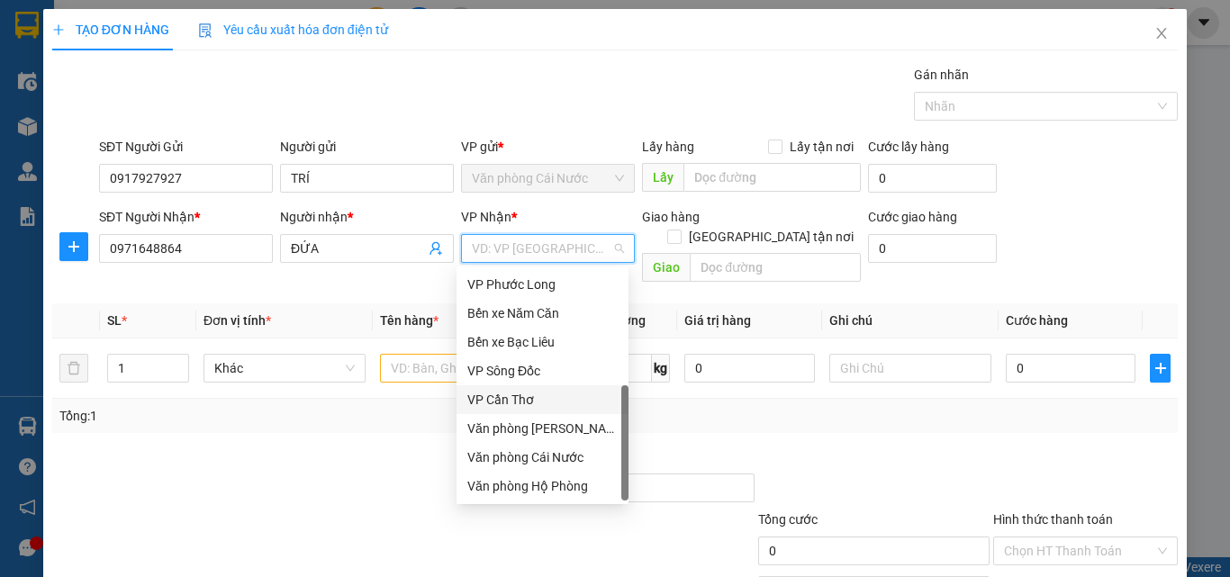
click at [518, 401] on div "VP Cần Thơ" at bounding box center [542, 400] width 150 height 20
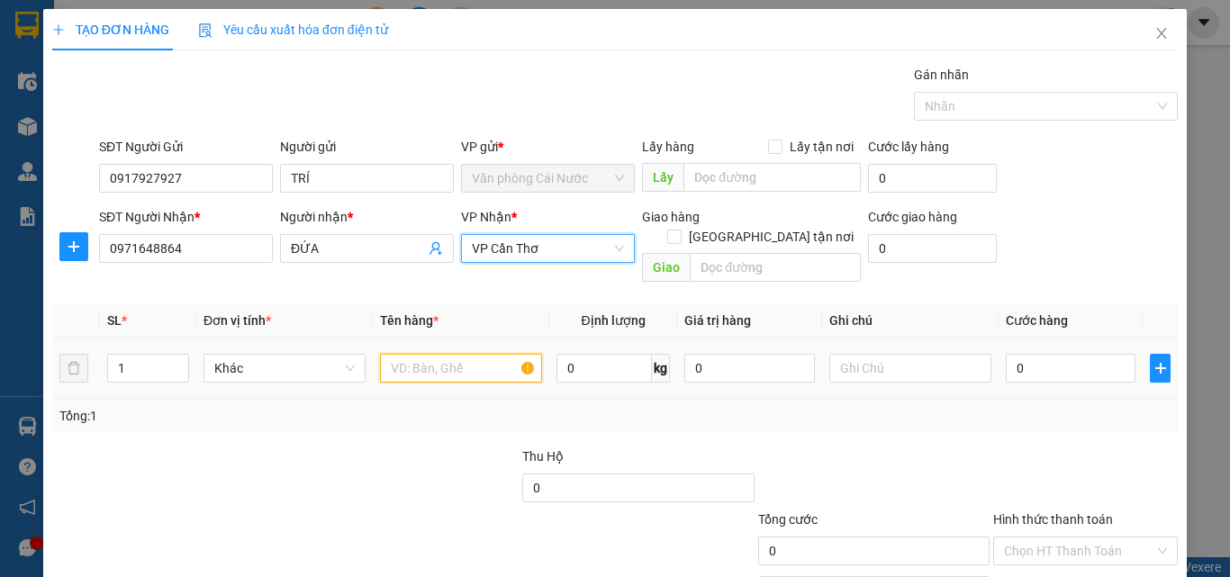
click at [429, 354] on input "text" at bounding box center [461, 368] width 162 height 29
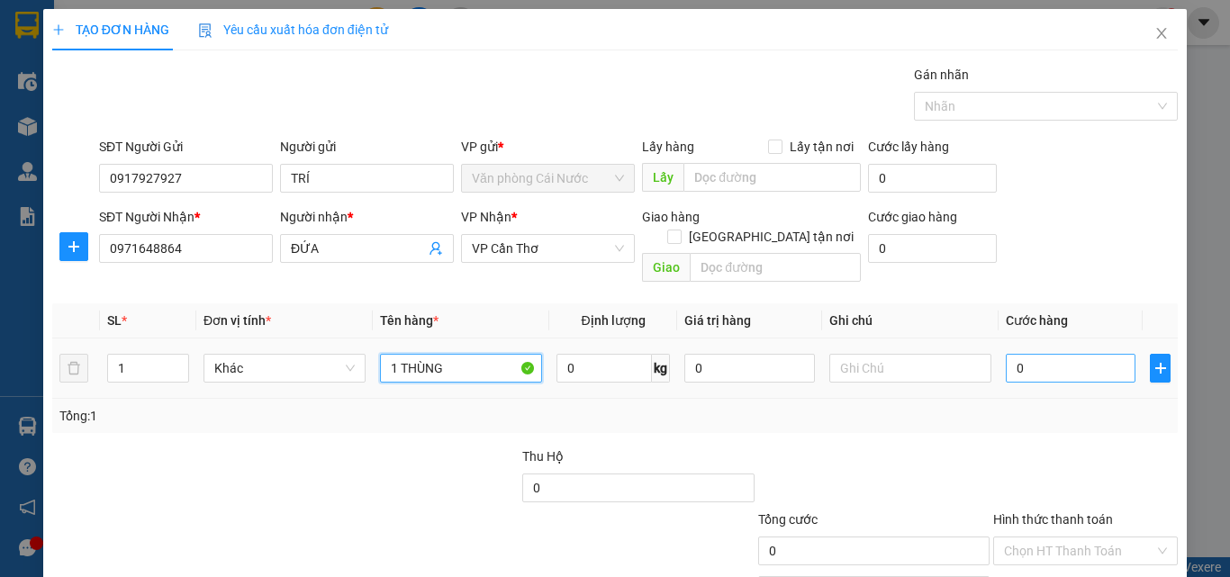
type input "1 THÙNG"
click at [1033, 354] on input "0" at bounding box center [1071, 368] width 130 height 29
type input "5"
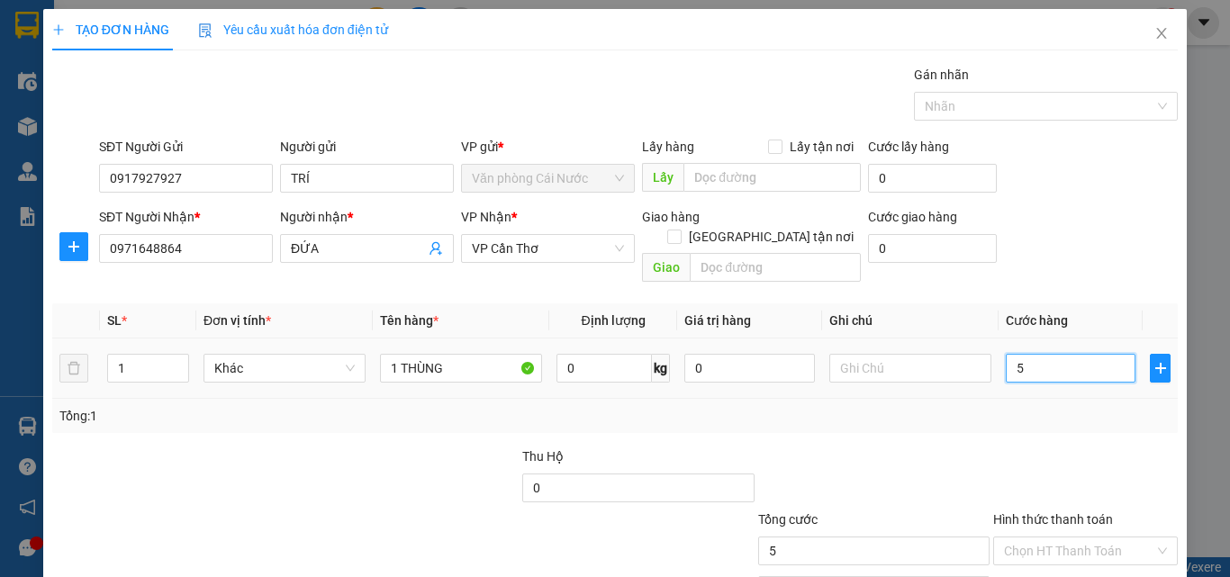
type input "50"
type input "50.000"
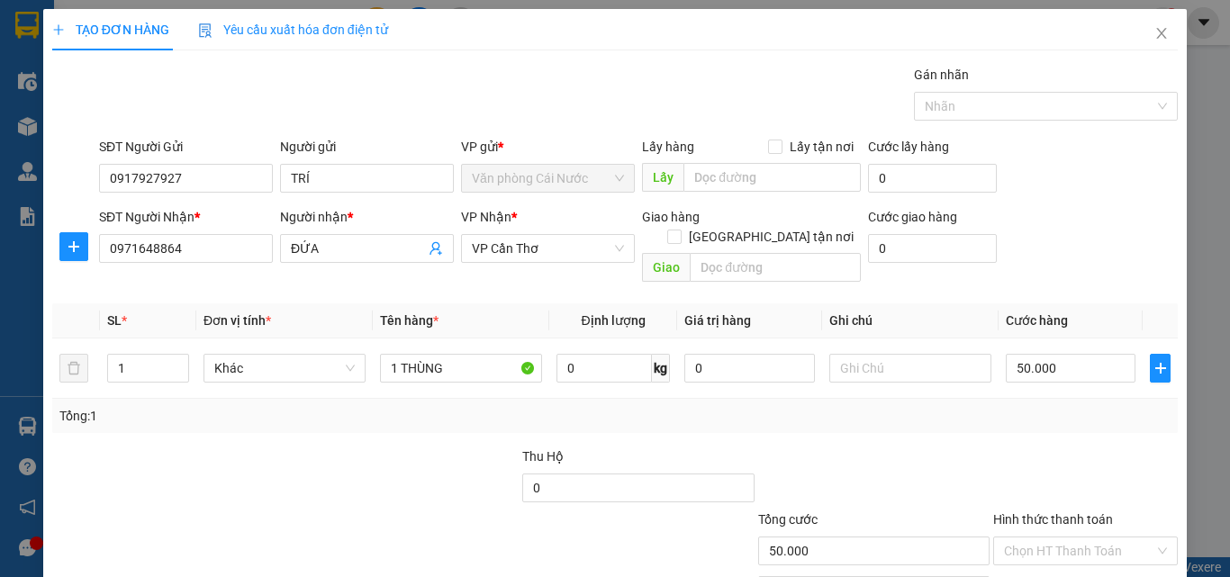
click at [1091, 422] on div "Transit Pickup Surcharge Ids Transit Deliver Surcharge Ids Transit Deliver Surc…" at bounding box center [615, 358] width 1126 height 586
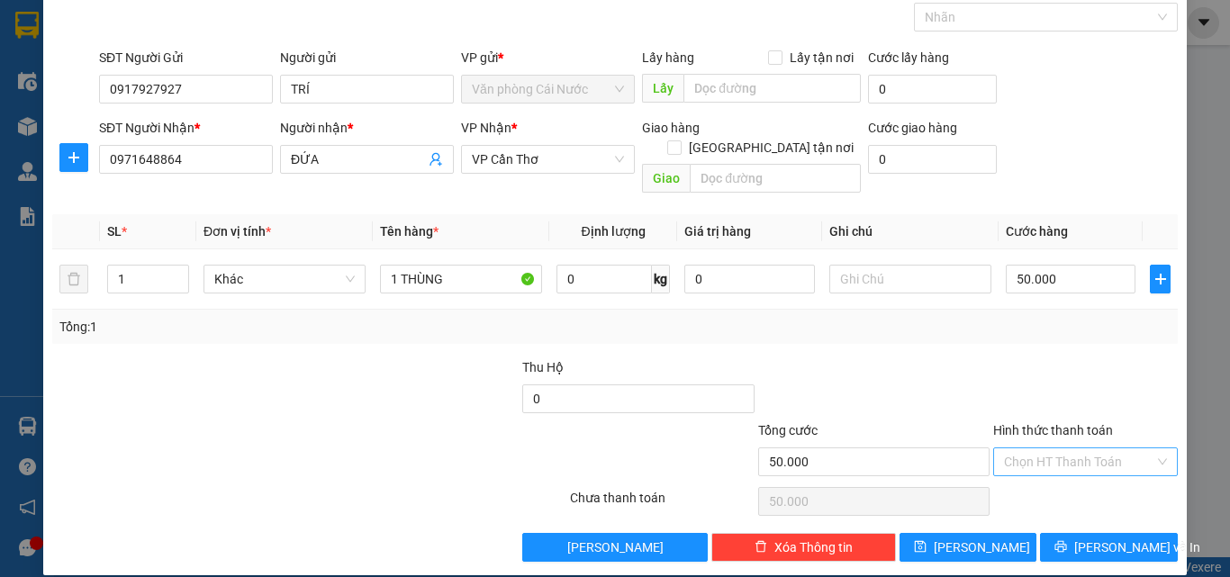
click at [1067, 449] on input "Hình thức thanh toán" at bounding box center [1079, 462] width 150 height 27
click at [1035, 479] on div "Tại văn phòng" at bounding box center [1074, 478] width 161 height 20
type input "0"
click at [1096, 538] on span "[PERSON_NAME] và In" at bounding box center [1137, 548] width 126 height 20
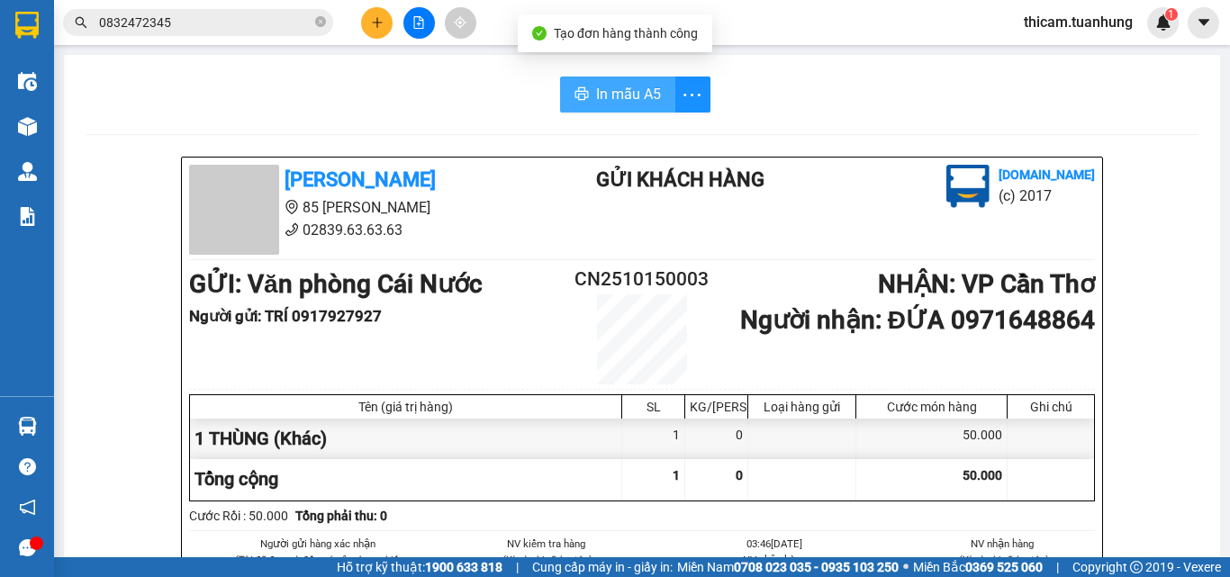
click at [610, 95] on span "In mẫu A5" at bounding box center [628, 94] width 65 height 23
